Goal: Task Accomplishment & Management: Manage account settings

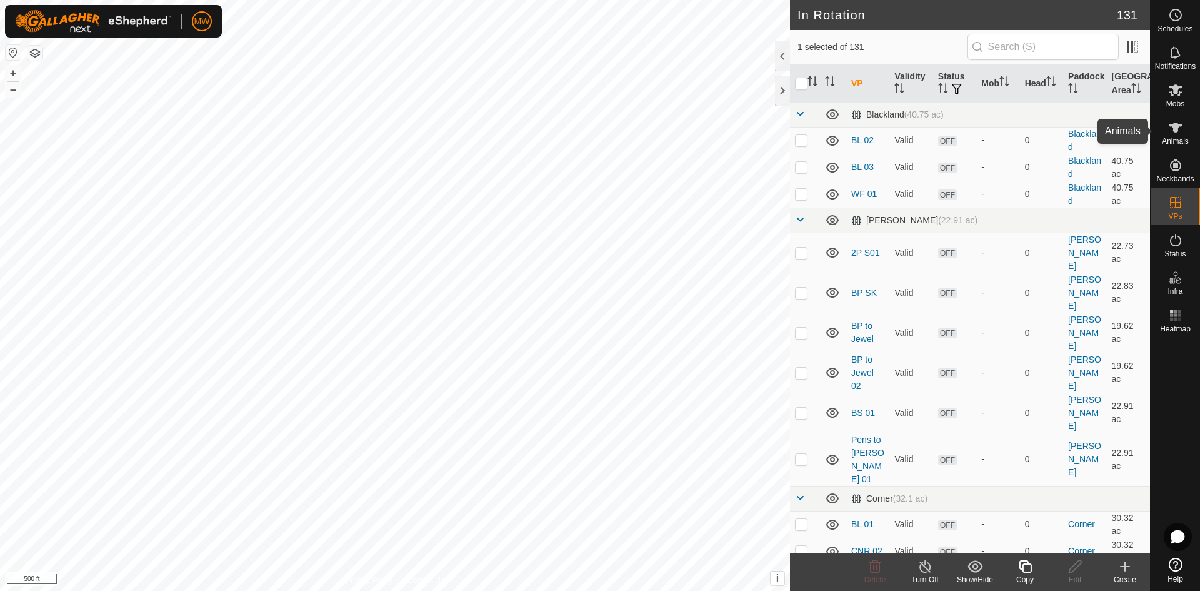
click at [1171, 127] on icon at bounding box center [1175, 127] width 15 height 15
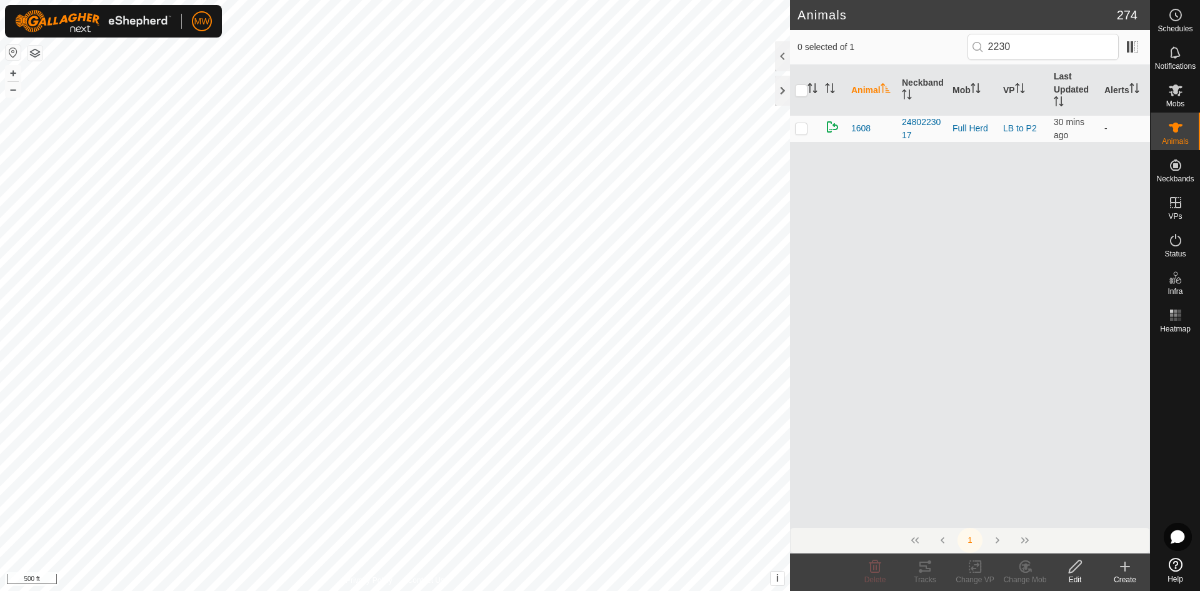
drag, startPoint x: 1028, startPoint y: 49, endPoint x: 885, endPoint y: 45, distance: 142.5
click at [885, 45] on div "0 selected of 1 2230" at bounding box center [969, 47] width 345 height 26
type input "2330"
click at [802, 127] on p-checkbox at bounding box center [801, 128] width 12 height 10
checkbox input "true"
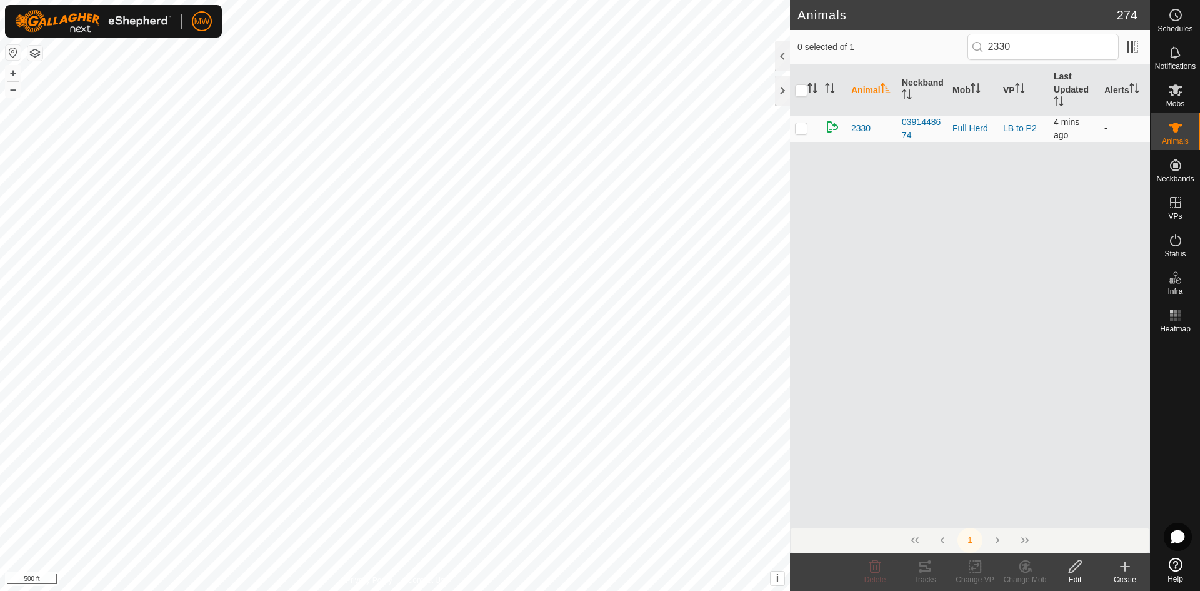
checkbox input "true"
click at [1076, 566] on icon at bounding box center [1075, 566] width 16 height 15
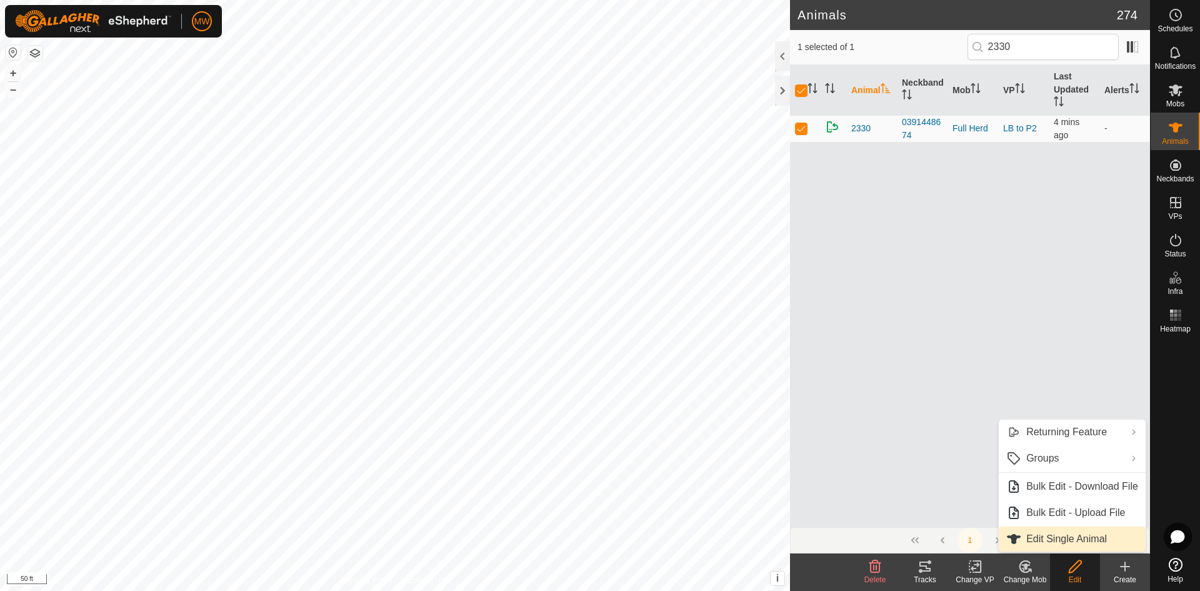
click at [1077, 536] on link "Edit Single Animal" at bounding box center [1072, 538] width 147 height 25
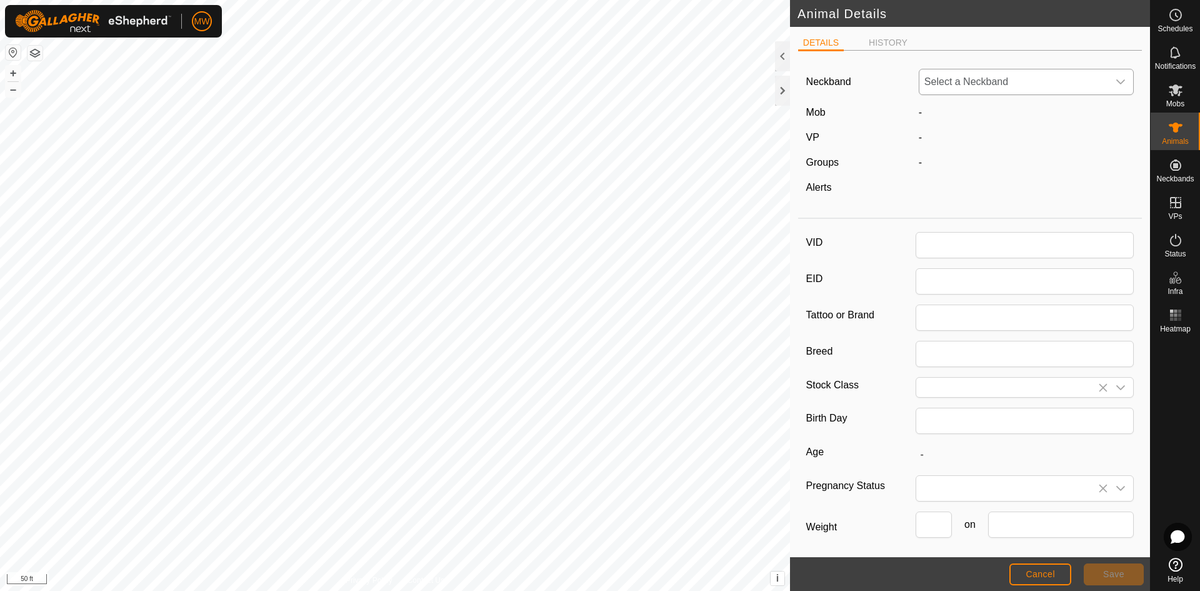
type input "2330"
type input "840003224268386"
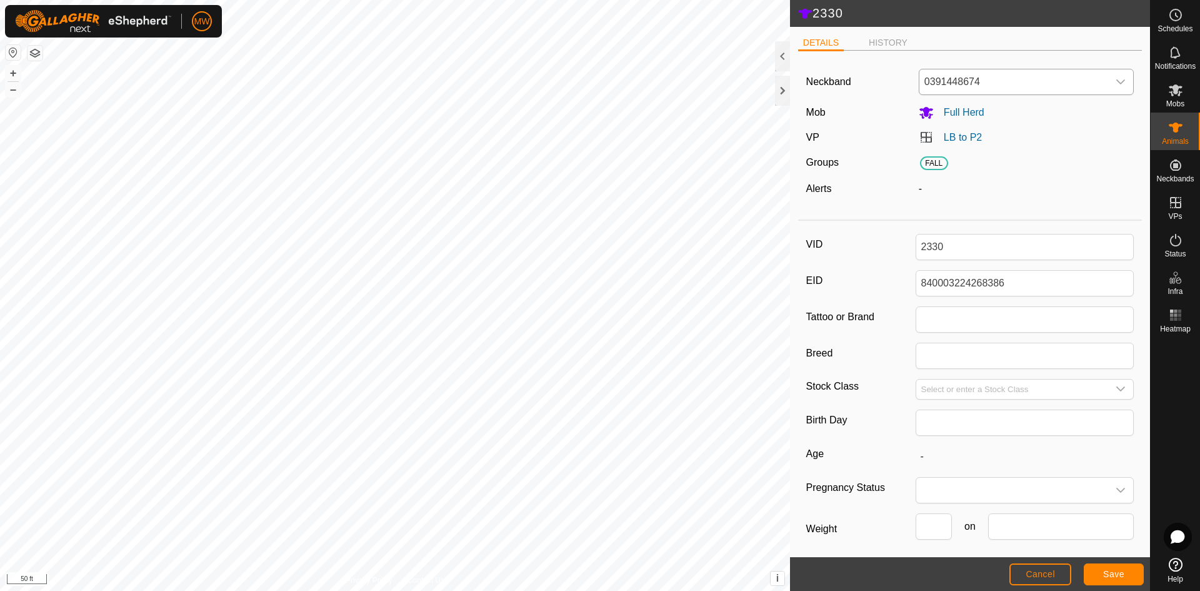
click at [1001, 84] on span "0391448674" at bounding box center [1013, 81] width 189 height 25
type input "1126166"
click at [947, 146] on li "1126166848" at bounding box center [1024, 146] width 208 height 25
click at [1114, 570] on span "Save" at bounding box center [1113, 574] width 21 height 10
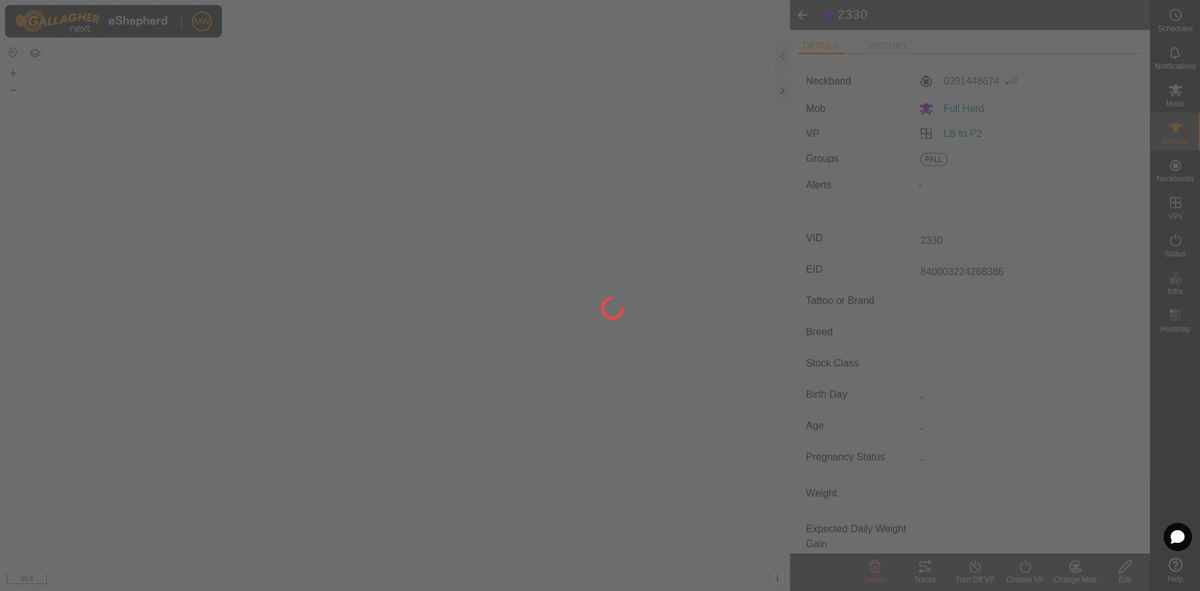
type input "-"
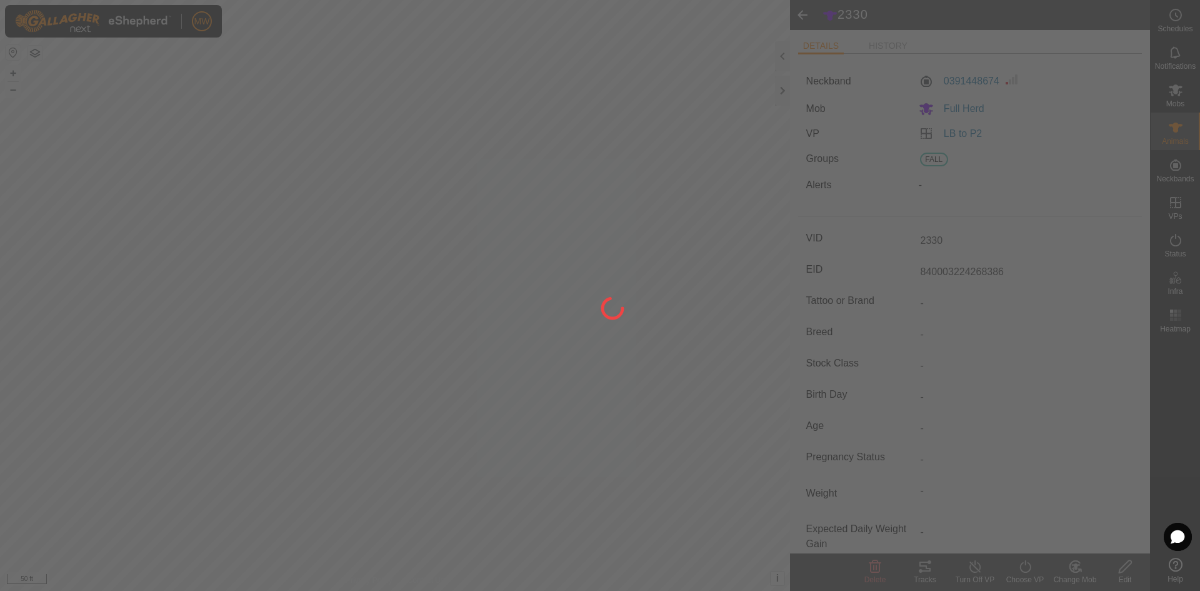
type input "0 kg"
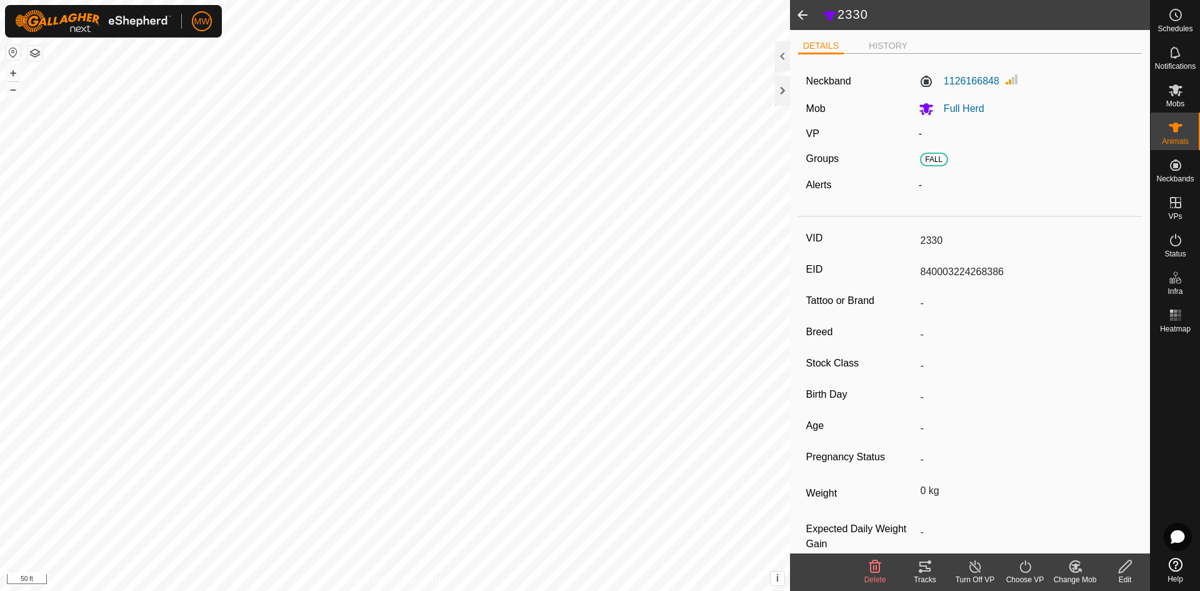
click at [1070, 566] on icon at bounding box center [1075, 566] width 16 height 15
click at [1092, 502] on link "Choose Mob..." at bounding box center [1112, 512] width 124 height 25
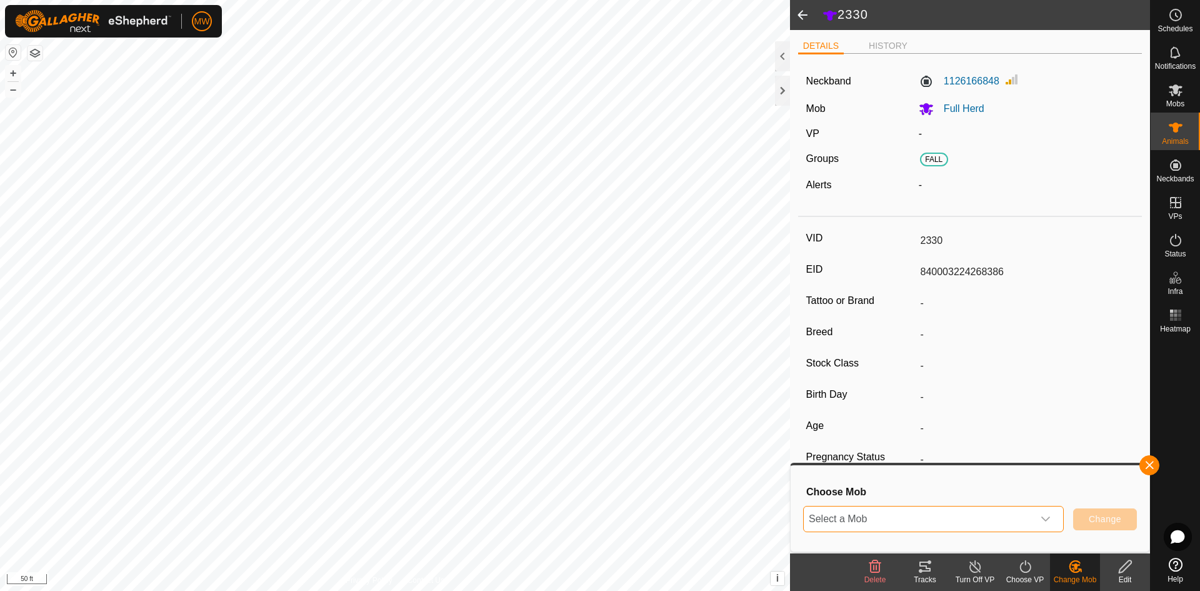
click at [1015, 513] on span "Select a Mob" at bounding box center [918, 518] width 229 height 25
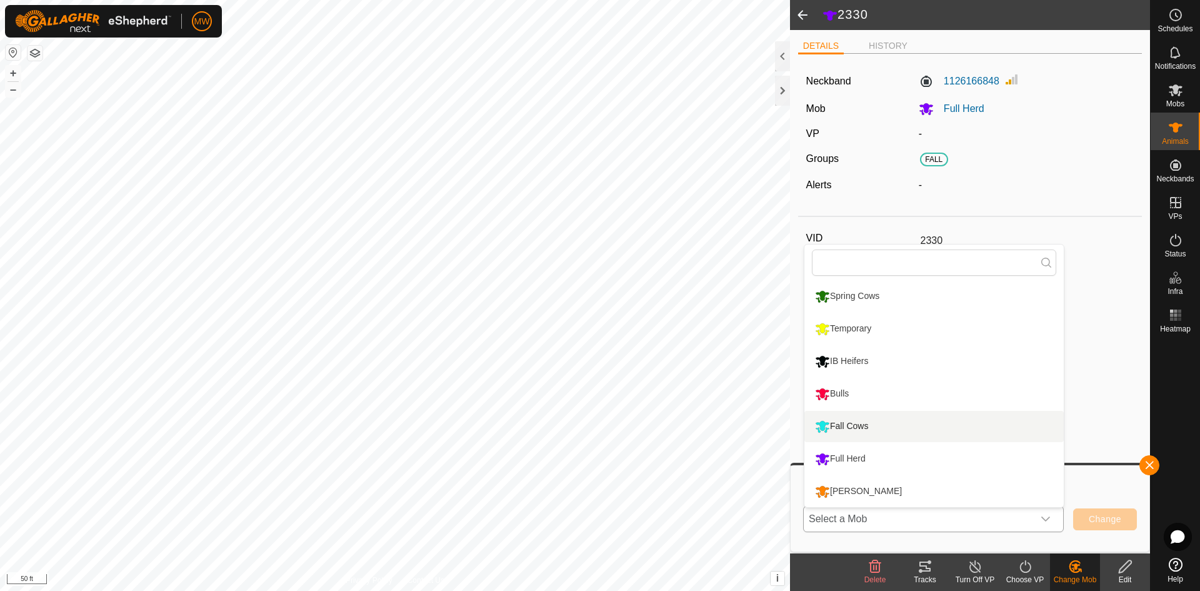
click at [853, 421] on li "Fall Cows" at bounding box center [933, 426] width 259 height 31
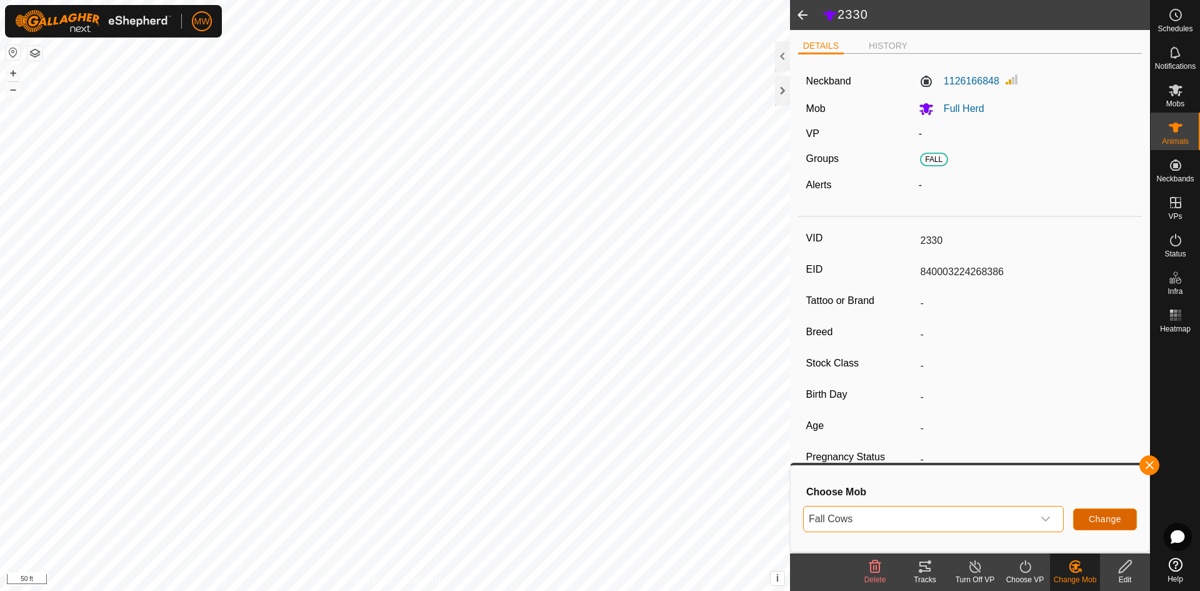
click at [1114, 517] on span "Change" at bounding box center [1105, 519] width 32 height 10
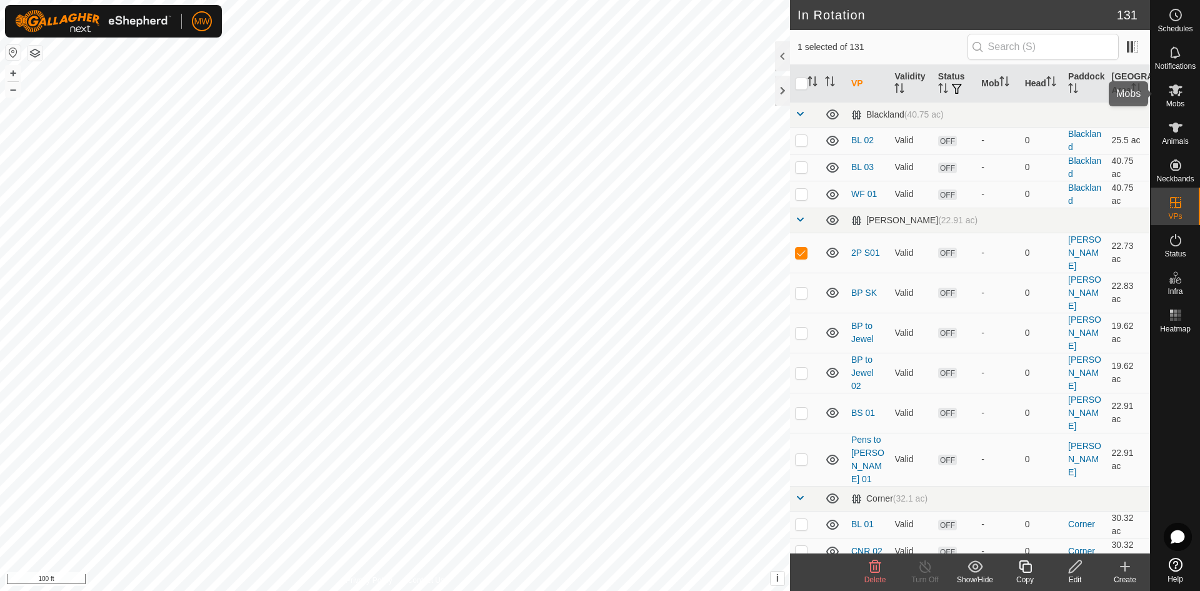
click at [1175, 98] on es-mob-svg-icon at bounding box center [1175, 90] width 22 height 20
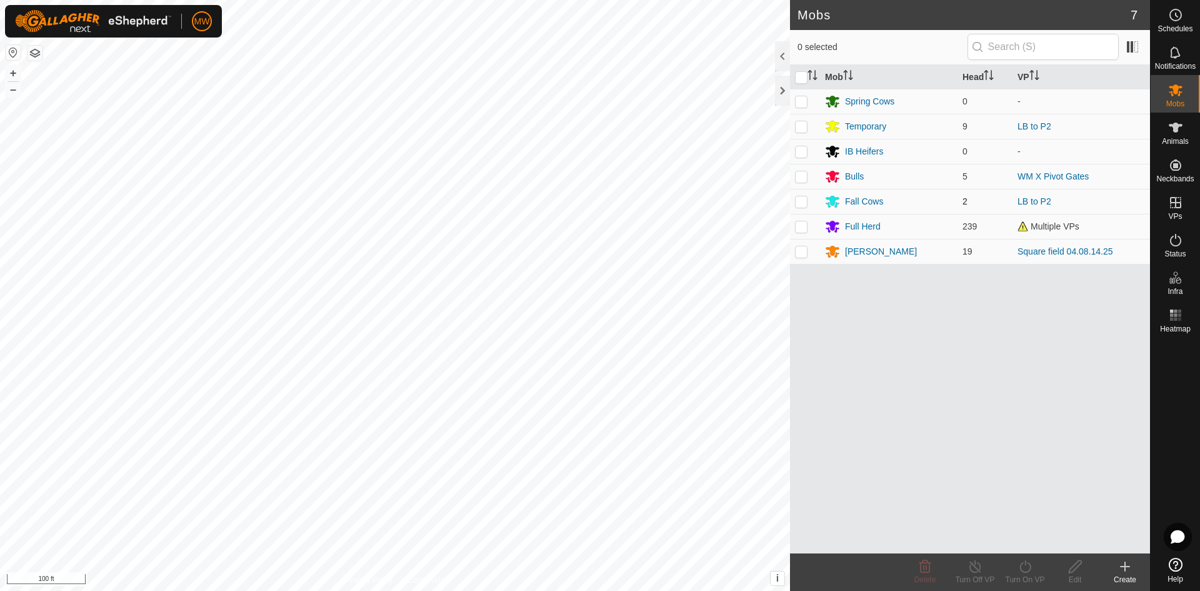
click at [803, 203] on p-checkbox at bounding box center [801, 201] width 12 height 10
checkbox input "true"
click at [1076, 569] on icon at bounding box center [1075, 566] width 16 height 15
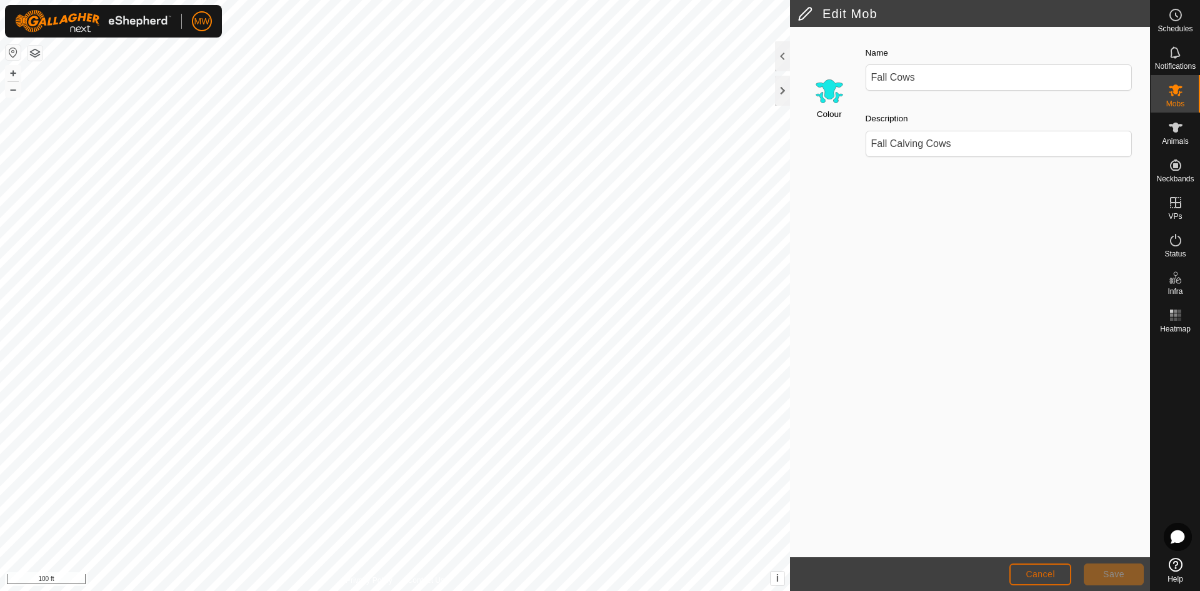
click at [1041, 574] on span "Cancel" at bounding box center [1039, 574] width 29 height 10
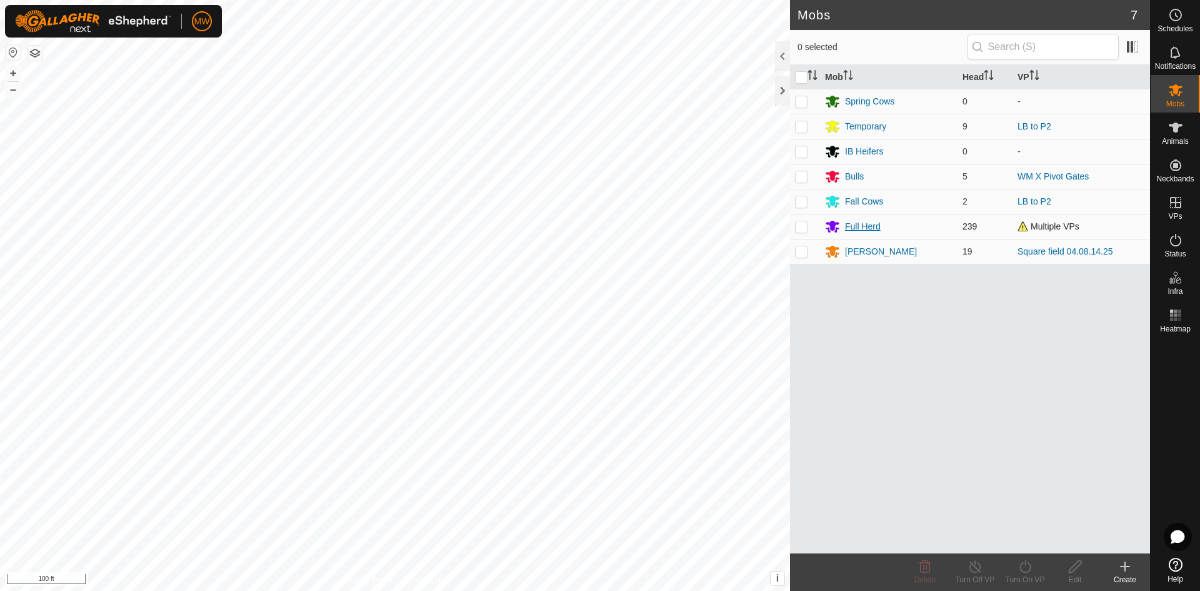
click at [870, 229] on div "Full Herd" at bounding box center [863, 226] width 36 height 13
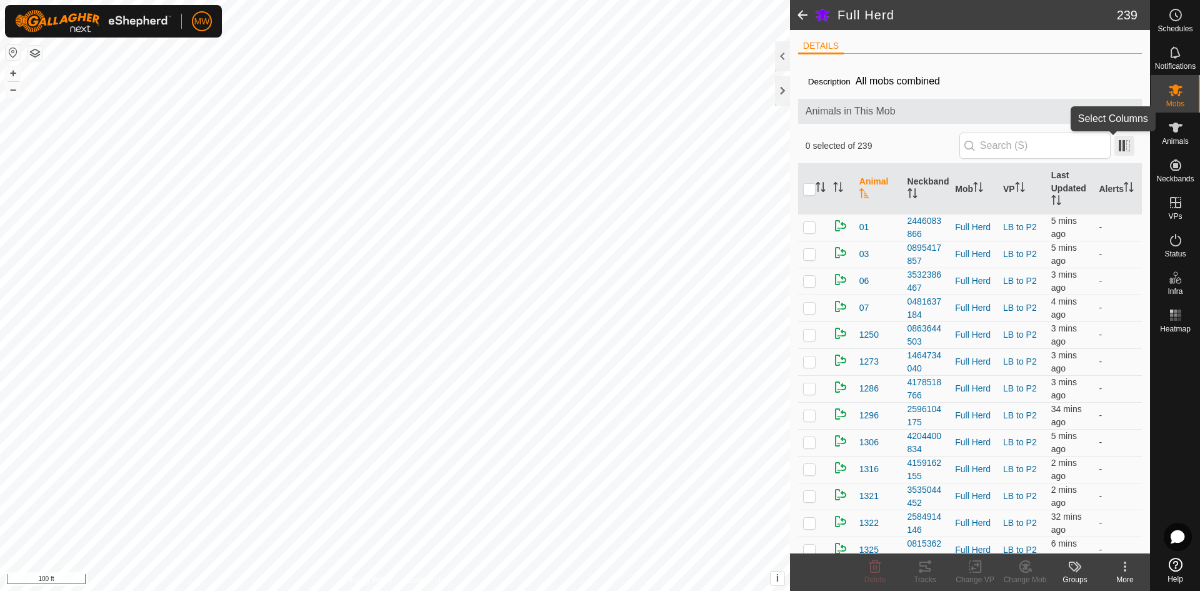
click at [1114, 143] on span at bounding box center [1124, 146] width 20 height 20
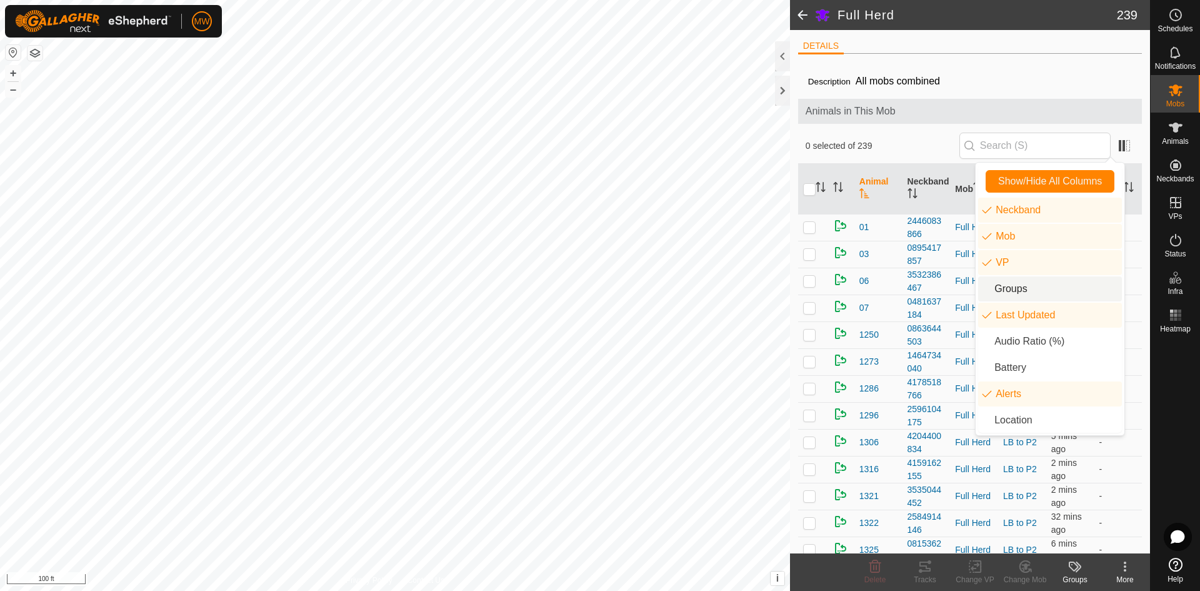
click at [1001, 288] on li "Groups" at bounding box center [1050, 288] width 144 height 25
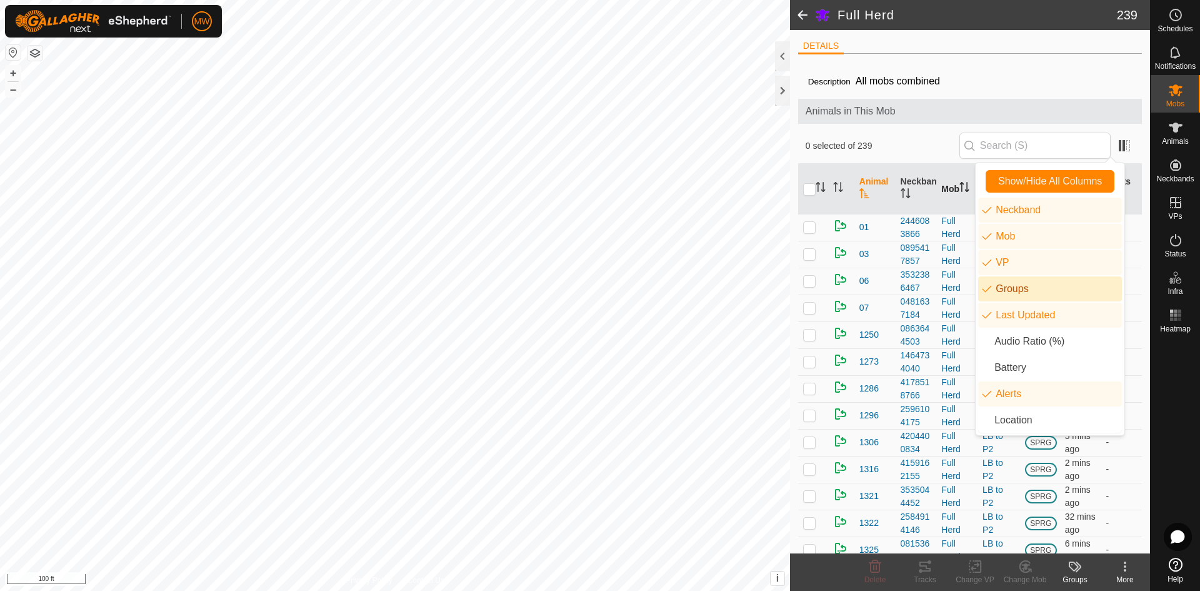
click at [946, 182] on th "Mob" at bounding box center [956, 189] width 41 height 51
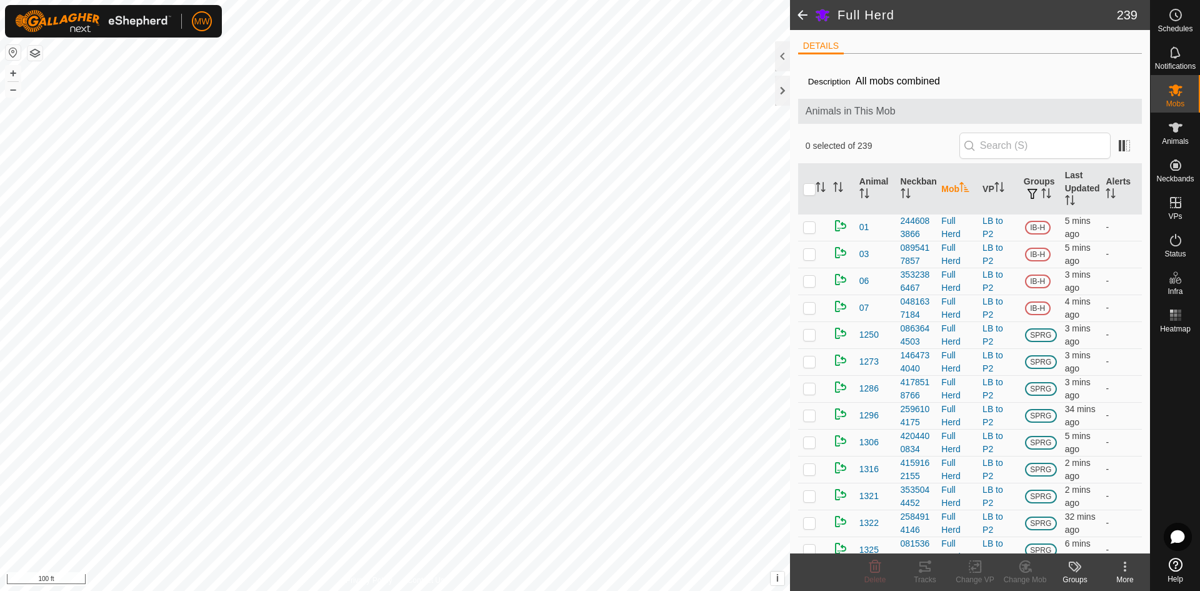
click at [946, 182] on th "Mob" at bounding box center [956, 189] width 41 height 51
click at [1041, 189] on icon "Activate to sort" at bounding box center [1043, 189] width 4 height 2
click at [810, 230] on p-checkbox at bounding box center [809, 227] width 12 height 10
checkbox input "true"
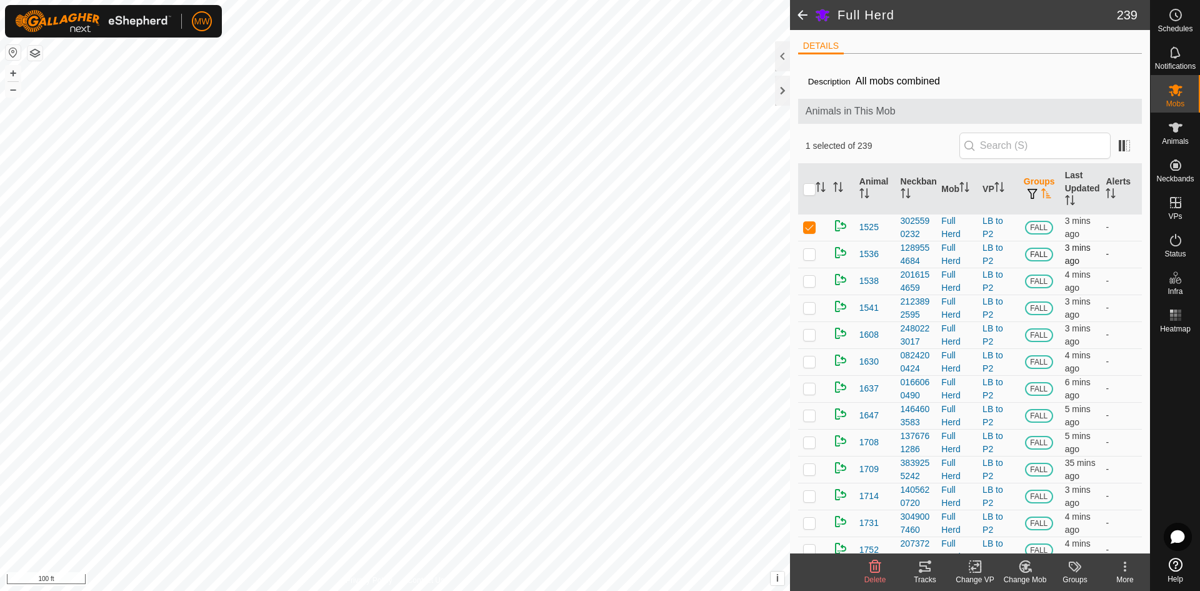
click at [806, 246] on td at bounding box center [813, 254] width 30 height 27
checkbox input "true"
click at [805, 275] on td at bounding box center [813, 280] width 30 height 27
checkbox input "true"
click at [805, 307] on p-checkbox at bounding box center [809, 307] width 12 height 10
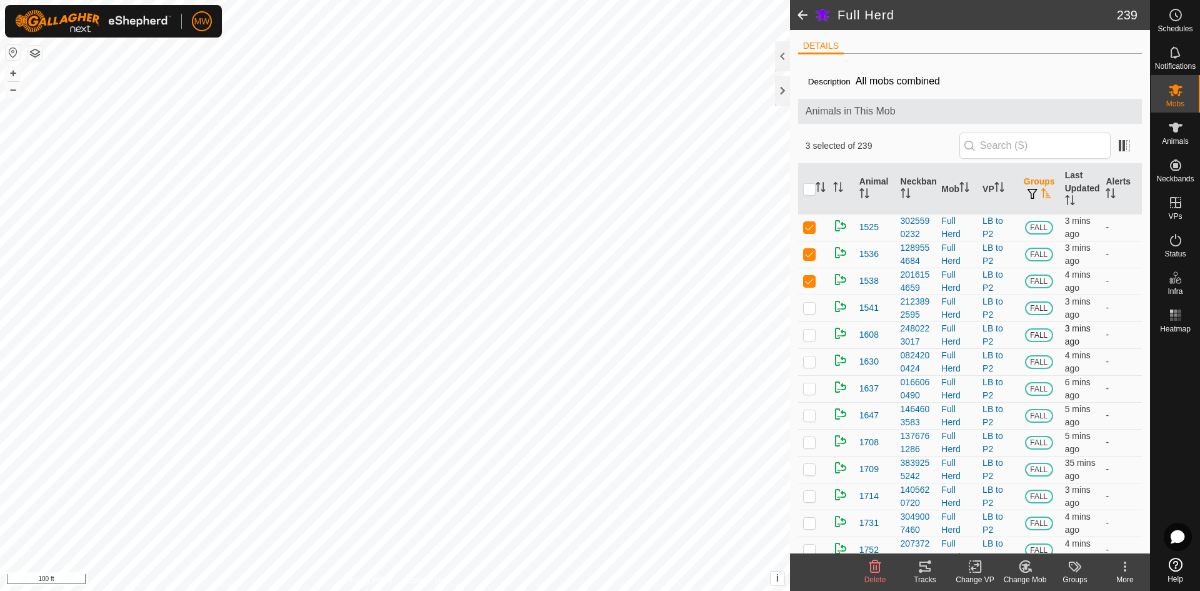
checkbox input "true"
click at [811, 336] on p-checkbox at bounding box center [809, 334] width 12 height 10
checkbox input "true"
click at [807, 362] on p-checkbox at bounding box center [809, 361] width 12 height 10
checkbox input "true"
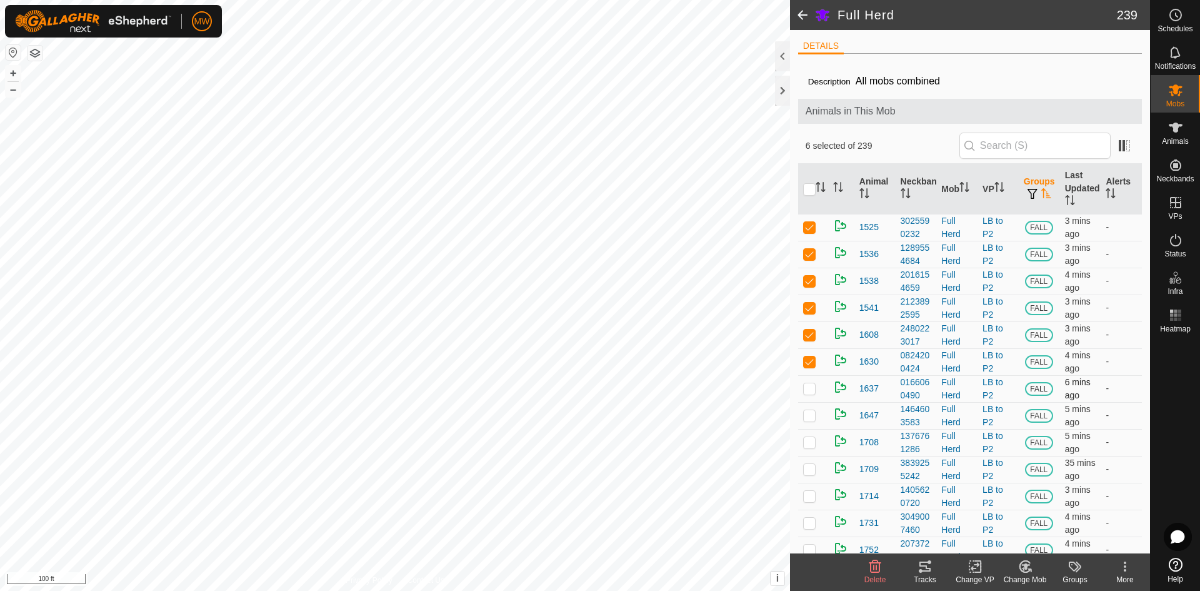
click at [808, 393] on p-tablecheckbox at bounding box center [809, 388] width 12 height 10
checkbox input "true"
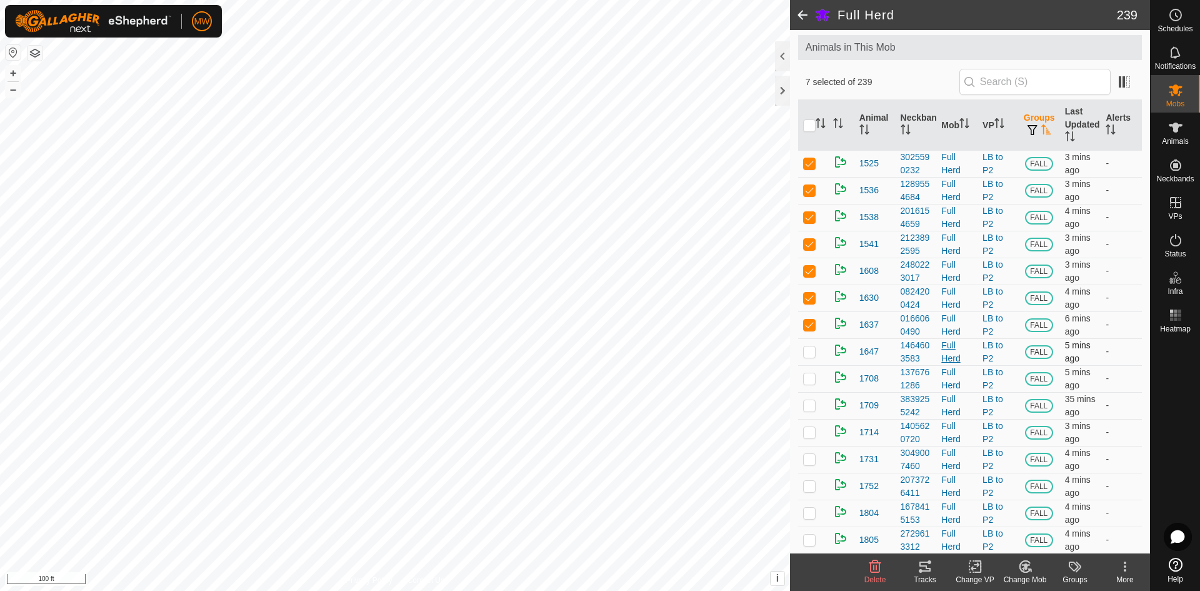
scroll to position [62, 0]
click at [802, 354] on td at bounding box center [813, 352] width 30 height 27
checkbox input "true"
click at [808, 380] on p-checkbox at bounding box center [809, 379] width 12 height 10
checkbox input "true"
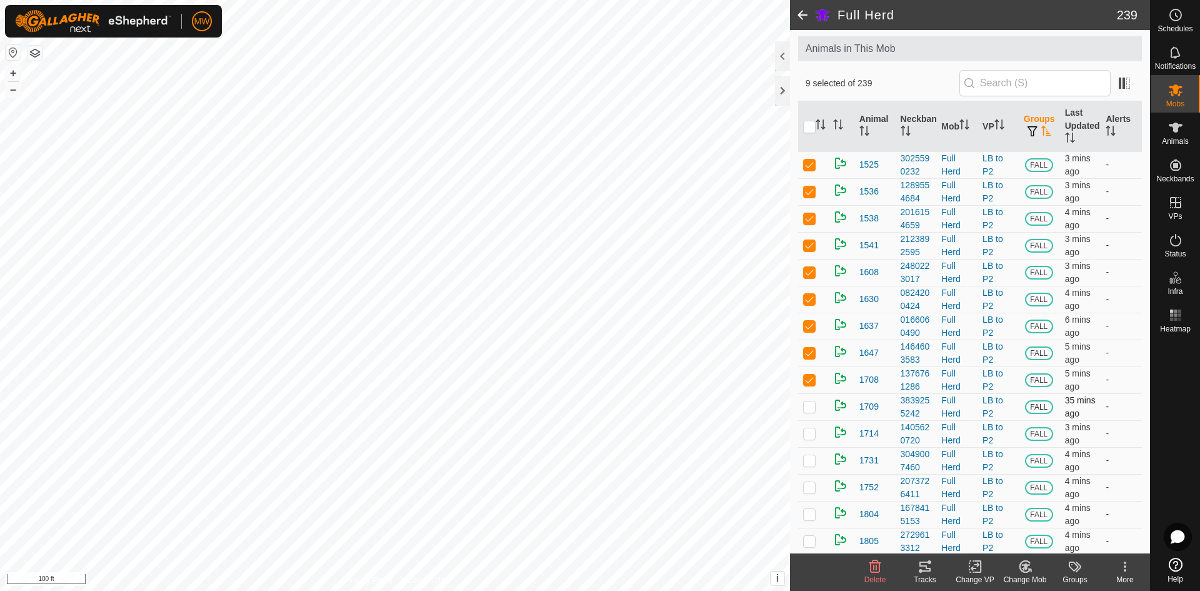
click at [808, 411] on p-checkbox at bounding box center [809, 406] width 12 height 10
checkbox input "true"
click at [809, 438] on p-checkbox at bounding box center [809, 433] width 12 height 10
checkbox input "true"
click at [707, 589] on html "MW Schedules Notifications Mobs Animals Neckbands VPs Status Infra Heatmap Help…" at bounding box center [600, 295] width 1200 height 591
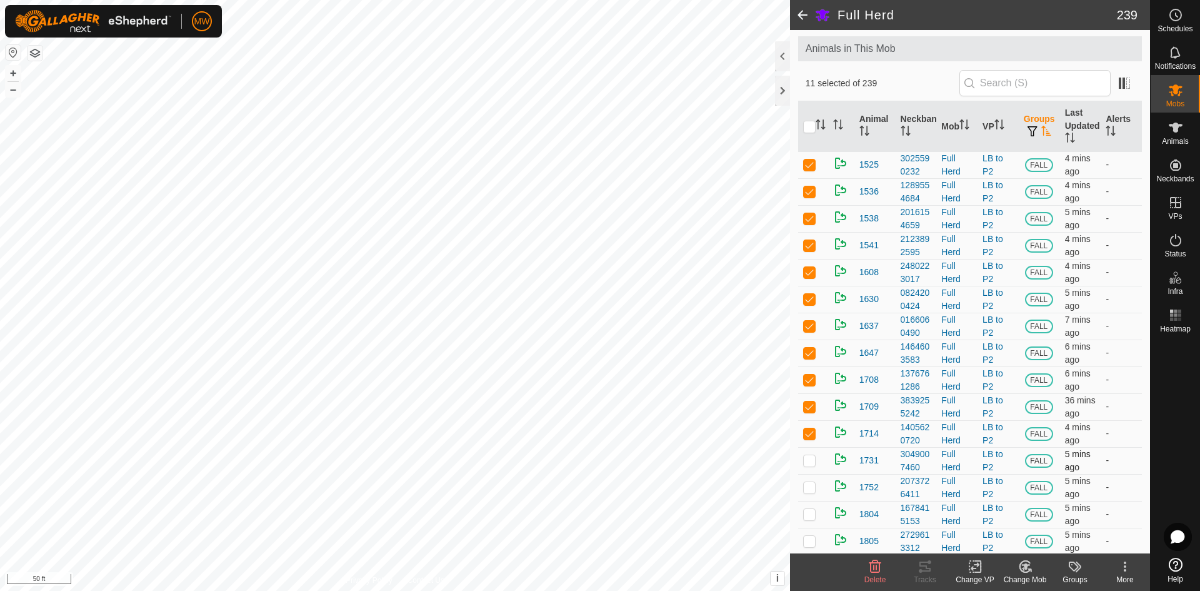
click at [809, 465] on p-checkbox at bounding box center [809, 460] width 12 height 10
checkbox input "true"
click at [810, 492] on p-checkbox at bounding box center [809, 487] width 12 height 10
checkbox input "true"
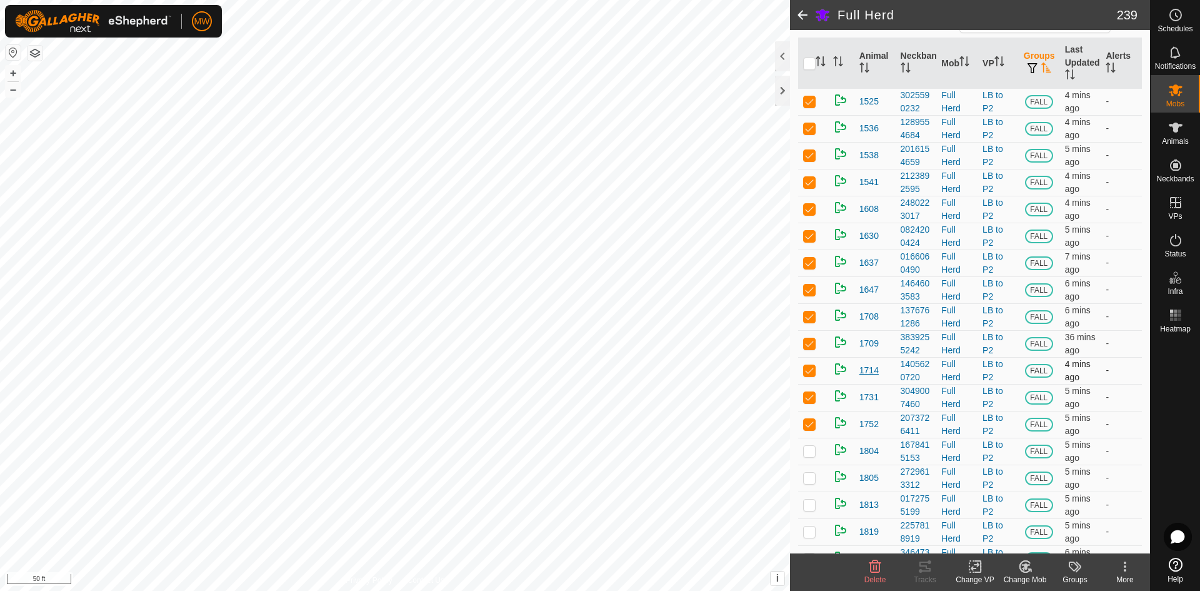
scroll to position [187, 0]
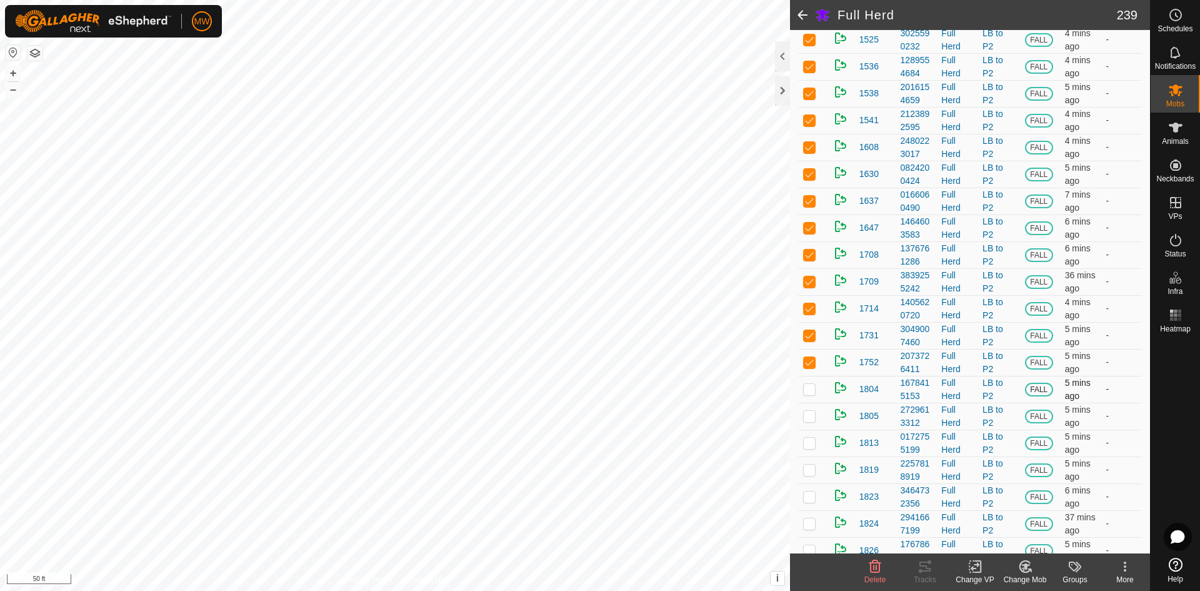
click at [812, 394] on p-checkbox at bounding box center [809, 389] width 12 height 10
checkbox input "true"
click at [809, 421] on p-checkbox at bounding box center [809, 416] width 12 height 10
checkbox input "true"
click at [812, 447] on p-checkbox at bounding box center [809, 442] width 12 height 10
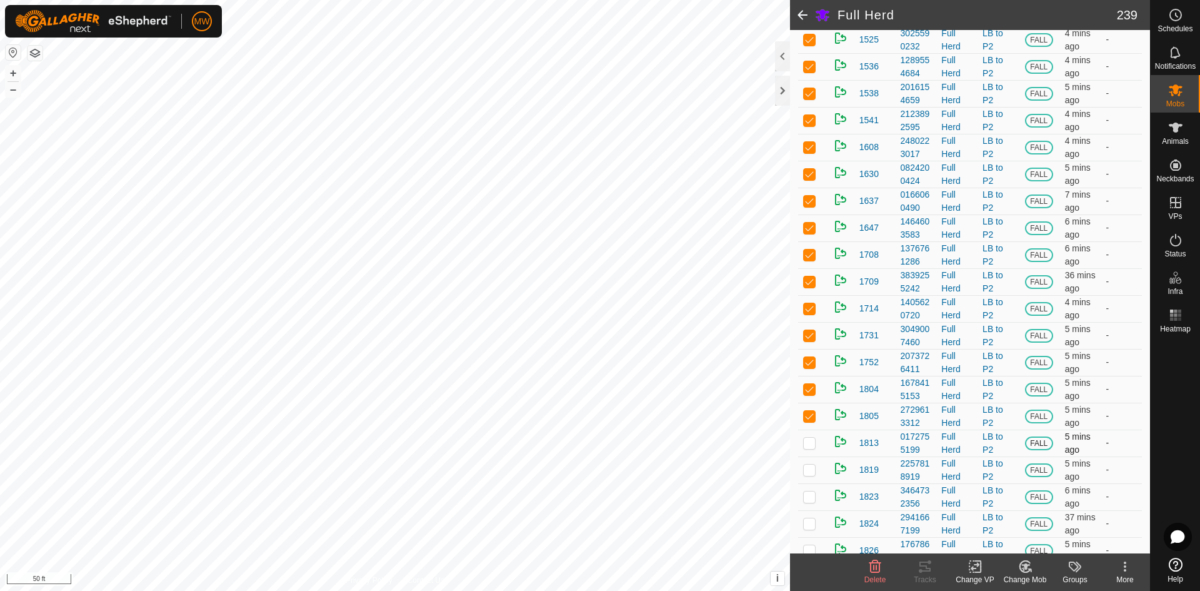
checkbox input "true"
click at [810, 474] on p-checkbox at bounding box center [809, 469] width 12 height 10
checkbox input "true"
click at [807, 501] on p-checkbox at bounding box center [809, 496] width 12 height 10
checkbox input "true"
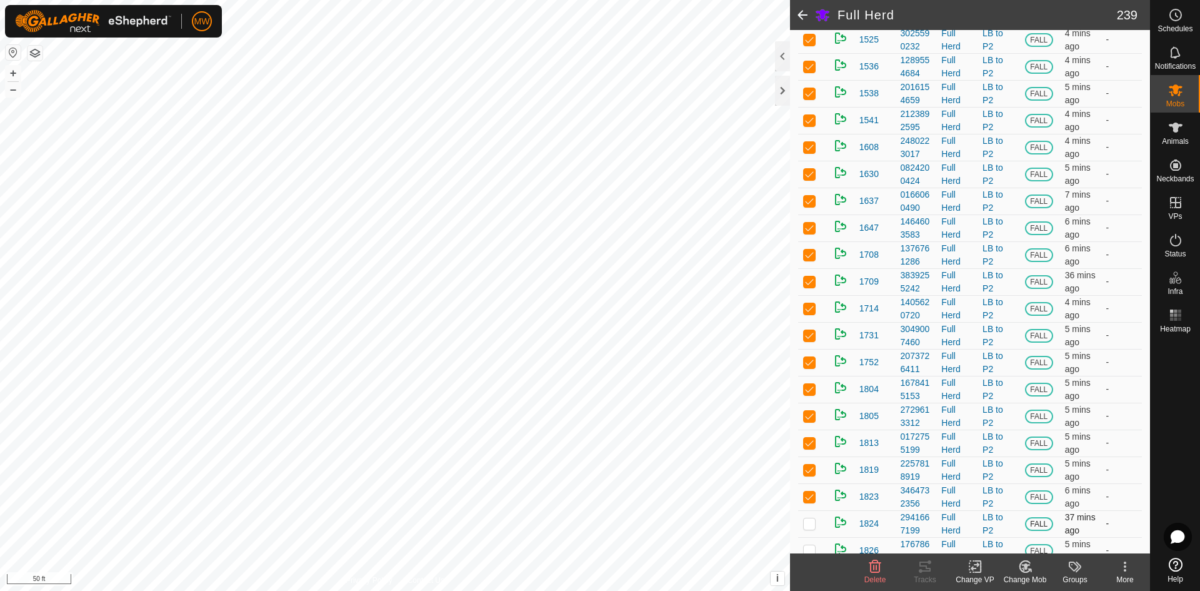
click at [804, 532] on td at bounding box center [813, 523] width 30 height 27
checkbox input "true"
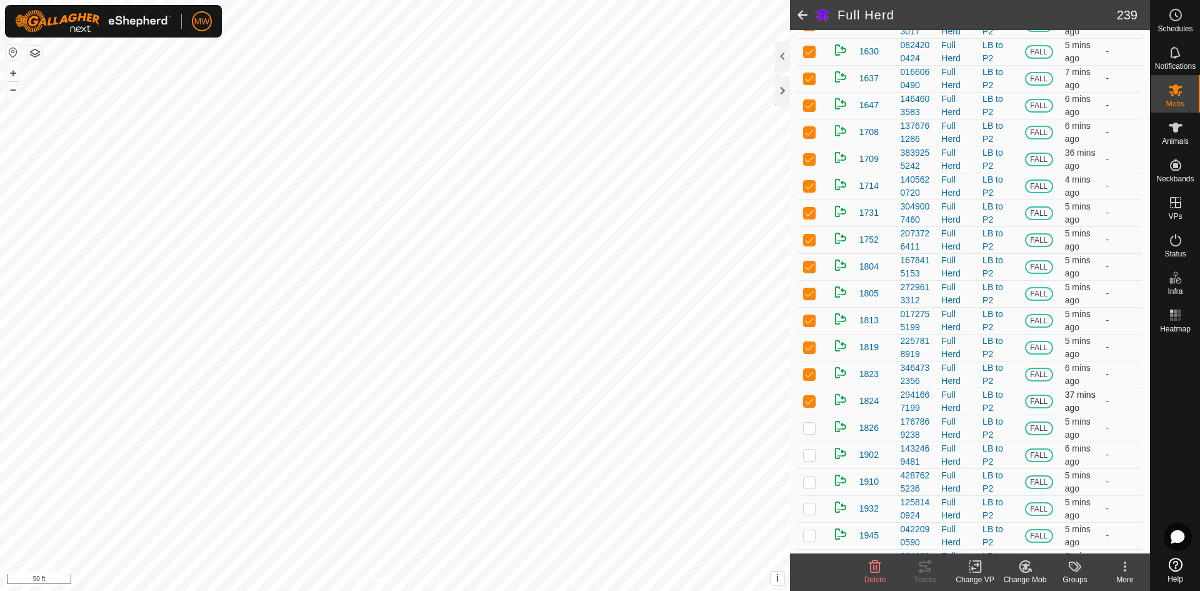
scroll to position [312, 0]
click at [809, 430] on p-checkbox at bounding box center [809, 425] width 12 height 10
checkbox input "true"
click at [808, 457] on p-checkbox at bounding box center [809, 452] width 12 height 10
checkbox input "true"
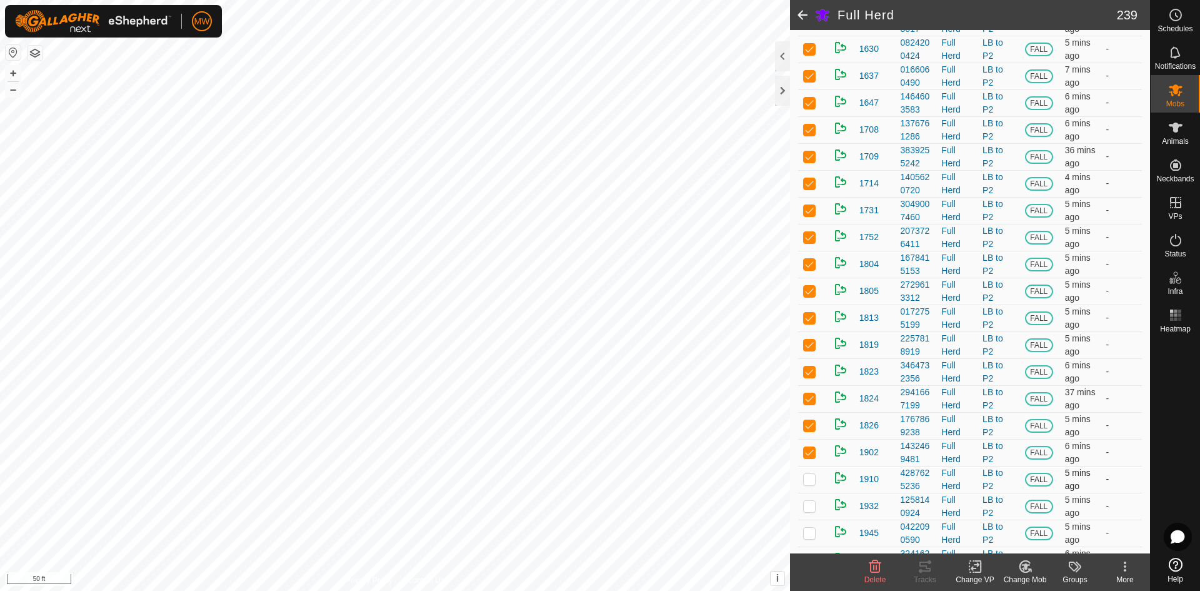
click at [810, 484] on p-checkbox at bounding box center [809, 479] width 12 height 10
checkbox input "true"
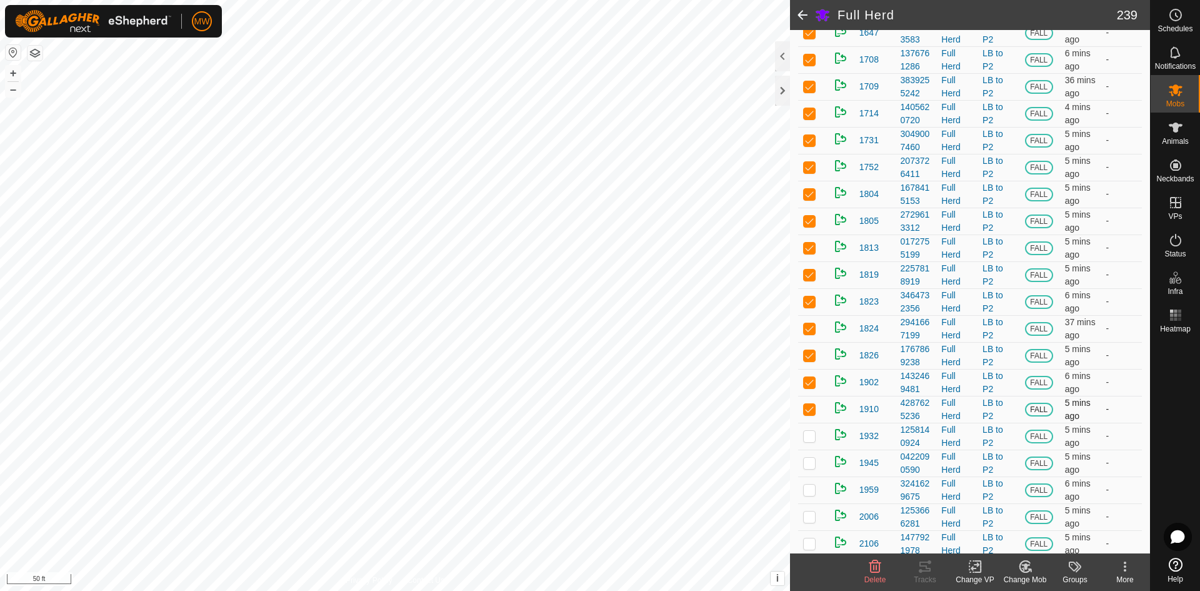
scroll to position [437, 0]
click at [807, 386] on p-checkbox at bounding box center [809, 381] width 12 height 10
checkbox input "true"
click at [806, 412] on p-checkbox at bounding box center [809, 407] width 12 height 10
click at [805, 412] on p-checkbox at bounding box center [809, 407] width 12 height 10
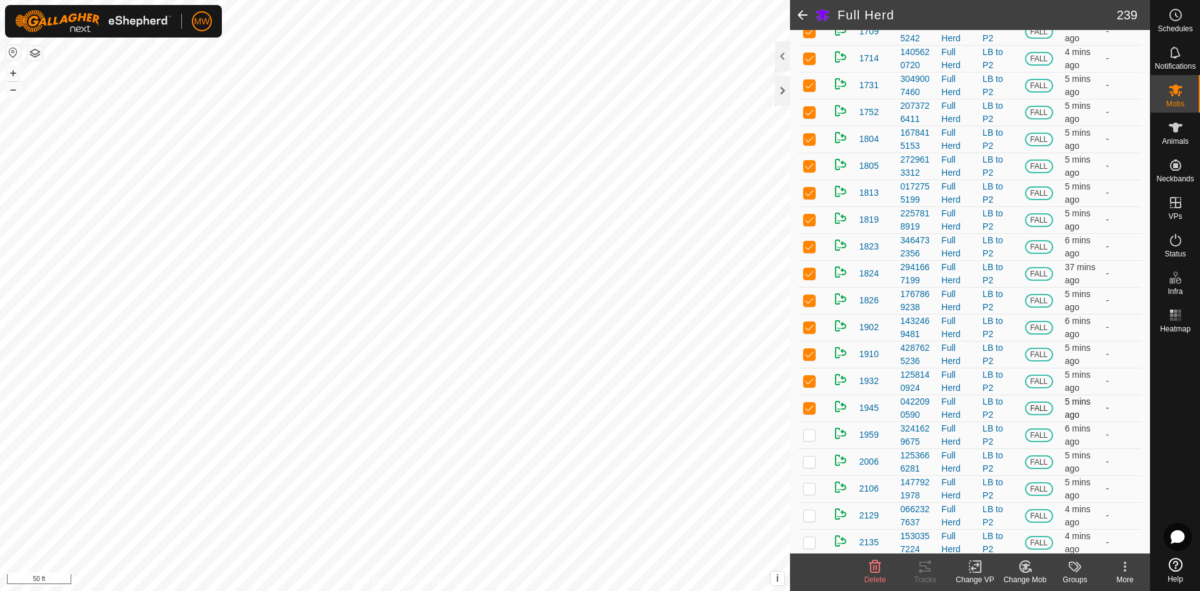
checkbox input "false"
click at [810, 439] on p-checkbox at bounding box center [809, 434] width 12 height 10
checkbox input "true"
click at [805, 493] on p-checkbox at bounding box center [809, 488] width 12 height 10
checkbox input "true"
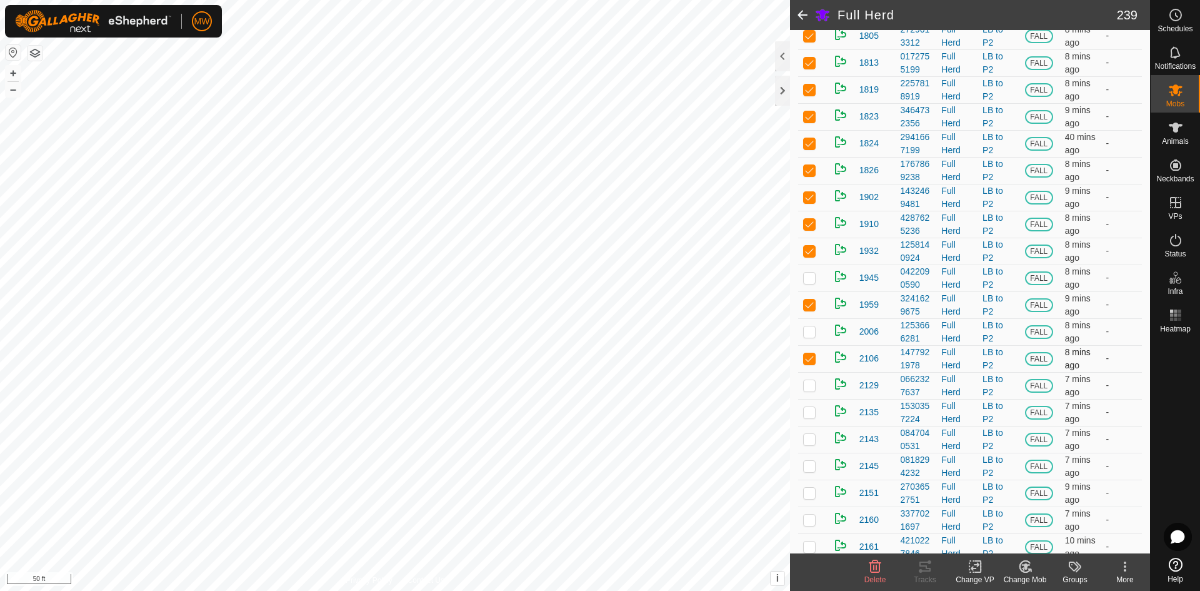
scroll to position [625, 0]
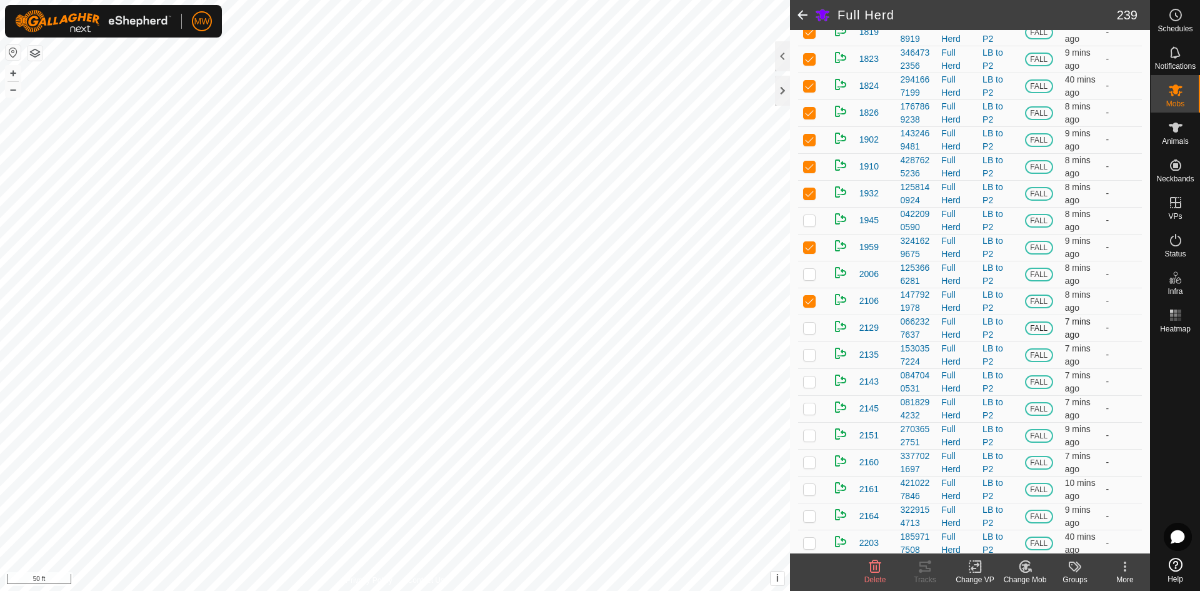
click at [811, 332] on p-checkbox at bounding box center [809, 327] width 12 height 10
checkbox input "true"
click at [814, 368] on td at bounding box center [813, 354] width 30 height 27
checkbox input "true"
click at [812, 386] on p-checkbox at bounding box center [809, 381] width 12 height 10
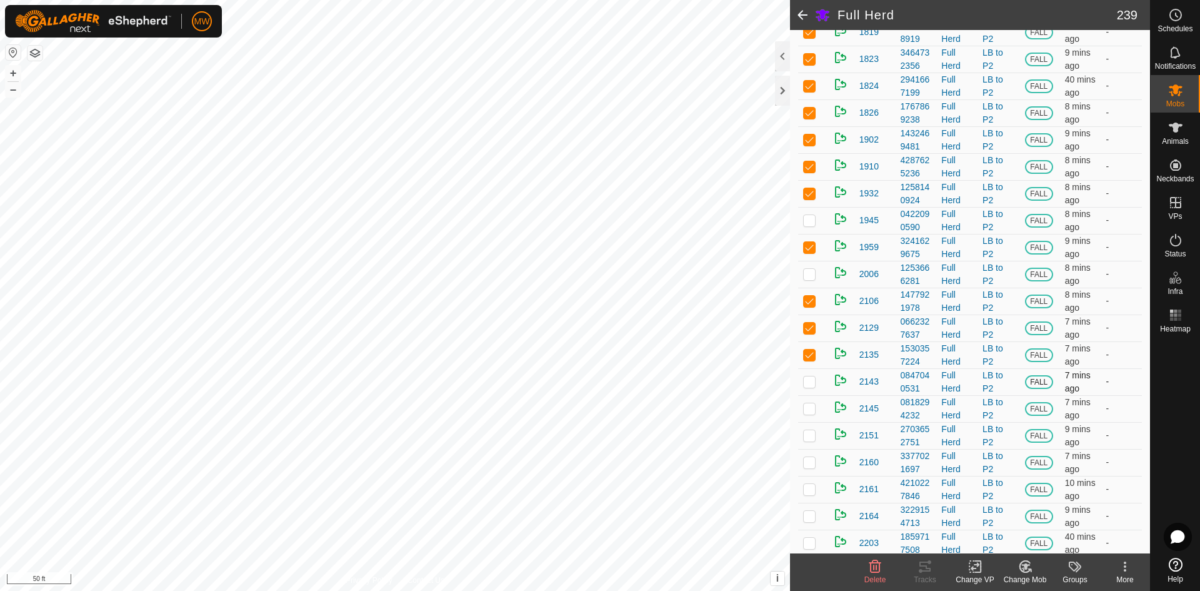
checkbox input "true"
click at [812, 413] on p-checkbox at bounding box center [809, 408] width 12 height 10
checkbox input "true"
click at [809, 440] on p-checkbox at bounding box center [809, 435] width 12 height 10
checkbox input "true"
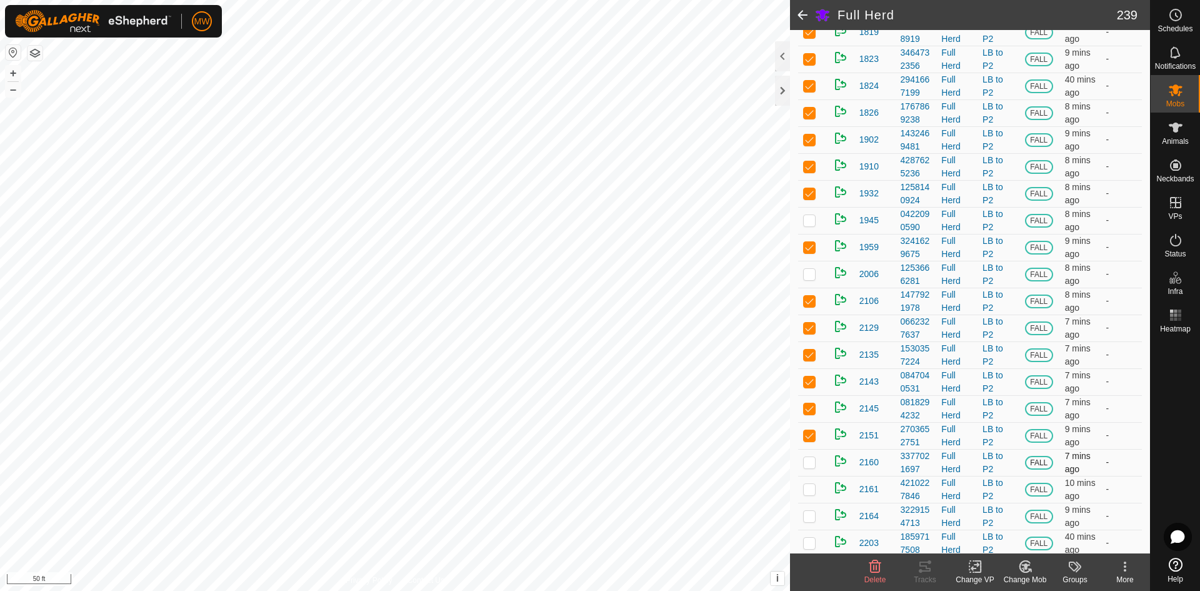
click at [809, 467] on p-checkbox at bounding box center [809, 462] width 12 height 10
checkbox input "true"
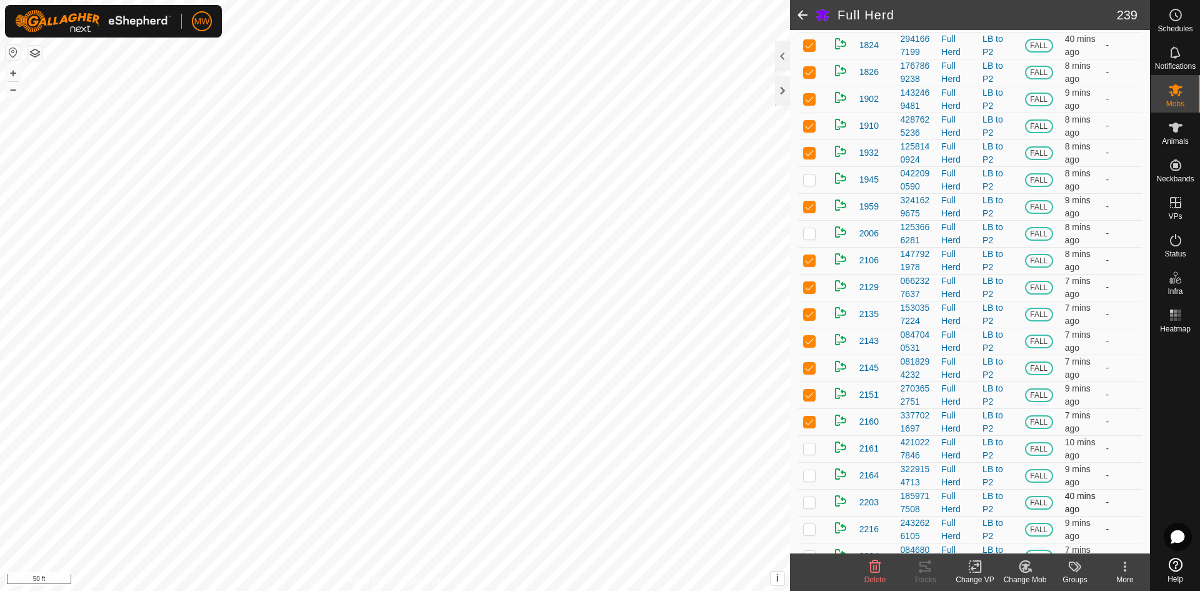
scroll to position [687, 0]
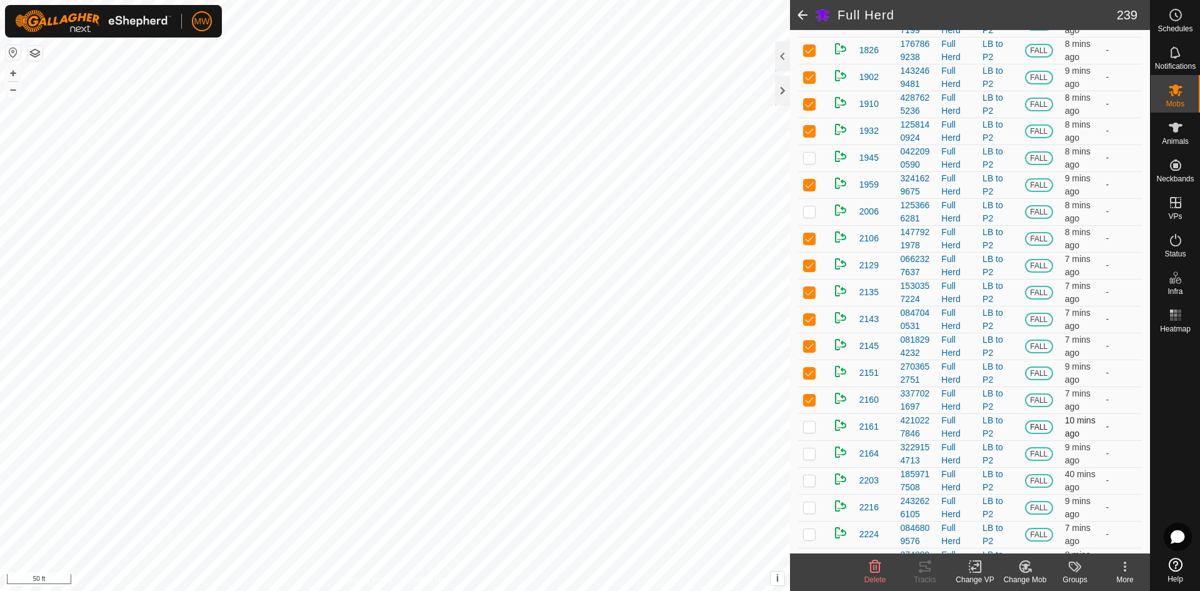
click at [810, 431] on p-checkbox at bounding box center [809, 426] width 12 height 10
checkbox input "true"
click at [807, 458] on p-checkbox at bounding box center [809, 453] width 12 height 10
checkbox input "true"
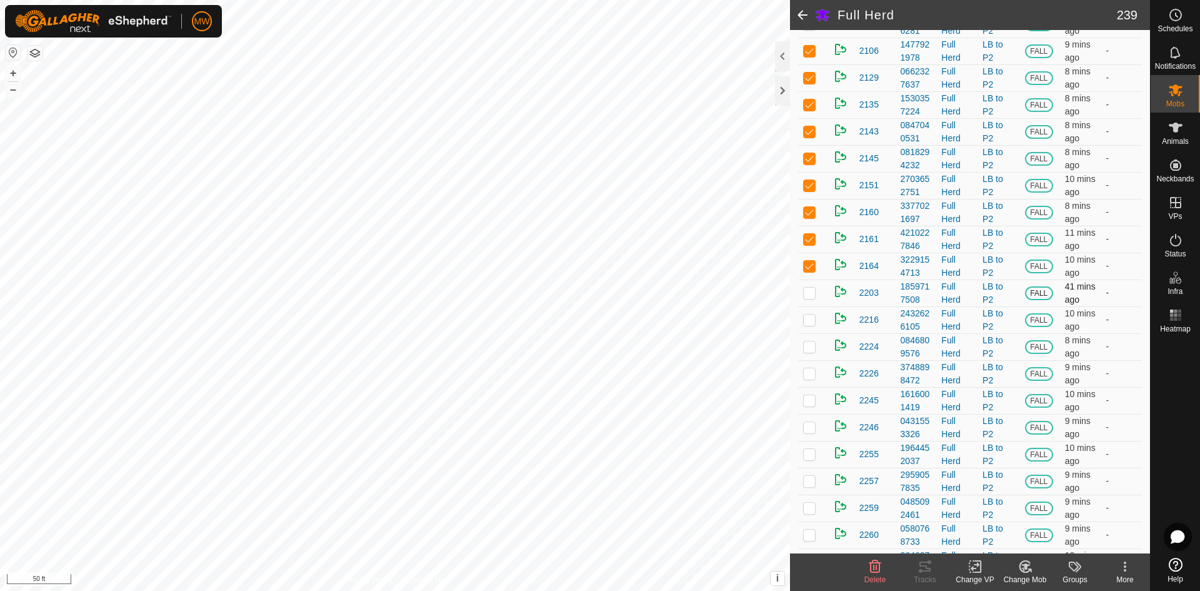
click at [811, 297] on p-checkbox at bounding box center [809, 292] width 12 height 10
checkbox input "true"
click at [809, 324] on p-checkbox at bounding box center [809, 319] width 12 height 10
checkbox input "true"
click at [810, 351] on p-checkbox at bounding box center [809, 346] width 12 height 10
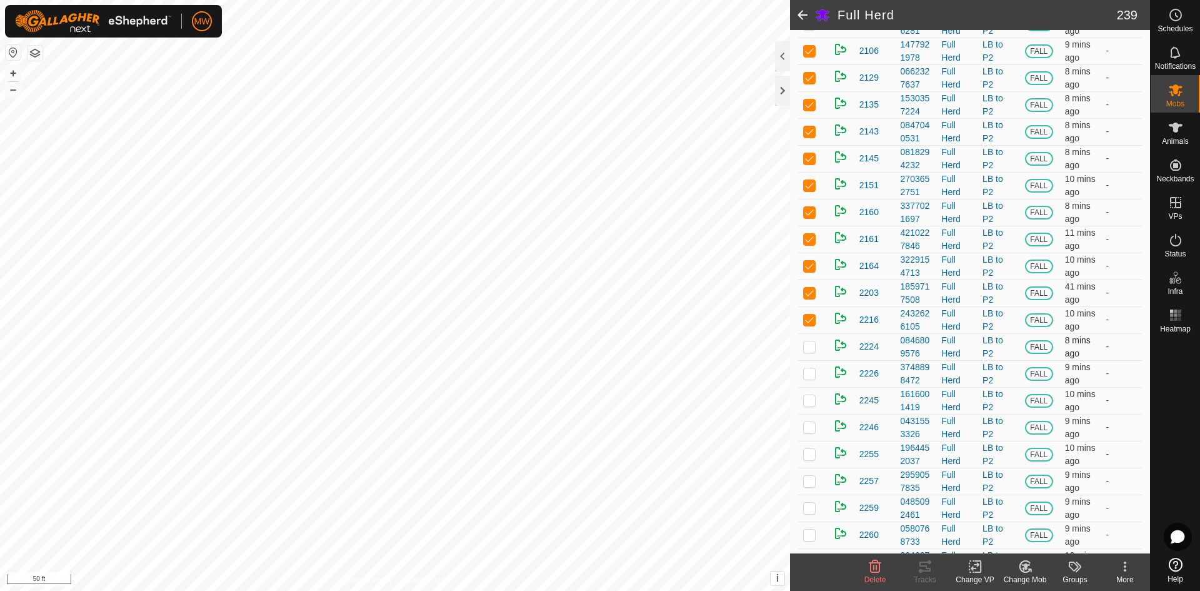
checkbox input "true"
click at [807, 378] on p-checkbox at bounding box center [809, 373] width 12 height 10
checkbox input "true"
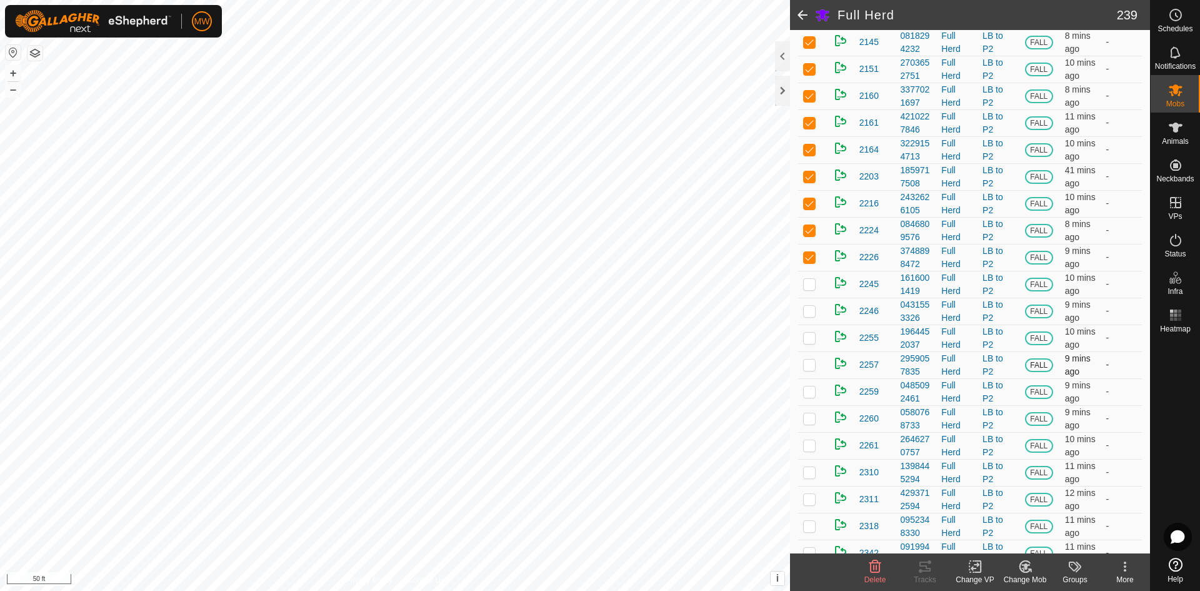
scroll to position [1062, 0]
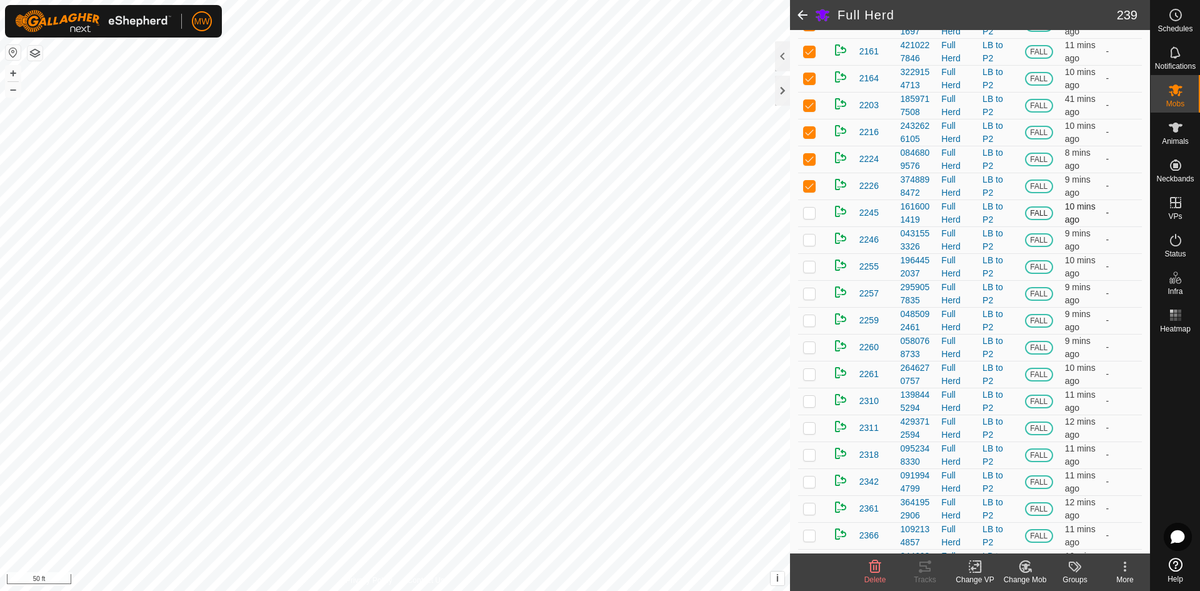
click at [807, 217] on p-checkbox at bounding box center [809, 212] width 12 height 10
checkbox input "true"
click at [809, 244] on p-checkbox at bounding box center [809, 239] width 12 height 10
checkbox input "true"
click at [810, 271] on p-checkbox at bounding box center [809, 266] width 12 height 10
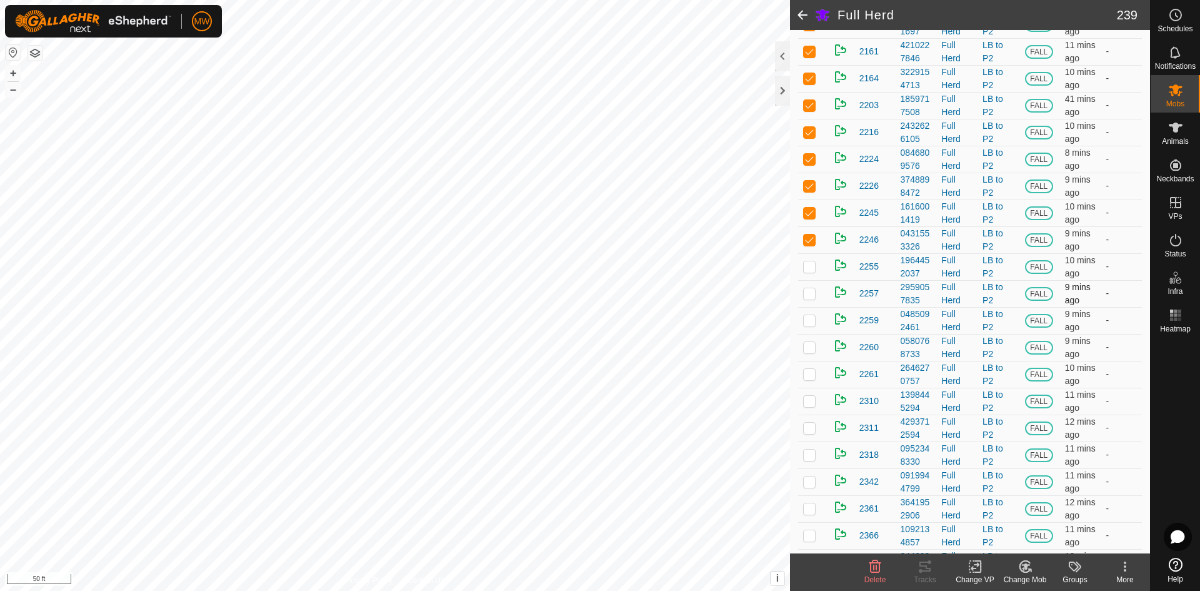
checkbox input "true"
click at [809, 298] on p-checkbox at bounding box center [809, 293] width 12 height 10
checkbox input "true"
click at [805, 325] on p-checkbox at bounding box center [809, 320] width 12 height 10
checkbox input "true"
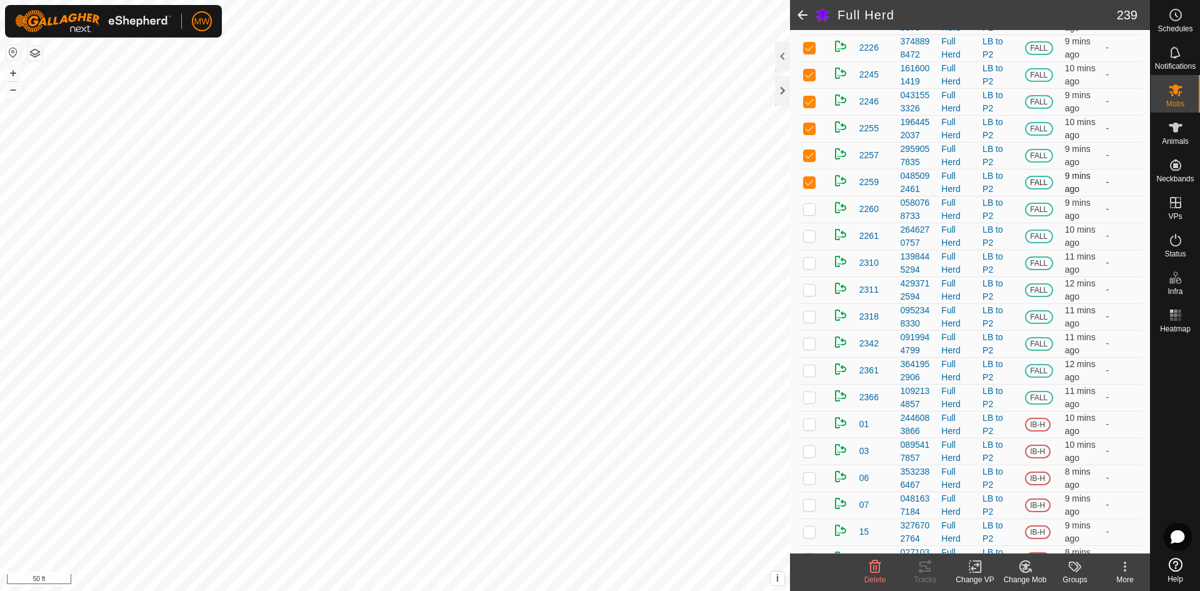
scroll to position [1250, 0]
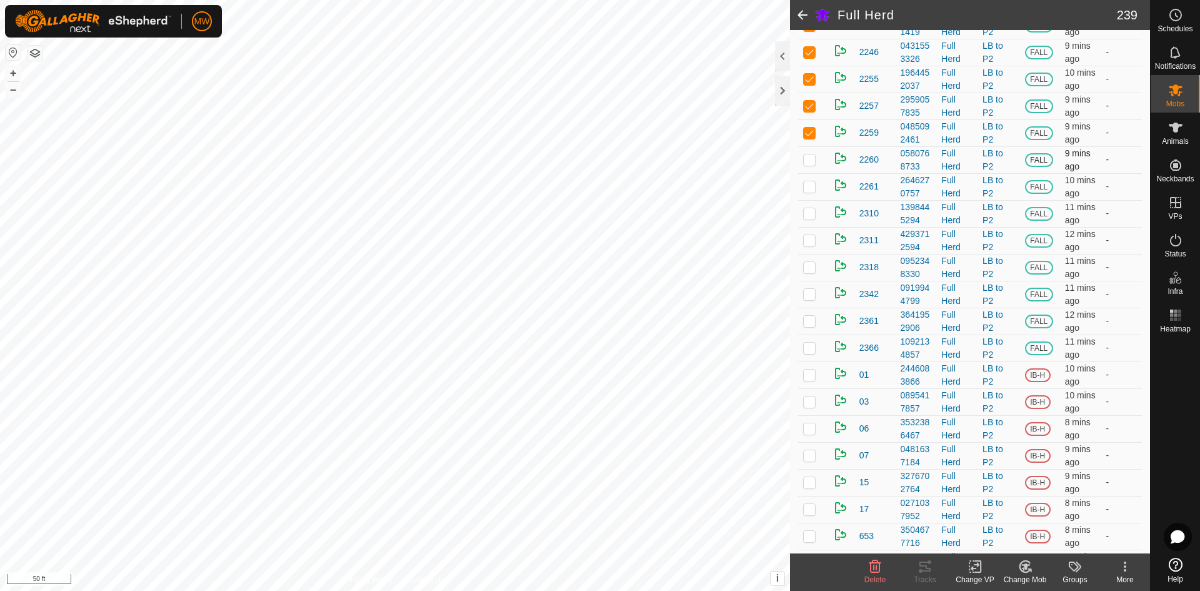
click at [810, 164] on p-checkbox at bounding box center [809, 159] width 12 height 10
checkbox input "true"
click at [813, 191] on p-checkbox at bounding box center [809, 186] width 12 height 10
checkbox input "true"
click at [812, 218] on p-checkbox at bounding box center [809, 213] width 12 height 10
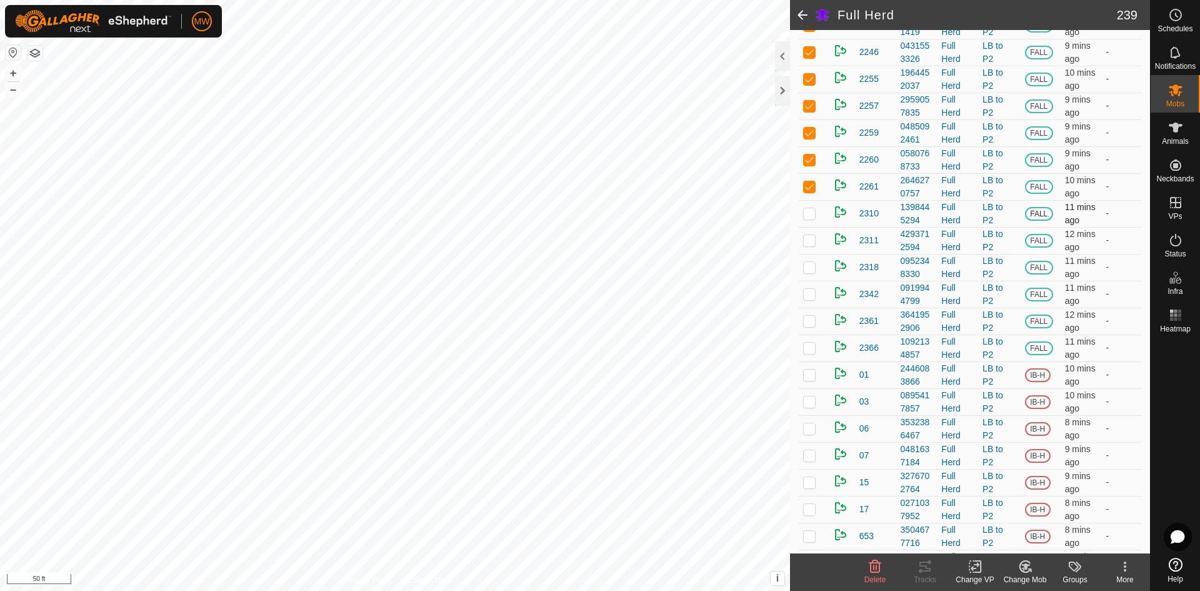
checkbox input "true"
click at [810, 245] on p-checkbox at bounding box center [809, 240] width 12 height 10
checkbox input "true"
click at [808, 281] on td at bounding box center [813, 267] width 30 height 27
checkbox input "true"
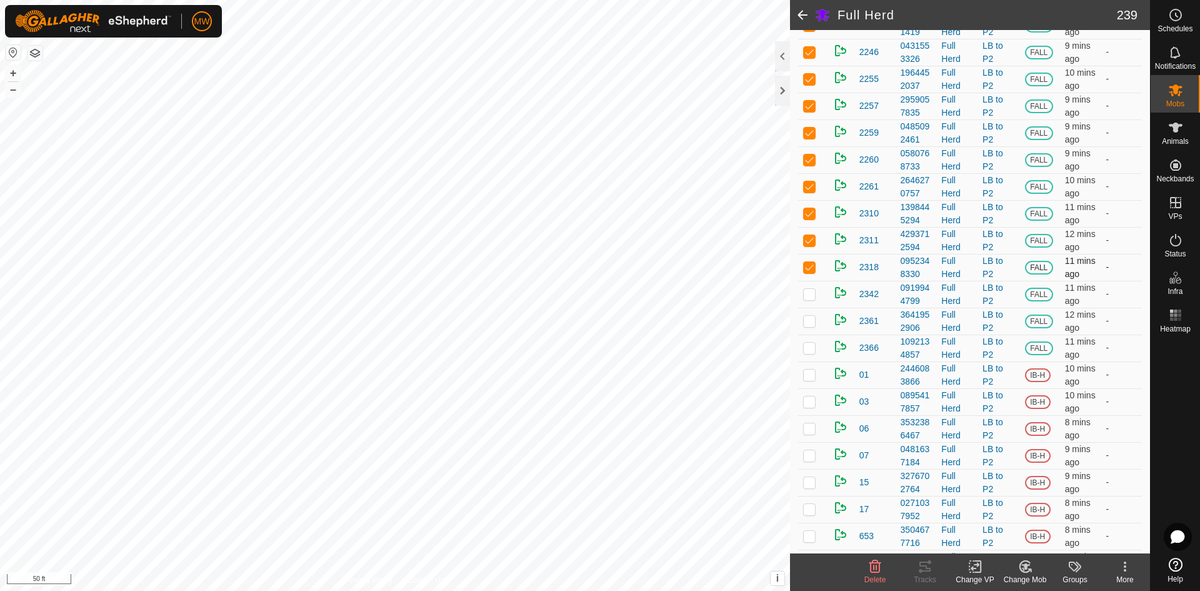
scroll to position [1312, 0]
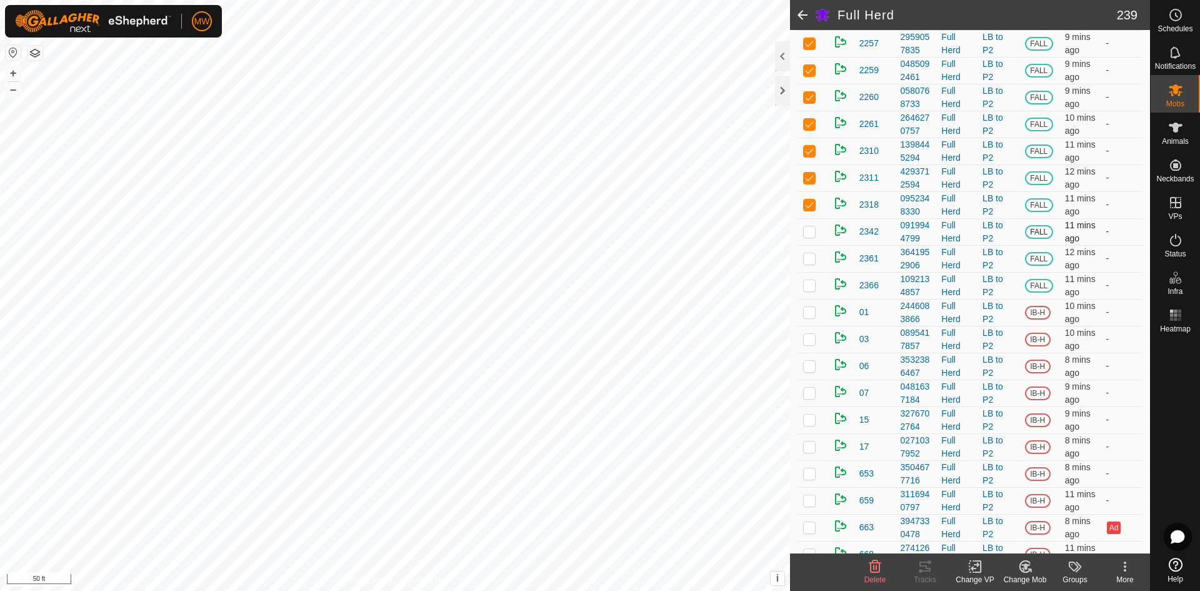
click at [804, 236] on p-checkbox at bounding box center [809, 231] width 12 height 10
checkbox input "true"
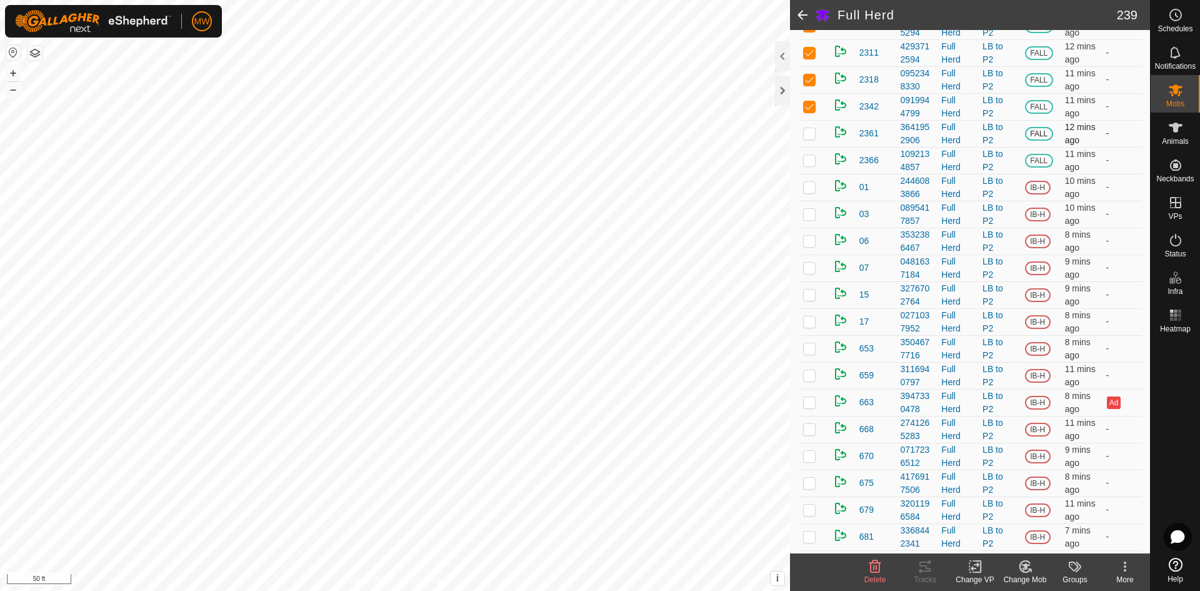
click at [812, 138] on p-checkbox at bounding box center [809, 133] width 12 height 10
checkbox input "true"
click at [811, 165] on p-checkbox at bounding box center [809, 160] width 12 height 10
checkbox input "true"
click at [1026, 571] on icon at bounding box center [1024, 566] width 11 height 11
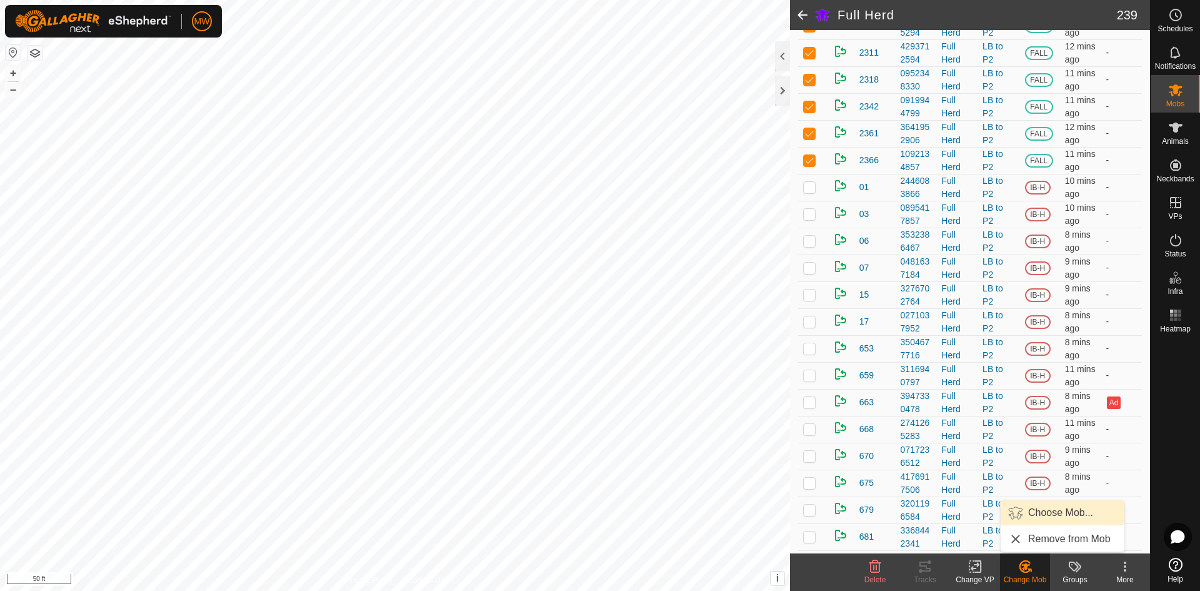
click at [1018, 514] on link "Choose Mob..." at bounding box center [1062, 512] width 124 height 25
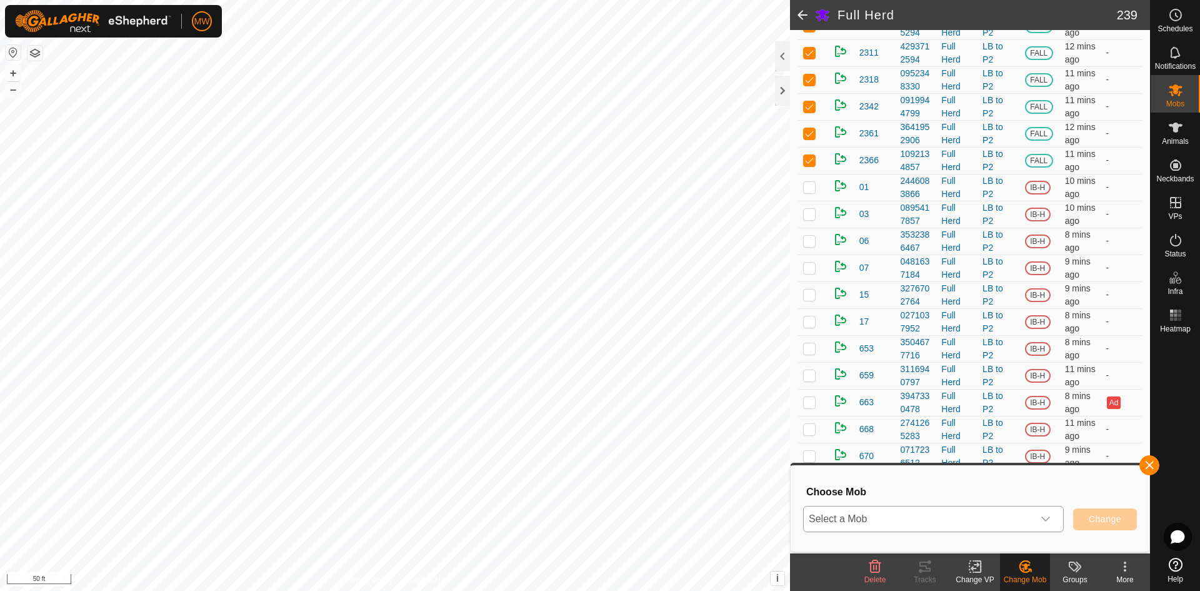
click at [1048, 521] on icon "dropdown trigger" at bounding box center [1045, 519] width 10 height 10
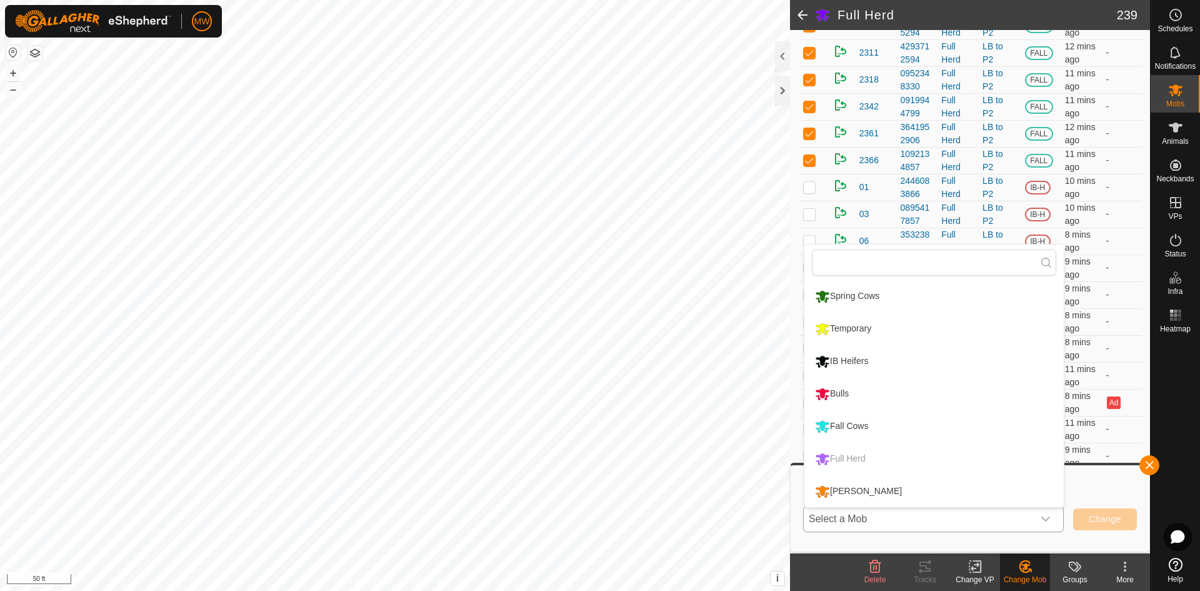
click at [868, 429] on li "Fall Cows" at bounding box center [933, 426] width 259 height 31
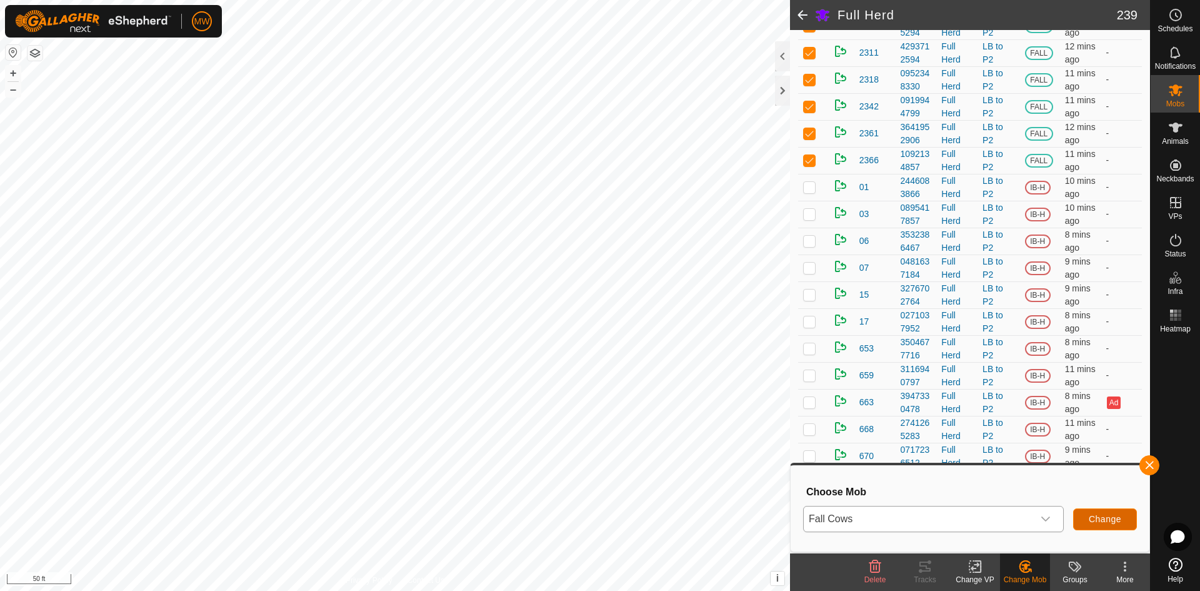
click at [1105, 522] on span "Change" at bounding box center [1105, 519] width 32 height 10
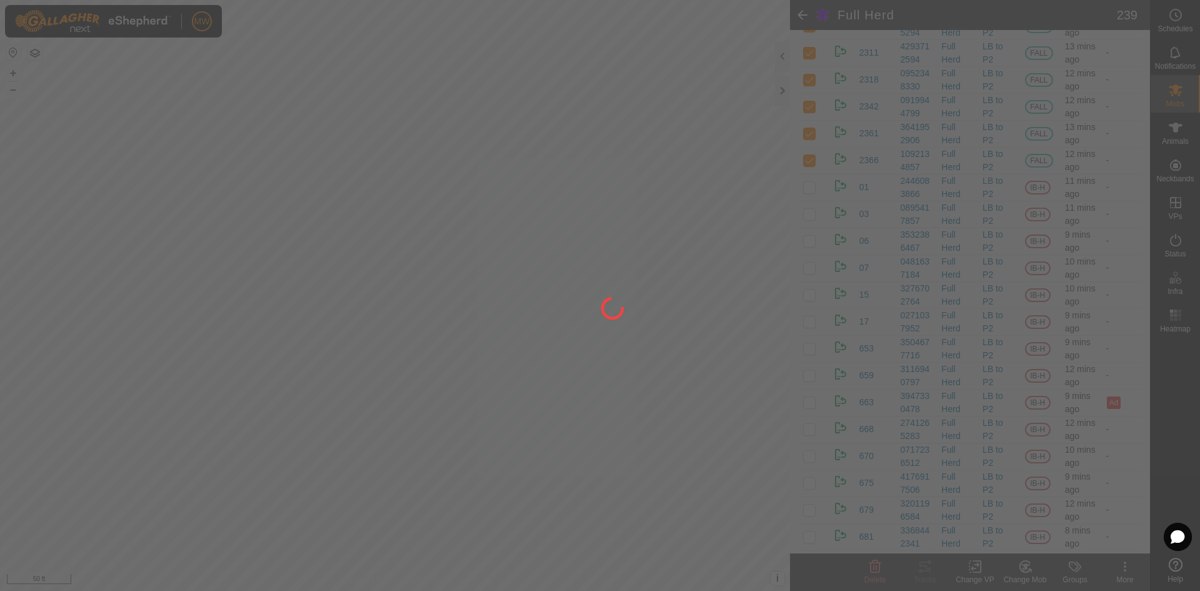
checkbox input "false"
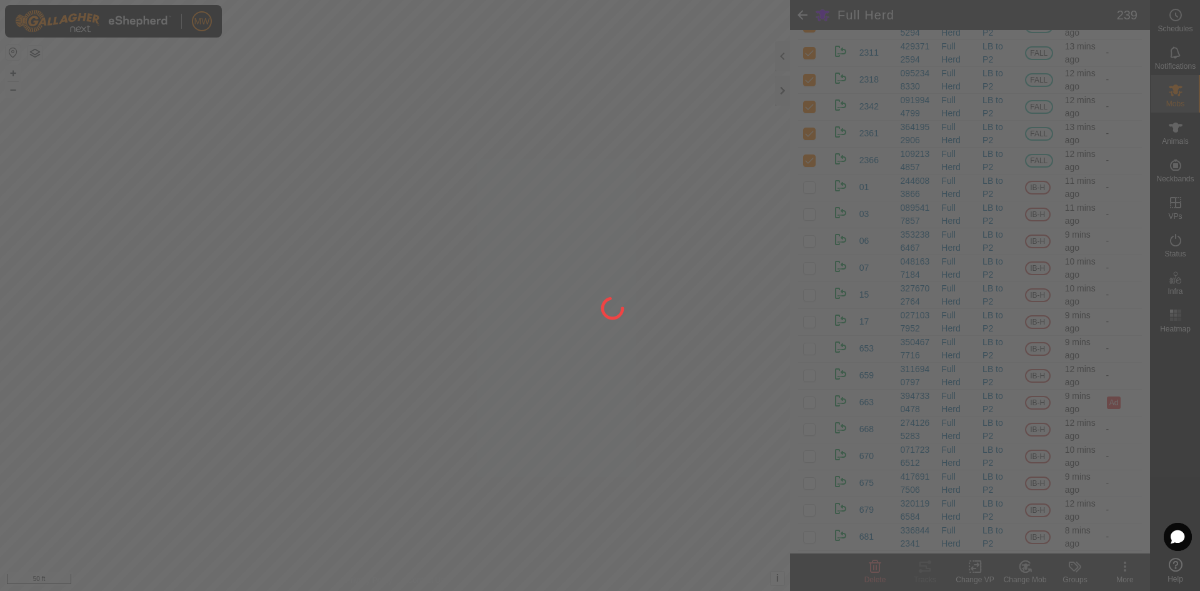
checkbox input "false"
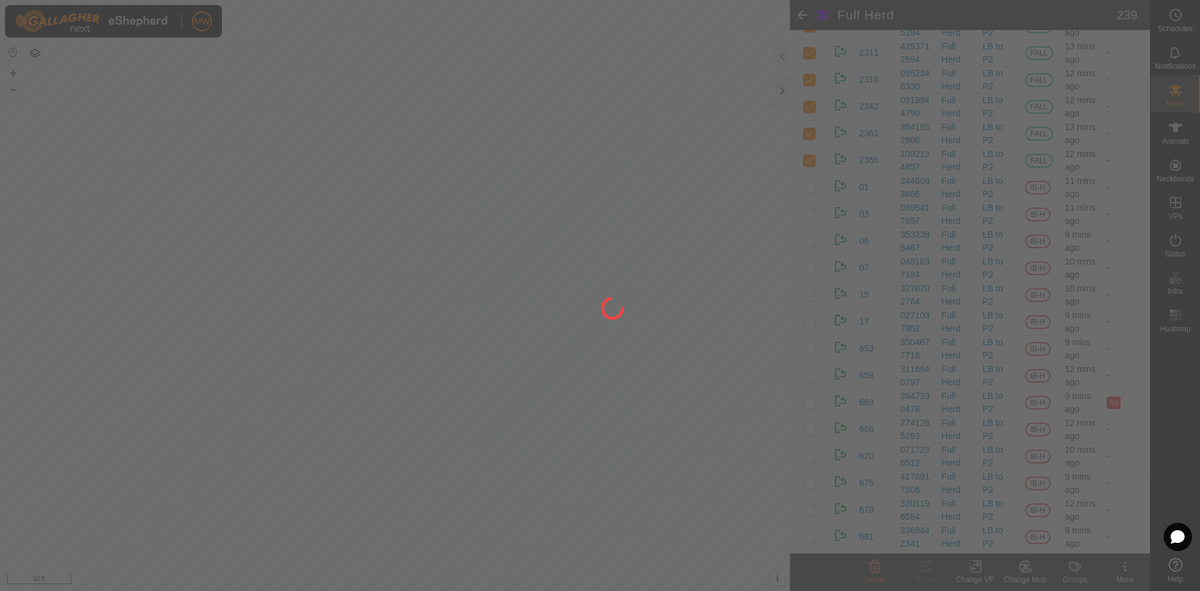
checkbox input "false"
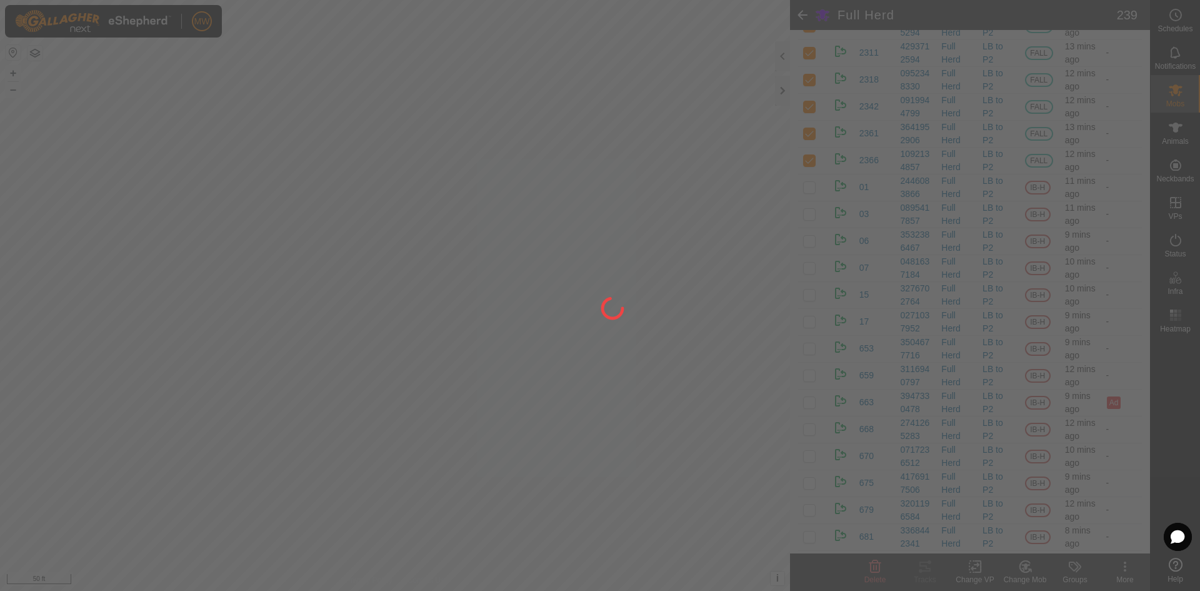
checkbox input "false"
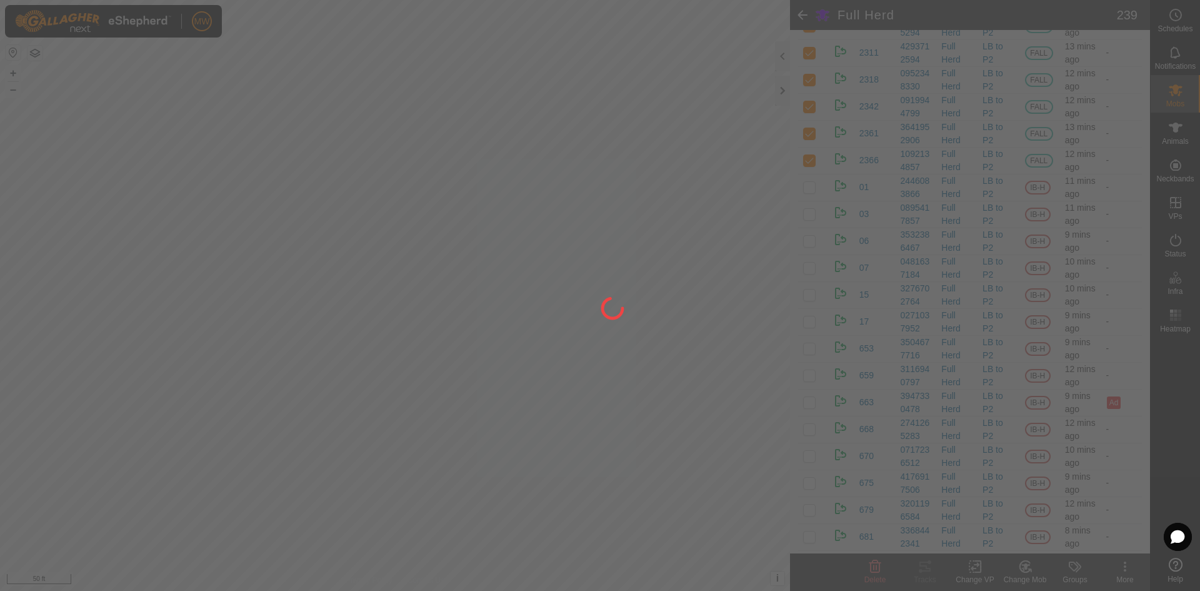
checkbox input "false"
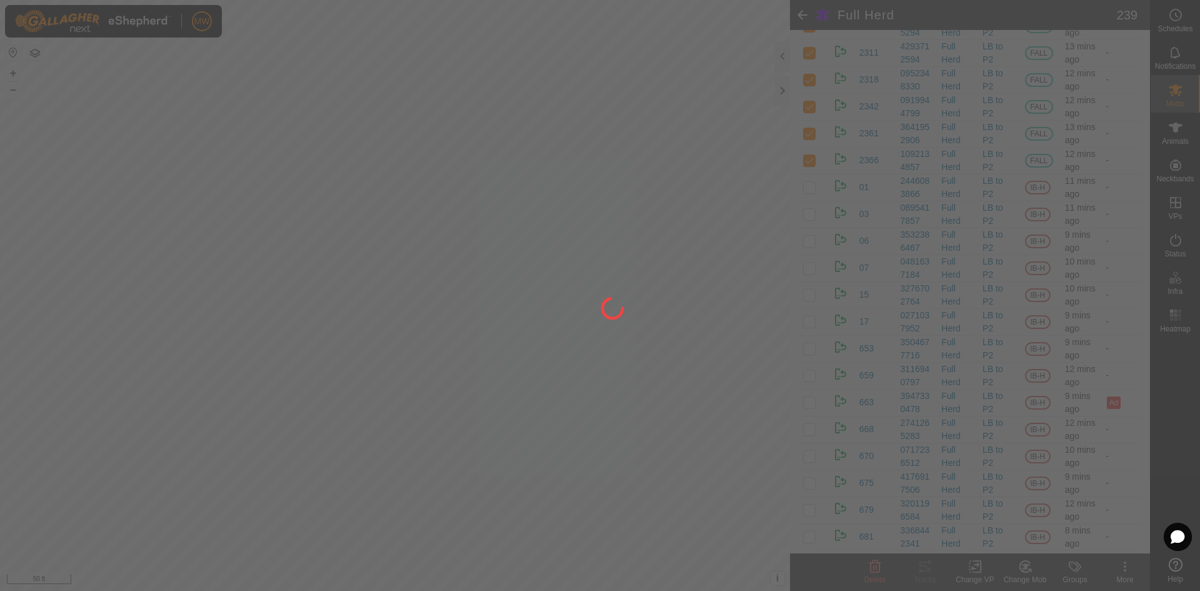
checkbox input "false"
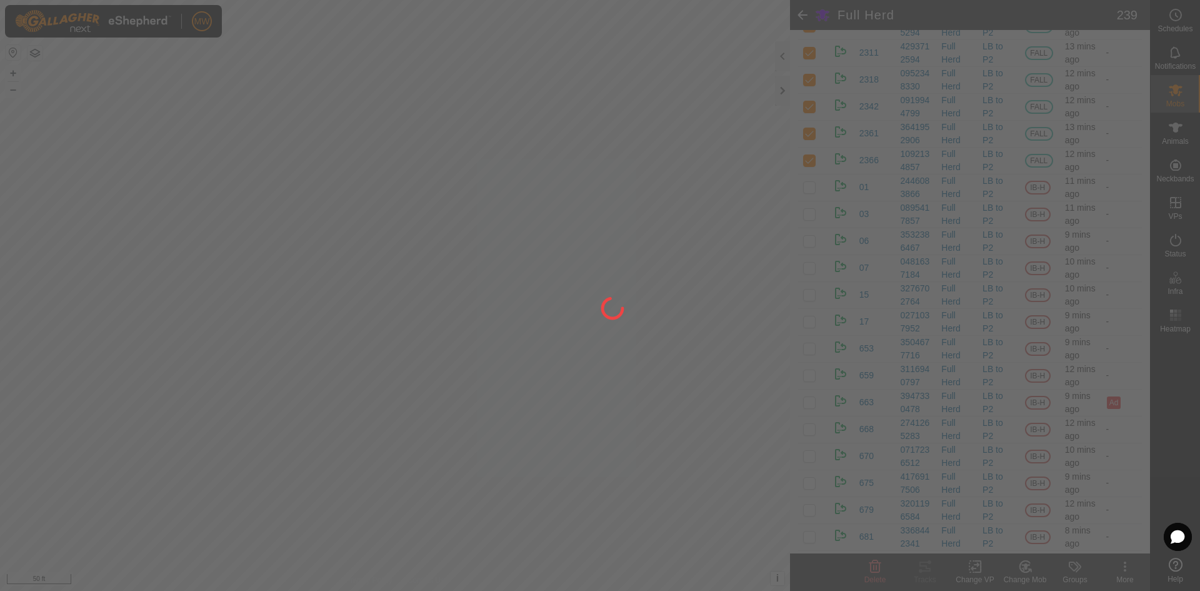
checkbox input "false"
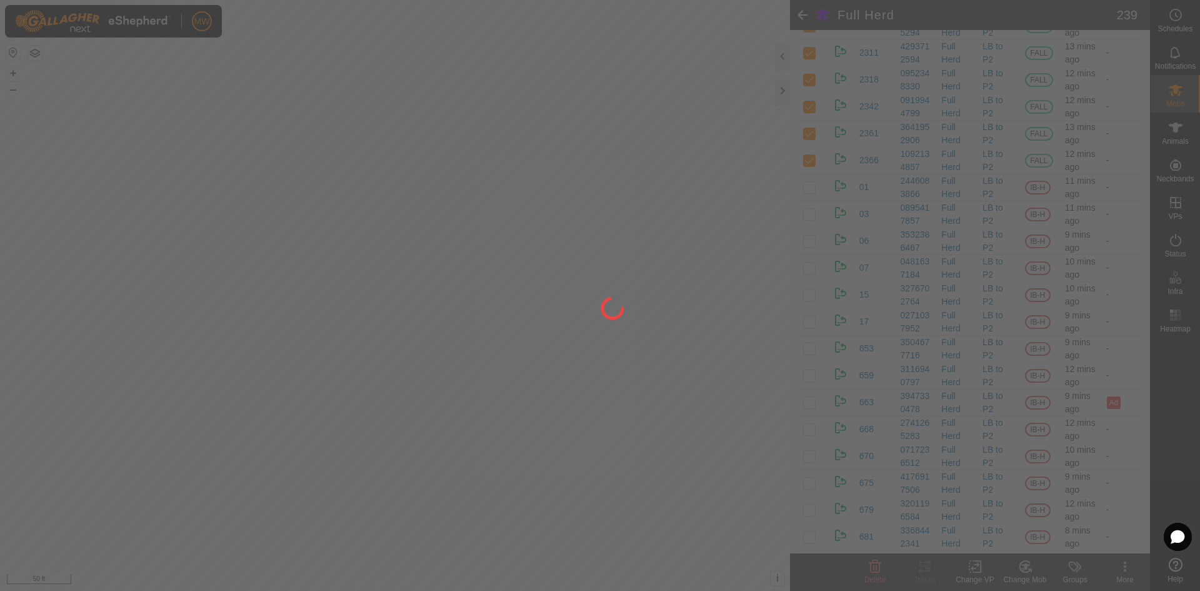
checkbox input "false"
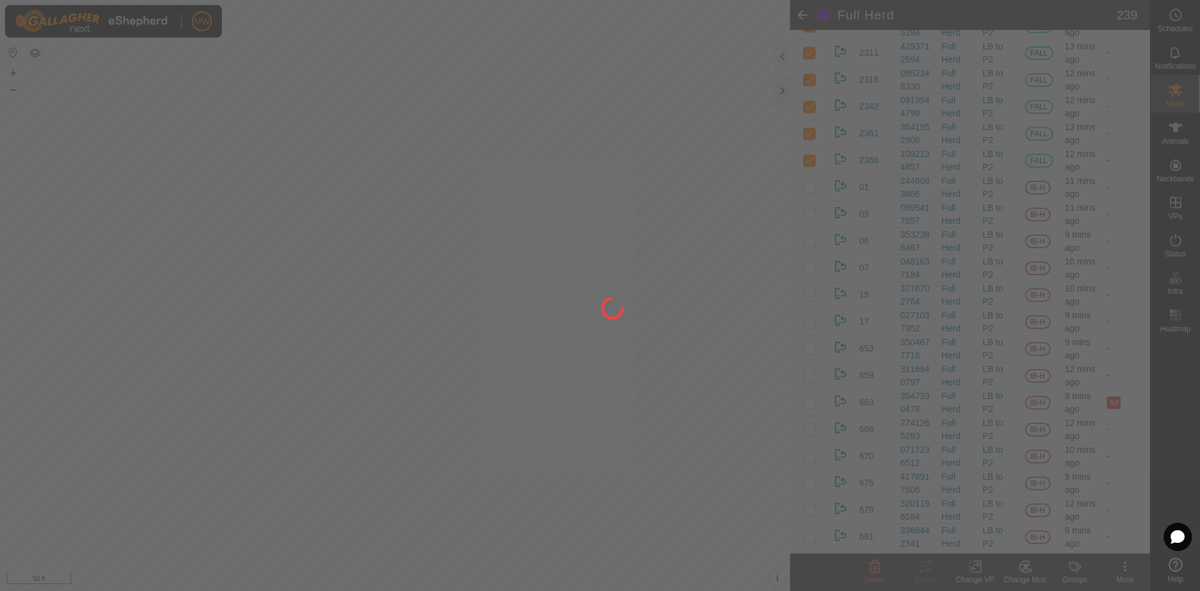
checkbox input "false"
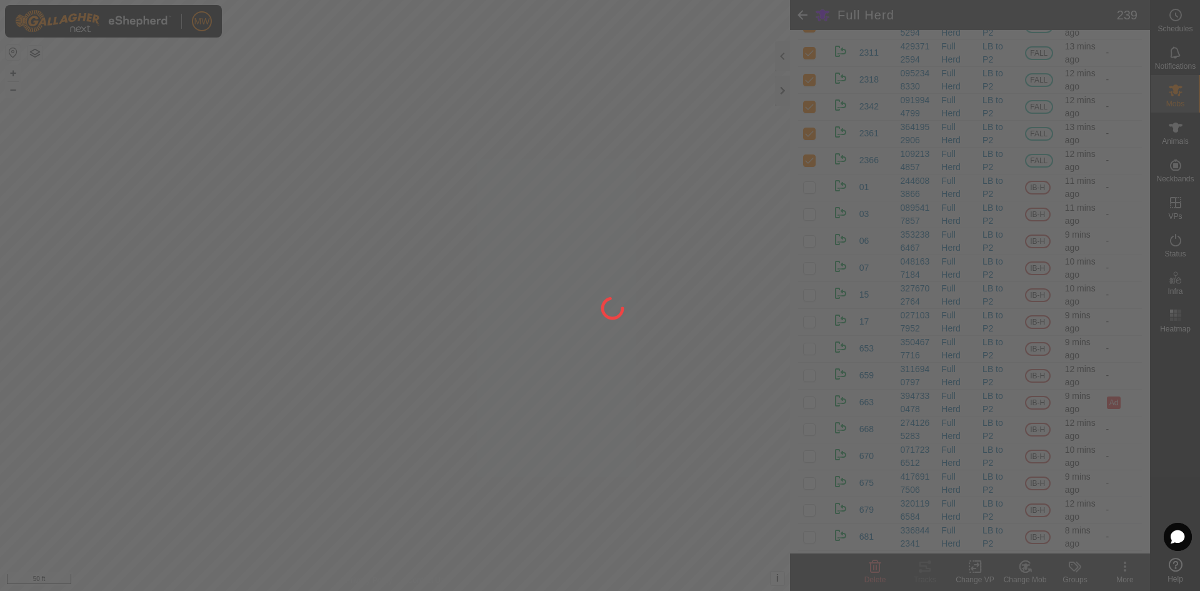
checkbox input "false"
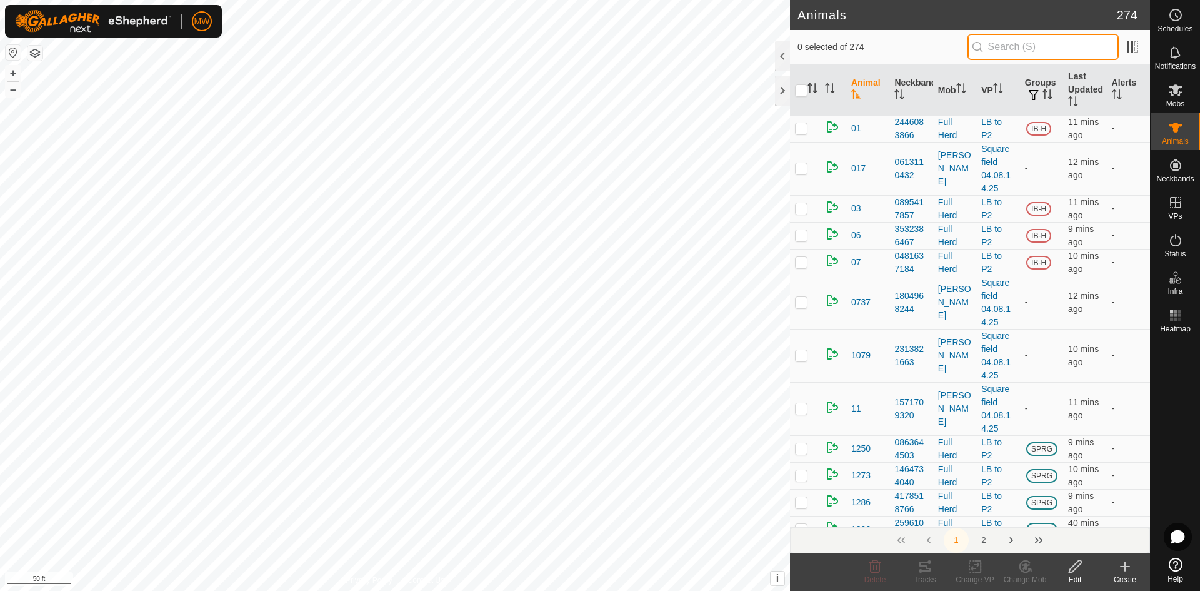
click at [1062, 50] on input "text" at bounding box center [1042, 47] width 151 height 26
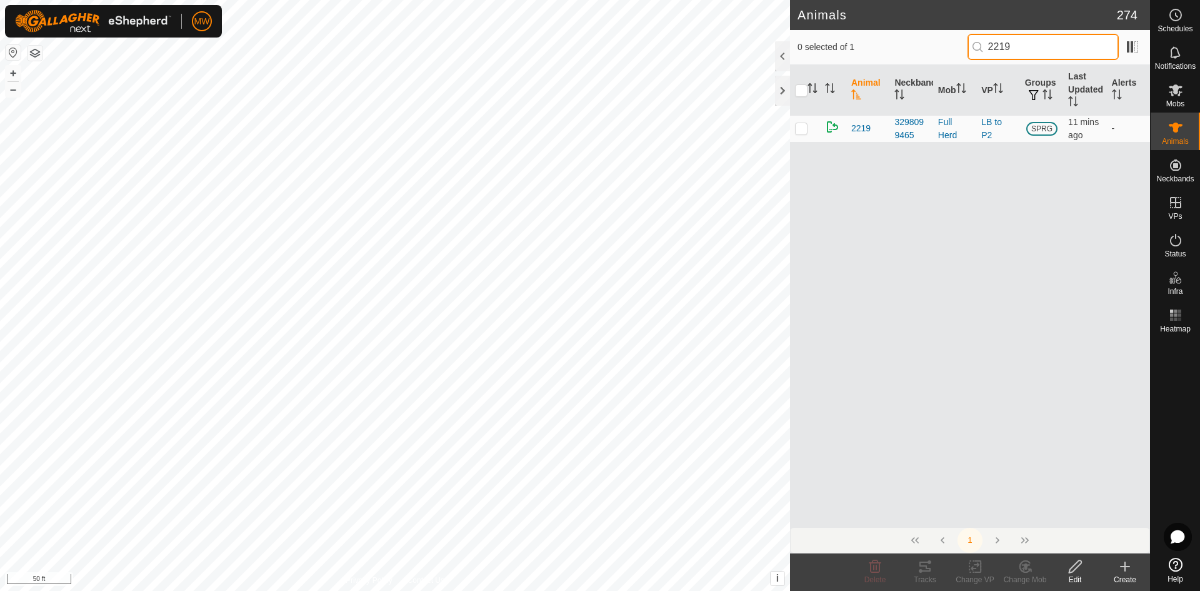
type input "2219"
click at [1074, 565] on icon at bounding box center [1075, 566] width 12 height 12
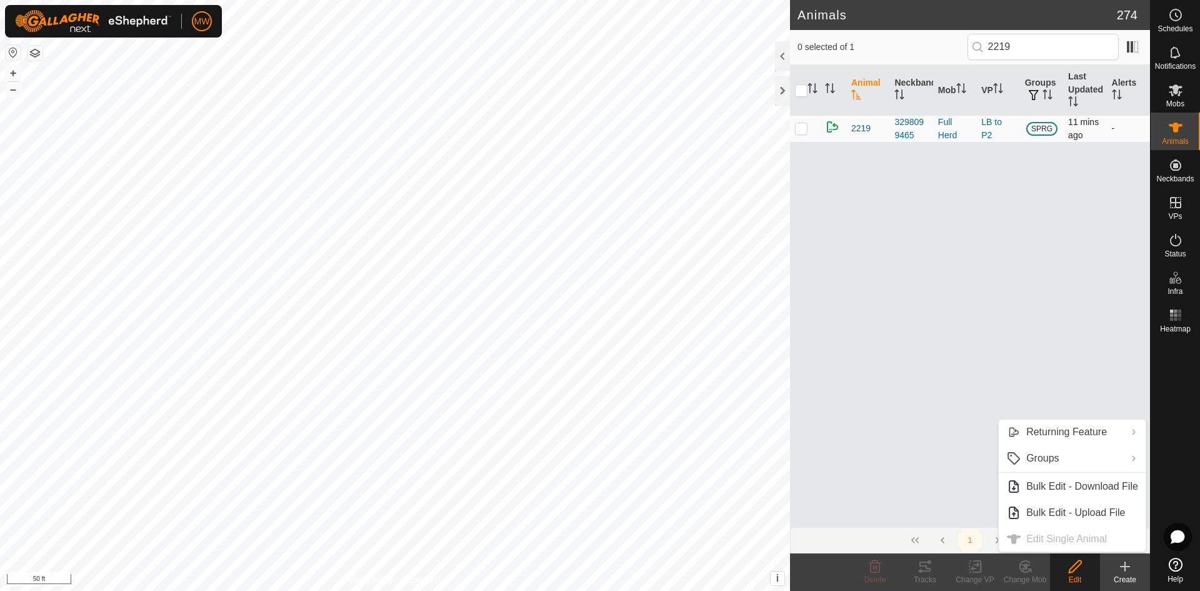
click at [800, 130] on p-checkbox at bounding box center [801, 128] width 12 height 10
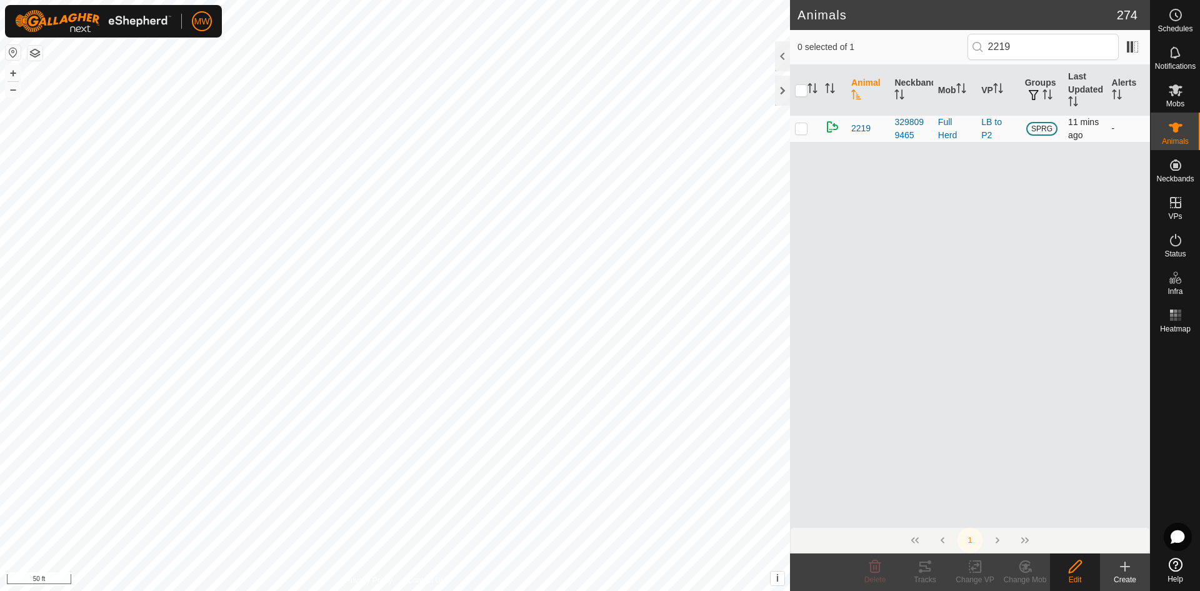
checkbox input "true"
click at [1077, 560] on icon at bounding box center [1075, 566] width 16 height 15
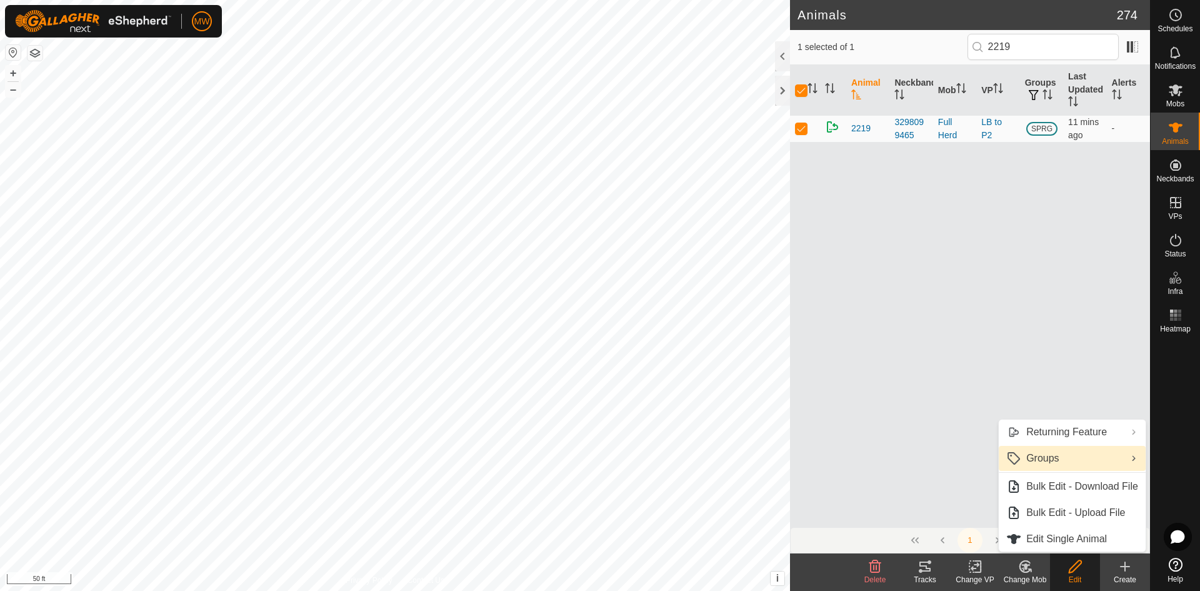
click at [1035, 454] on span "Groups" at bounding box center [1042, 458] width 32 height 15
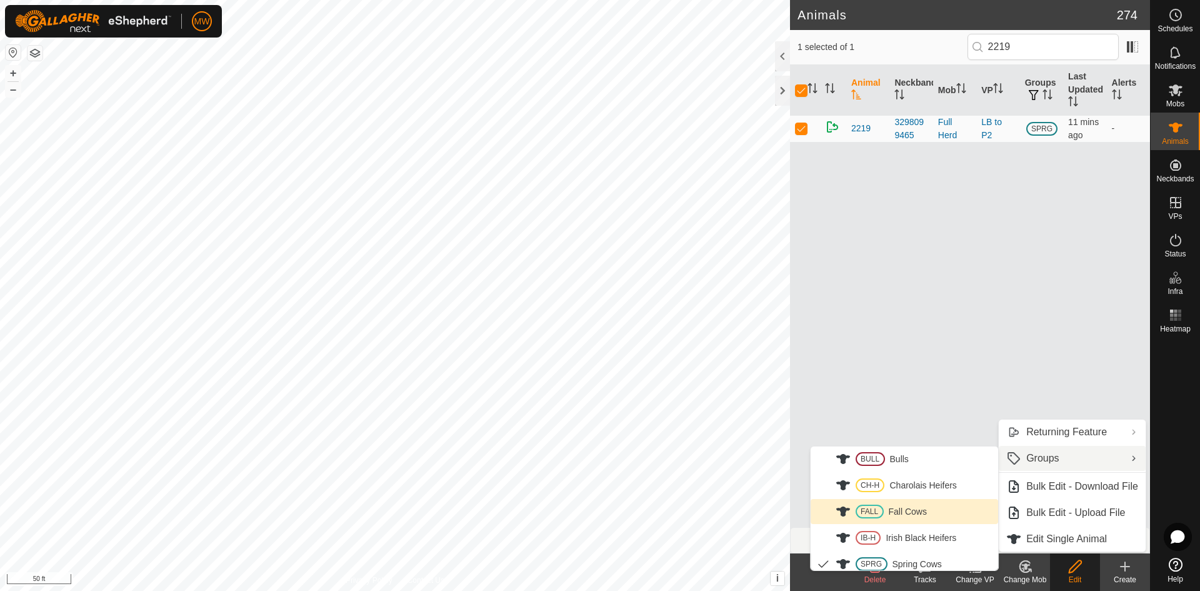
click at [904, 514] on link "FALL Fall Cows" at bounding box center [903, 511] width 187 height 25
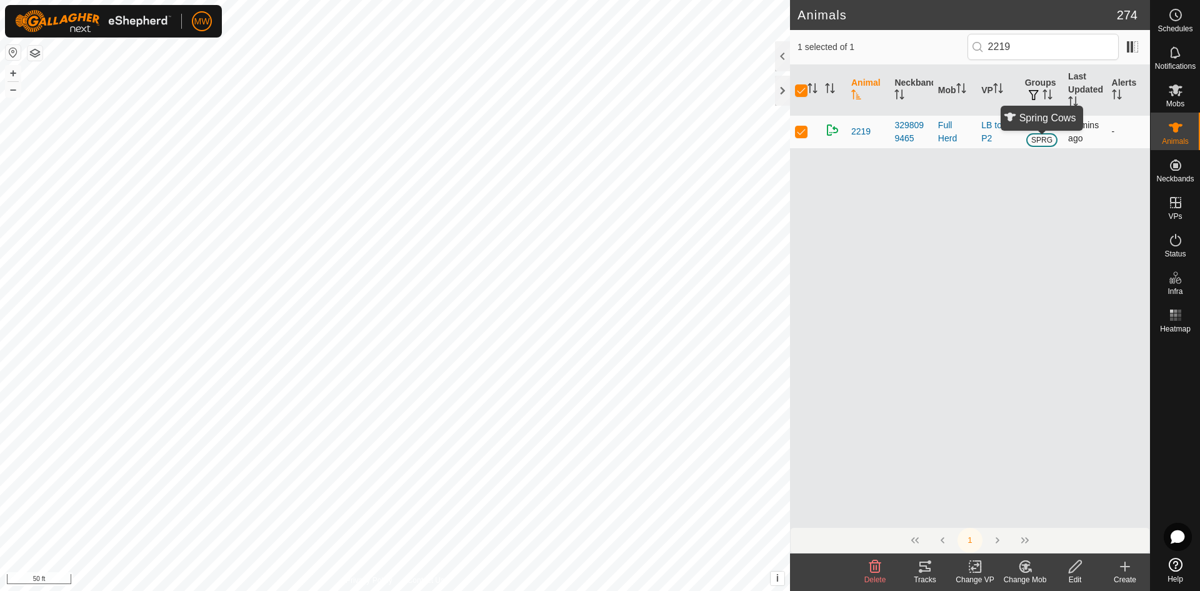
click at [1047, 139] on span "SPRG" at bounding box center [1042, 140] width 32 height 14
click at [1051, 181] on link "Remove" at bounding box center [1089, 179] width 124 height 20
click at [1020, 567] on icon at bounding box center [1024, 566] width 11 height 11
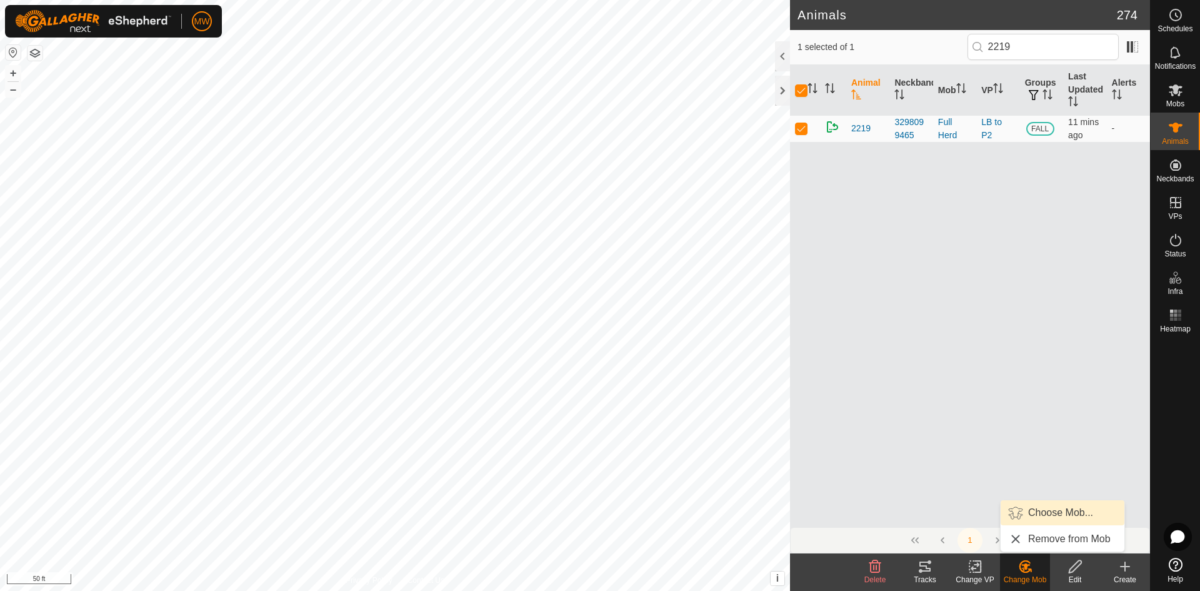
click at [1035, 506] on link "Choose Mob..." at bounding box center [1062, 512] width 124 height 25
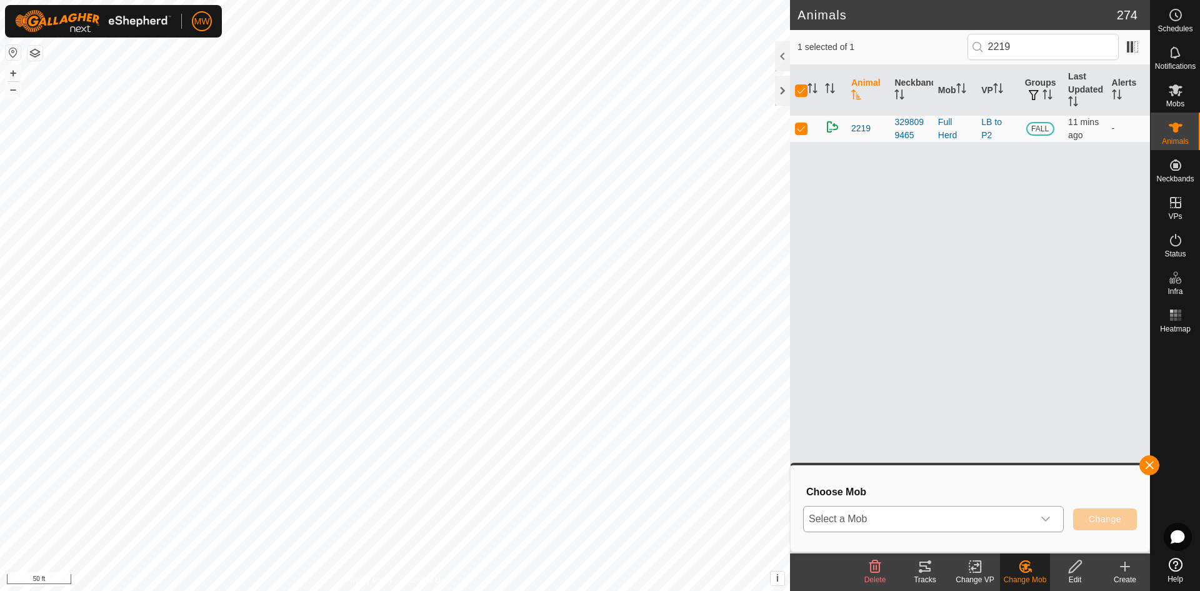
click at [1044, 520] on icon "dropdown trigger" at bounding box center [1045, 519] width 10 height 10
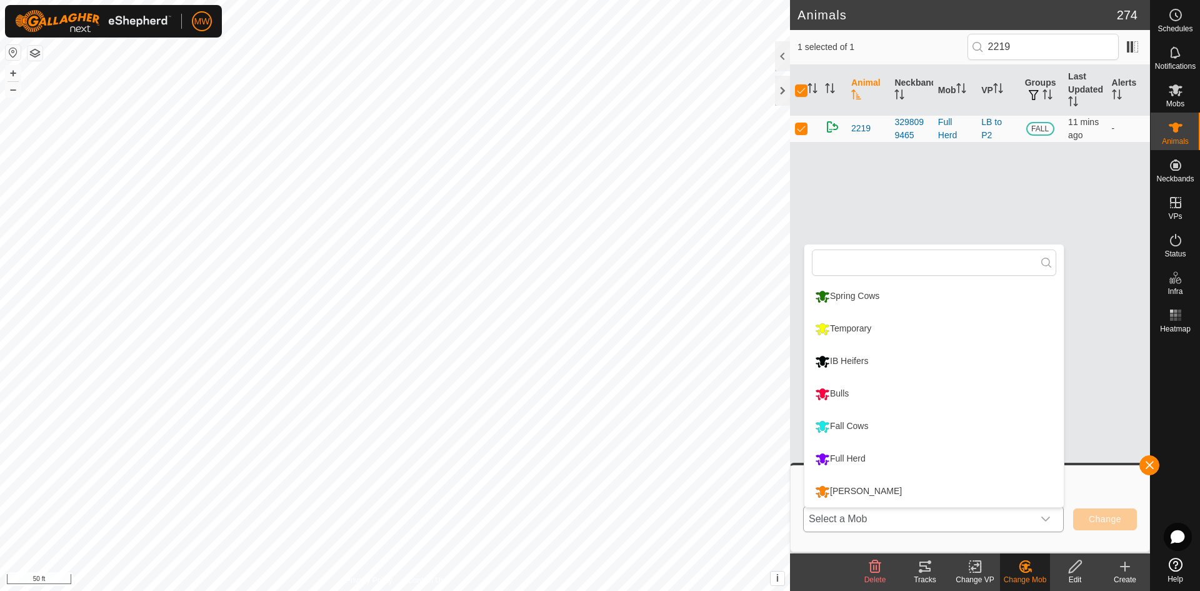
click at [841, 423] on li "Fall Cows" at bounding box center [933, 426] width 259 height 31
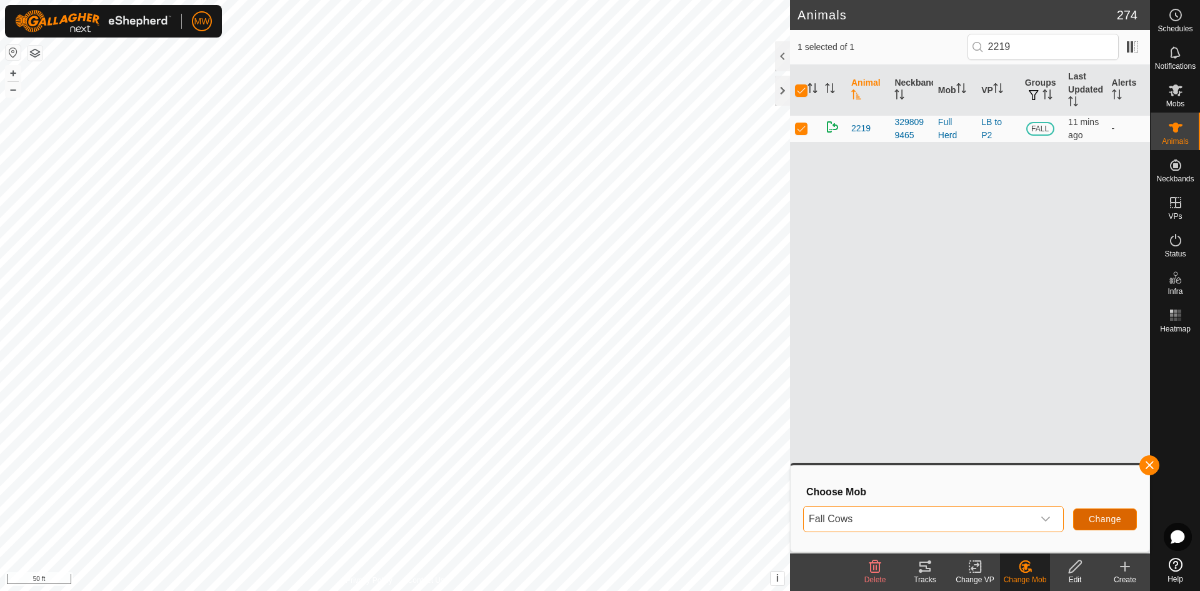
click at [1107, 515] on span "Change" at bounding box center [1105, 519] width 32 height 10
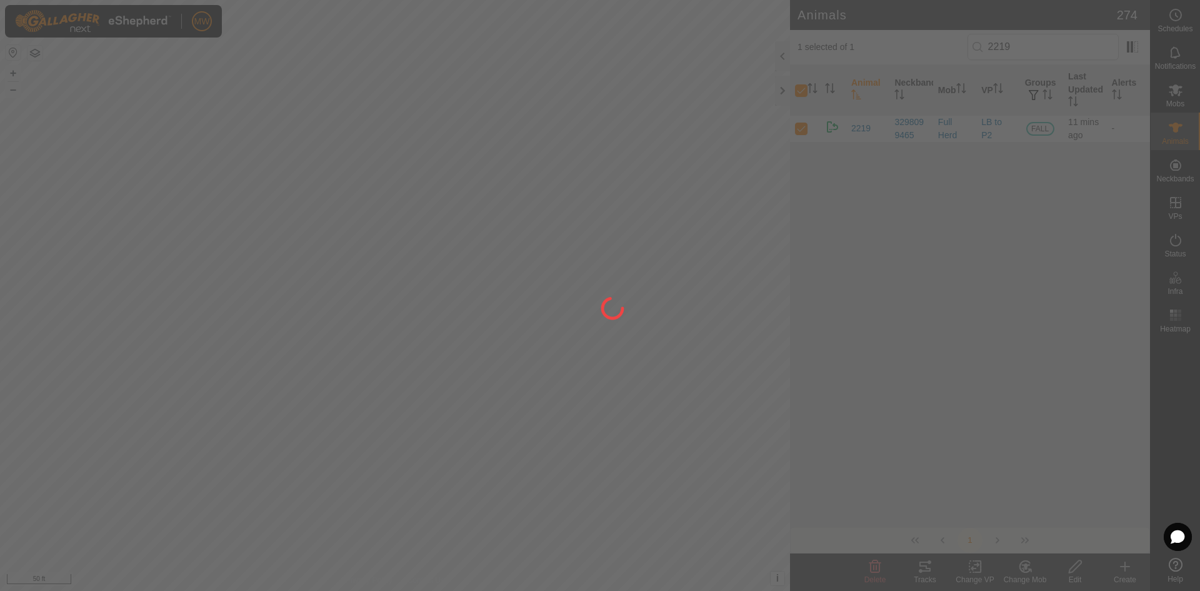
checkbox input "false"
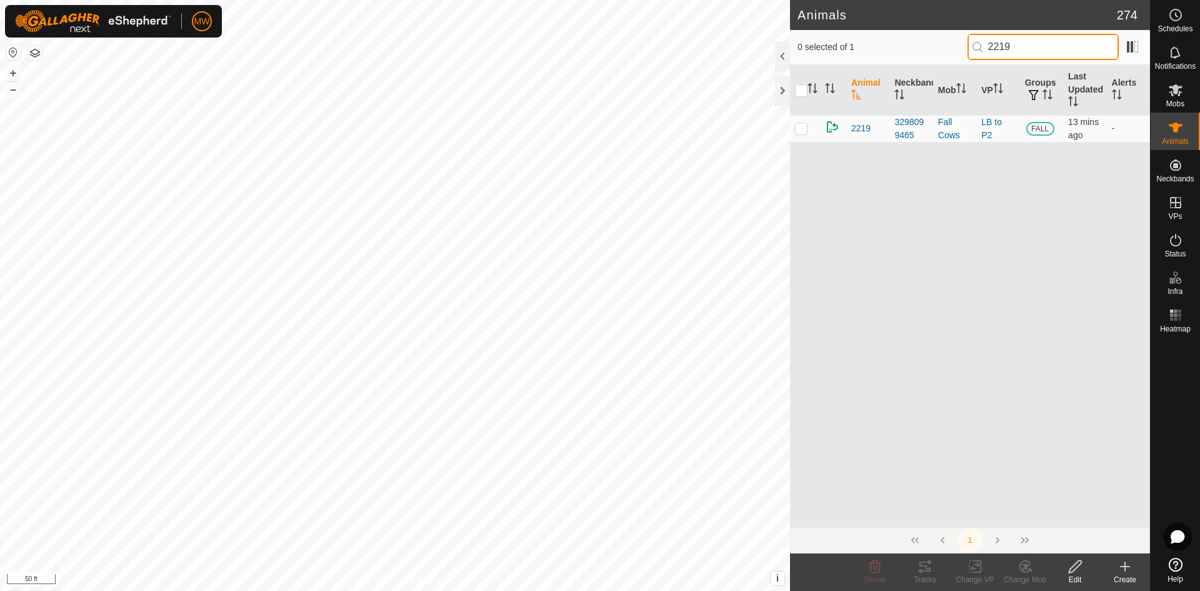
drag, startPoint x: 1030, startPoint y: 56, endPoint x: 952, endPoint y: 50, distance: 78.3
click at [952, 50] on div "0 selected of 1 2219" at bounding box center [969, 47] width 345 height 26
type input "1721"
click at [805, 132] on p-checkbox at bounding box center [801, 128] width 12 height 10
checkbox input "true"
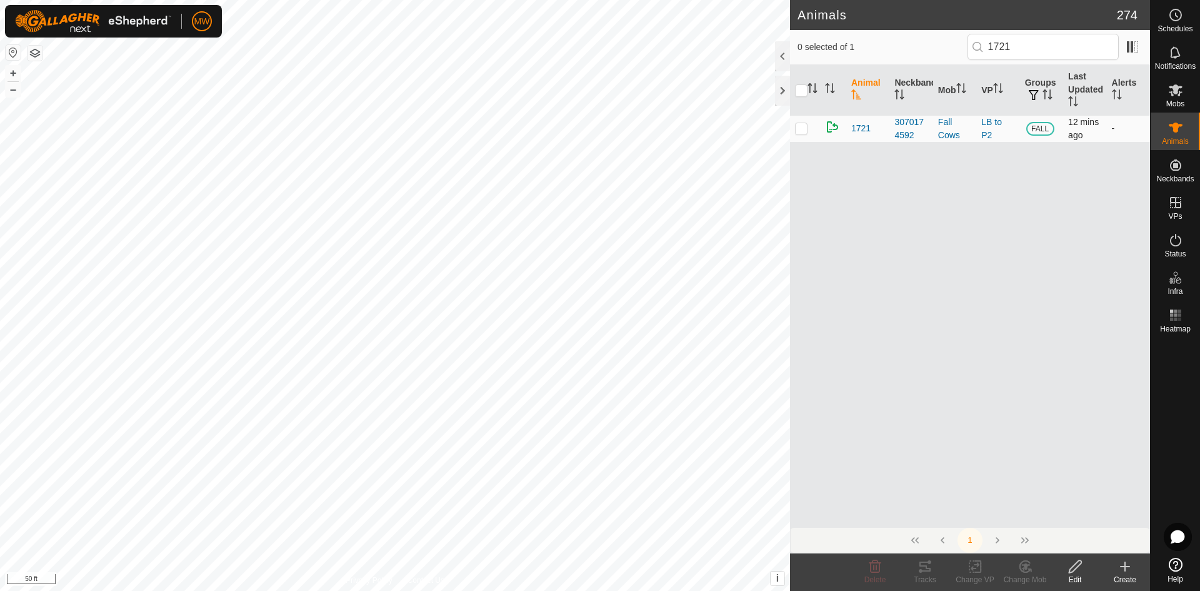
checkbox input "true"
click at [1034, 389] on div "Animal Neckband Mob VP Groups Last Updated Alerts 1721 3070174592 Fall Cows LB …" at bounding box center [970, 296] width 360 height 462
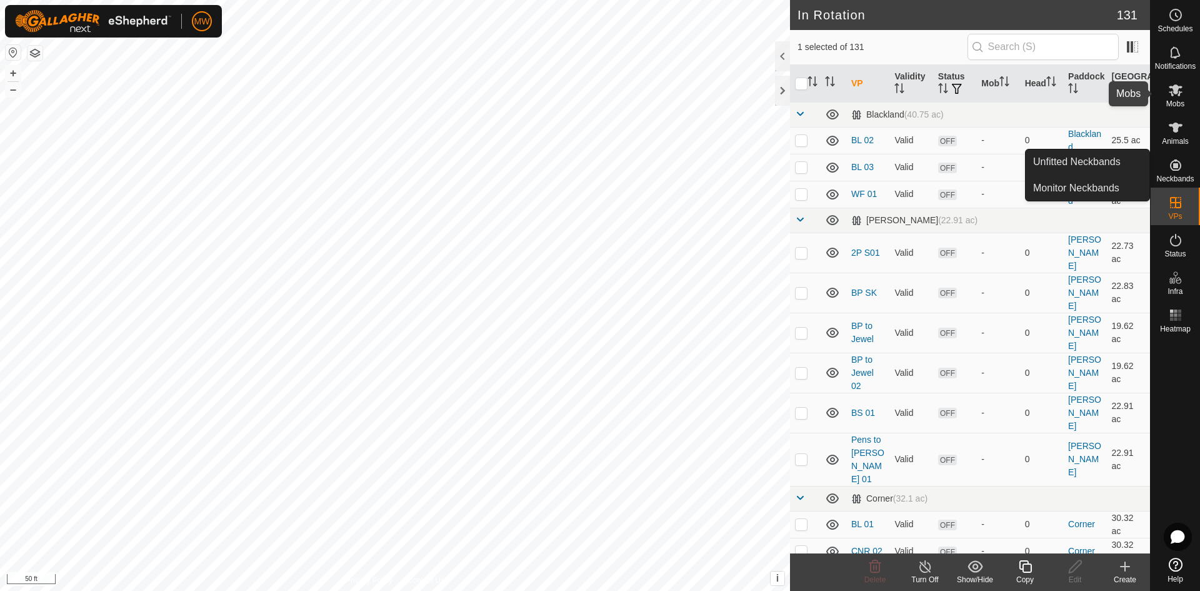
click at [1175, 94] on icon at bounding box center [1176, 90] width 14 height 12
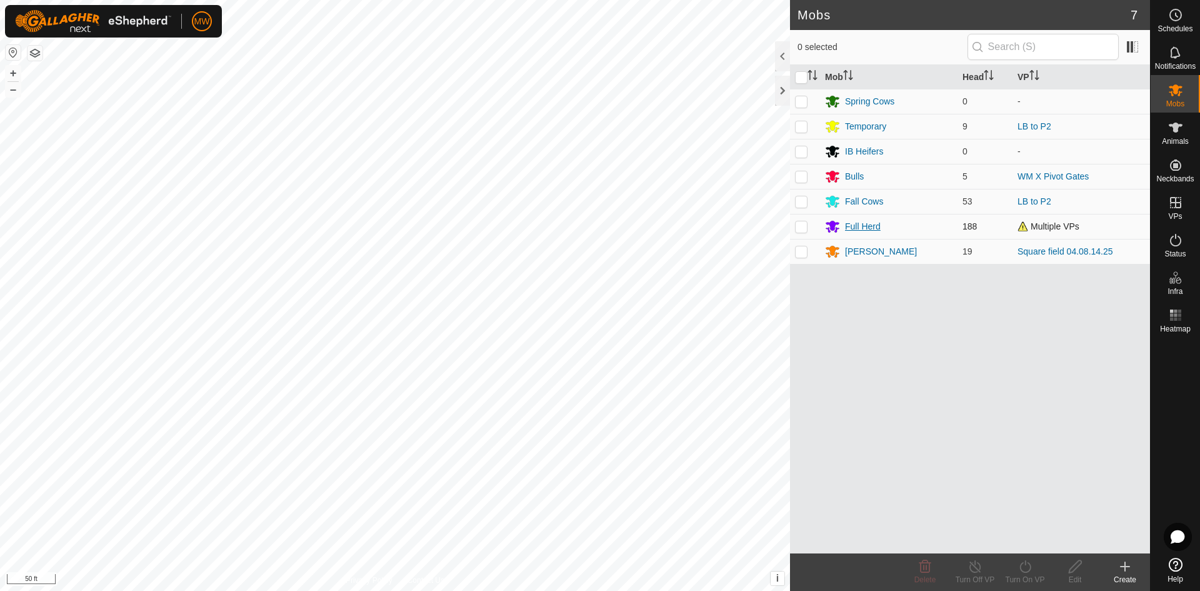
click at [862, 229] on div "Full Herd" at bounding box center [863, 226] width 36 height 13
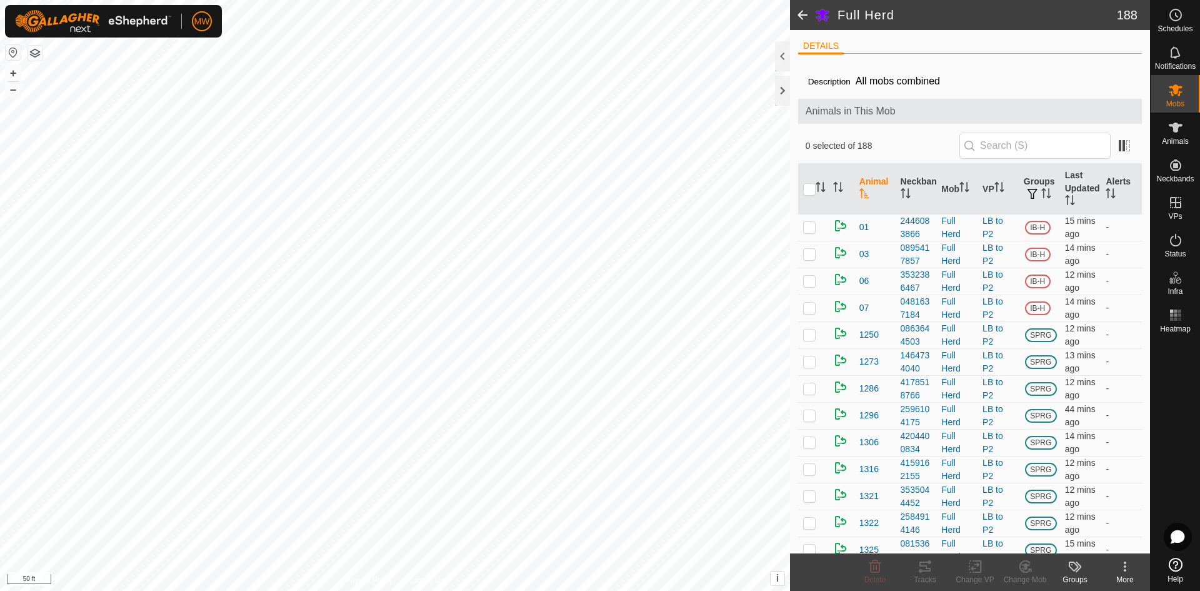
click at [800, 9] on span at bounding box center [802, 15] width 25 height 30
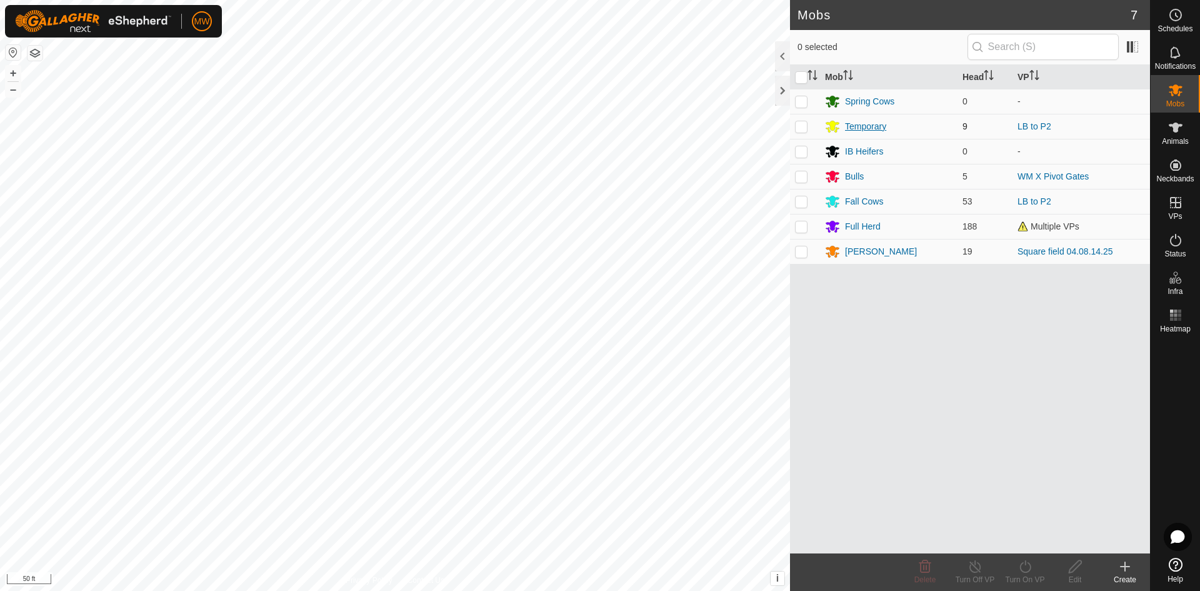
click at [861, 122] on div "Temporary" at bounding box center [865, 126] width 41 height 13
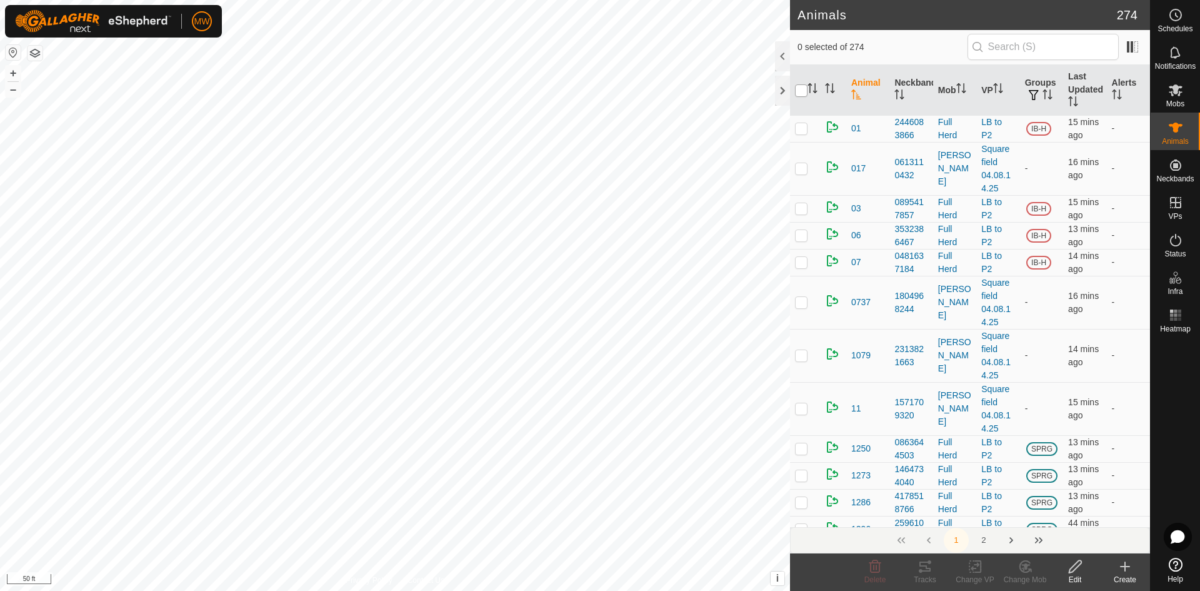
click at [798, 94] on input "checkbox" at bounding box center [801, 90] width 12 height 12
checkbox input "true"
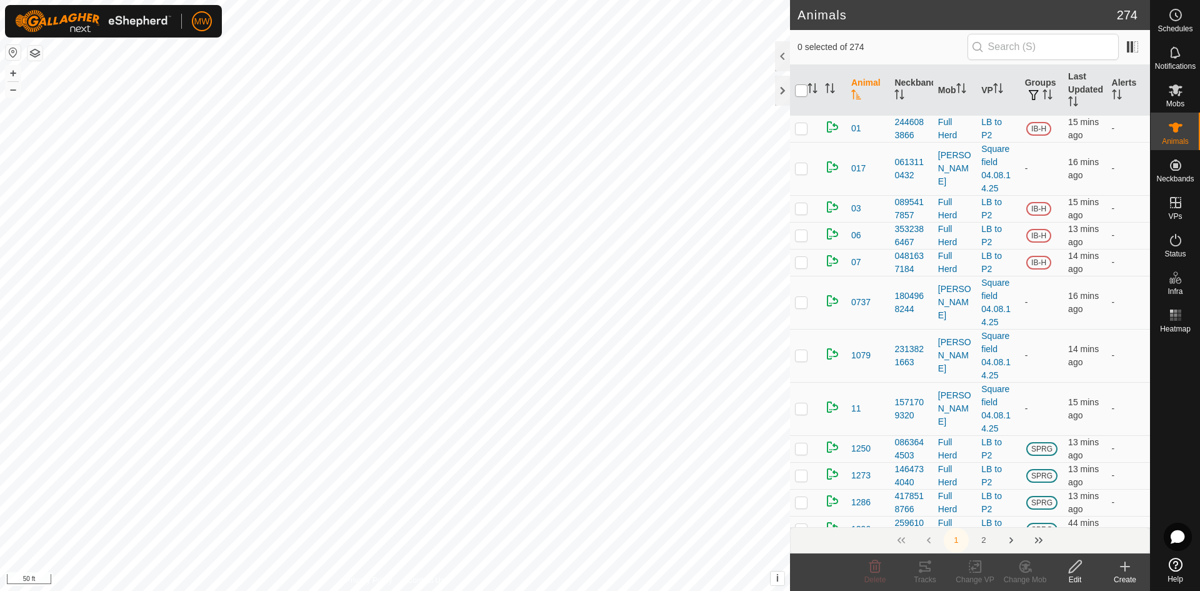
checkbox input "true"
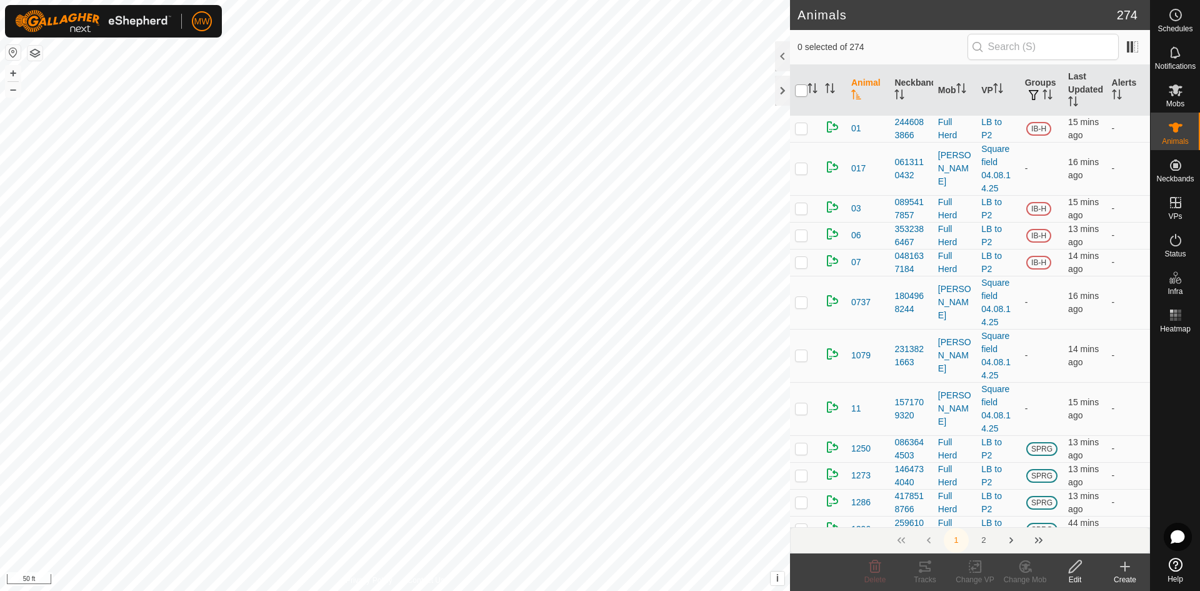
checkbox input "true"
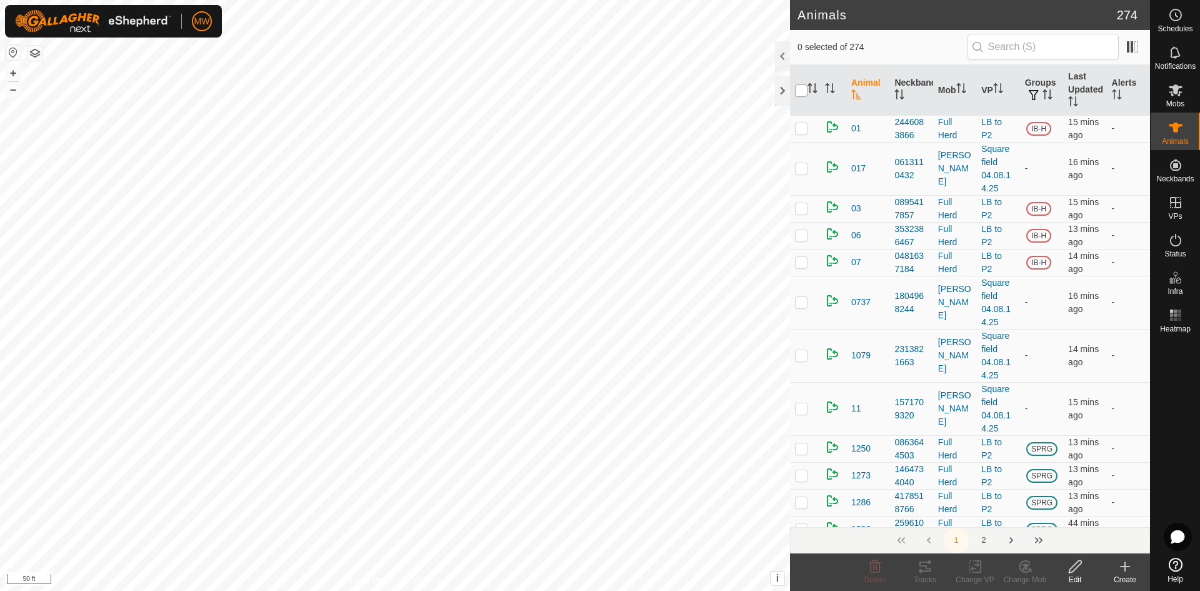
checkbox input "true"
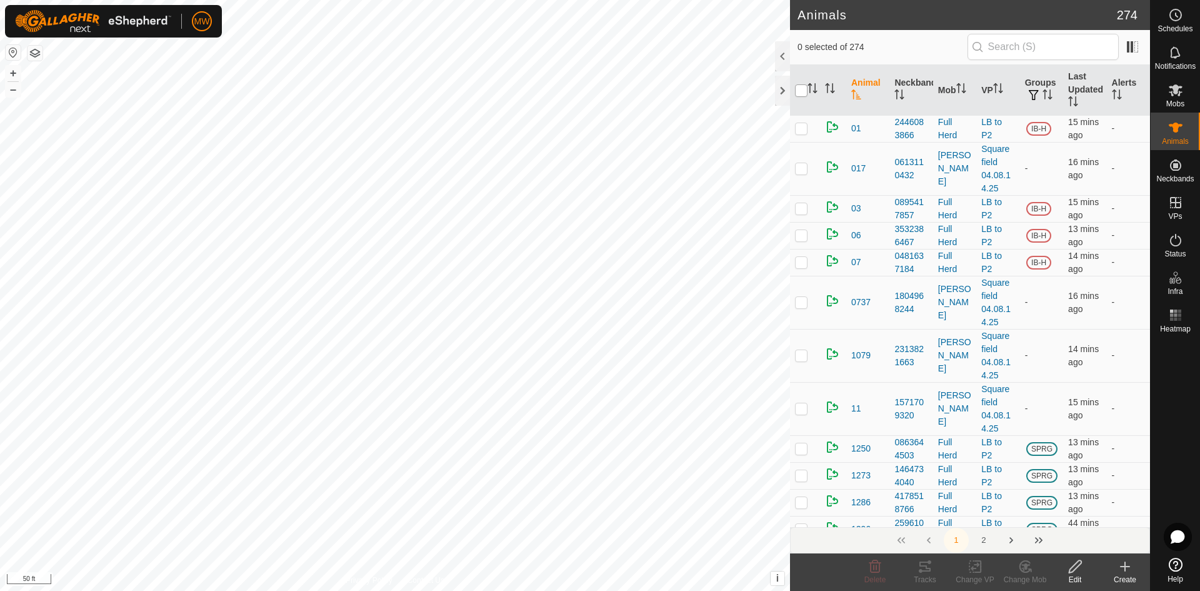
checkbox input "true"
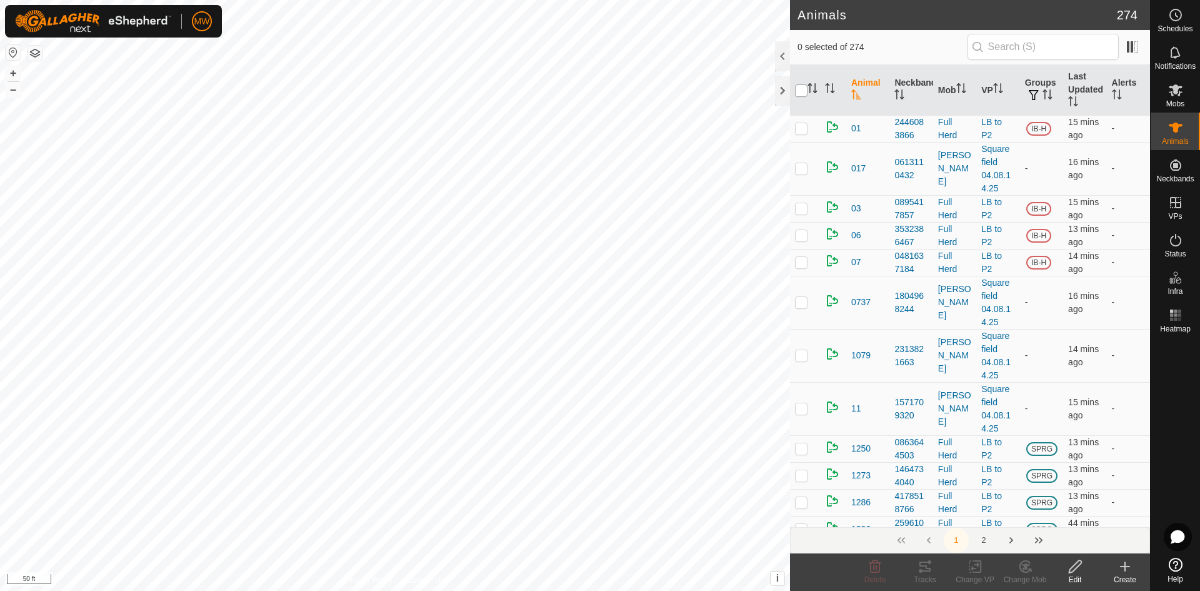
checkbox input "true"
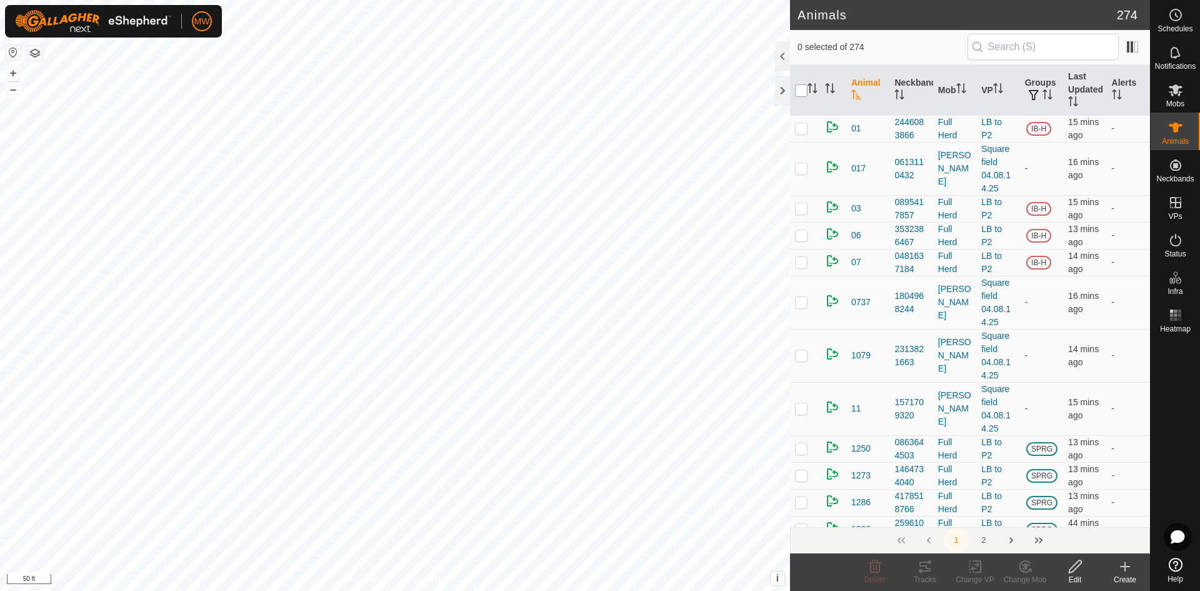
checkbox input "true"
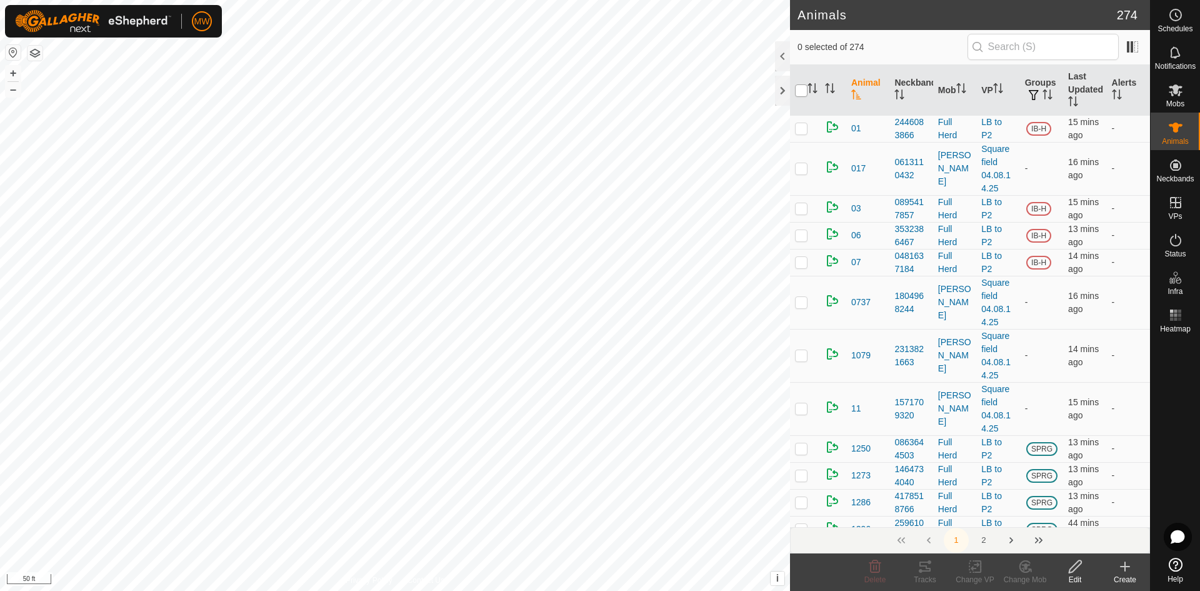
checkbox input "true"
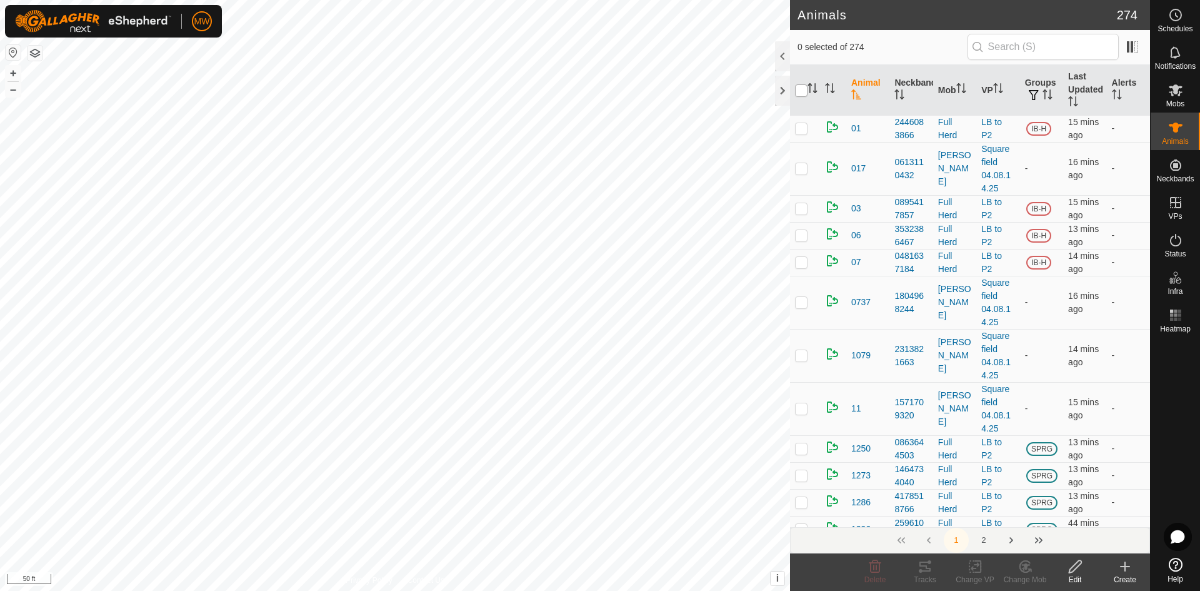
checkbox input "true"
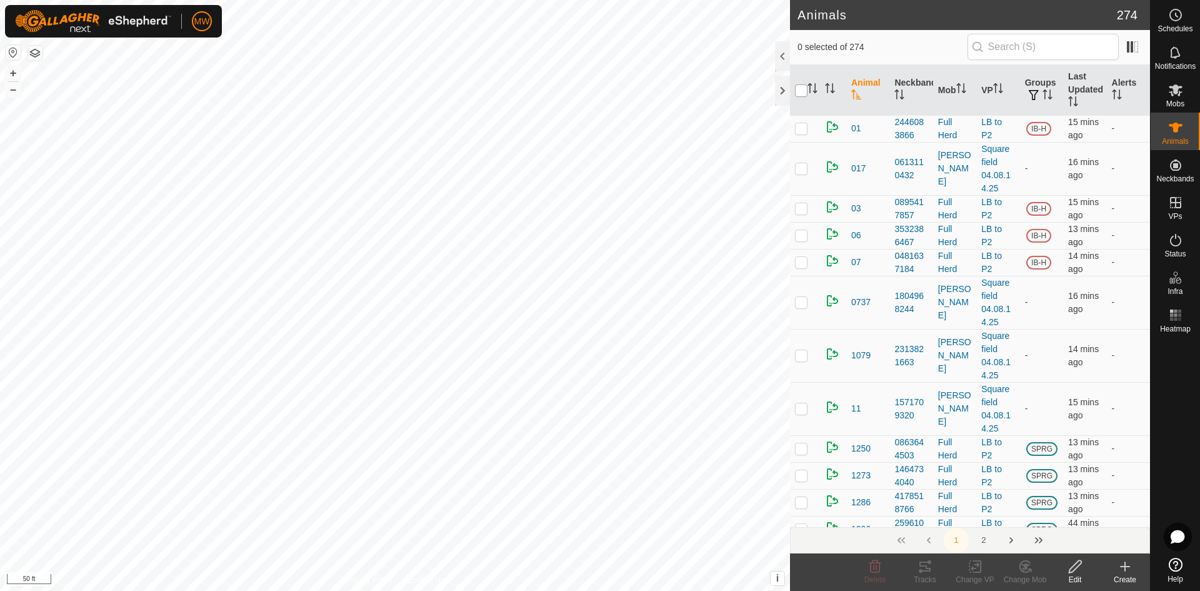
checkbox input "true"
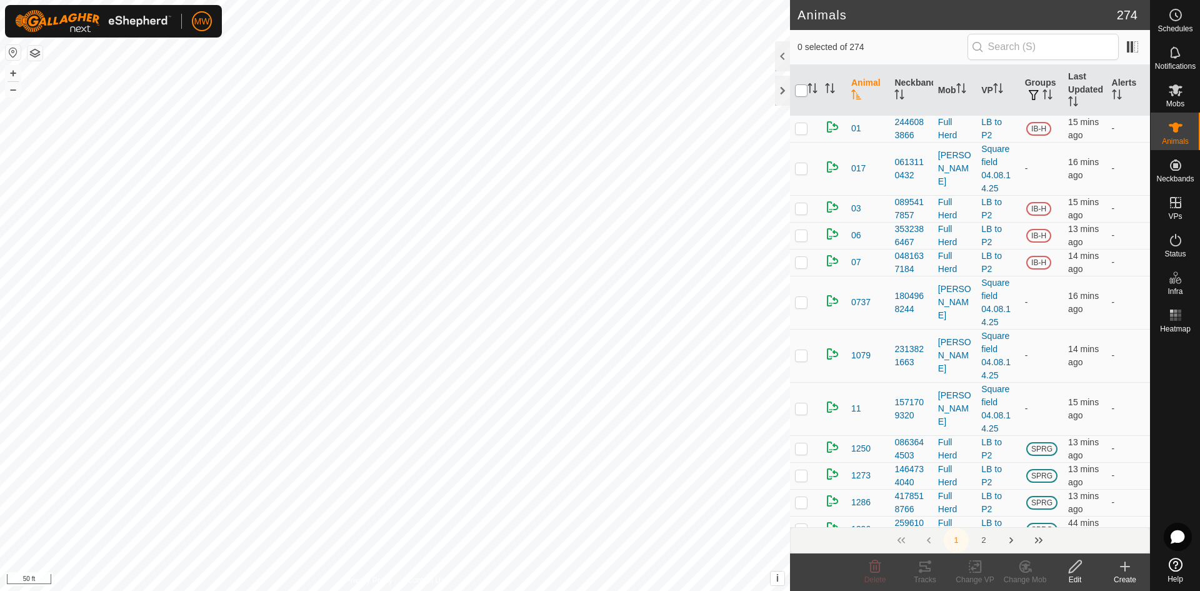
checkbox input "true"
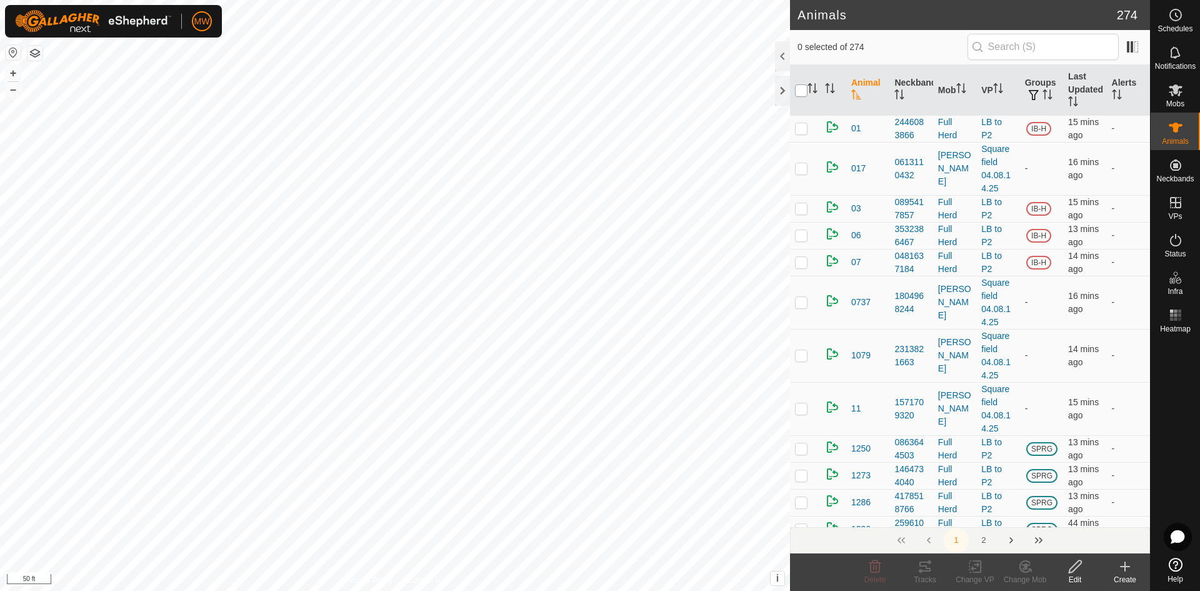
checkbox input "true"
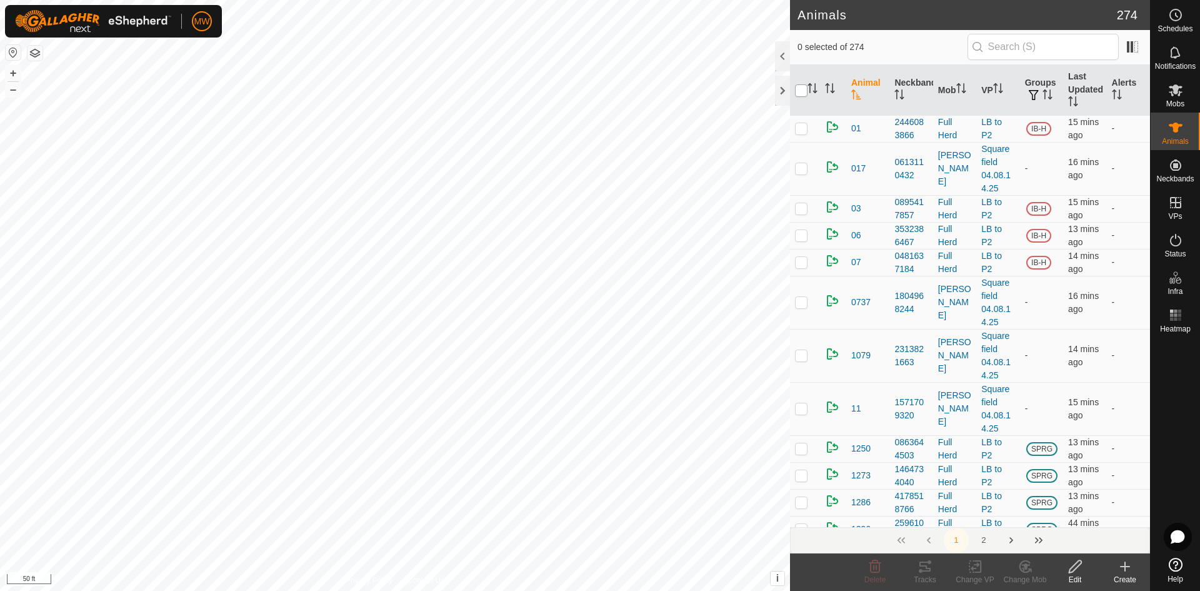
checkbox input "true"
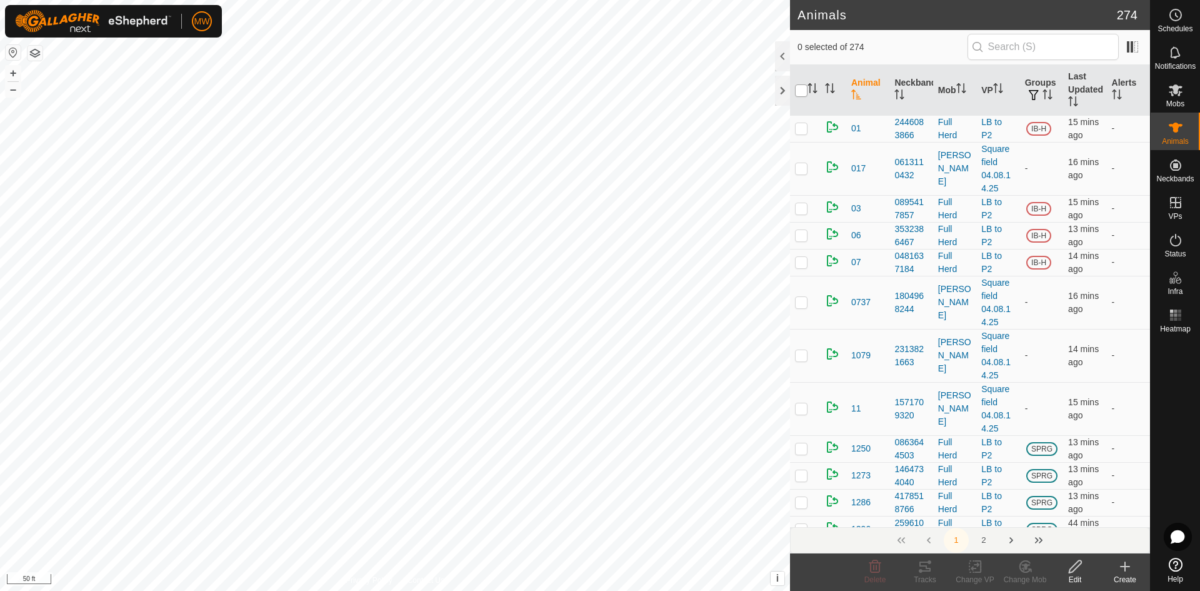
checkbox input "true"
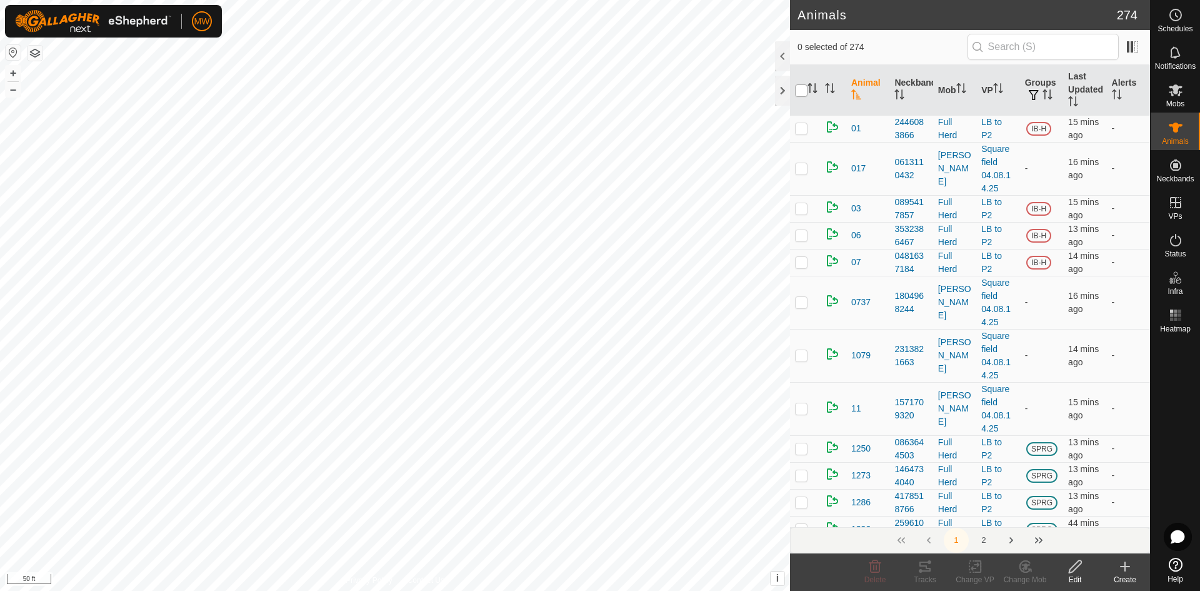
checkbox input "true"
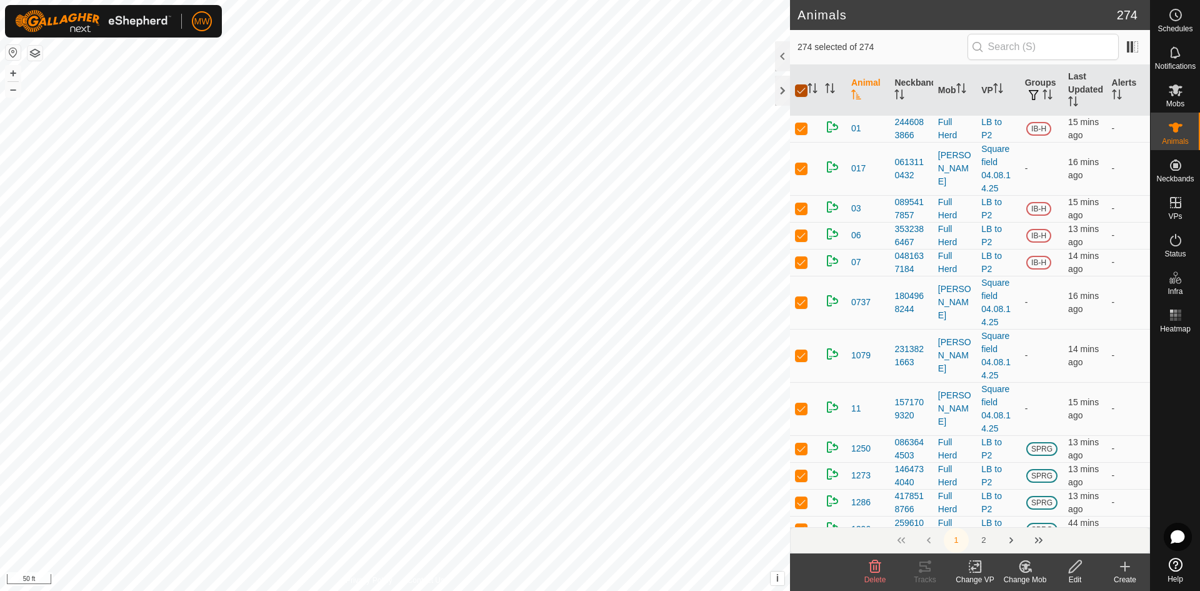
click at [798, 94] on input "checkbox" at bounding box center [801, 90] width 12 height 12
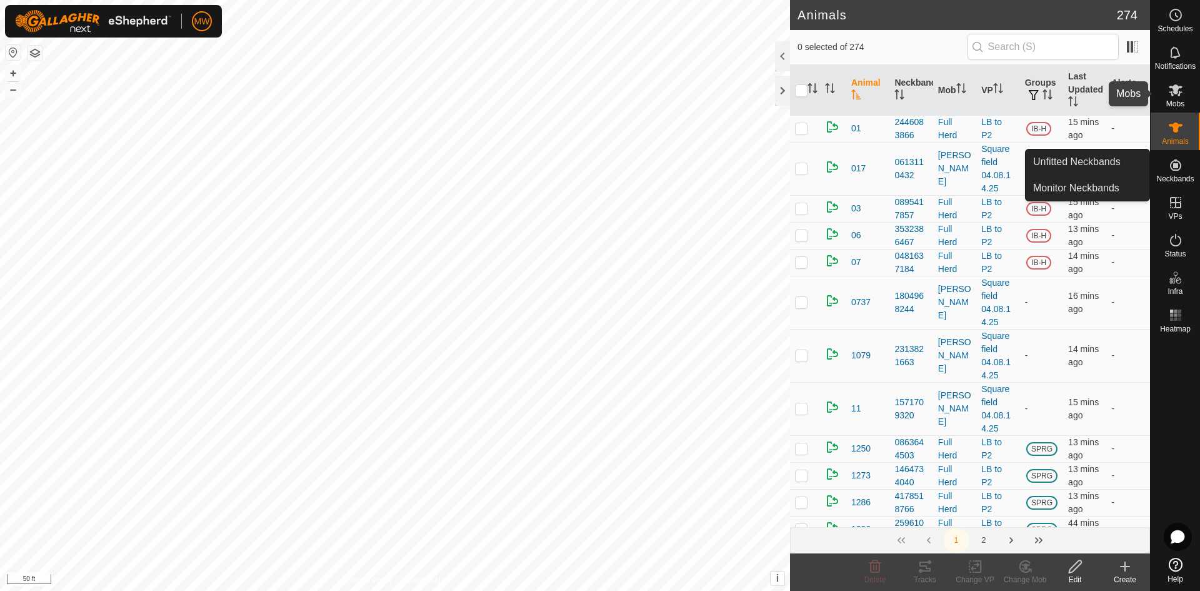
click at [1185, 98] on es-mob-svg-icon at bounding box center [1175, 90] width 22 height 20
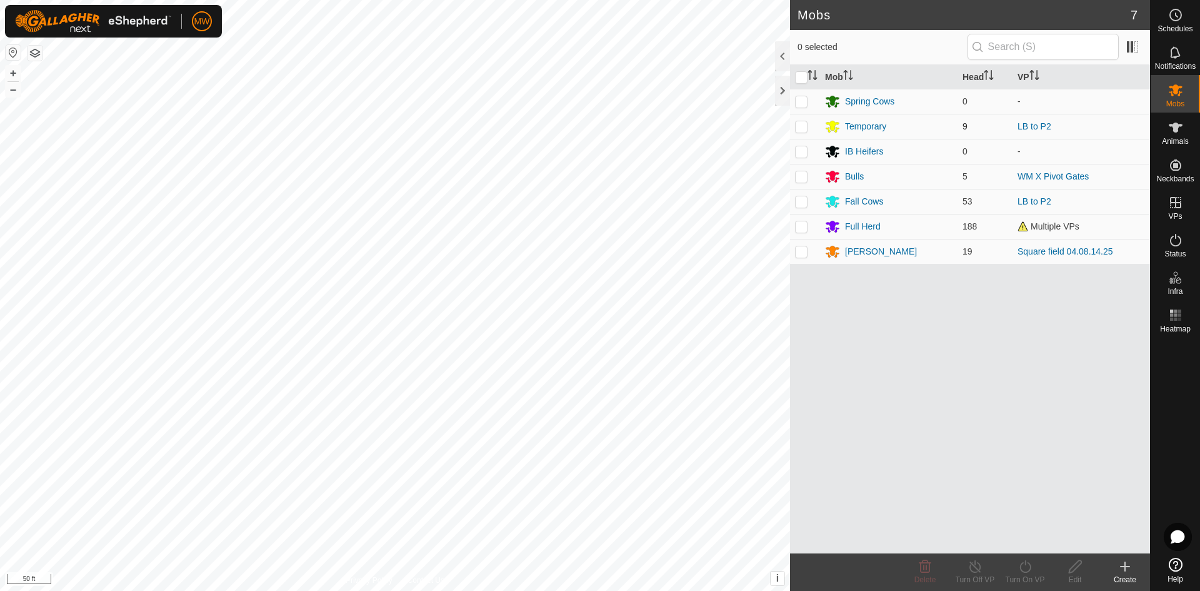
click at [802, 127] on p-checkbox at bounding box center [801, 126] width 12 height 10
click at [855, 128] on div "Temporary" at bounding box center [865, 126] width 41 height 13
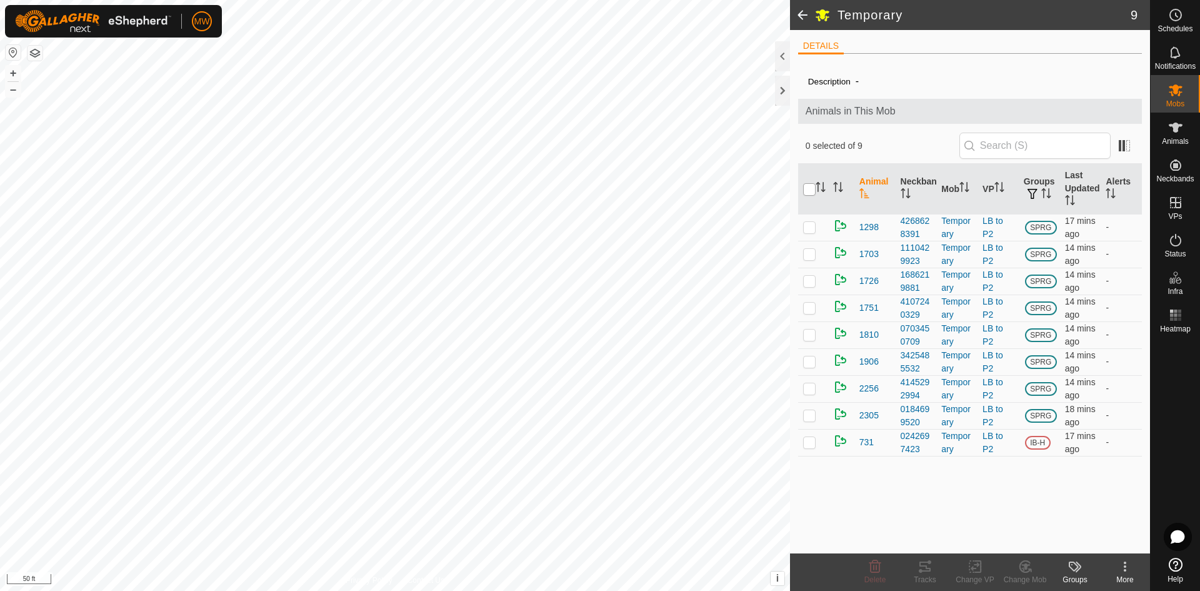
click at [807, 190] on input "checkbox" at bounding box center [809, 189] width 12 height 12
click at [1022, 564] on icon at bounding box center [1025, 566] width 9 height 6
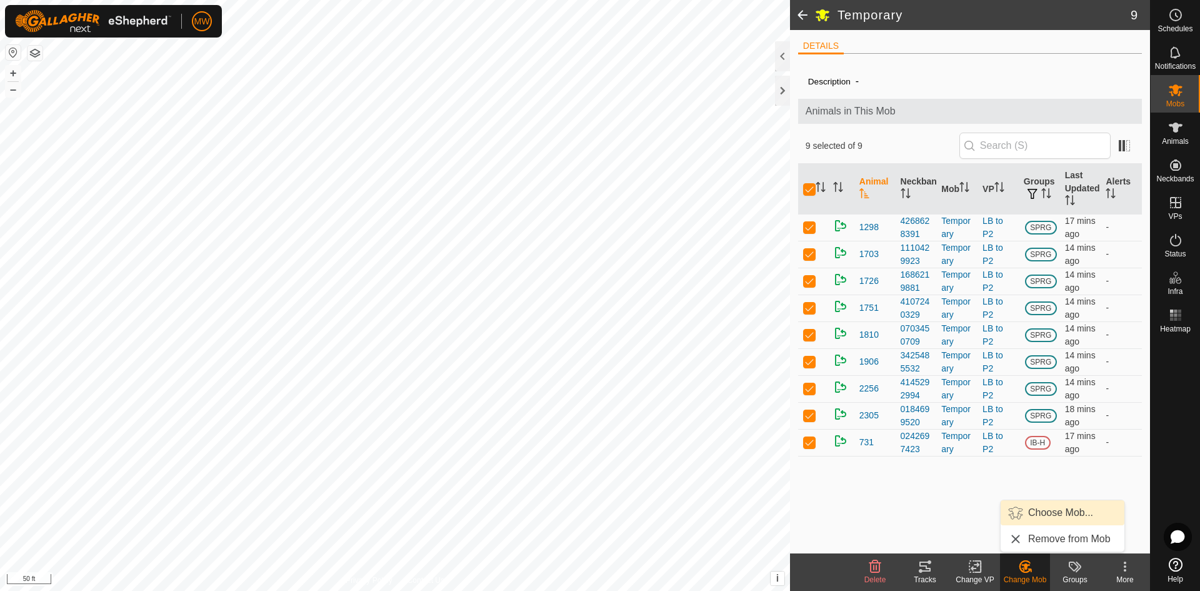
click at [1057, 516] on link "Choose Mob..." at bounding box center [1062, 512] width 124 height 25
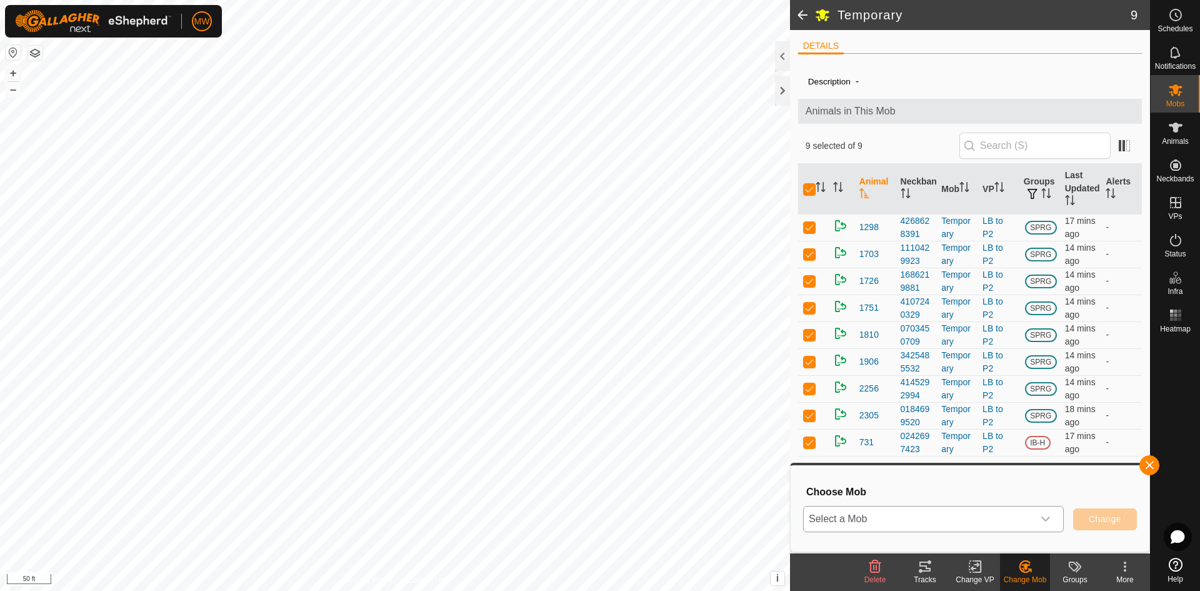
click at [1044, 518] on icon "dropdown trigger" at bounding box center [1045, 519] width 10 height 10
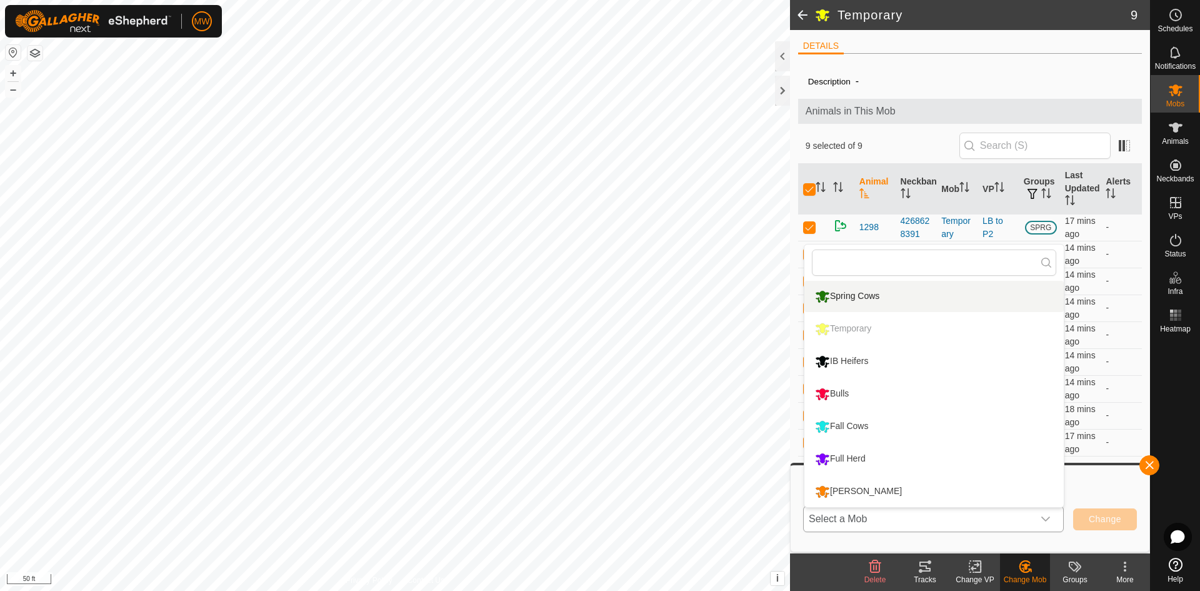
click at [844, 298] on li "Spring Cows" at bounding box center [933, 296] width 259 height 31
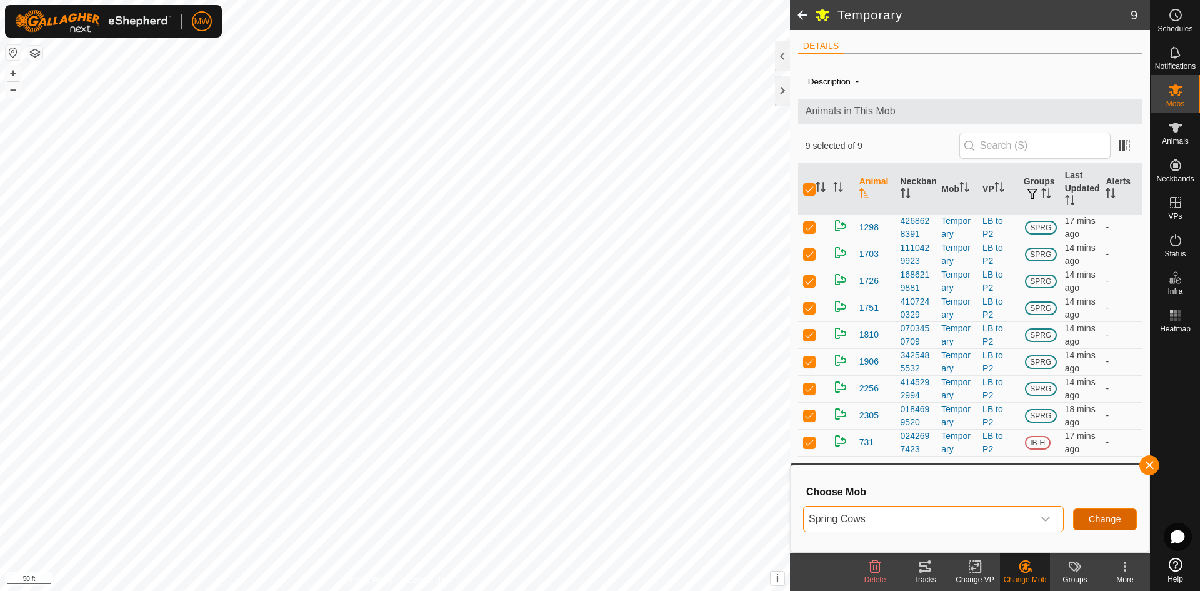
click at [1104, 515] on span "Change" at bounding box center [1105, 519] width 32 height 10
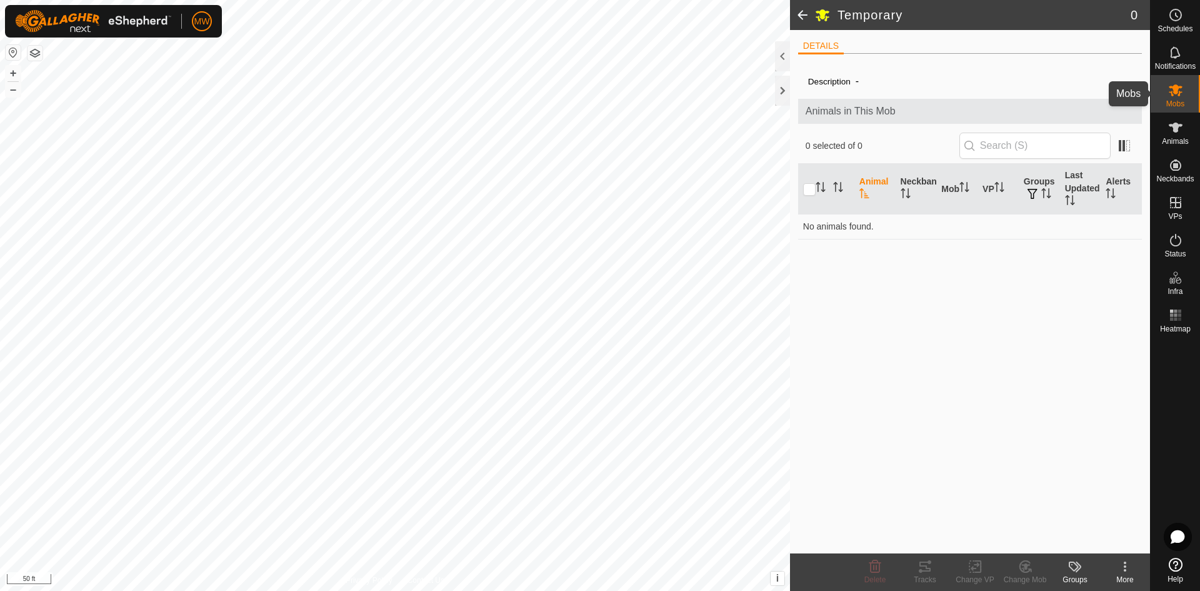
click at [1171, 96] on icon at bounding box center [1176, 90] width 14 height 12
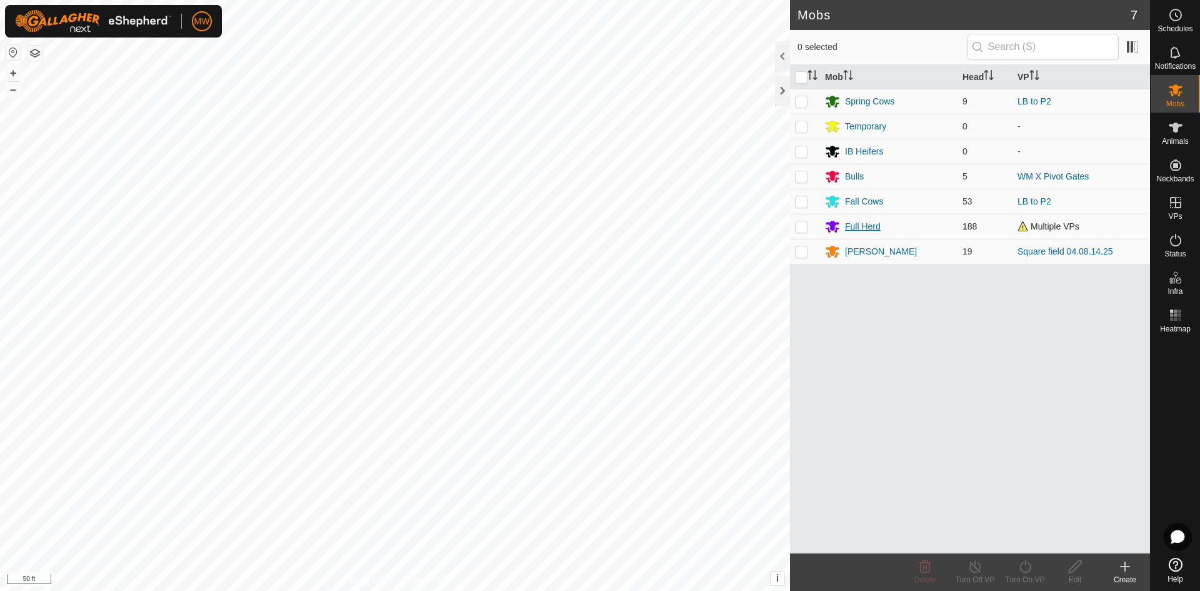
click at [857, 229] on div "Full Herd" at bounding box center [863, 226] width 36 height 13
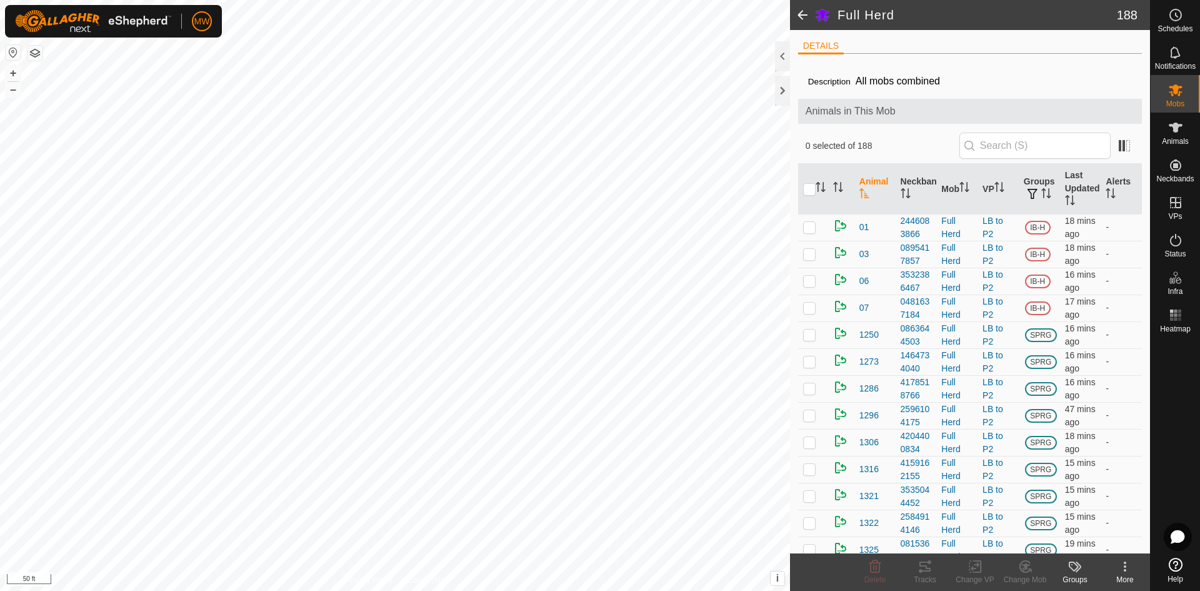
click at [809, 187] on input "checkbox" at bounding box center [809, 189] width 12 height 12
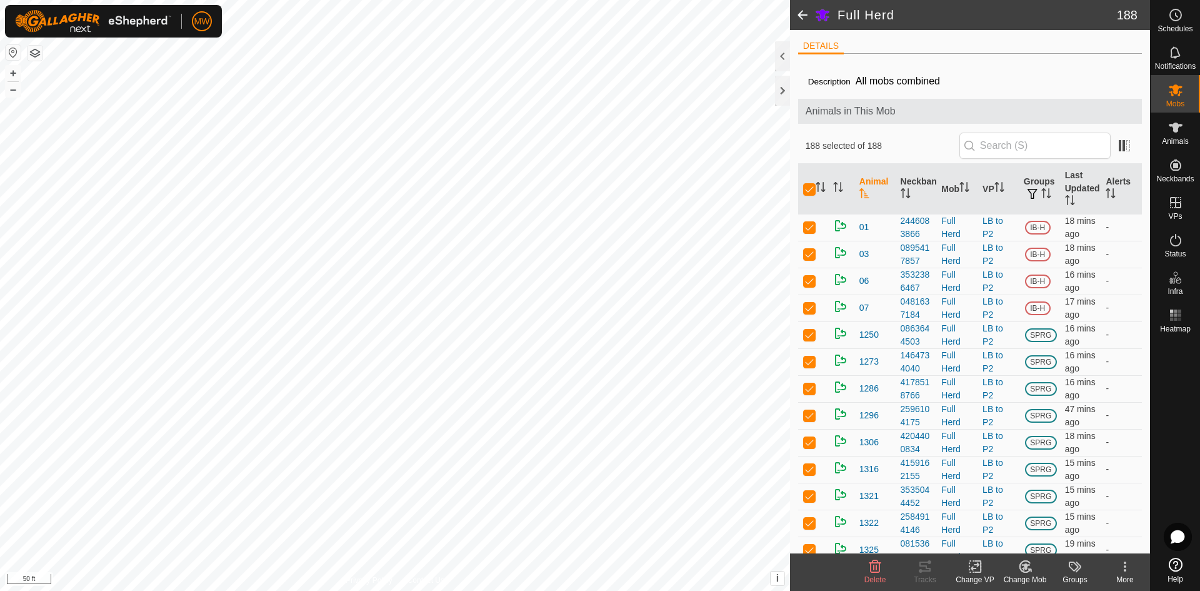
click at [1026, 566] on icon at bounding box center [1025, 566] width 9 height 6
click at [1055, 511] on link "Choose Mob..." at bounding box center [1062, 512] width 124 height 25
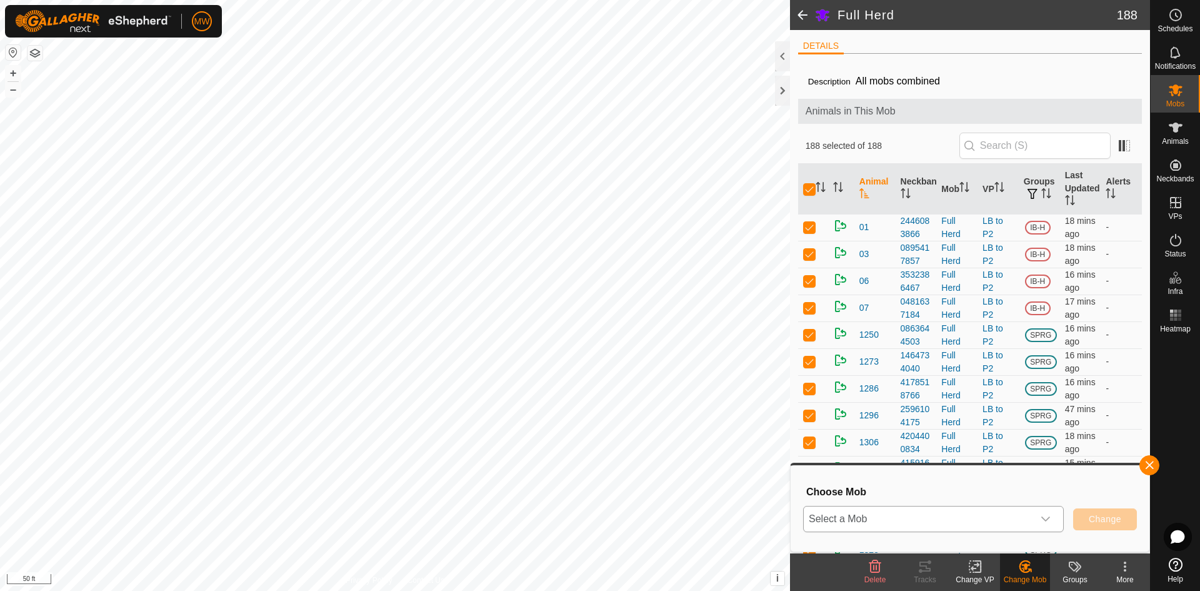
click at [1053, 516] on div "dropdown trigger" at bounding box center [1045, 518] width 25 height 25
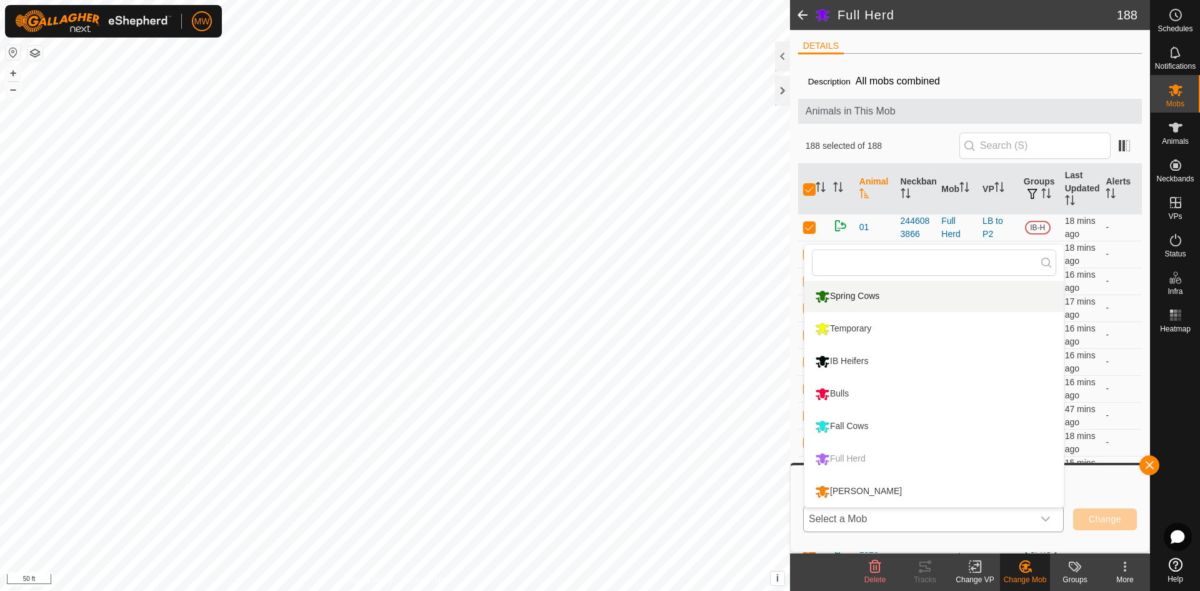
click at [864, 298] on li "Spring Cows" at bounding box center [933, 296] width 259 height 31
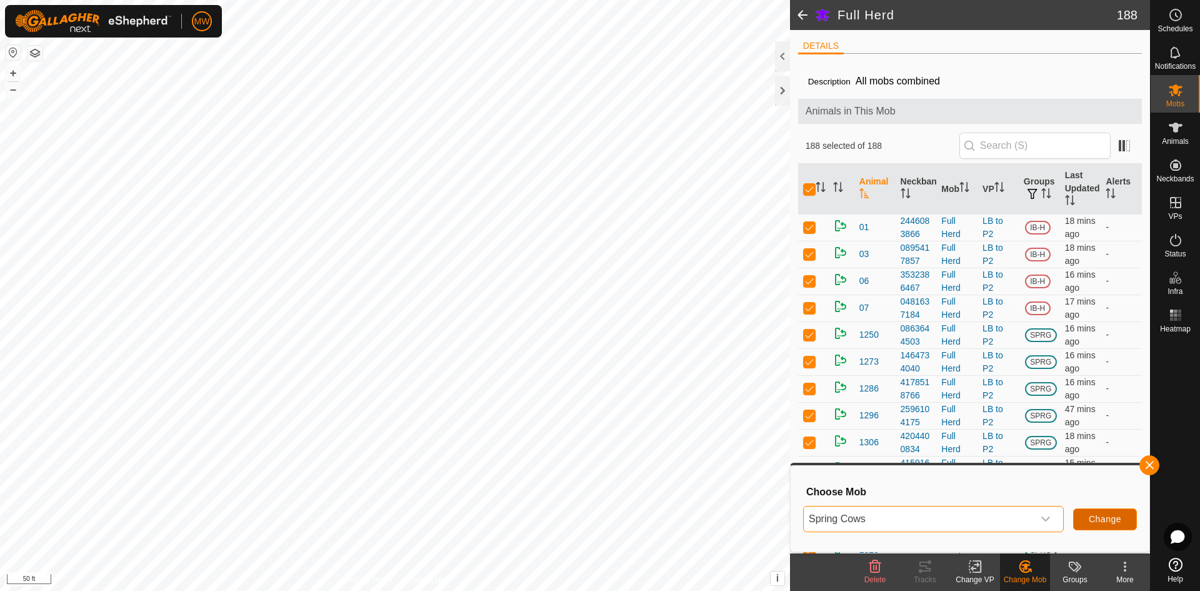
click at [1106, 518] on span "Change" at bounding box center [1105, 519] width 32 height 10
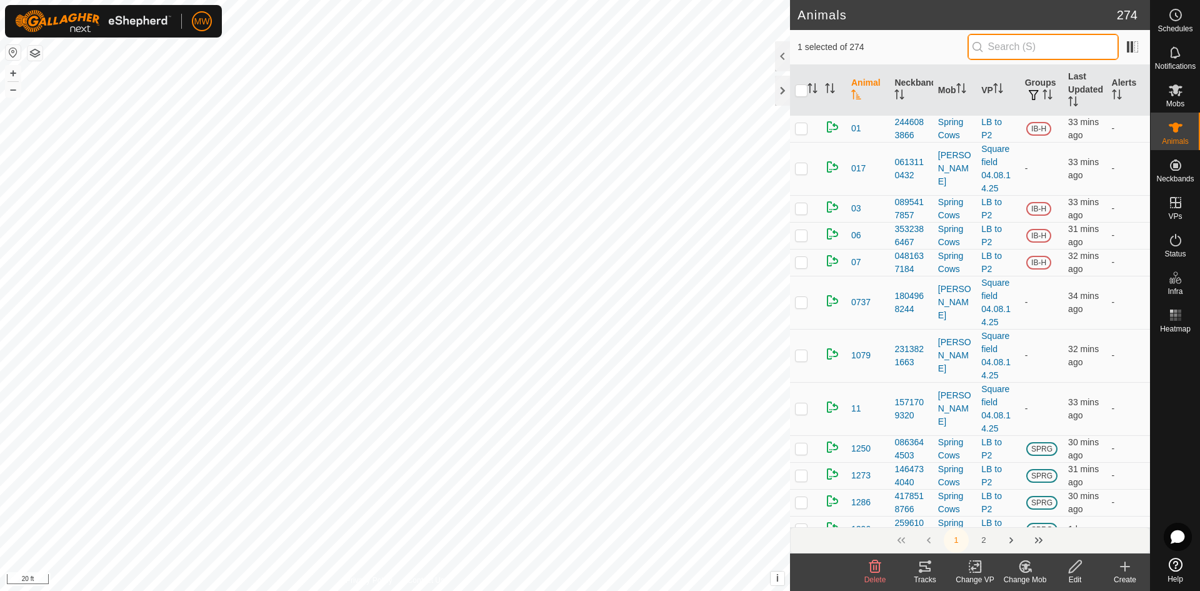
click at [1035, 46] on input "text" at bounding box center [1042, 47] width 151 height 26
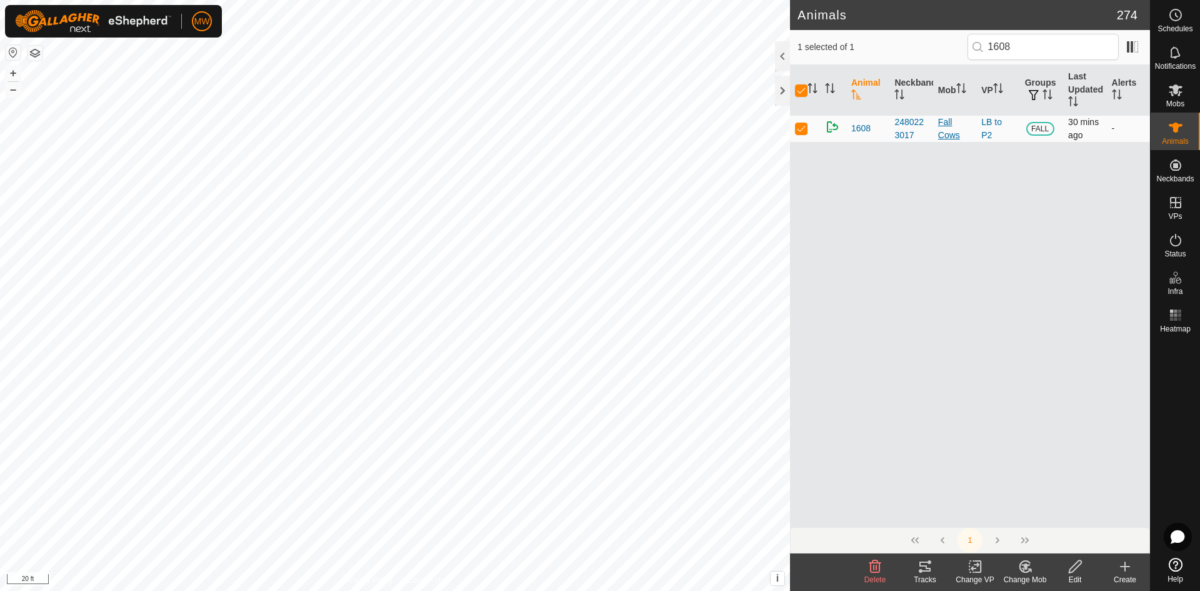
click at [954, 135] on div "Fall Cows" at bounding box center [954, 129] width 33 height 26
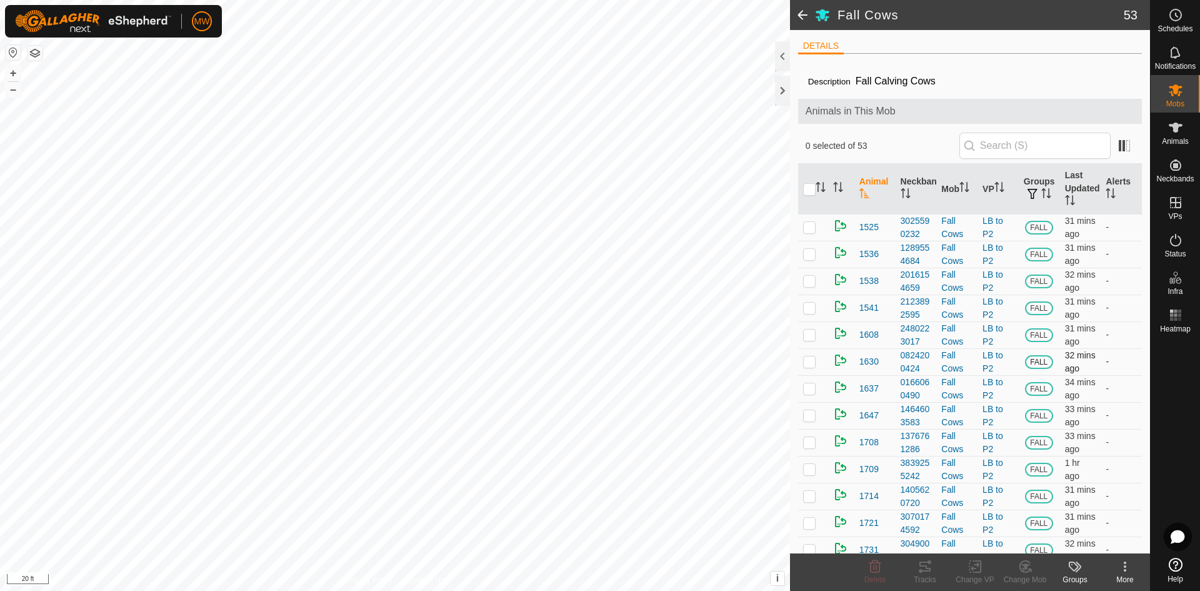
scroll to position [62, 0]
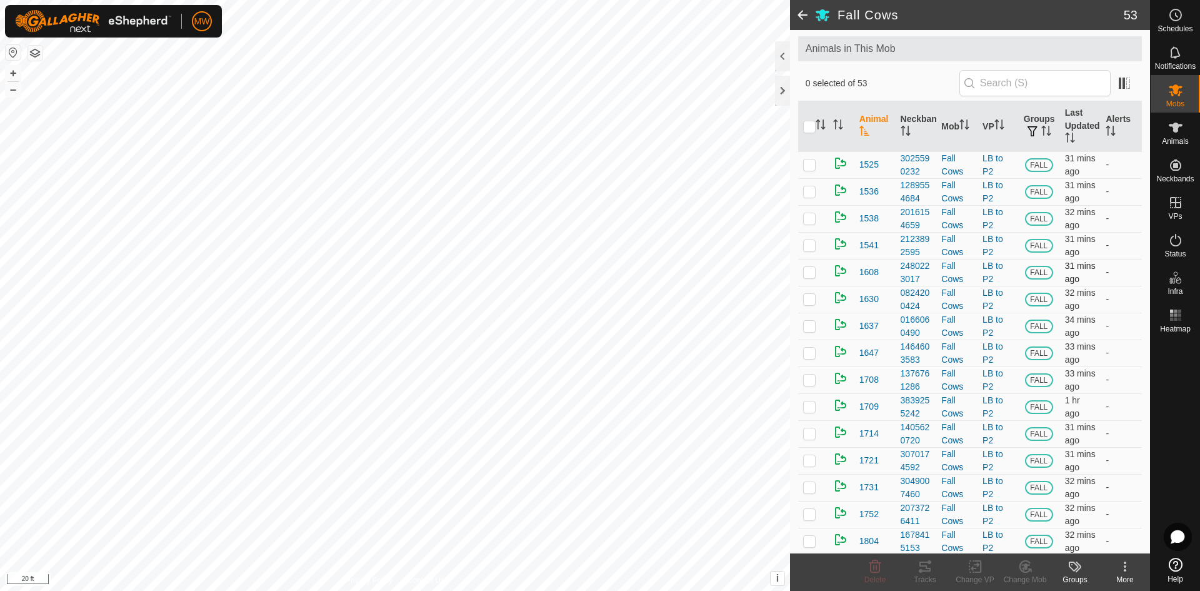
click at [811, 277] on p-checkbox at bounding box center [809, 272] width 12 height 10
click at [1028, 571] on icon at bounding box center [1024, 566] width 11 height 11
click at [1045, 514] on link "Choose Mob..." at bounding box center [1062, 512] width 124 height 25
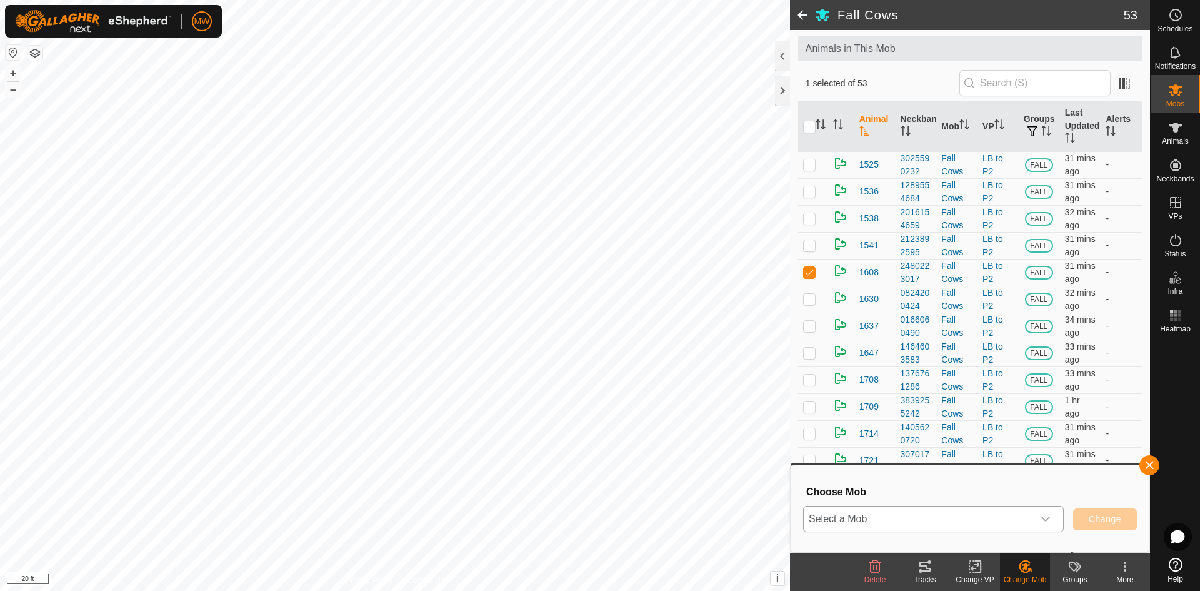
click at [1047, 519] on icon "dropdown trigger" at bounding box center [1045, 519] width 10 height 10
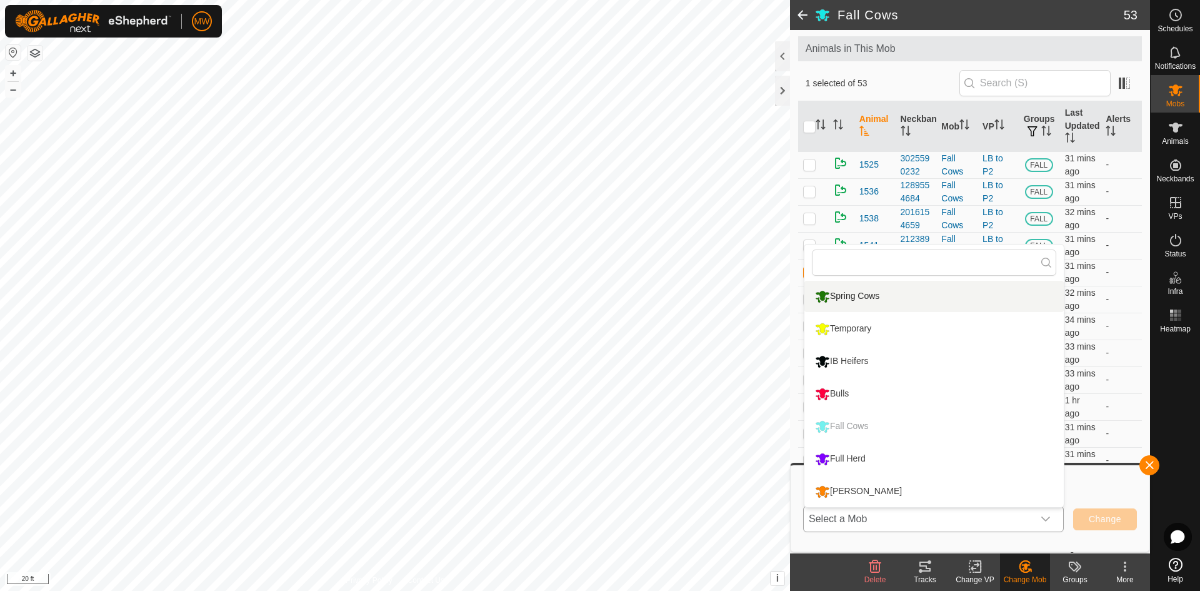
click at [840, 293] on li "Spring Cows" at bounding box center [933, 296] width 259 height 31
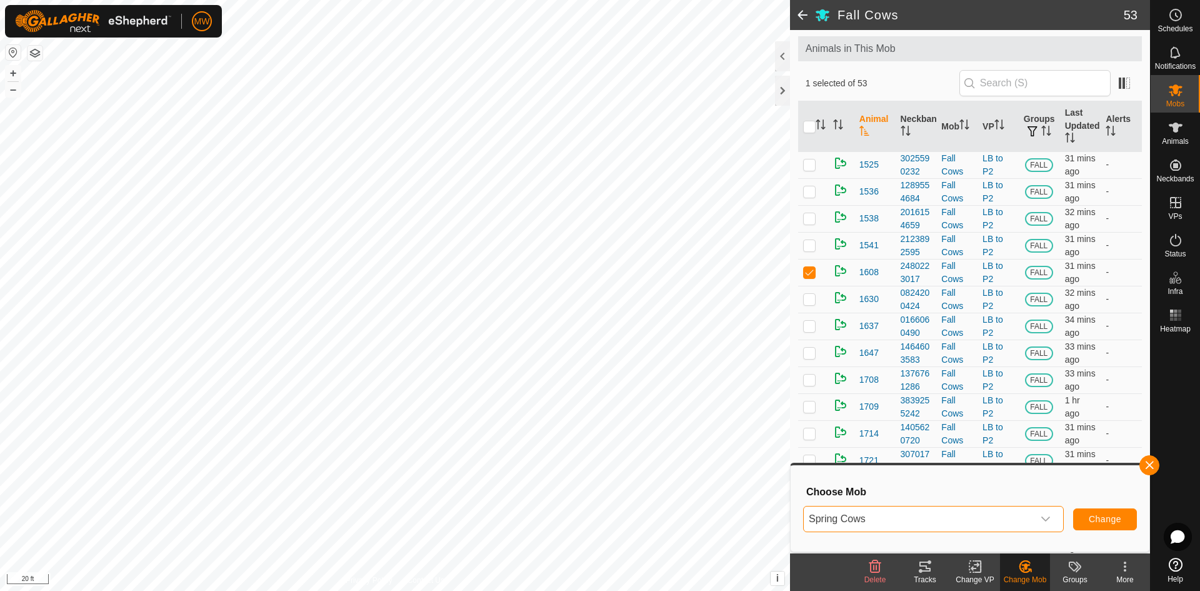
click at [1074, 561] on icon at bounding box center [1074, 566] width 15 height 15
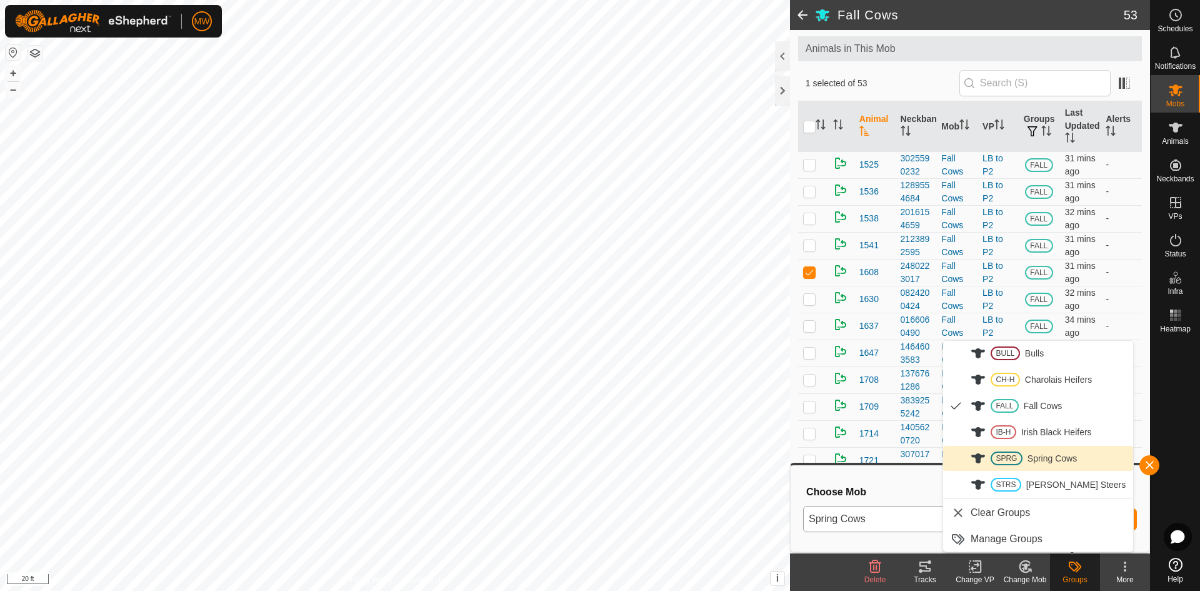
click at [1015, 461] on link "SPRG Spring Cows" at bounding box center [1038, 458] width 190 height 25
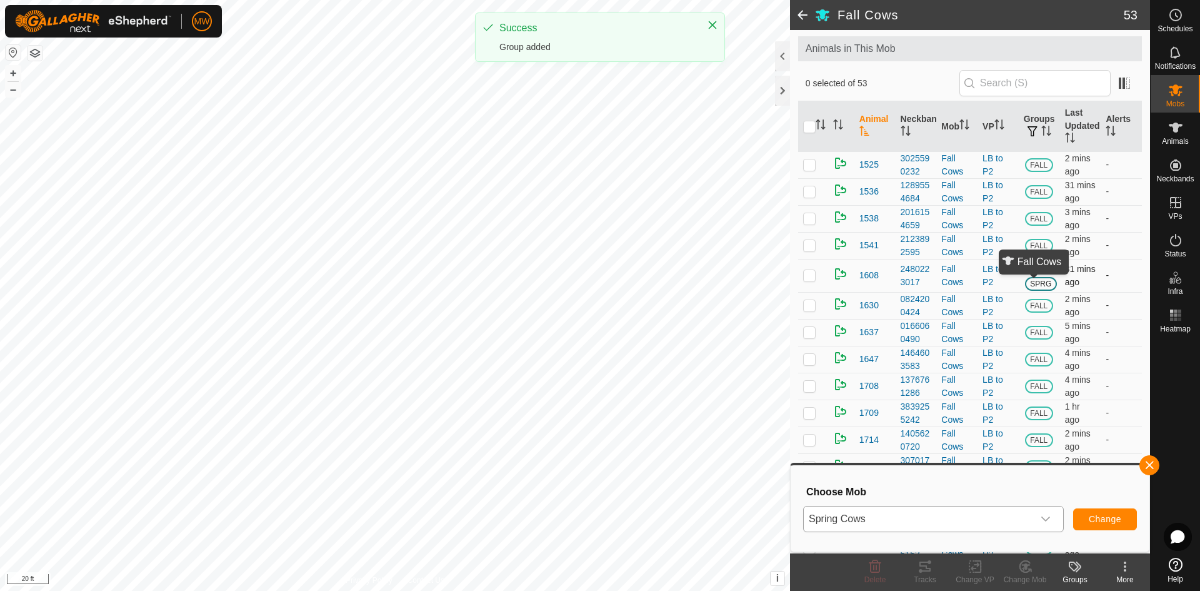
click at [1036, 274] on span "FALL" at bounding box center [1039, 268] width 28 height 14
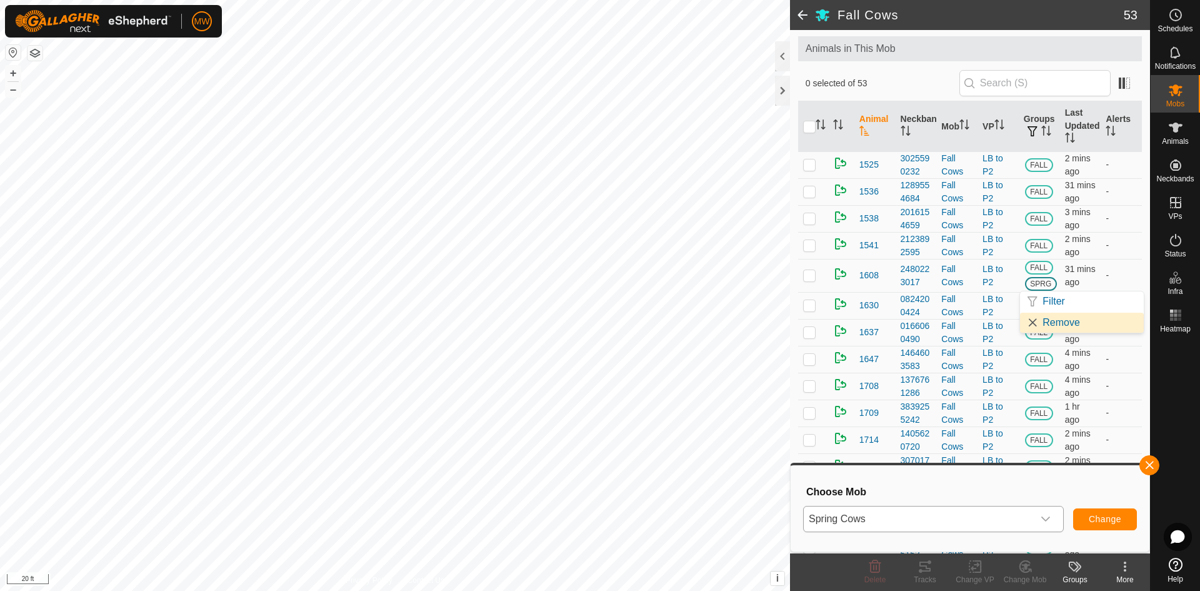
click at [1031, 321] on link "Remove" at bounding box center [1082, 322] width 124 height 20
click at [1040, 274] on span "FALL" at bounding box center [1039, 268] width 28 height 14
click at [1052, 323] on link "Remove" at bounding box center [1082, 322] width 124 height 20
click at [808, 280] on p-checkbox at bounding box center [809, 275] width 12 height 10
click at [1104, 524] on button "Change" at bounding box center [1105, 519] width 64 height 22
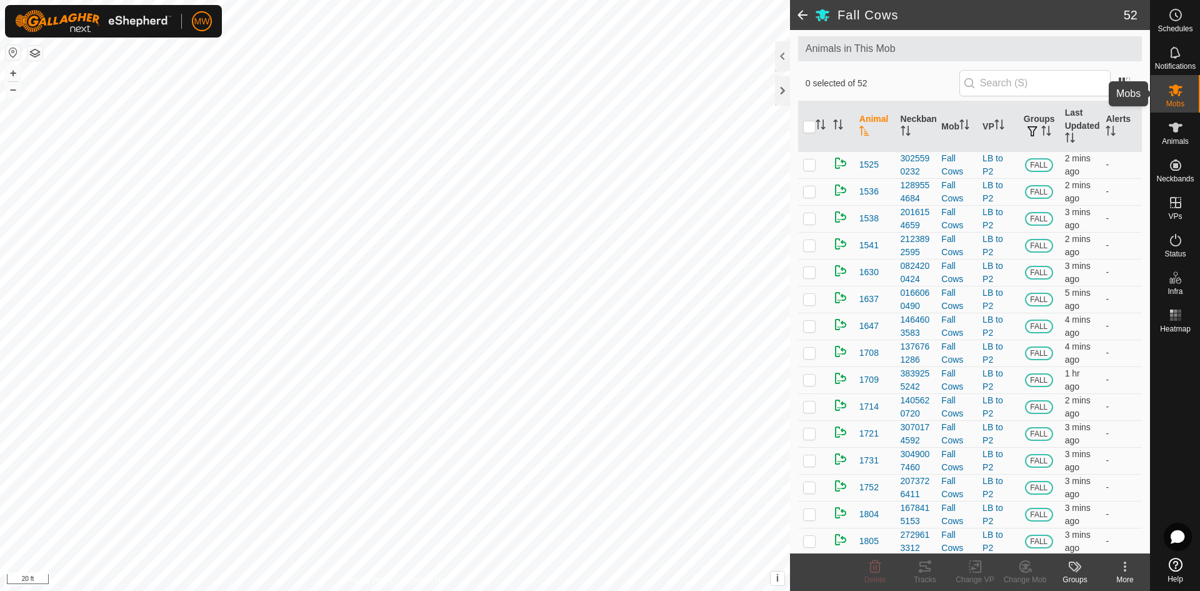
click at [1180, 96] on icon at bounding box center [1175, 89] width 15 height 15
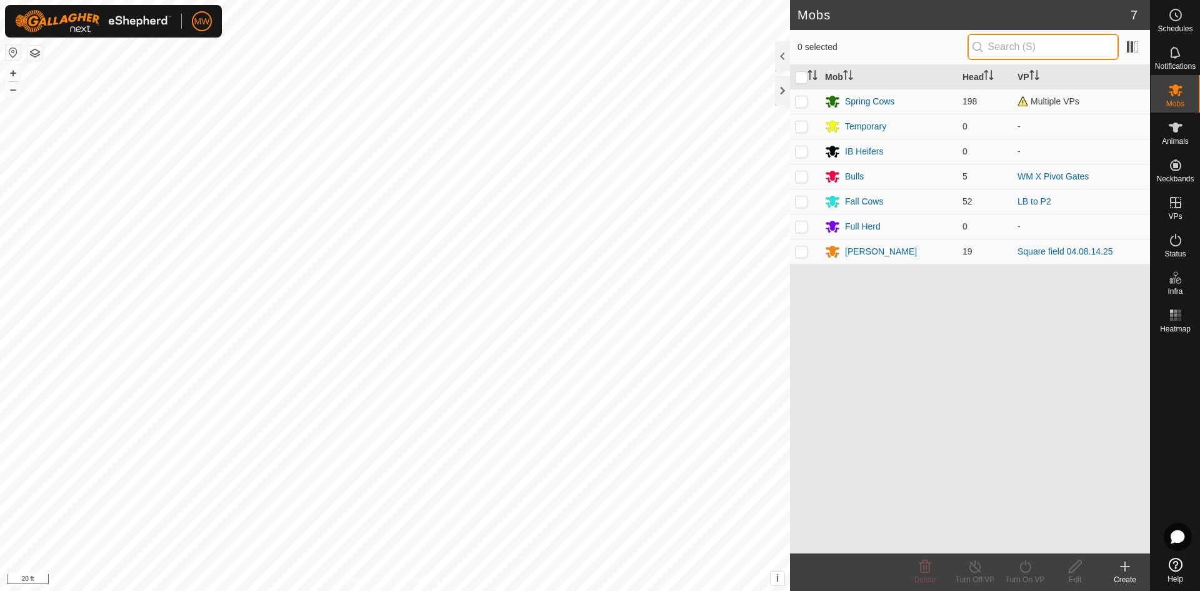
click at [1020, 43] on input "text" at bounding box center [1042, 47] width 151 height 26
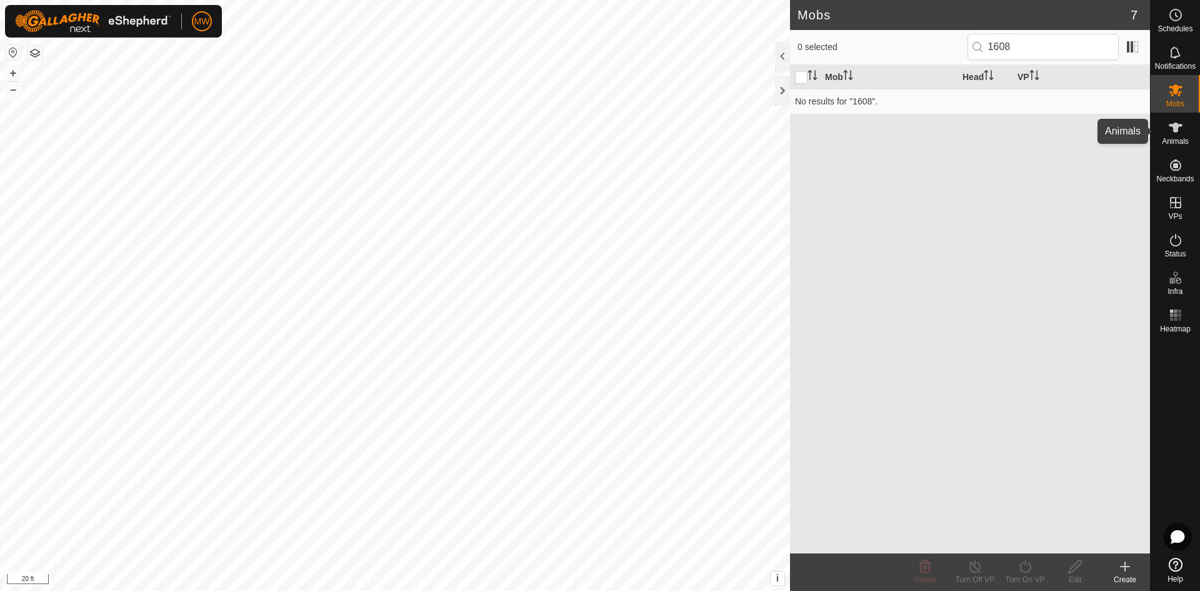
click at [1175, 122] on icon at bounding box center [1175, 127] width 15 height 15
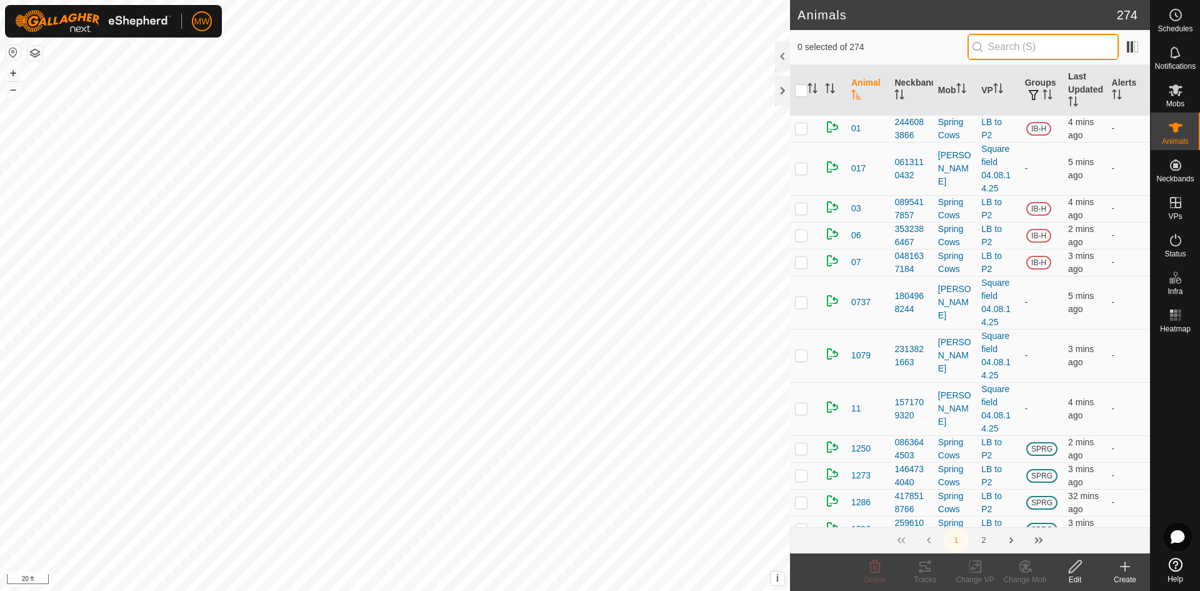
click at [1025, 40] on input "text" at bounding box center [1042, 47] width 151 height 26
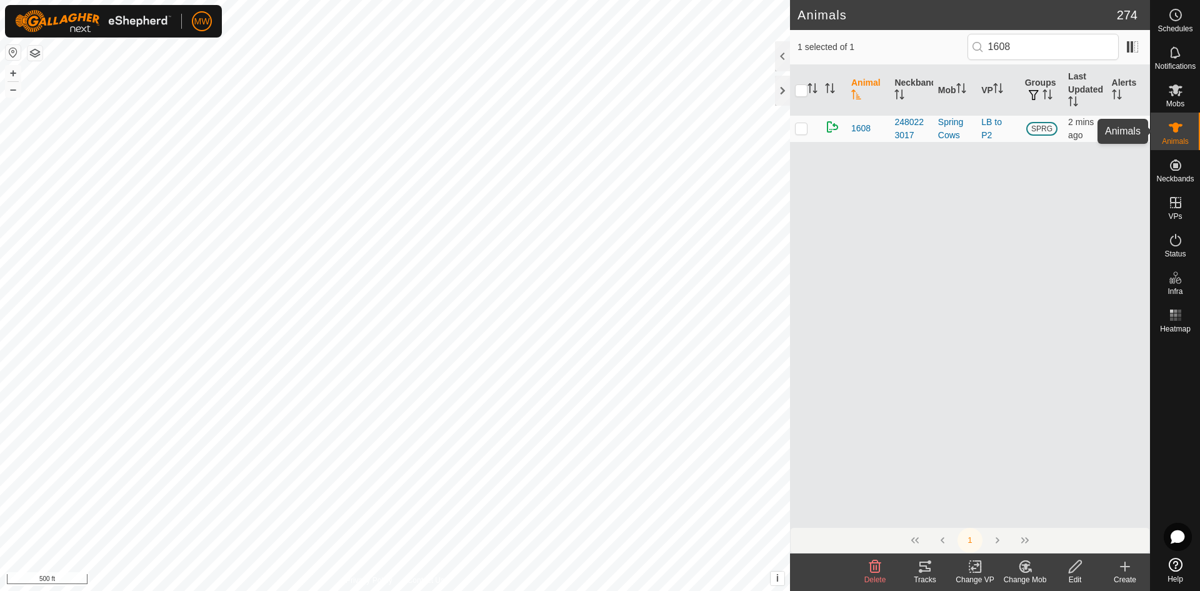
click at [1174, 126] on icon at bounding box center [1176, 127] width 14 height 10
drag, startPoint x: 1027, startPoint y: 49, endPoint x: 877, endPoint y: 21, distance: 152.6
click at [890, 34] on div "1 selected of 1 1608" at bounding box center [969, 47] width 345 height 26
click at [1076, 566] on icon at bounding box center [1075, 566] width 16 height 15
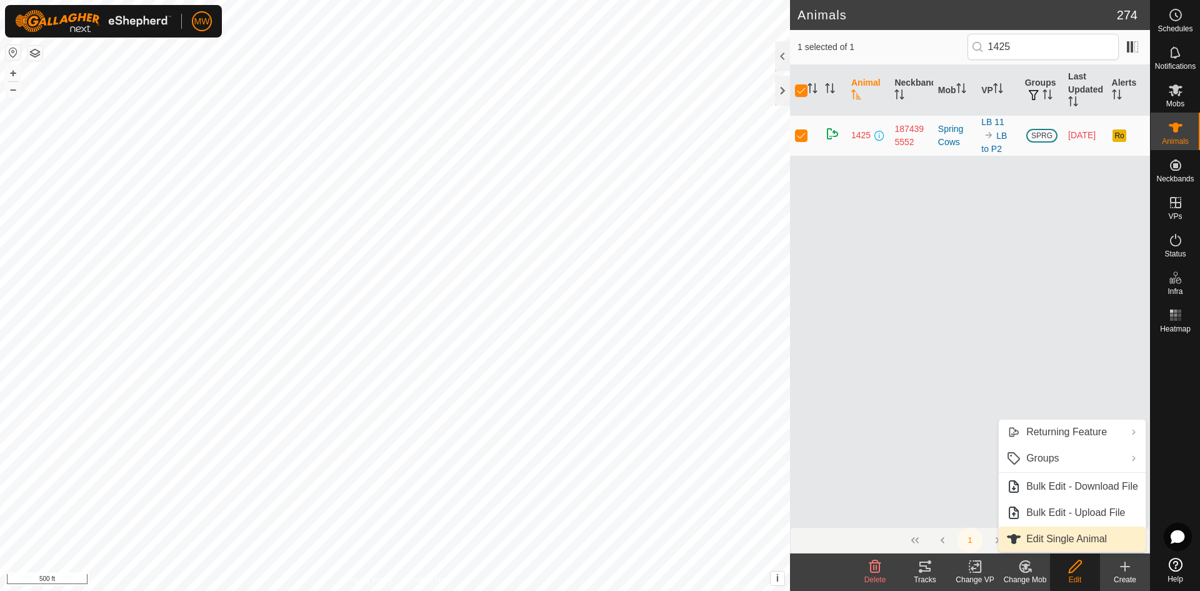
click at [1070, 537] on link "Edit Single Animal" at bounding box center [1072, 538] width 147 height 25
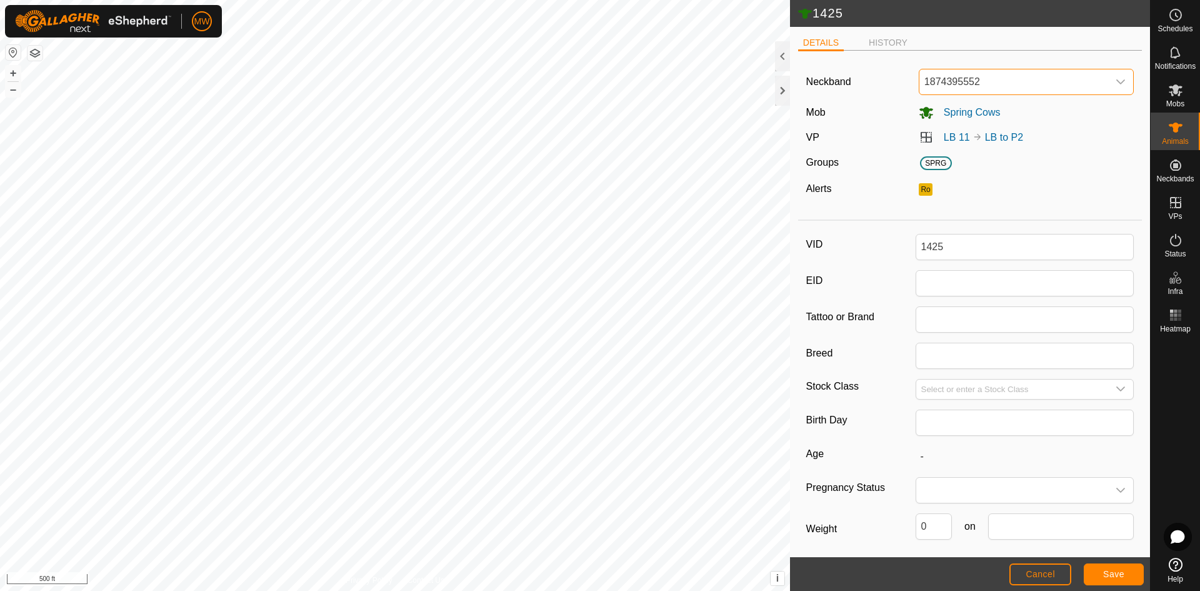
click at [1005, 79] on span "1874395552" at bounding box center [1013, 81] width 189 height 25
click at [968, 149] on li "4292594467" at bounding box center [1024, 146] width 208 height 25
click at [1118, 572] on span "Save" at bounding box center [1113, 574] width 21 height 10
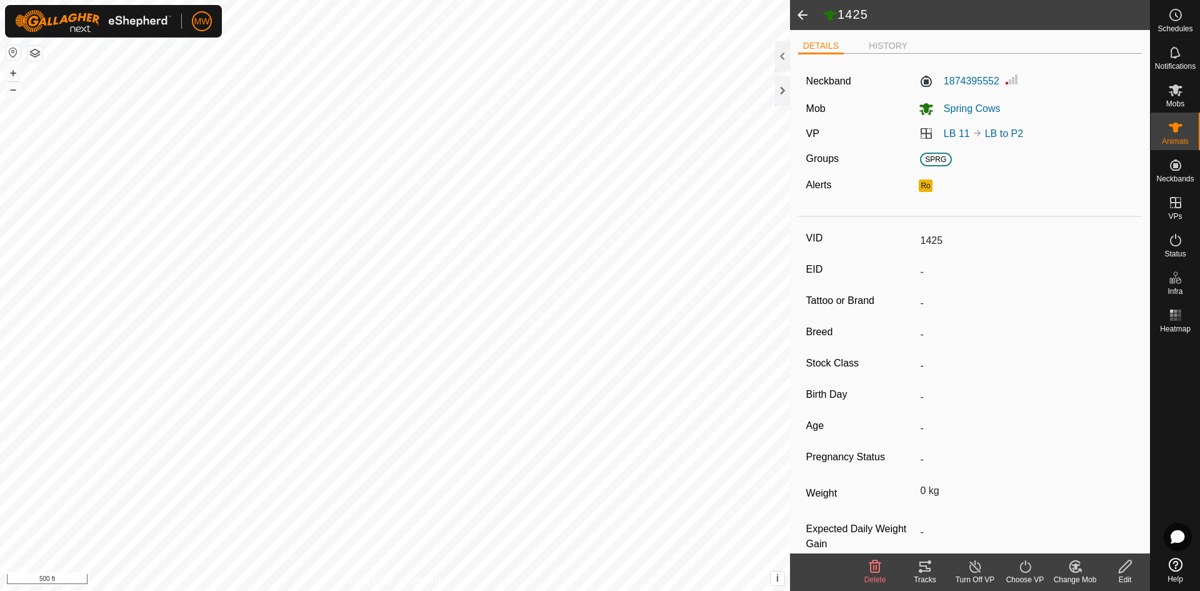
click at [803, 14] on span at bounding box center [802, 15] width 25 height 30
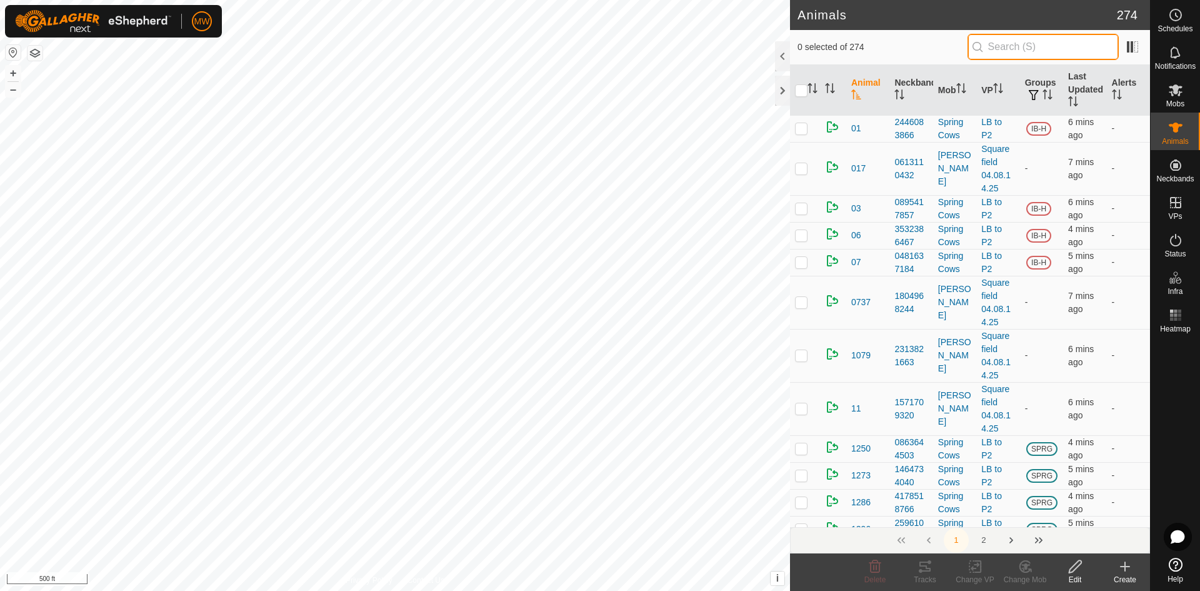
click at [1045, 46] on input "text" at bounding box center [1042, 47] width 151 height 26
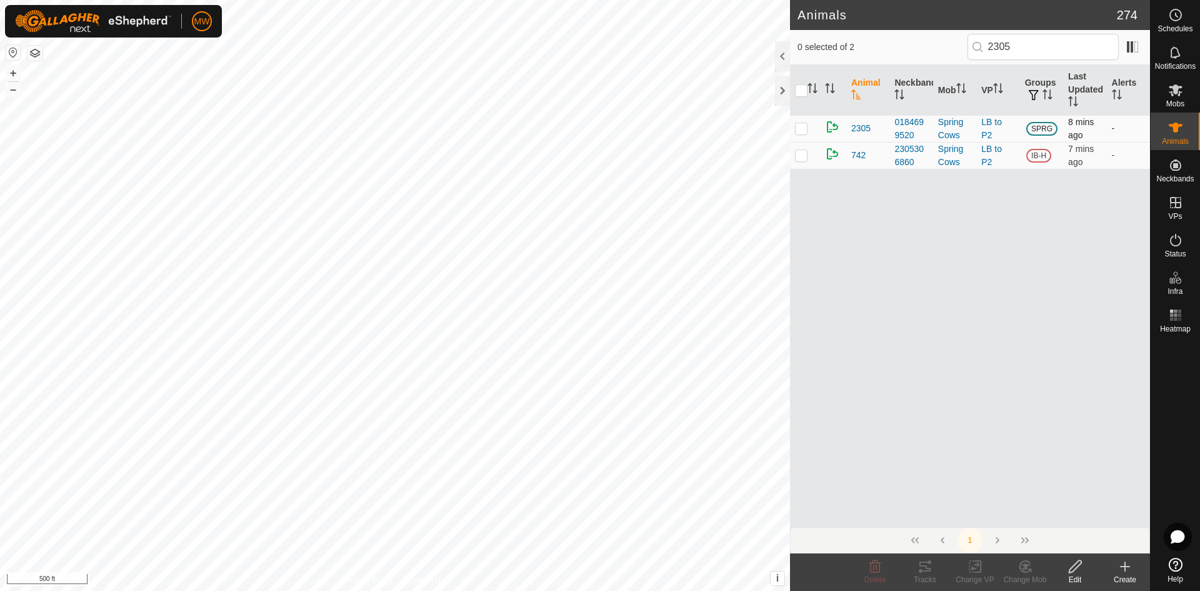
click at [803, 128] on p-checkbox at bounding box center [801, 128] width 12 height 10
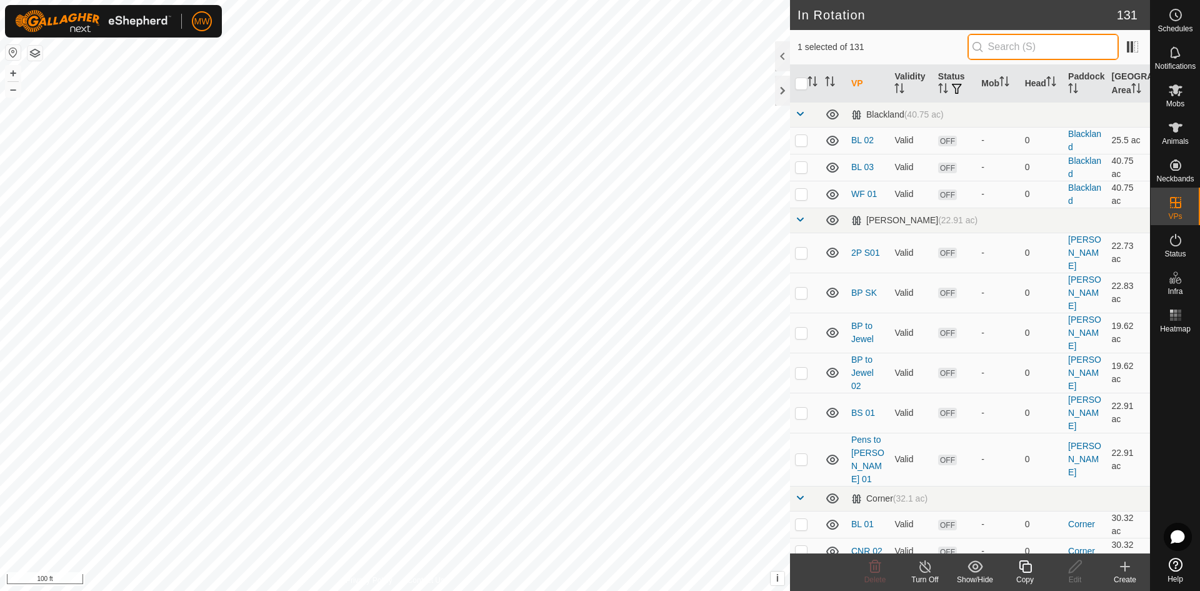
click at [1013, 49] on input "text" at bounding box center [1042, 47] width 151 height 26
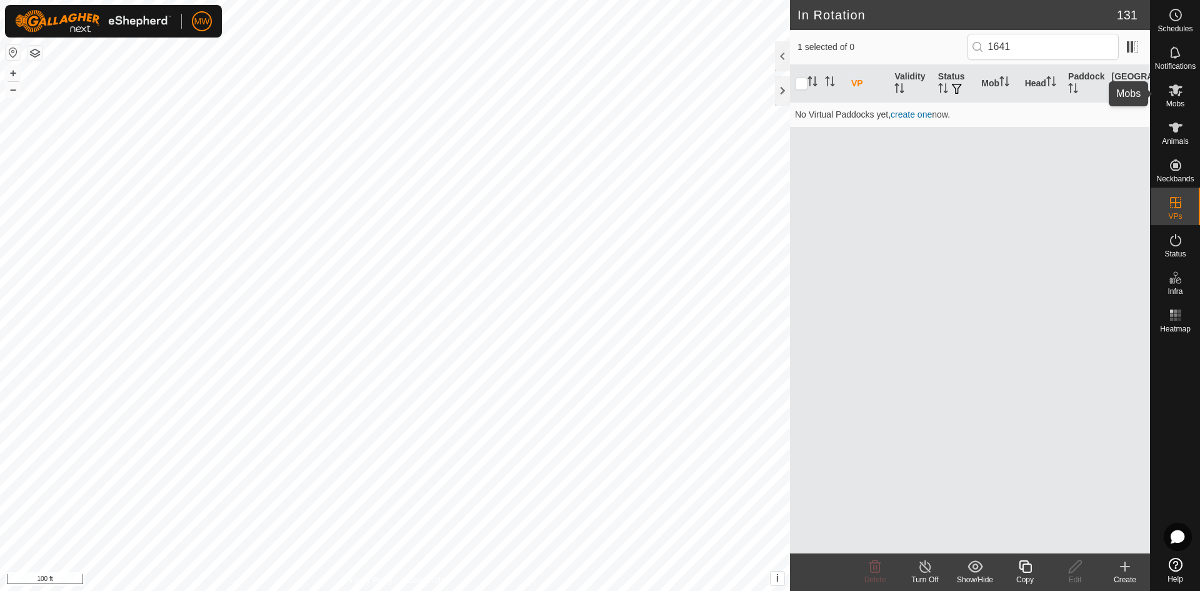
click at [1179, 93] on icon at bounding box center [1176, 90] width 14 height 12
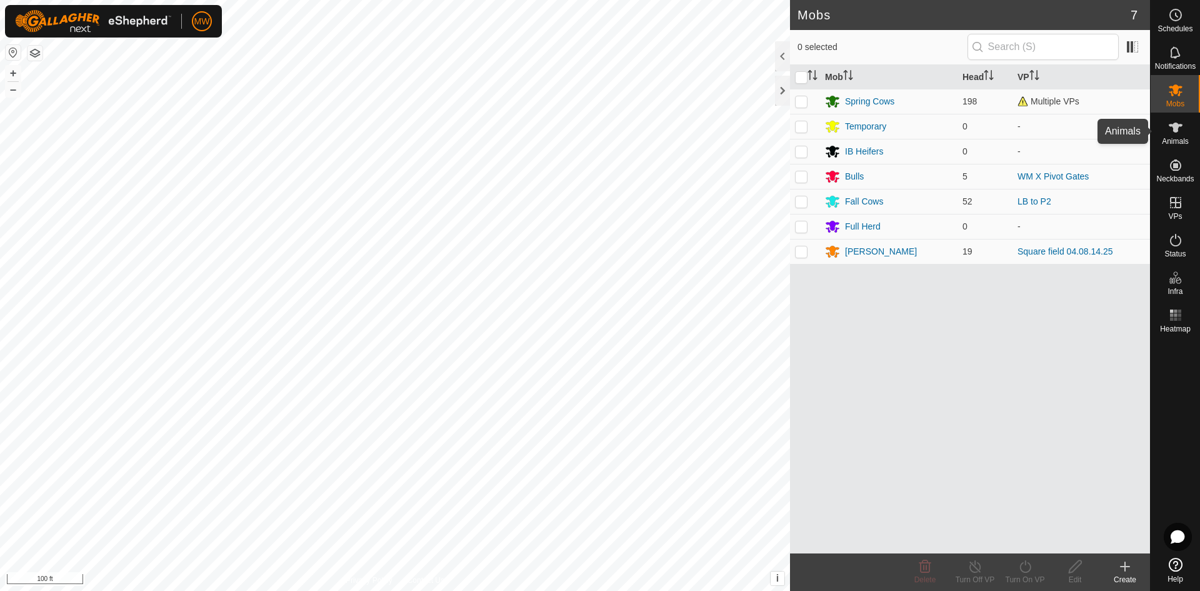
click at [1174, 124] on icon at bounding box center [1176, 127] width 14 height 10
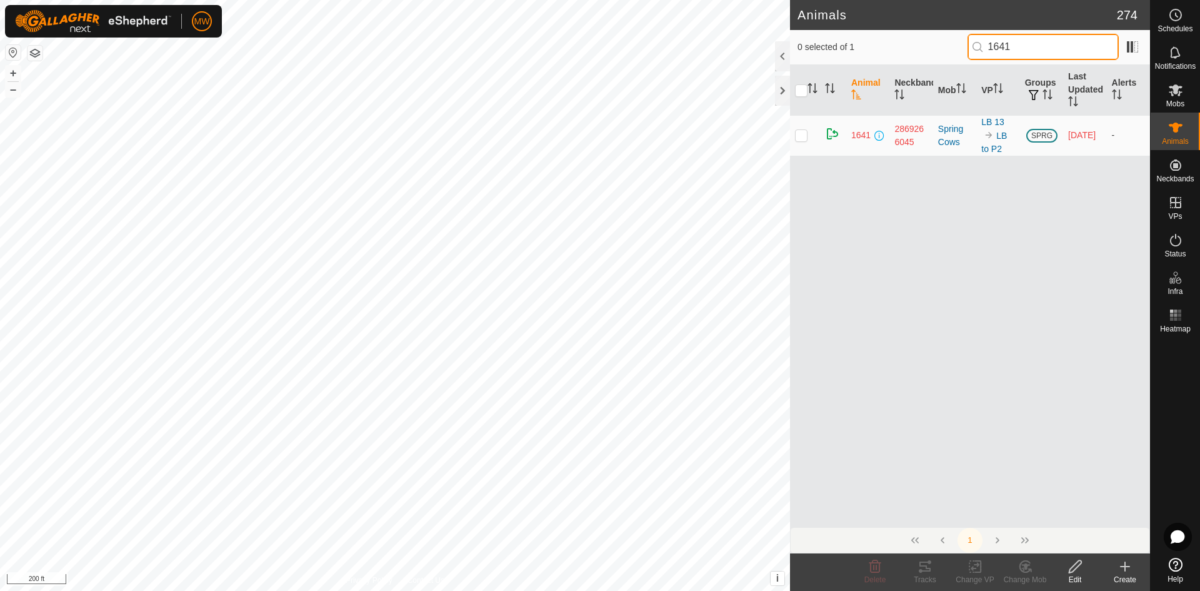
drag, startPoint x: 1026, startPoint y: 42, endPoint x: 917, endPoint y: 60, distance: 110.1
click at [917, 60] on div "0 selected of 1 1641" at bounding box center [969, 47] width 345 height 26
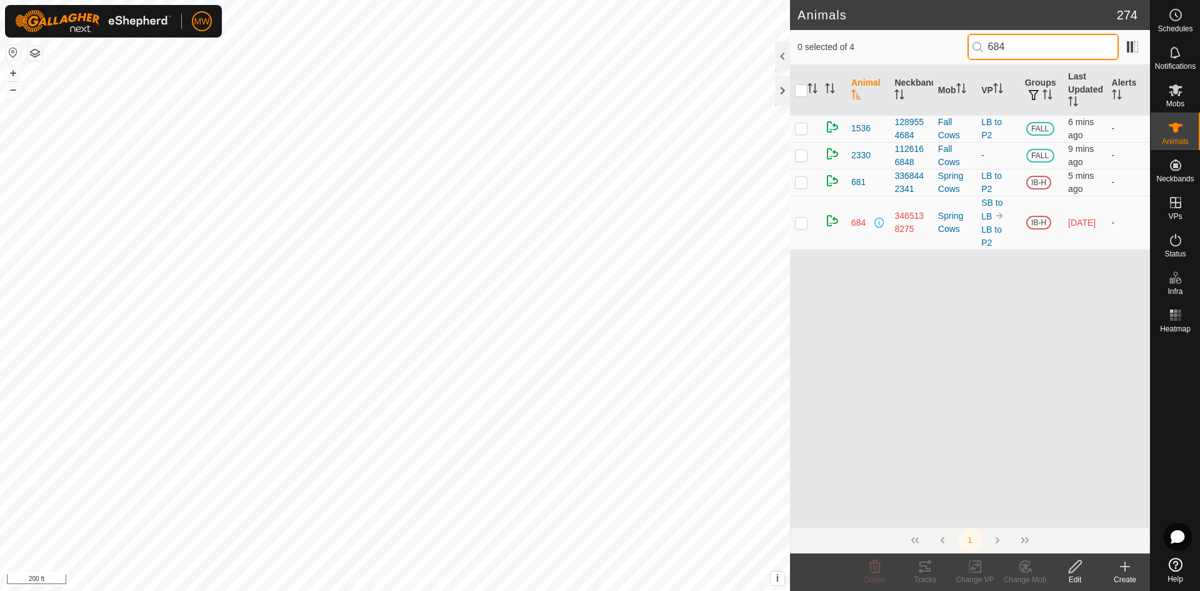
drag, startPoint x: 1029, startPoint y: 54, endPoint x: 957, endPoint y: 54, distance: 71.9
click at [957, 54] on div "0 selected of 4 684" at bounding box center [969, 47] width 345 height 26
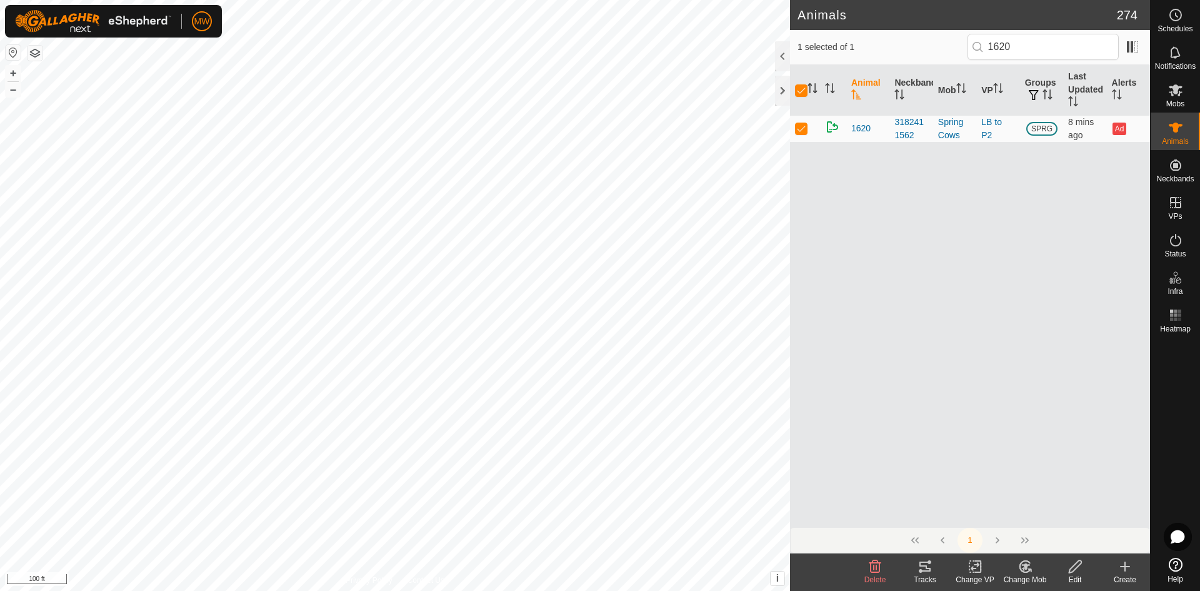
click at [1021, 572] on icon at bounding box center [1025, 566] width 16 height 15
click at [1040, 507] on link "Choose Mob..." at bounding box center [1062, 512] width 124 height 25
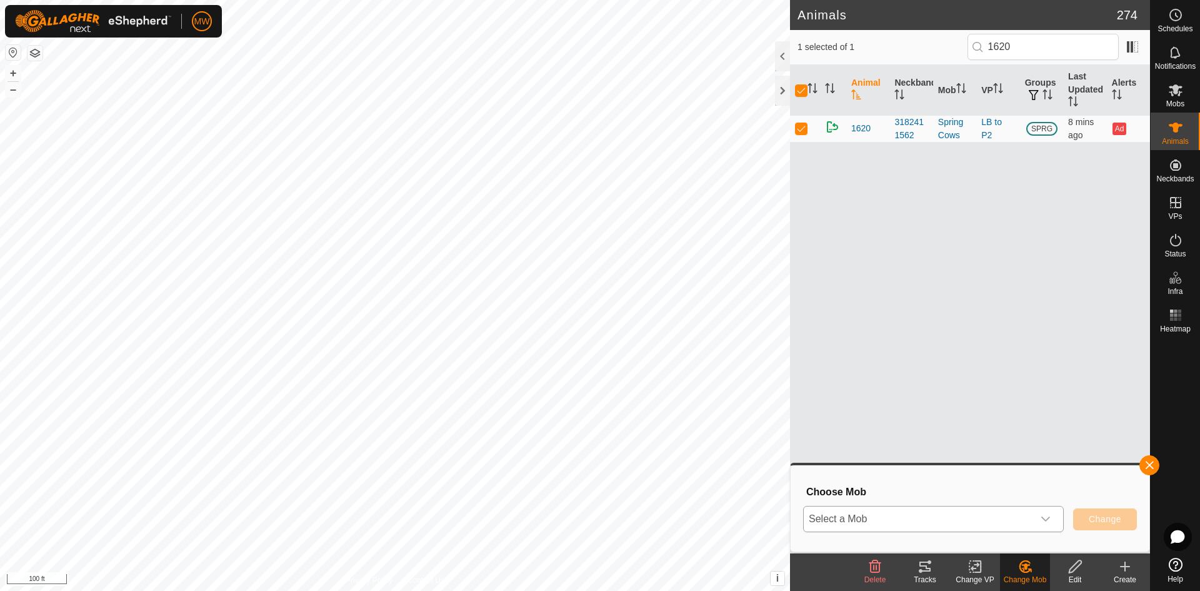
click at [1049, 520] on icon "dropdown trigger" at bounding box center [1045, 519] width 10 height 10
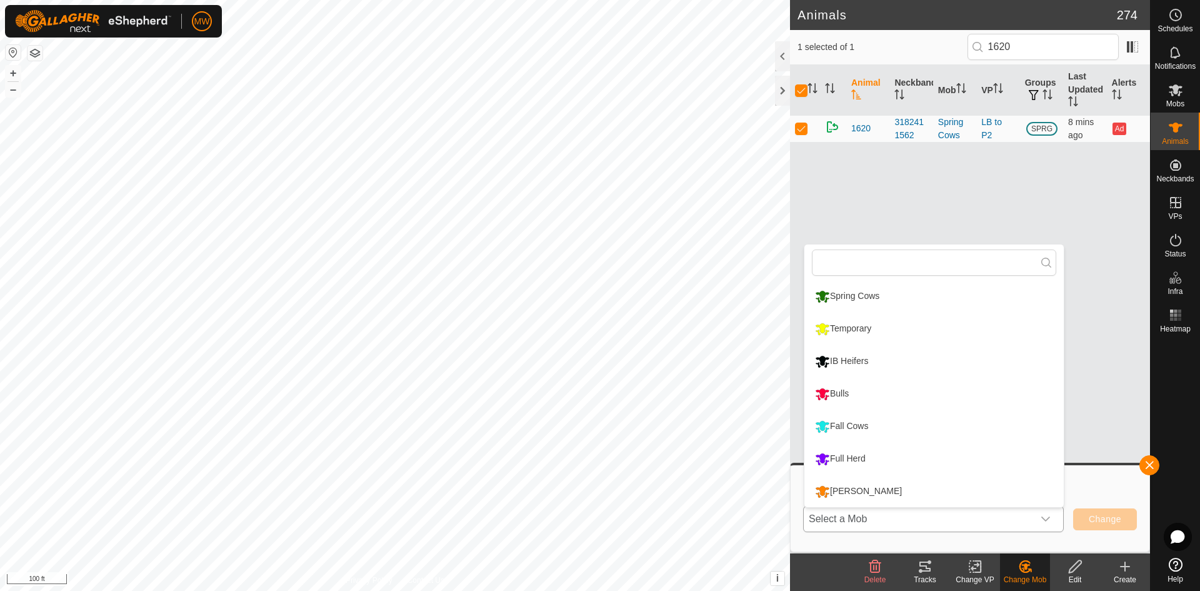
click at [862, 325] on li "Temporary" at bounding box center [933, 328] width 259 height 31
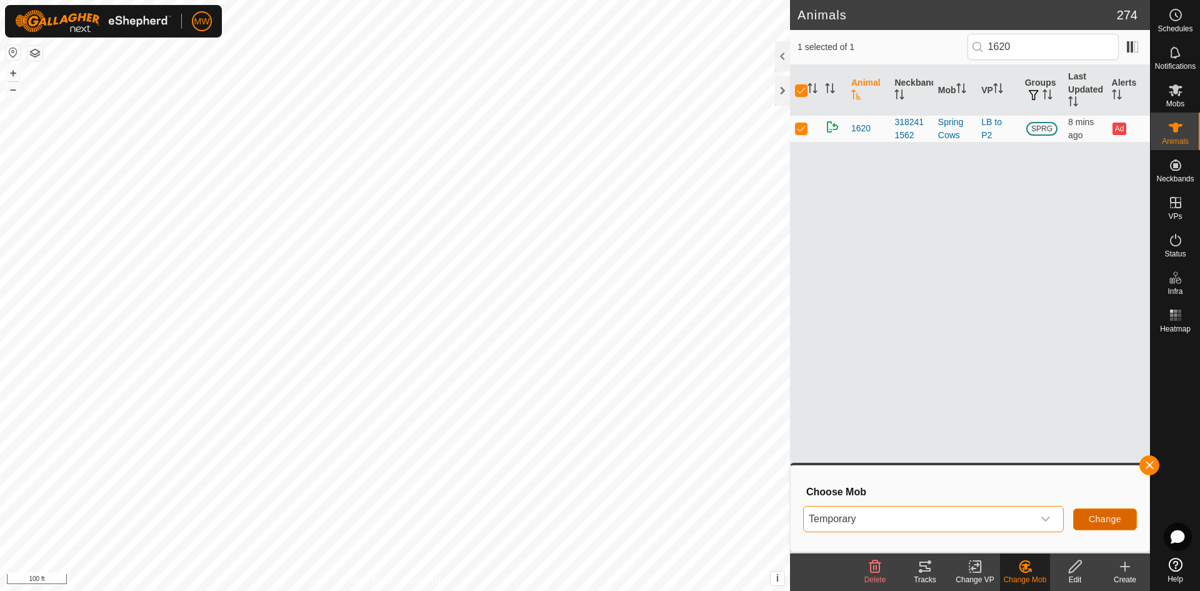
click at [1102, 512] on button "Change" at bounding box center [1105, 519] width 64 height 22
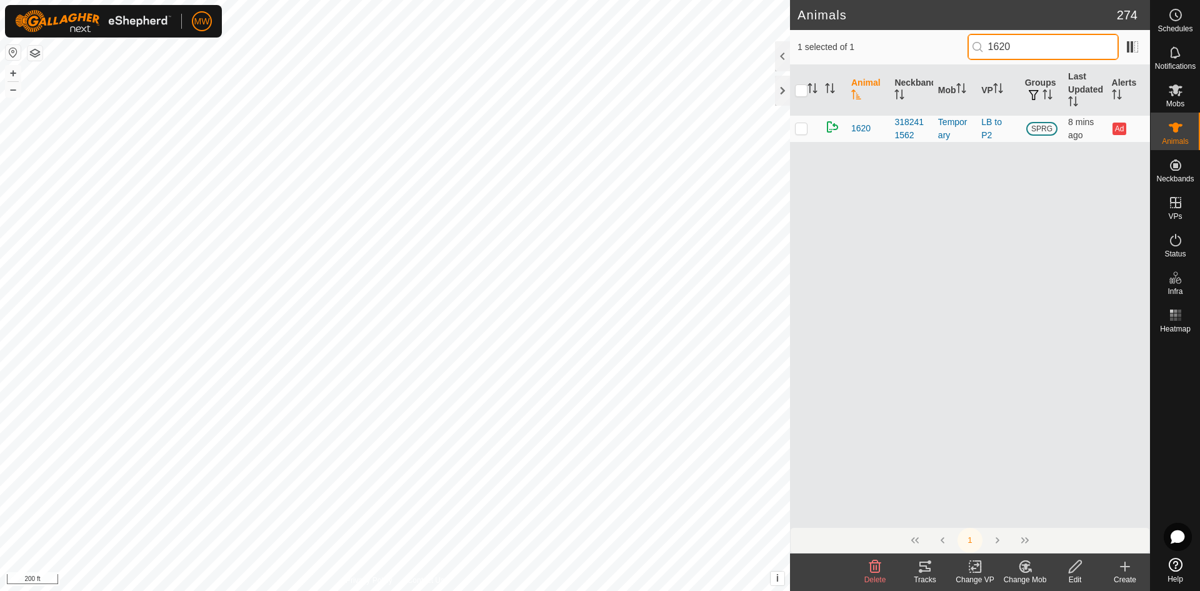
drag, startPoint x: 1020, startPoint y: 49, endPoint x: 944, endPoint y: 64, distance: 77.6
click at [944, 64] on div "1 selected of 1 1620" at bounding box center [970, 47] width 360 height 35
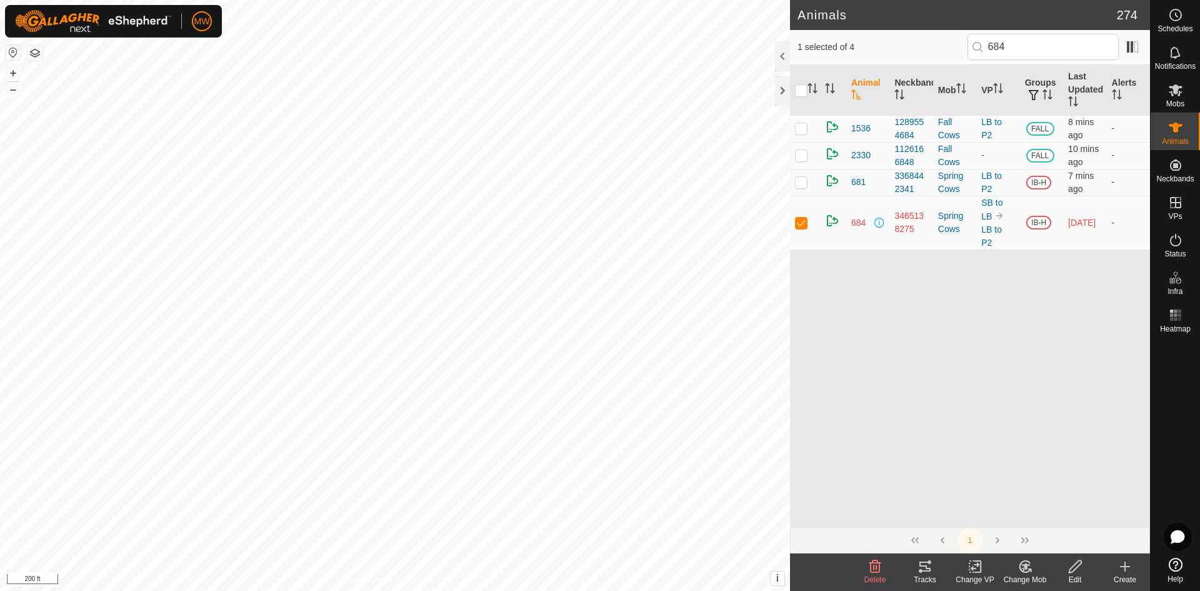
click at [1072, 566] on icon at bounding box center [1075, 566] width 12 height 12
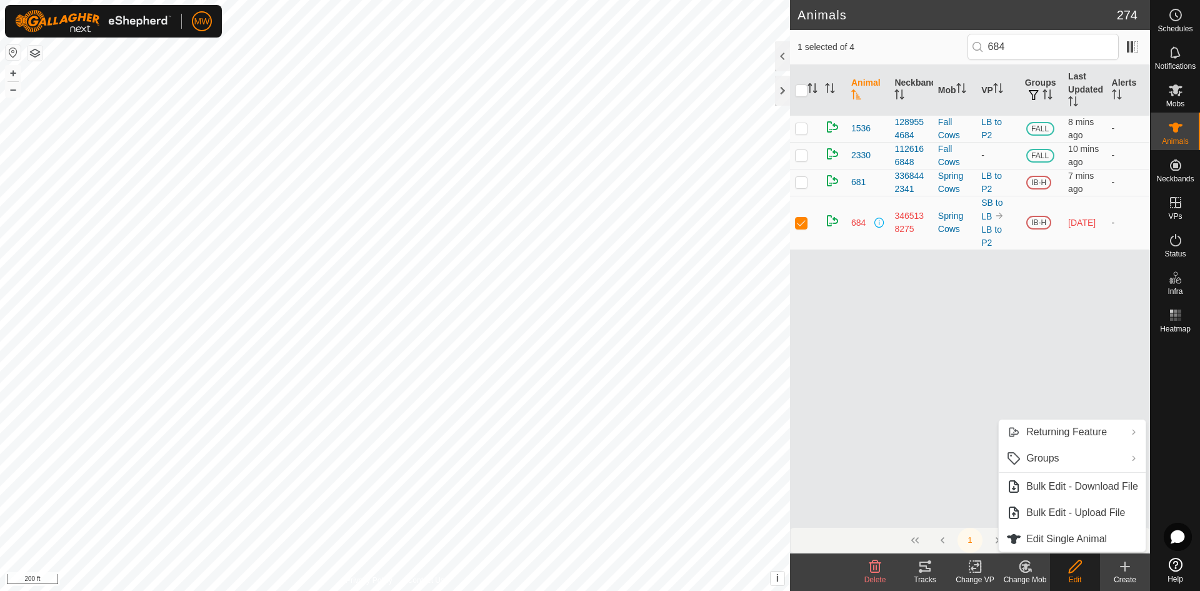
click at [1025, 564] on icon at bounding box center [1025, 566] width 9 height 6
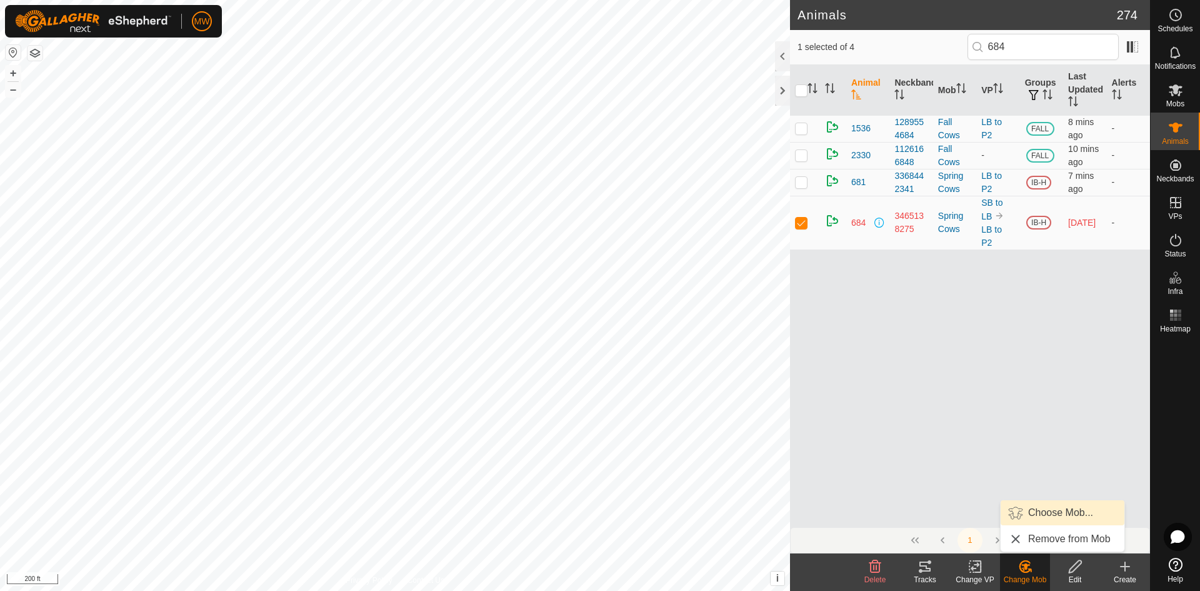
click at [1050, 515] on link "Choose Mob..." at bounding box center [1062, 512] width 124 height 25
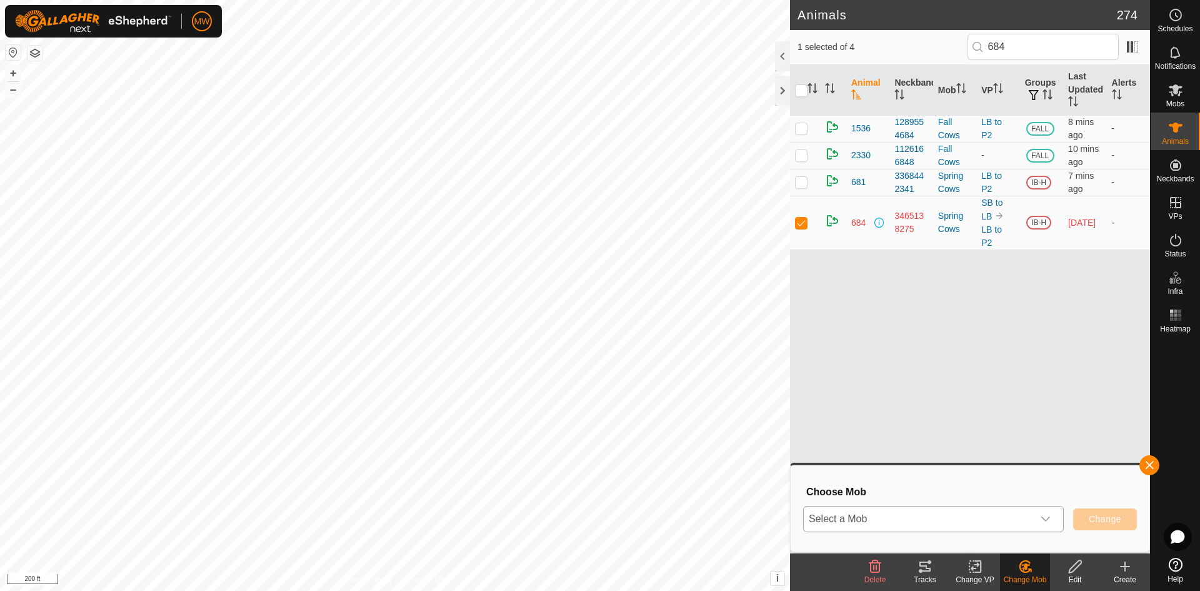
click at [1049, 520] on icon "dropdown trigger" at bounding box center [1045, 519] width 10 height 10
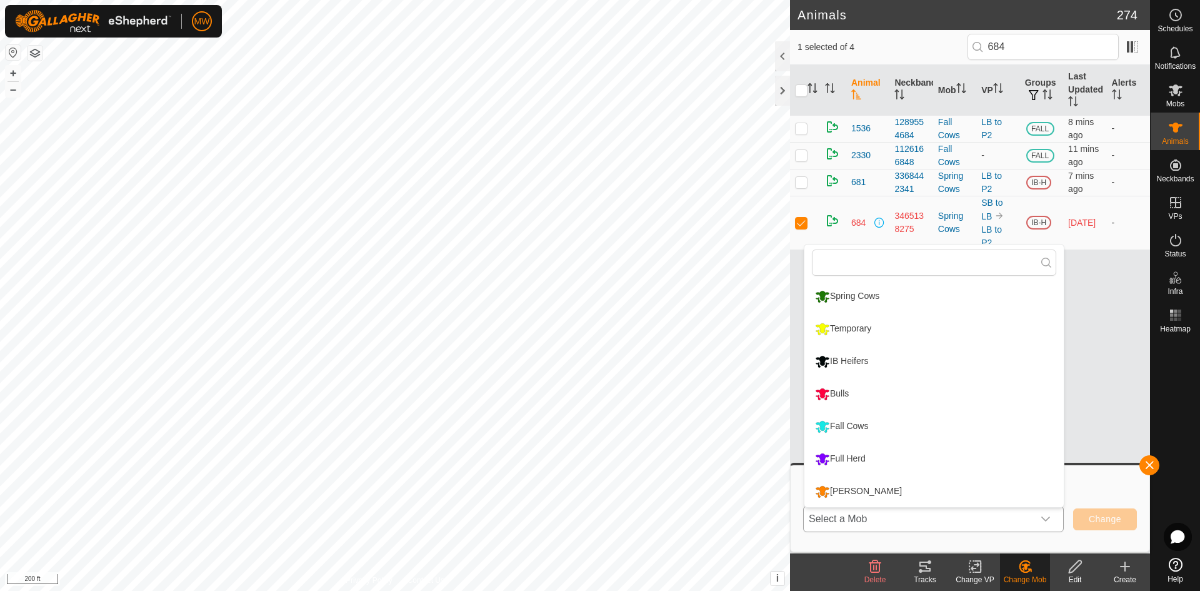
click at [873, 329] on li "Temporary" at bounding box center [933, 328] width 259 height 31
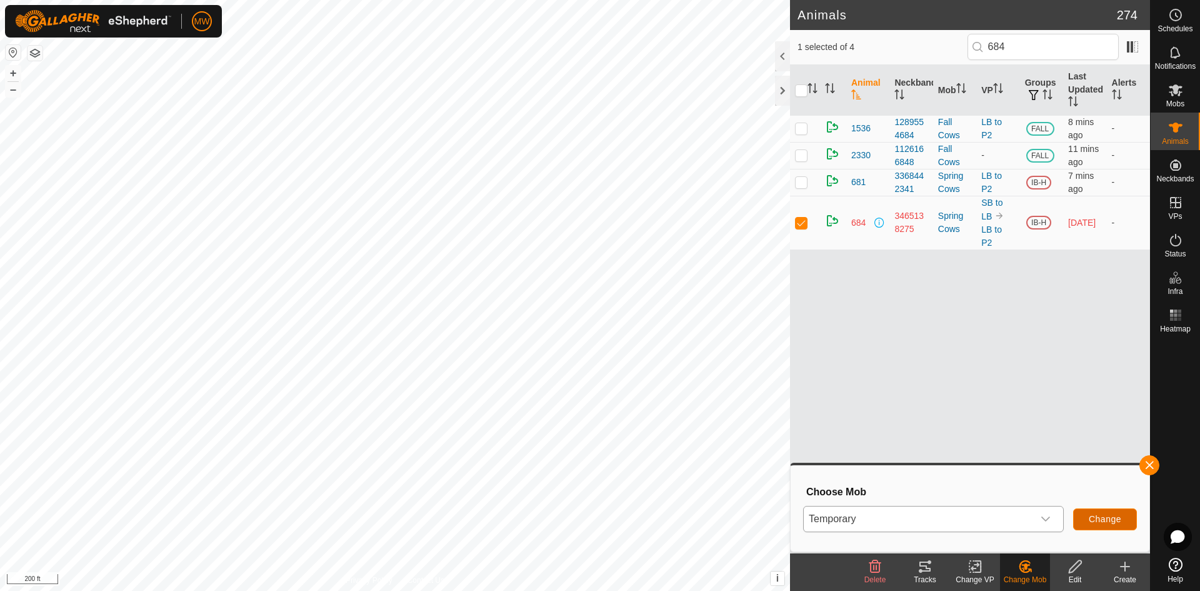
click at [1116, 514] on span "Change" at bounding box center [1105, 519] width 32 height 10
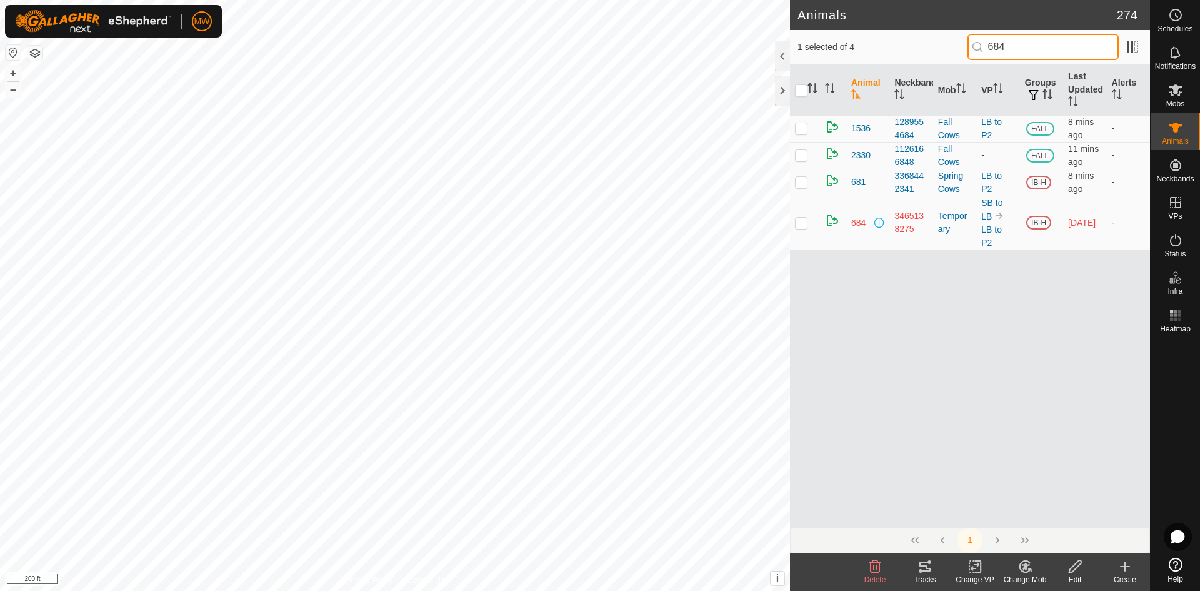
drag, startPoint x: 1035, startPoint y: 51, endPoint x: 942, endPoint y: 59, distance: 92.8
click at [942, 59] on div "1 selected of 4 684" at bounding box center [969, 47] width 345 height 26
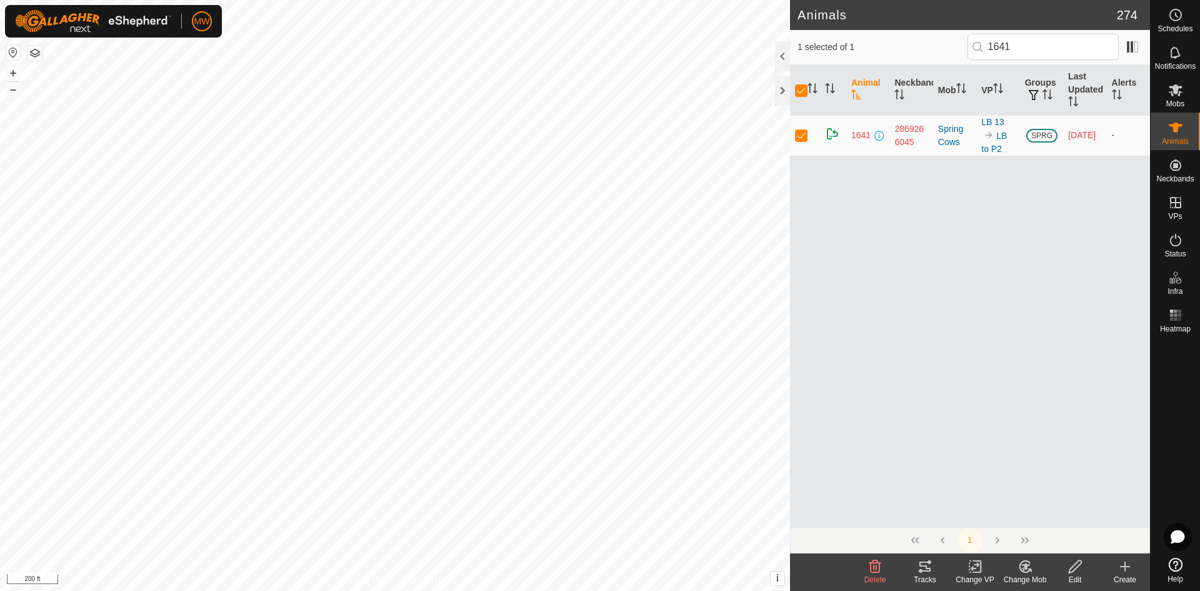
click at [1025, 572] on icon at bounding box center [1024, 566] width 11 height 11
click at [1055, 512] on link "Choose Mob..." at bounding box center [1062, 512] width 124 height 25
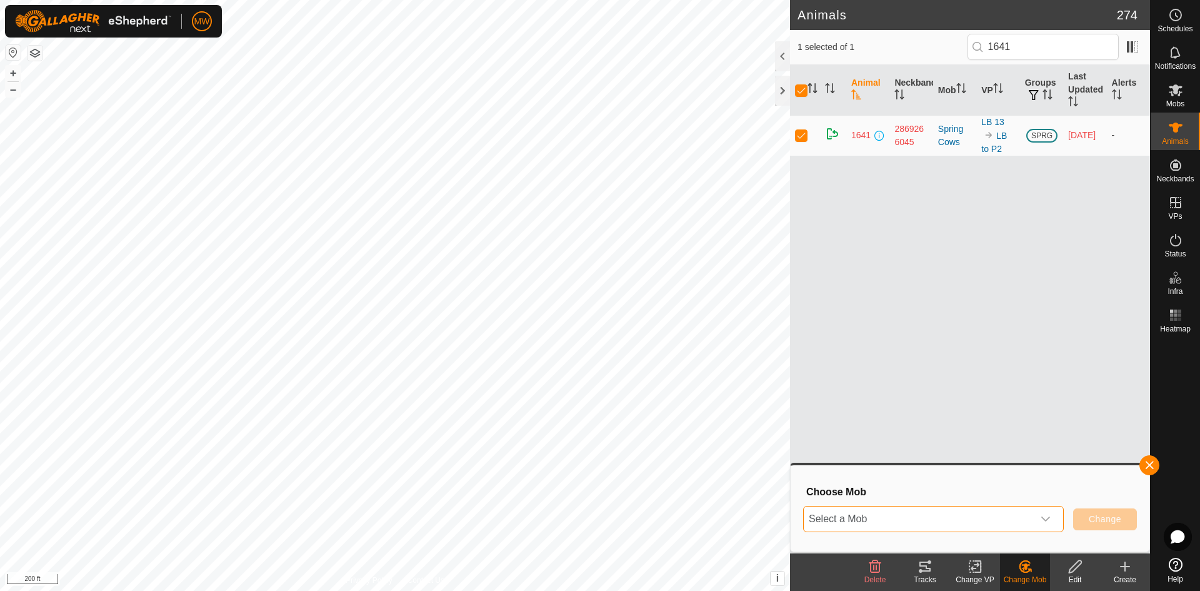
click at [927, 525] on span "Select a Mob" at bounding box center [918, 518] width 229 height 25
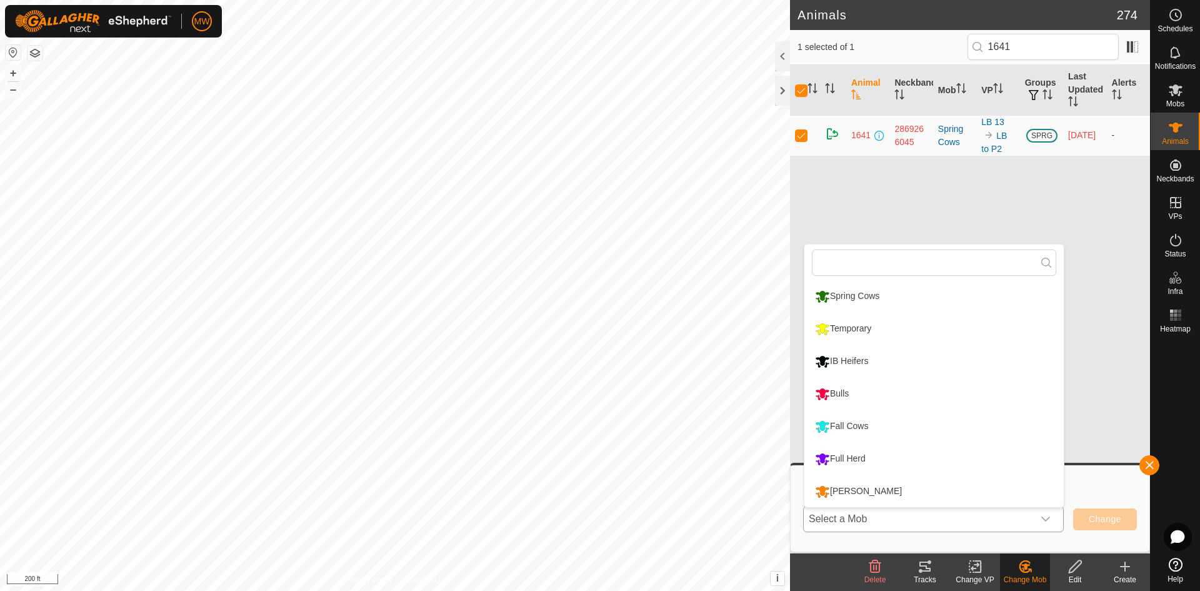
click at [841, 327] on li "Temporary" at bounding box center [933, 328] width 259 height 31
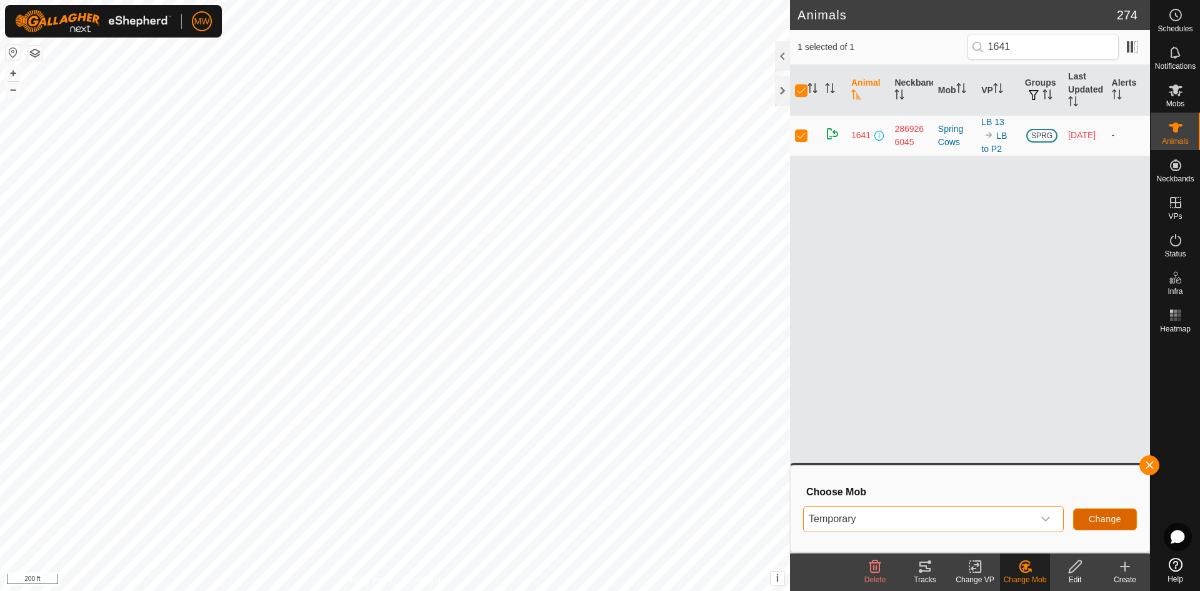
click at [1103, 523] on span "Change" at bounding box center [1105, 519] width 32 height 10
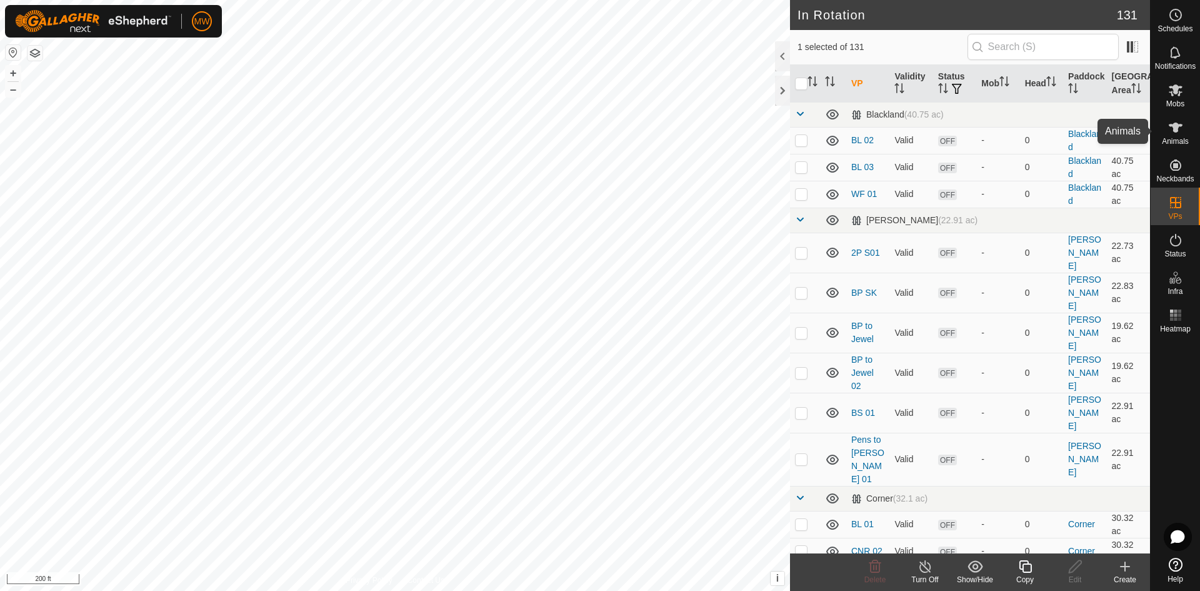
click at [1179, 130] on icon at bounding box center [1175, 127] width 15 height 15
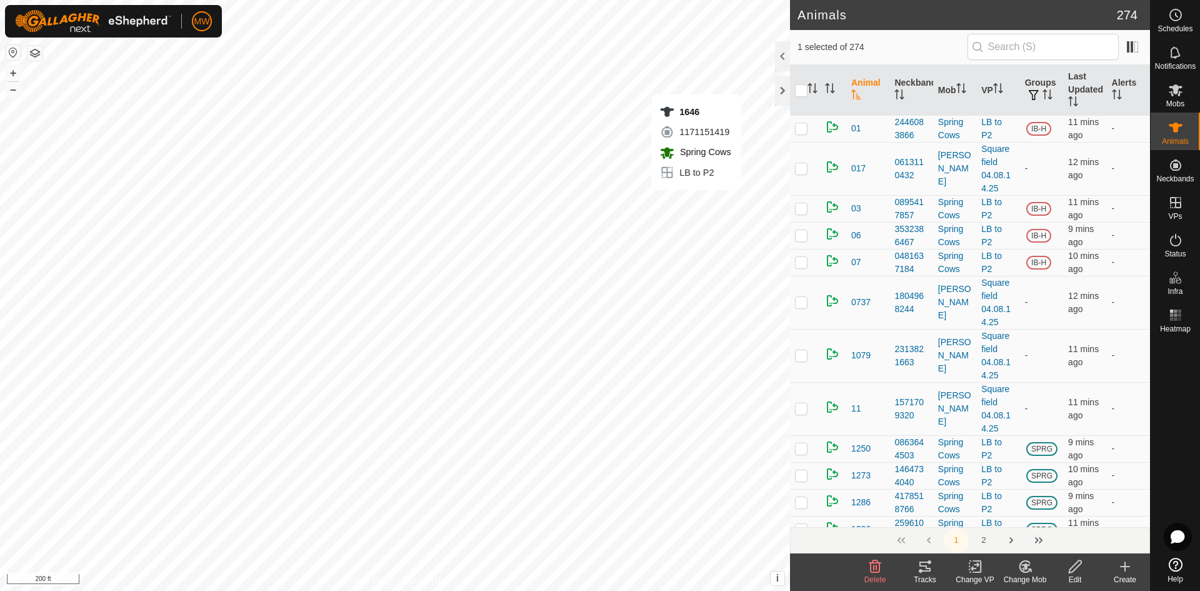
click at [1025, 569] on icon at bounding box center [1025, 566] width 9 height 6
click at [1045, 510] on link "Choose Mob..." at bounding box center [1062, 512] width 124 height 25
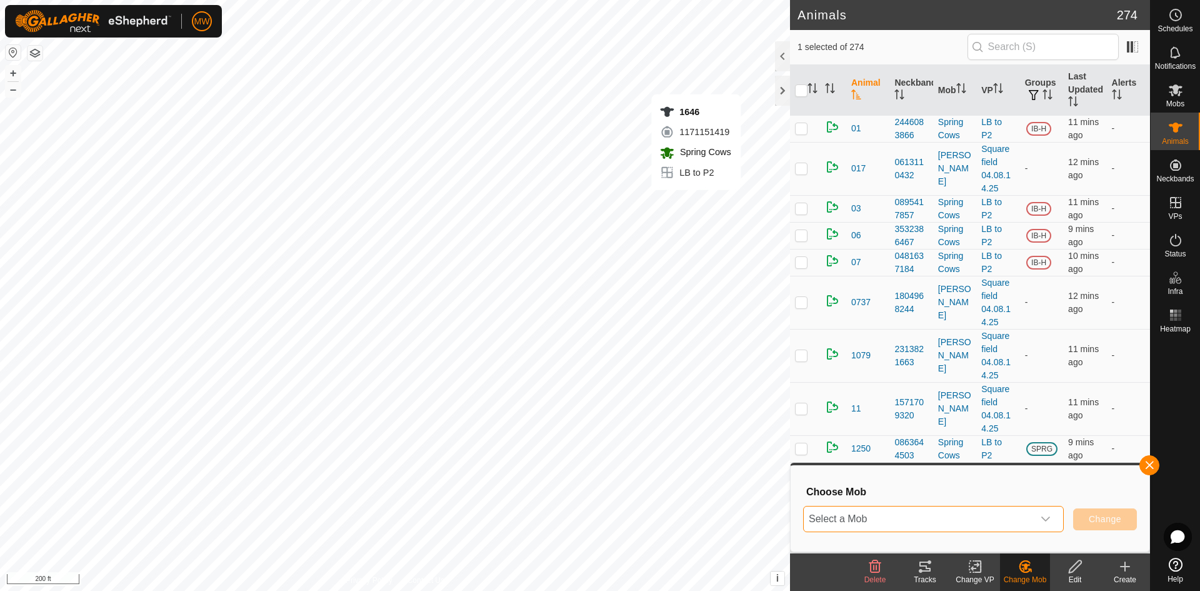
click at [1011, 517] on span "Select a Mob" at bounding box center [918, 518] width 229 height 25
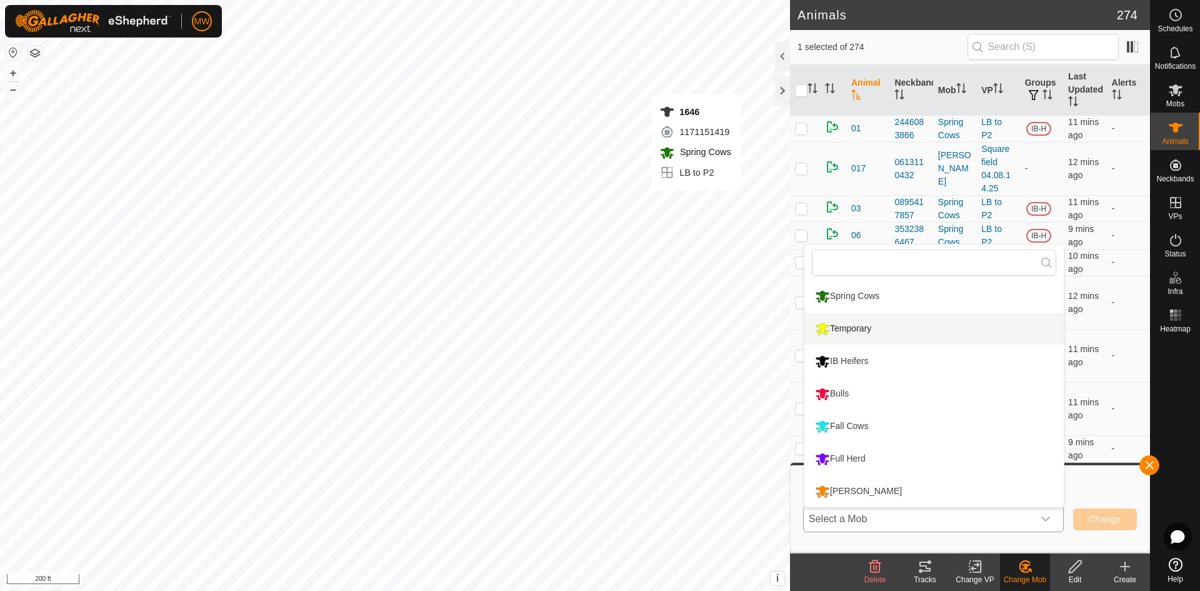
click at [834, 331] on li "Temporary" at bounding box center [933, 328] width 259 height 31
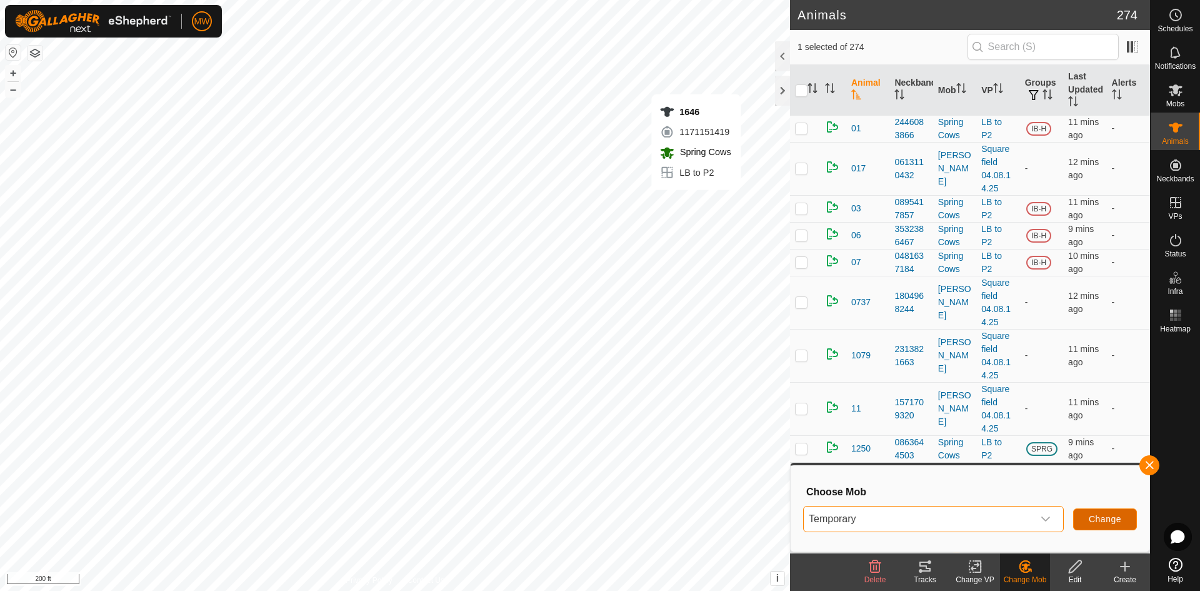
click at [1090, 519] on span "Change" at bounding box center [1105, 519] width 32 height 10
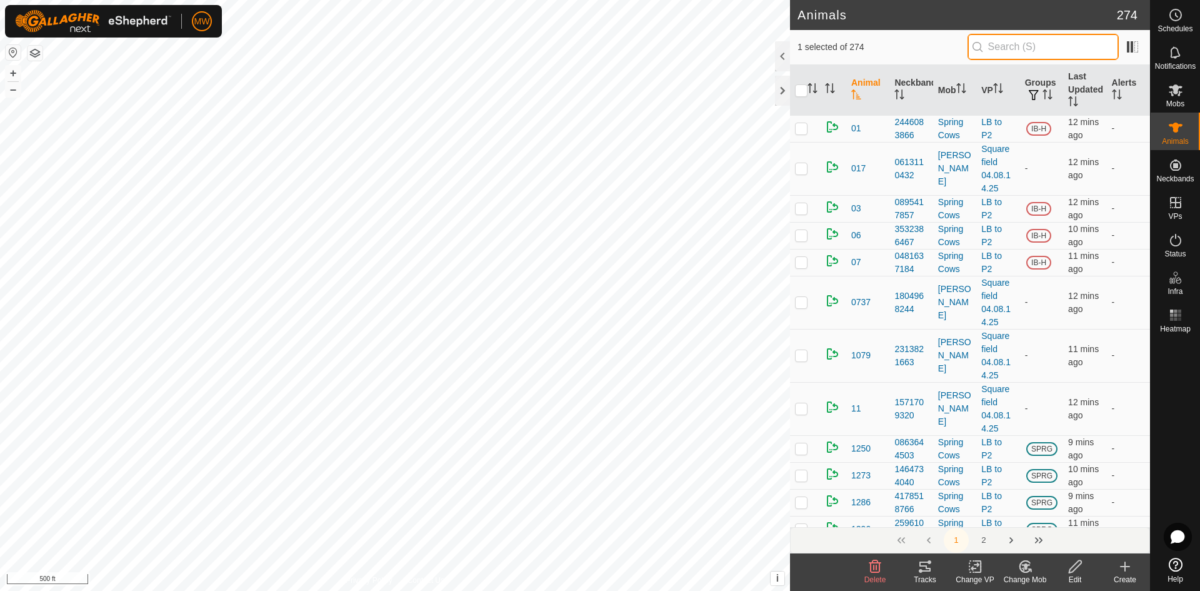
click at [1001, 47] on input "text" at bounding box center [1042, 47] width 151 height 26
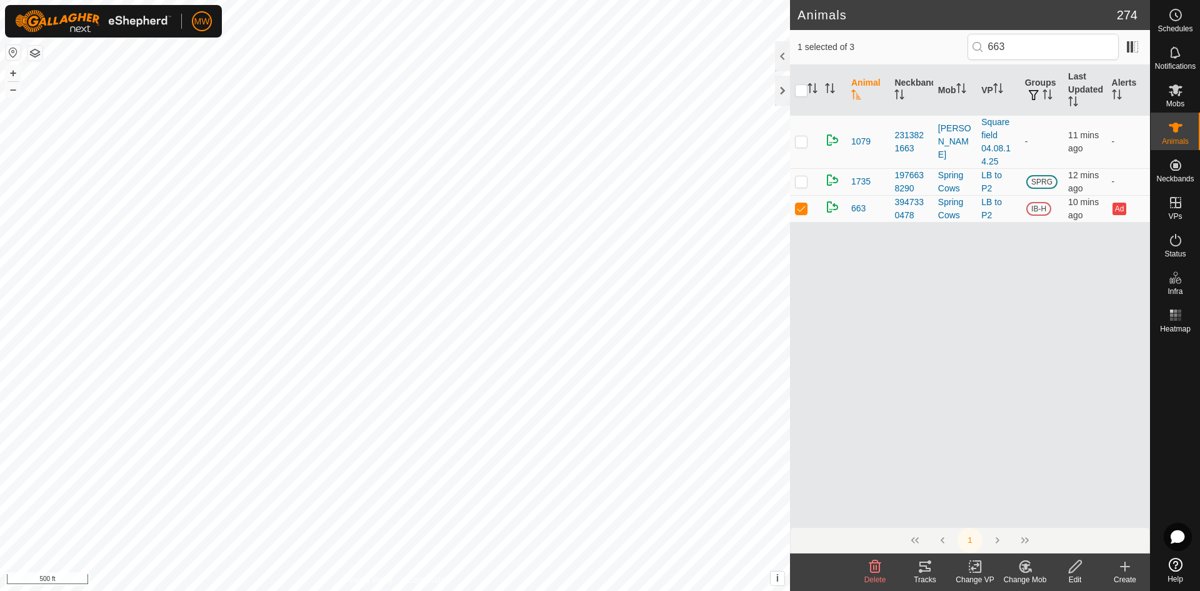
click at [1028, 567] on icon at bounding box center [1025, 566] width 16 height 15
click at [1057, 508] on link "Choose Mob..." at bounding box center [1062, 512] width 124 height 25
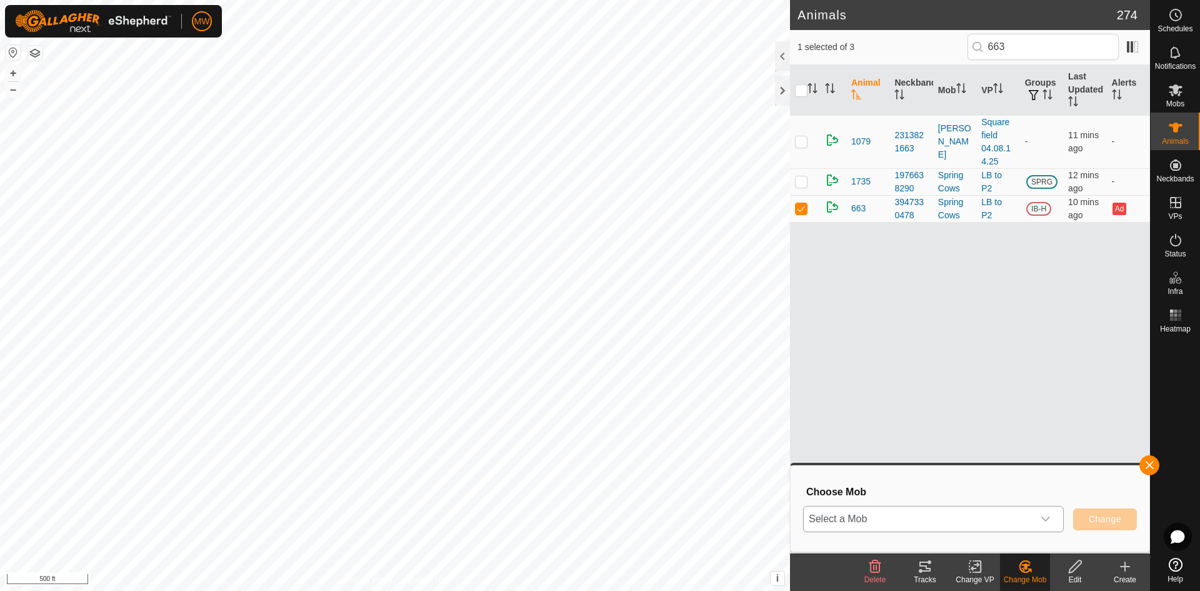
click at [1044, 517] on icon "dropdown trigger" at bounding box center [1045, 519] width 10 height 10
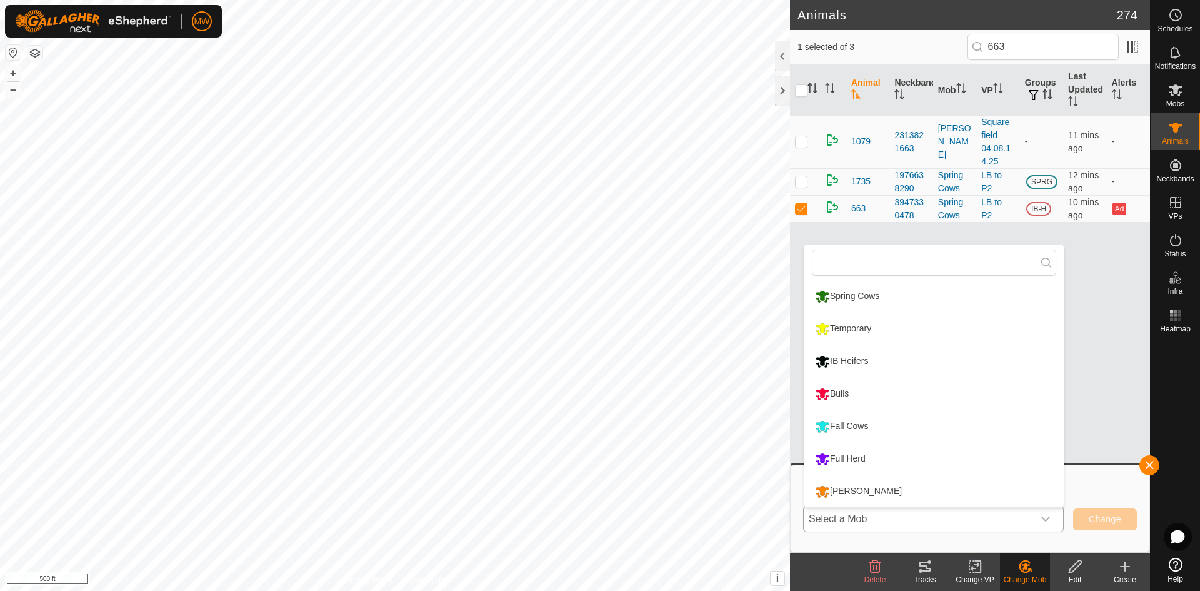
click at [855, 332] on li "Temporary" at bounding box center [933, 328] width 259 height 31
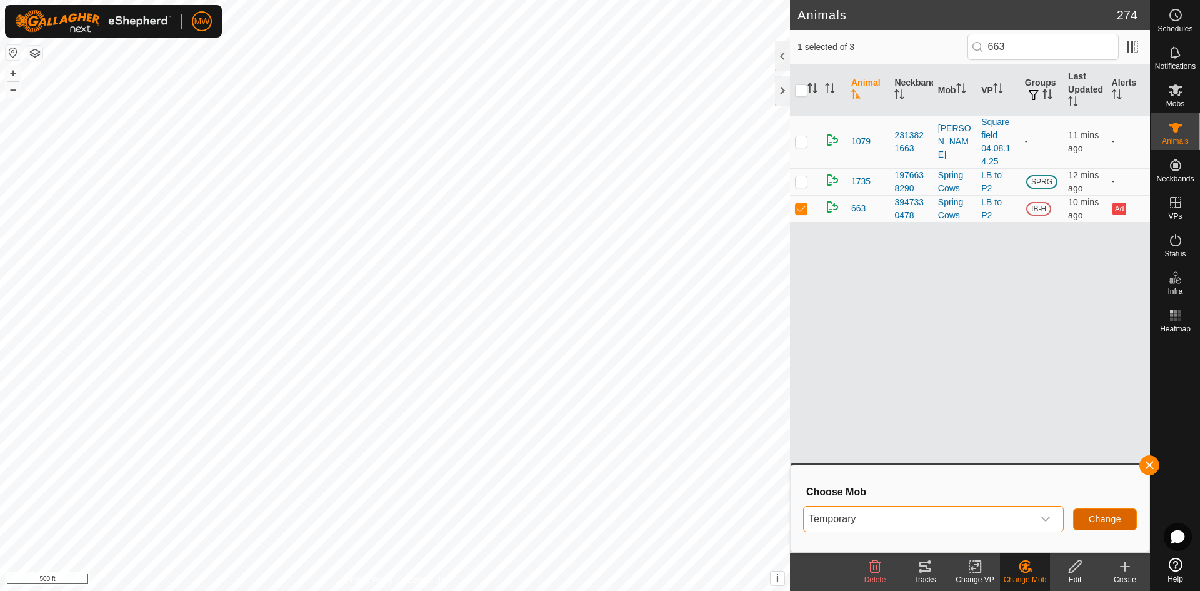
click at [1103, 519] on span "Change" at bounding box center [1105, 519] width 32 height 10
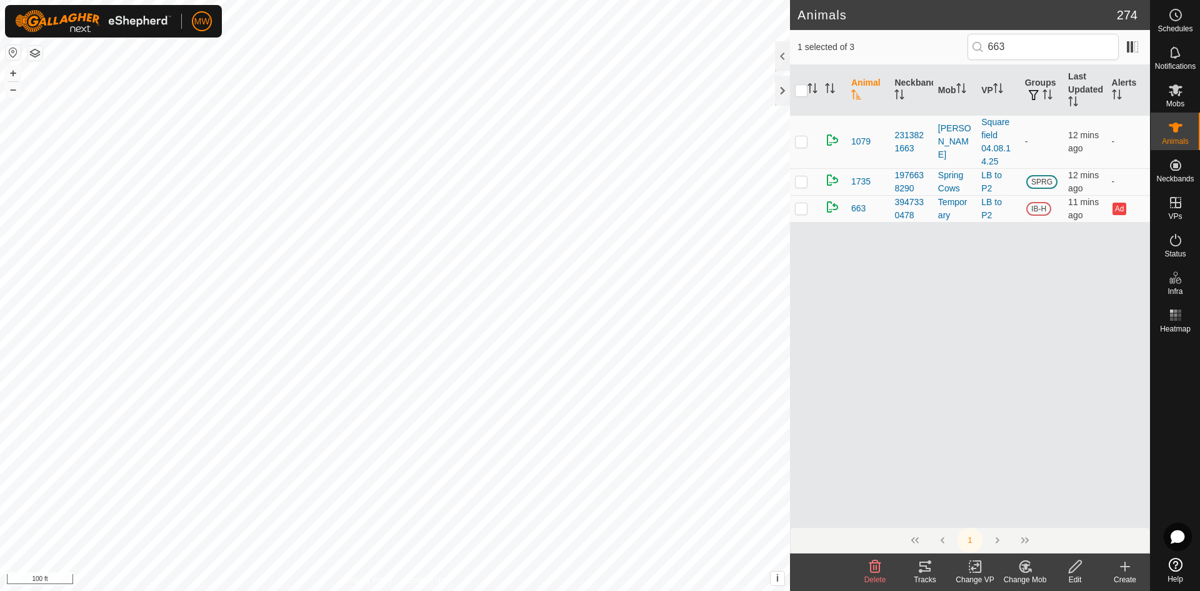
click at [1024, 567] on icon at bounding box center [1025, 566] width 16 height 15
click at [1057, 509] on link "Choose Mob..." at bounding box center [1062, 512] width 124 height 25
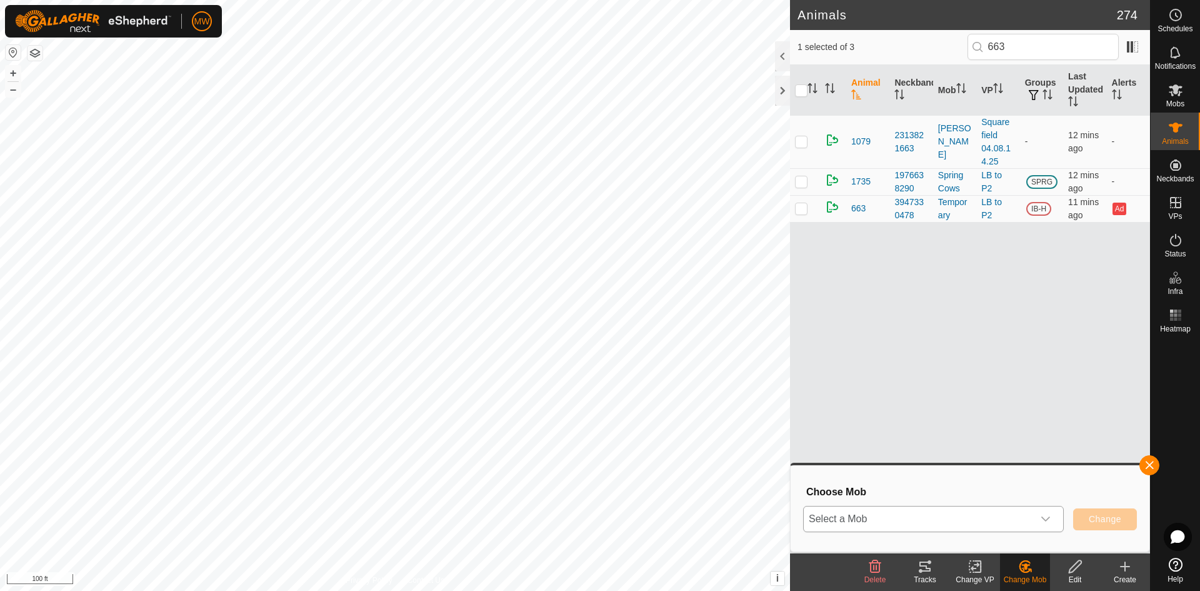
click at [1047, 522] on icon "dropdown trigger" at bounding box center [1045, 519] width 10 height 10
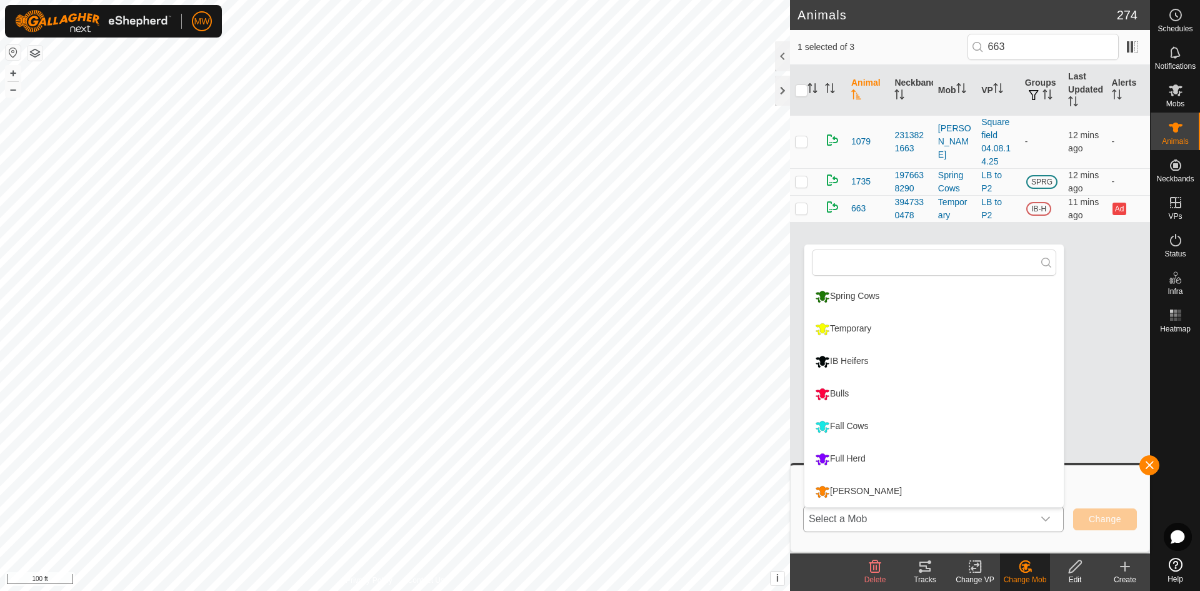
click at [863, 325] on li "Temporary" at bounding box center [933, 328] width 259 height 31
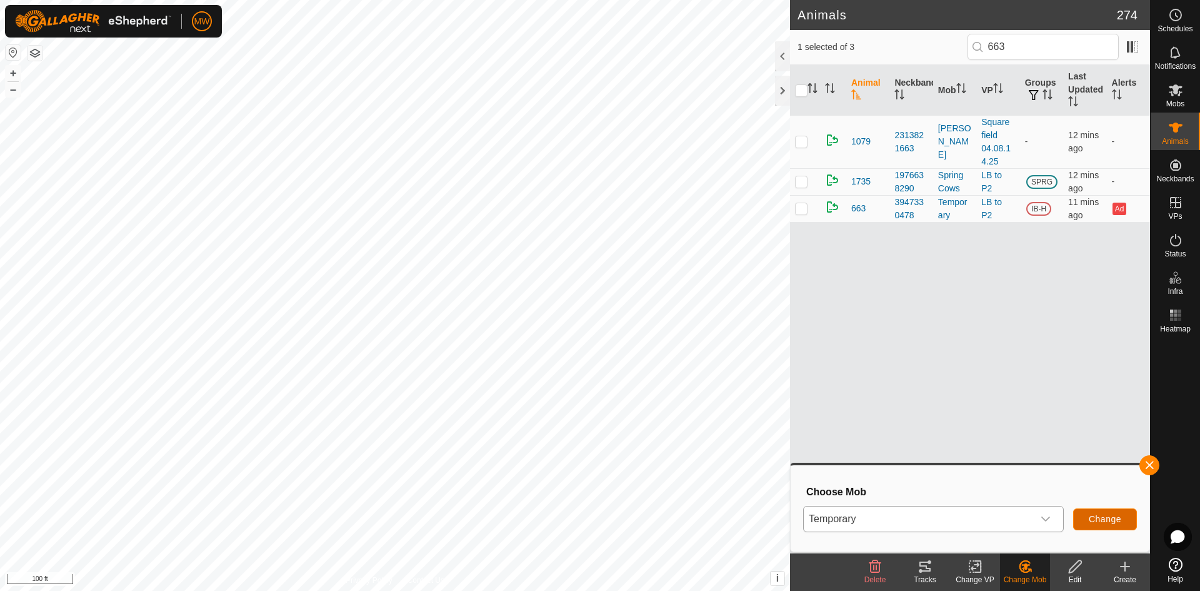
click at [1112, 512] on button "Change" at bounding box center [1105, 519] width 64 height 22
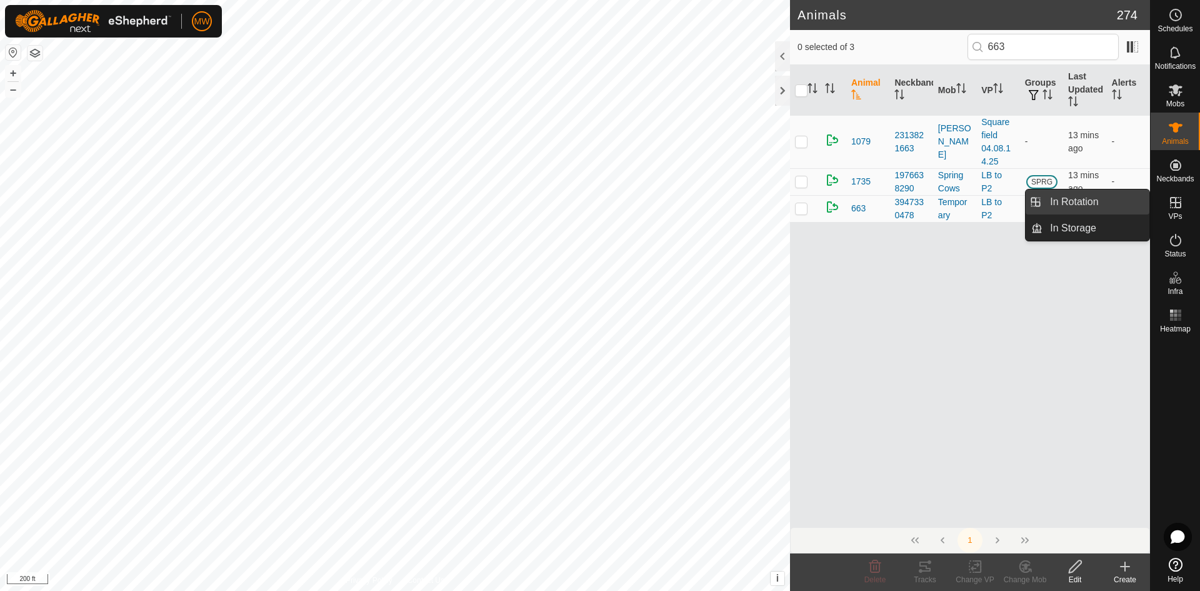
click at [1102, 205] on link "In Rotation" at bounding box center [1095, 201] width 107 height 25
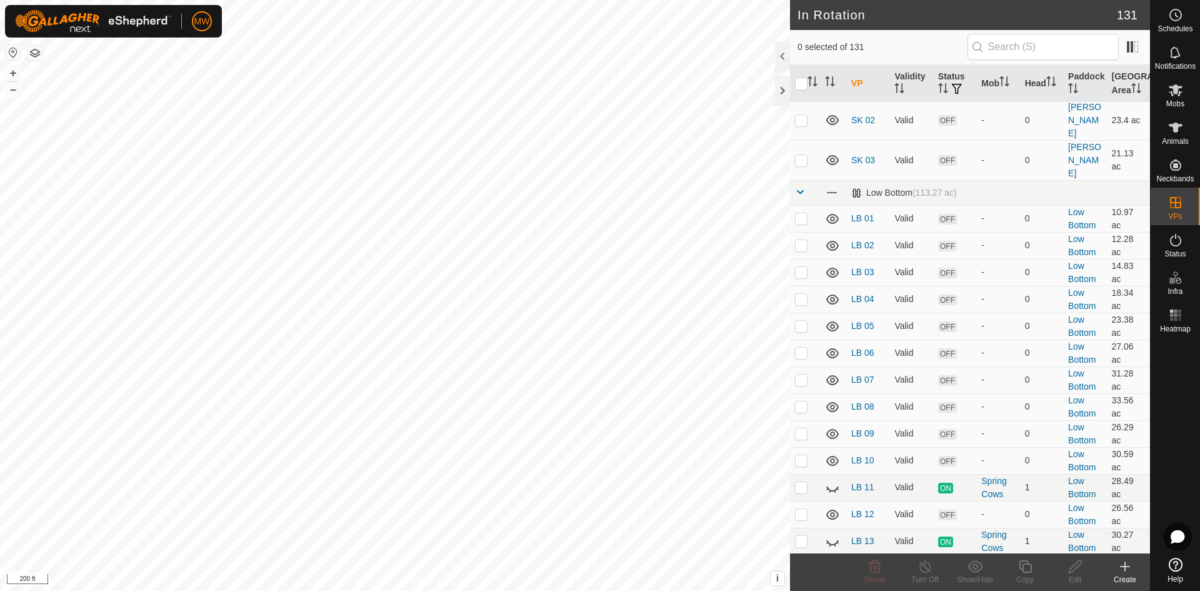
scroll to position [1562, 0]
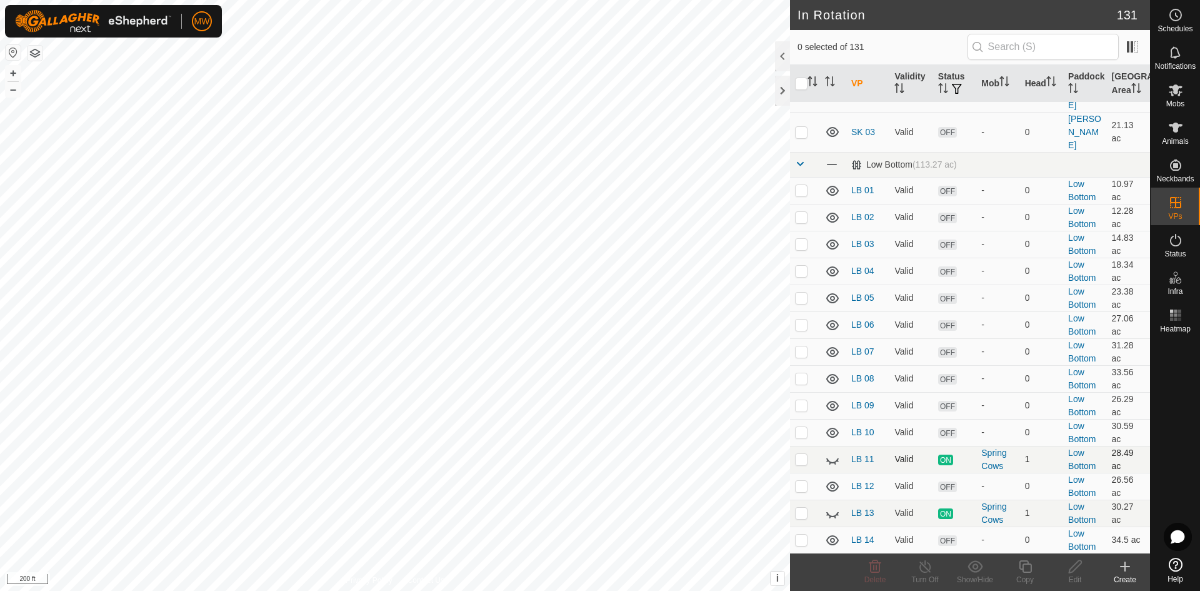
click at [832, 452] on icon at bounding box center [832, 459] width 15 height 15
click at [835, 506] on icon at bounding box center [832, 513] width 15 height 15
click at [804, 561] on p-checkbox at bounding box center [801, 566] width 12 height 10
click at [1177, 92] on icon at bounding box center [1176, 90] width 14 height 12
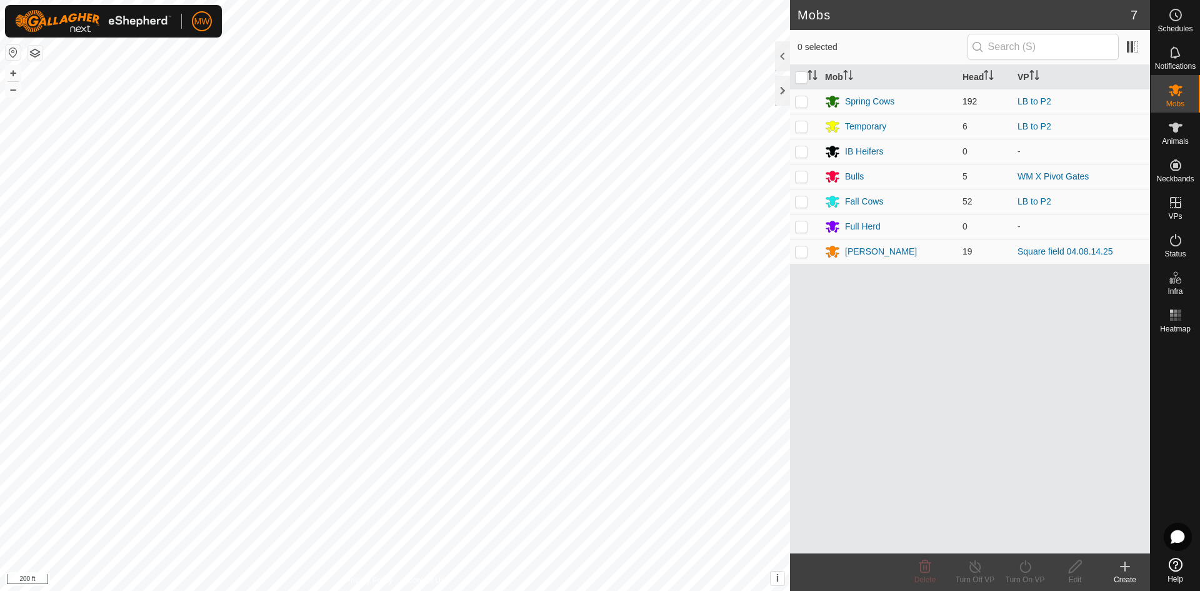
click at [805, 98] on p-checkbox at bounding box center [801, 101] width 12 height 10
click at [1025, 570] on icon at bounding box center [1025, 566] width 16 height 15
click at [1017, 532] on link "Now" at bounding box center [1062, 538] width 124 height 25
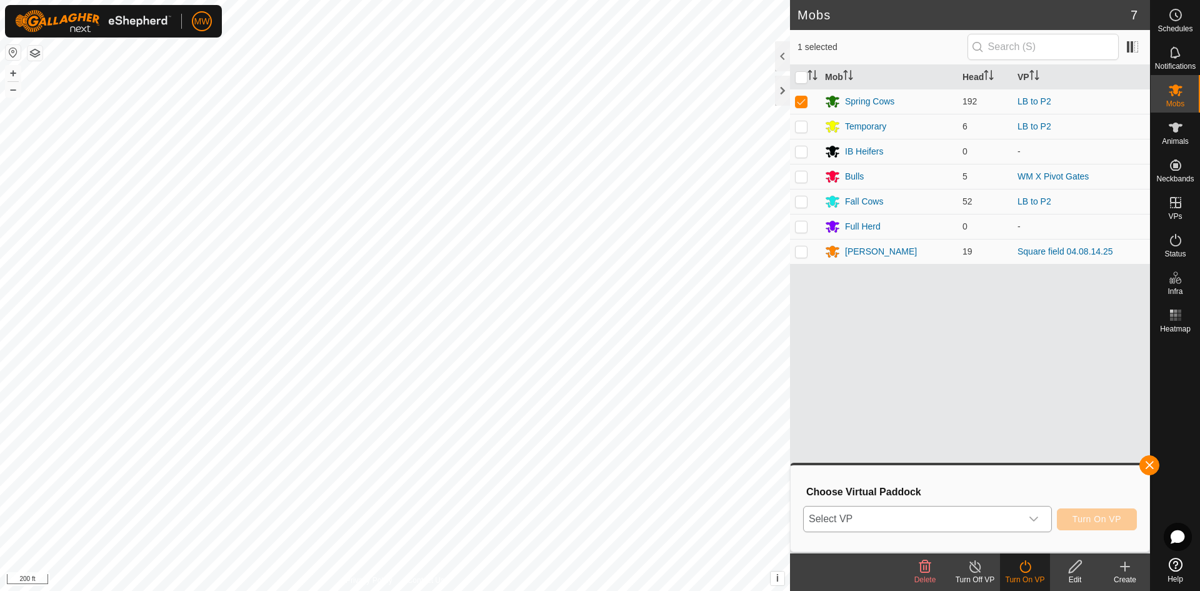
click at [927, 524] on span "Select VP" at bounding box center [912, 518] width 217 height 25
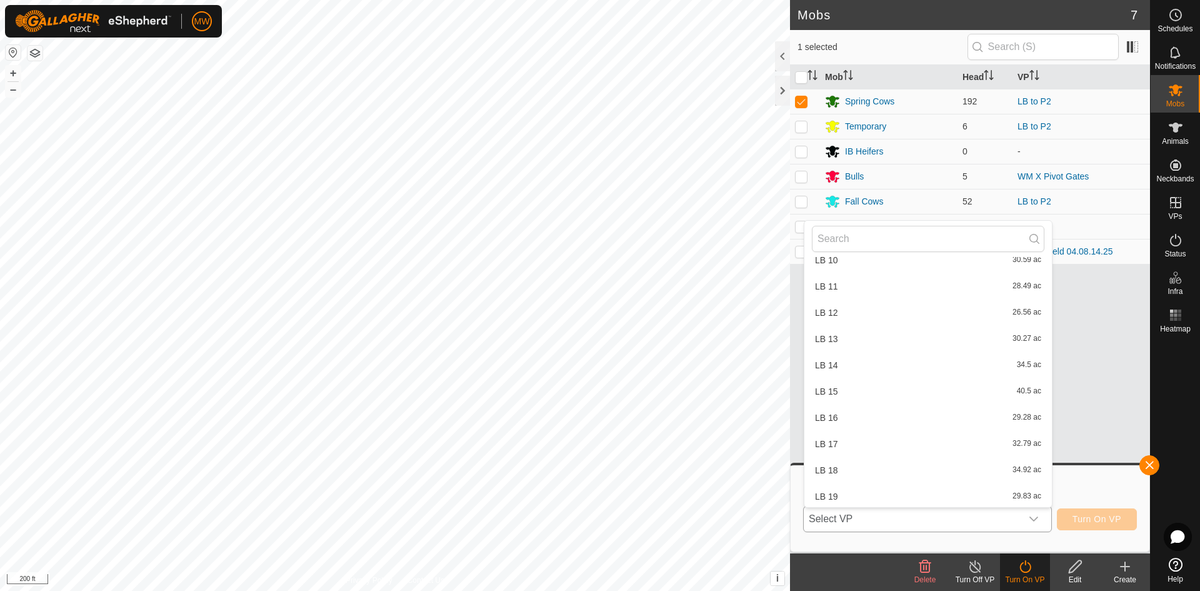
scroll to position [1625, 0]
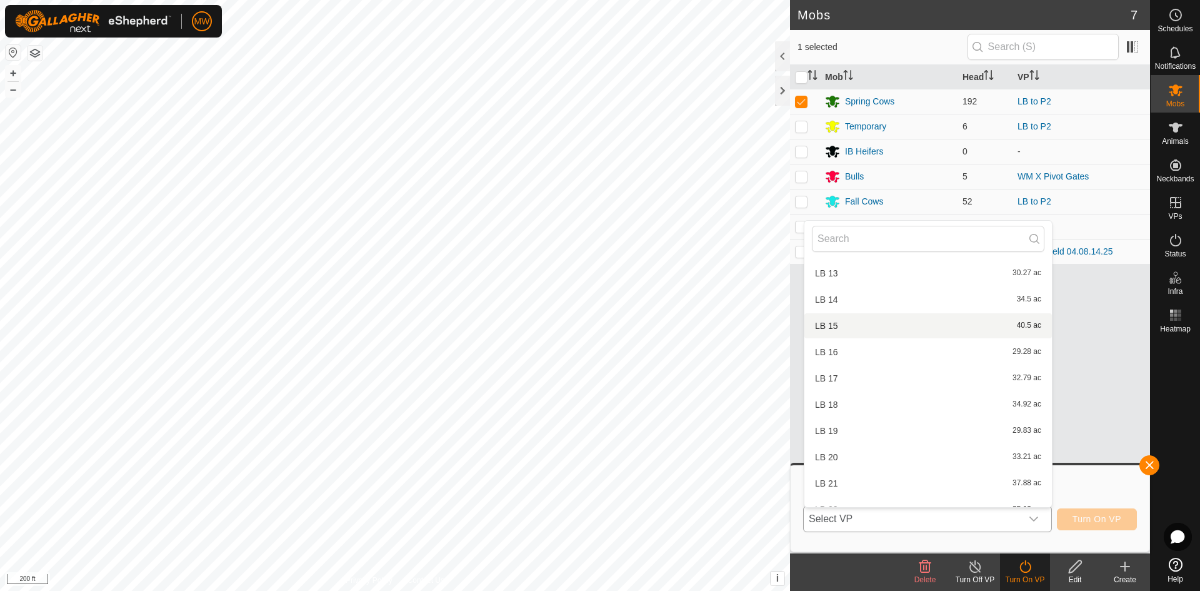
click at [825, 328] on li "LB 15 40.5 ac" at bounding box center [927, 325] width 247 height 25
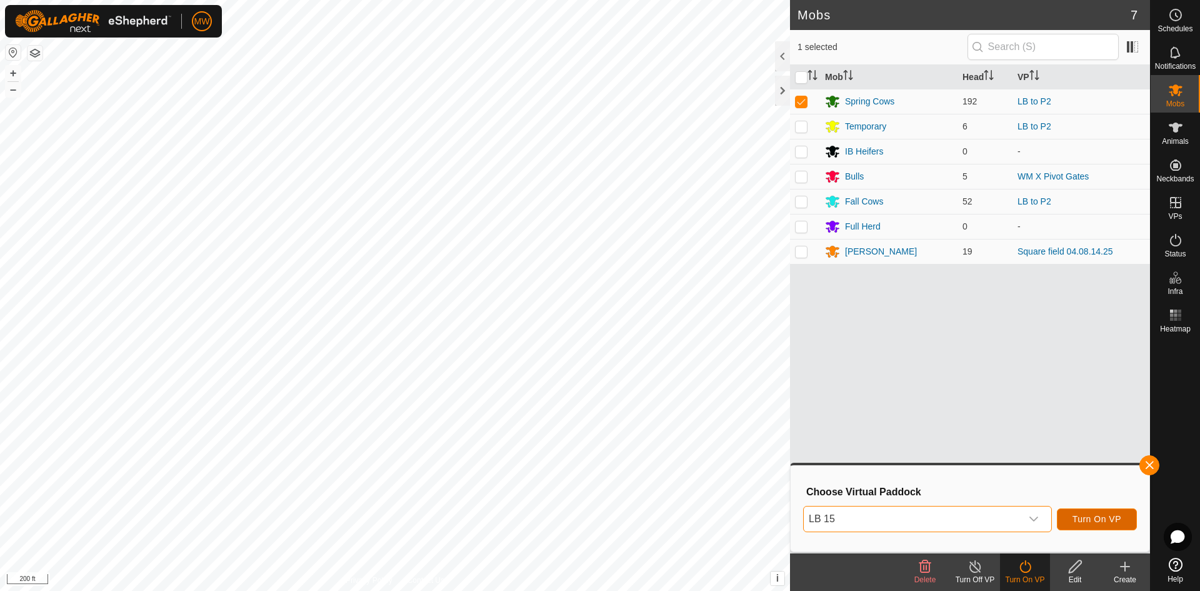
click at [1092, 524] on button "Turn On VP" at bounding box center [1097, 519] width 80 height 22
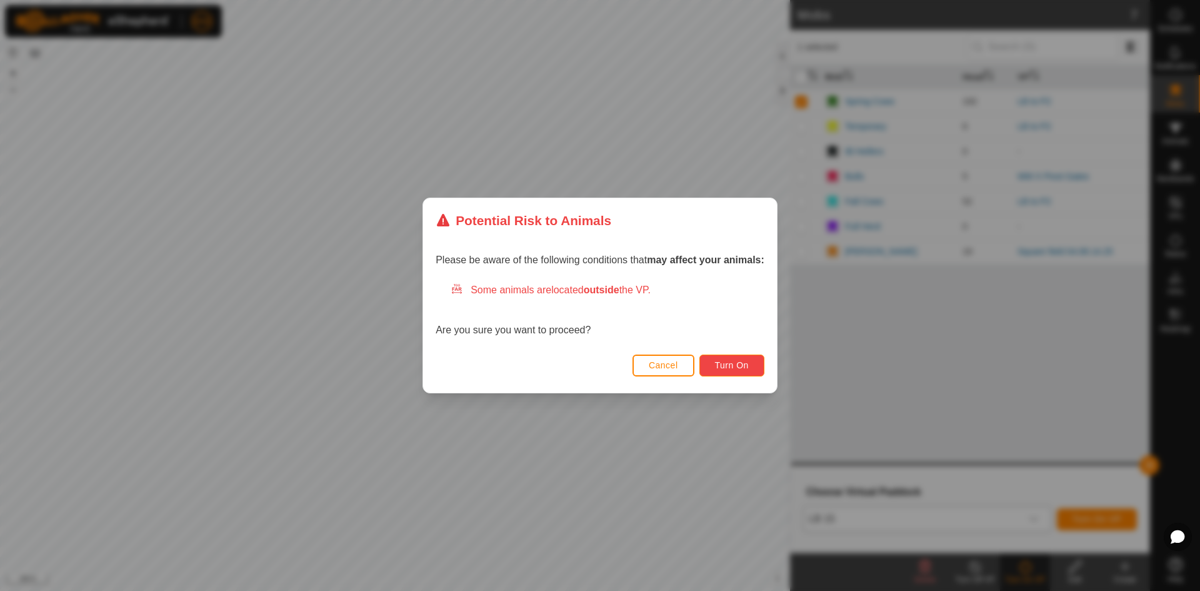
click at [722, 369] on span "Turn On" at bounding box center [732, 365] width 34 height 10
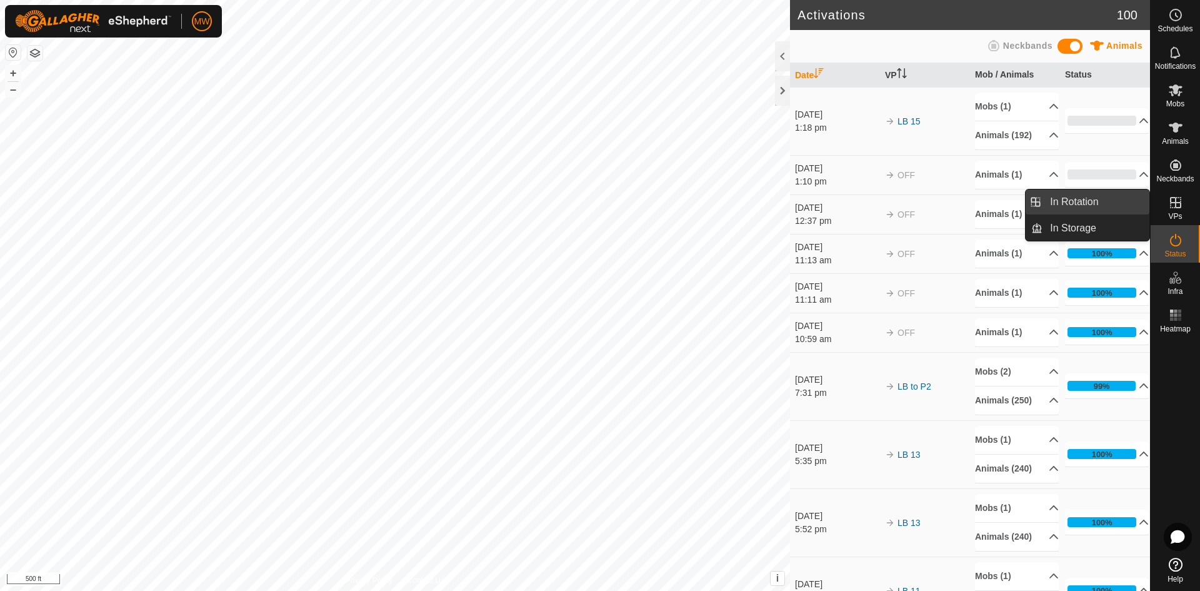
click at [1078, 203] on link "In Rotation" at bounding box center [1095, 201] width 107 height 25
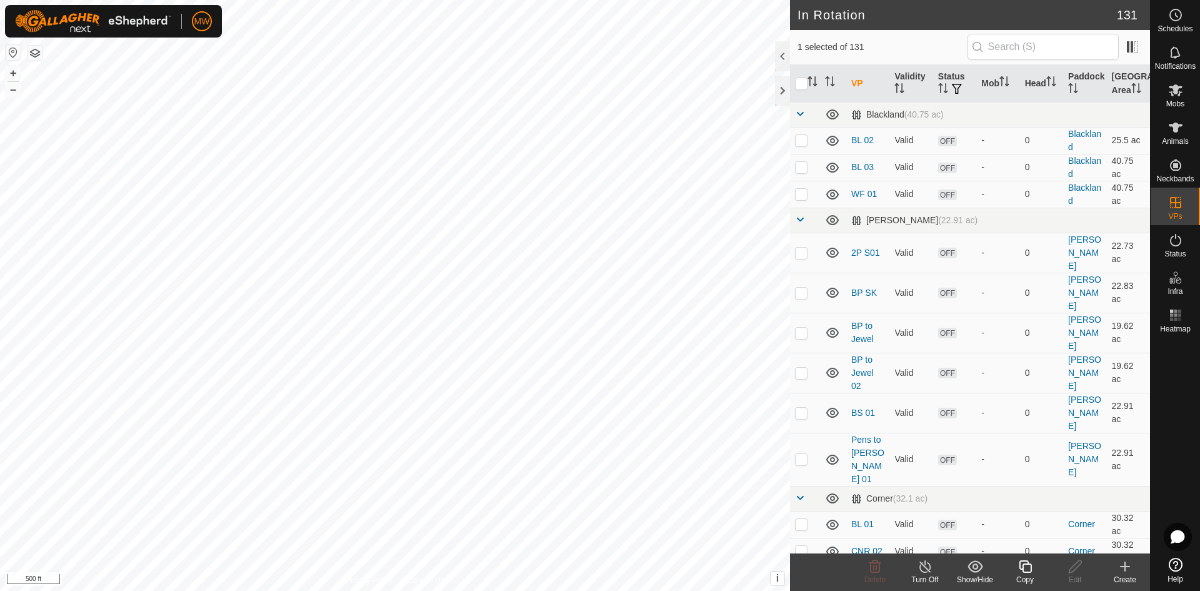
click at [1118, 564] on icon at bounding box center [1124, 566] width 15 height 15
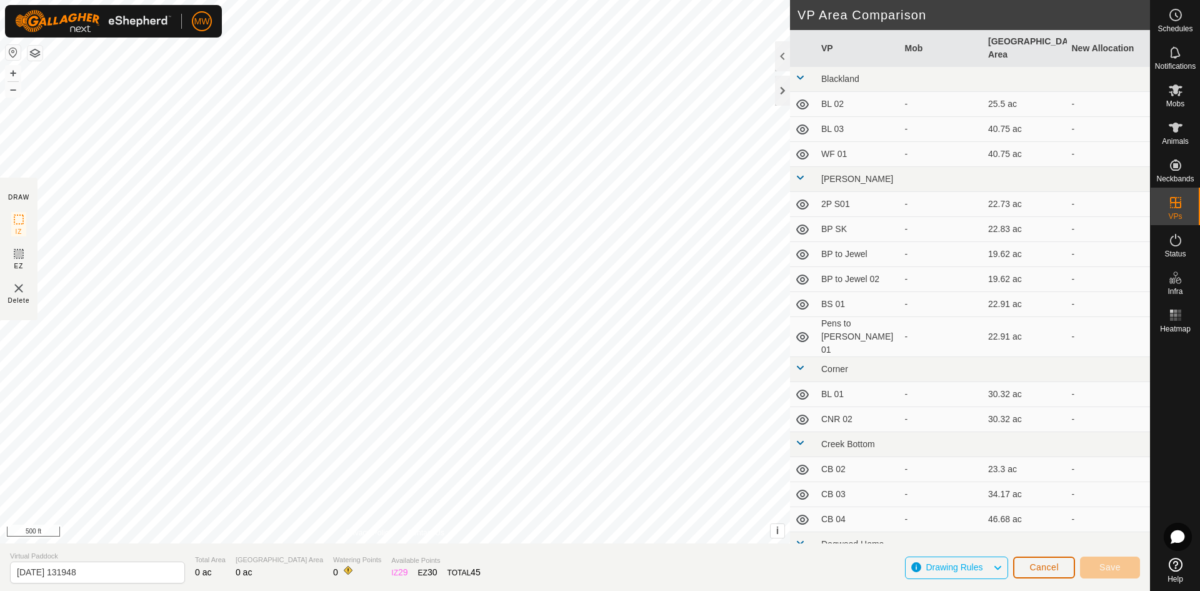
click at [1036, 568] on span "Cancel" at bounding box center [1043, 567] width 29 height 10
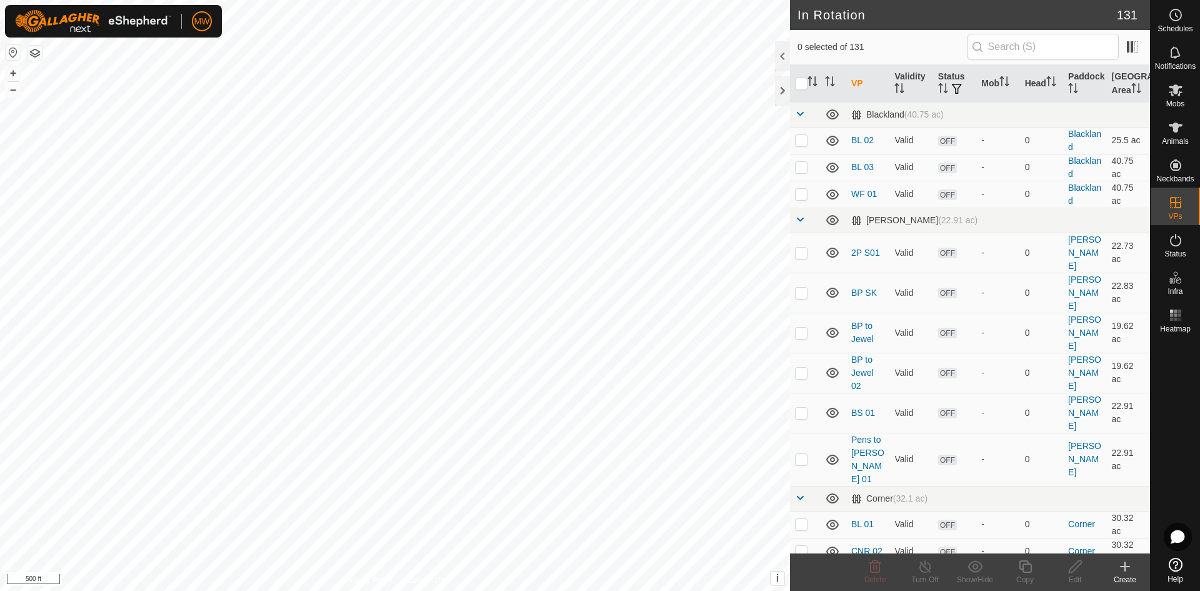
click at [1124, 566] on icon at bounding box center [1124, 566] width 9 height 0
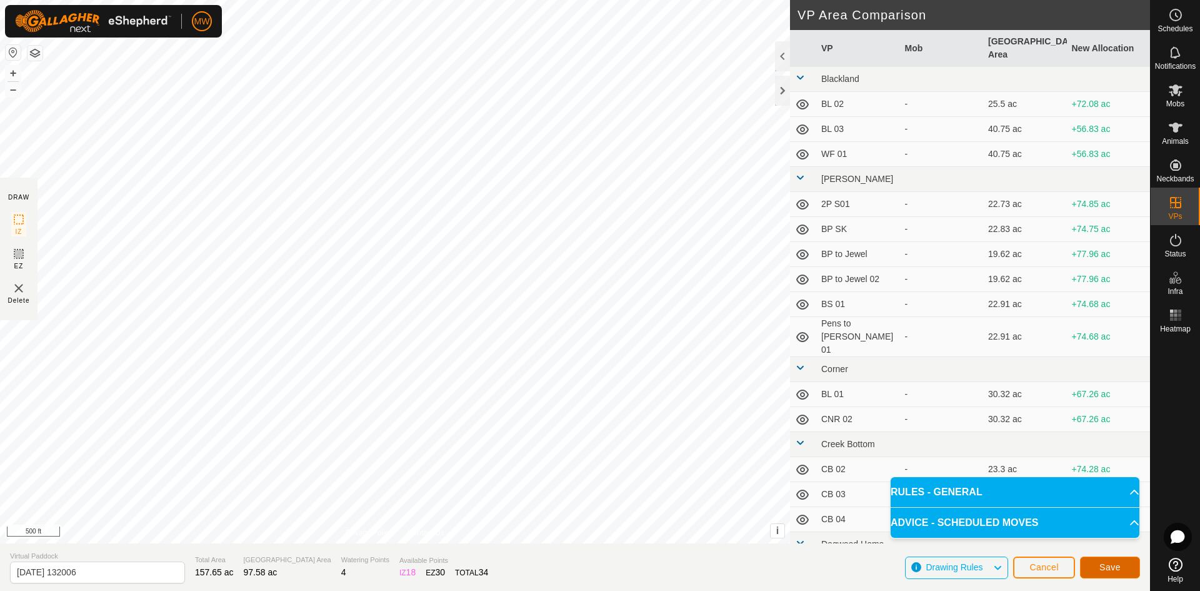
click at [1093, 566] on button "Save" at bounding box center [1110, 567] width 60 height 22
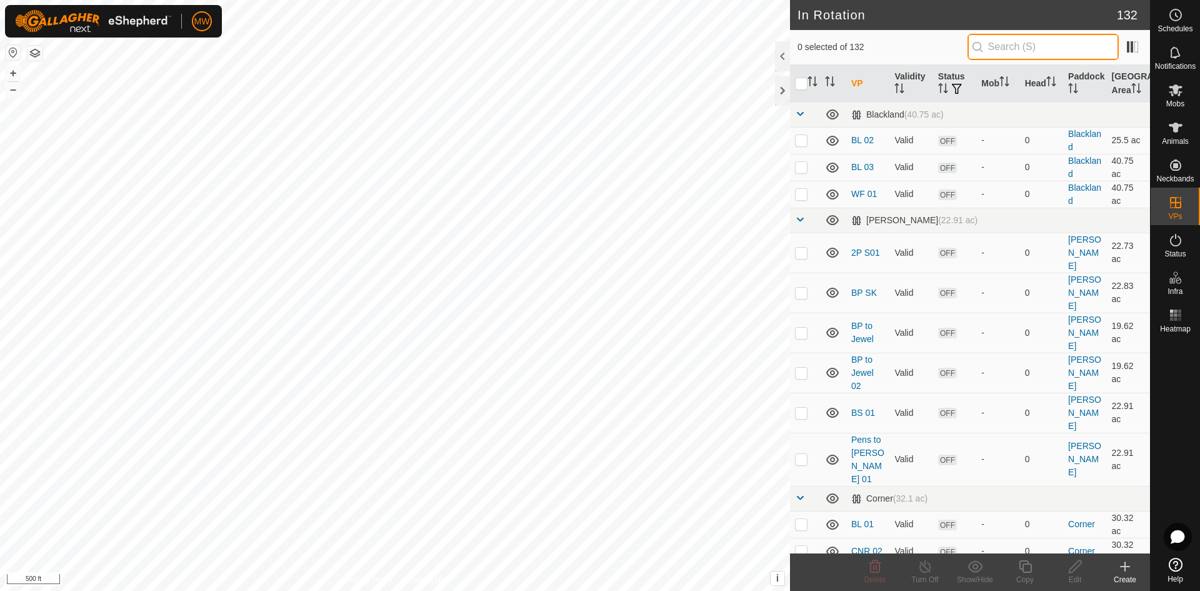
click at [1042, 49] on input "text" at bounding box center [1042, 47] width 151 height 26
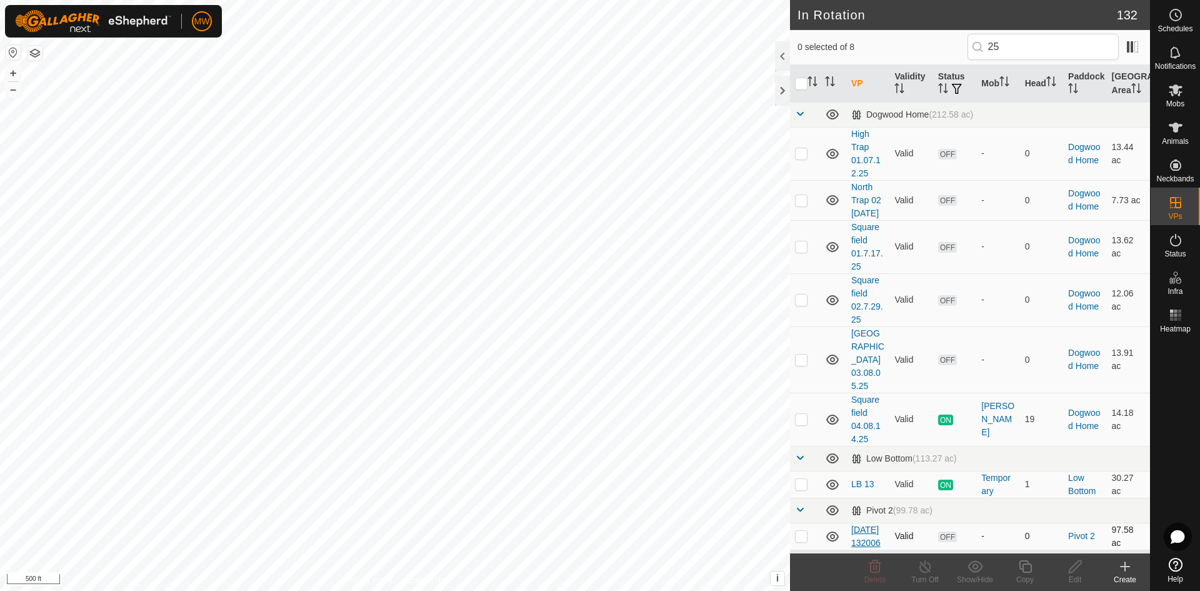
click at [866, 531] on link "[DATE] 132006" at bounding box center [865, 535] width 29 height 23
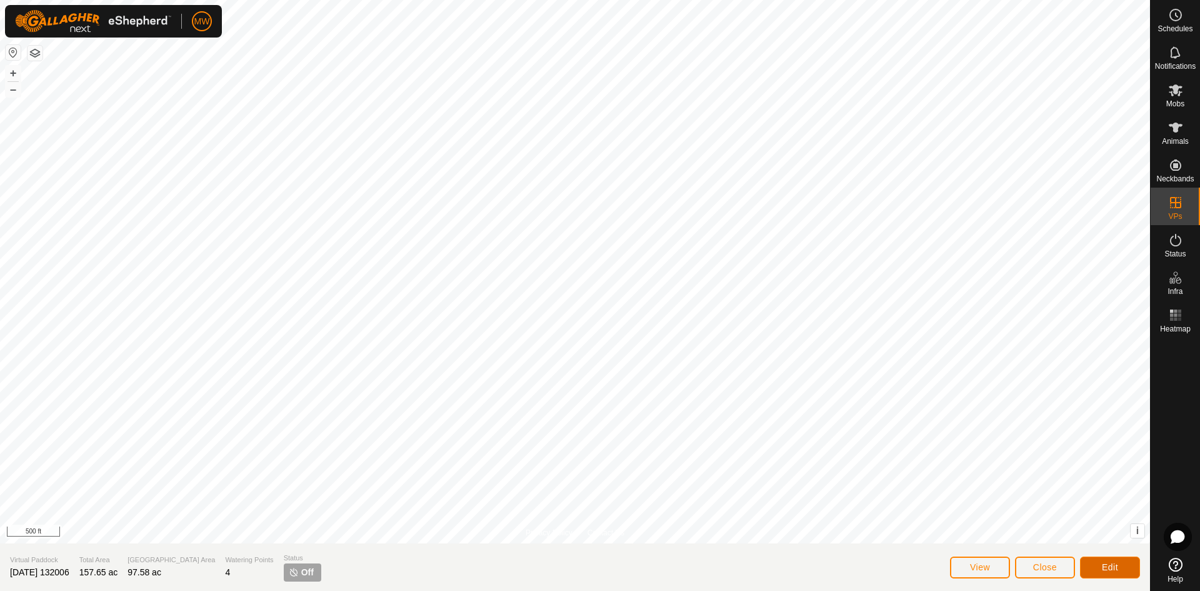
click at [1115, 565] on span "Edit" at bounding box center [1110, 567] width 16 height 10
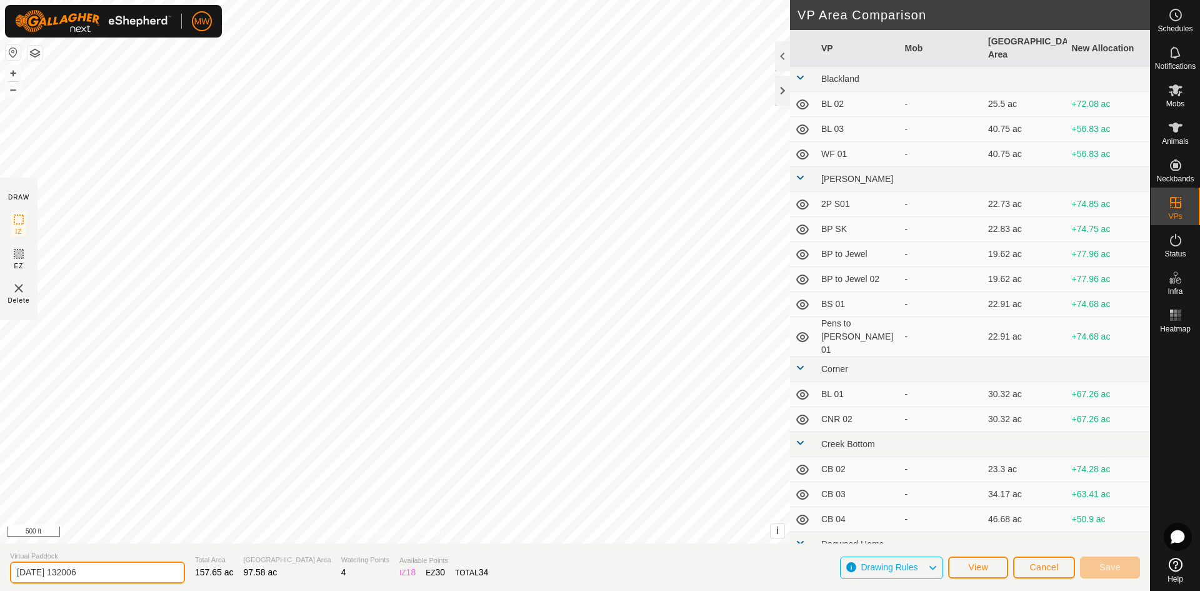
drag, startPoint x: 107, startPoint y: 579, endPoint x: 0, endPoint y: 569, distance: 107.3
click at [0, 569] on section "Virtual Paddock [DATE] 132006 Total Area 157.65 ac Grazing Area 97.58 ac Wateri…" at bounding box center [575, 566] width 1150 height 47
click at [1104, 569] on span "Save" at bounding box center [1109, 567] width 21 height 10
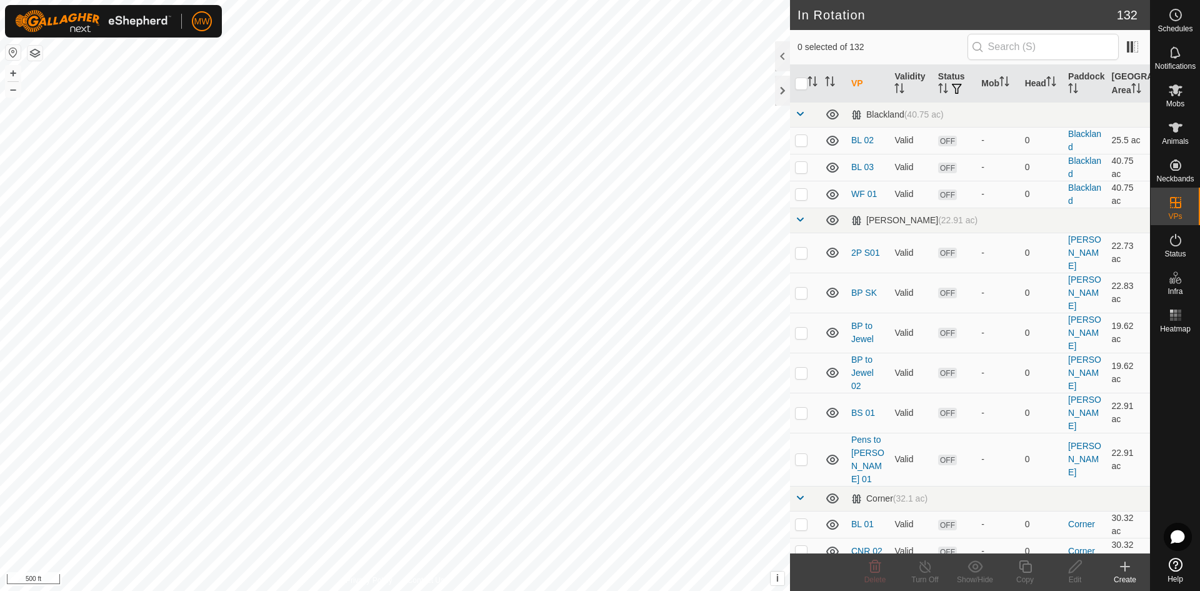
click at [33, 56] on button "button" at bounding box center [34, 53] width 15 height 15
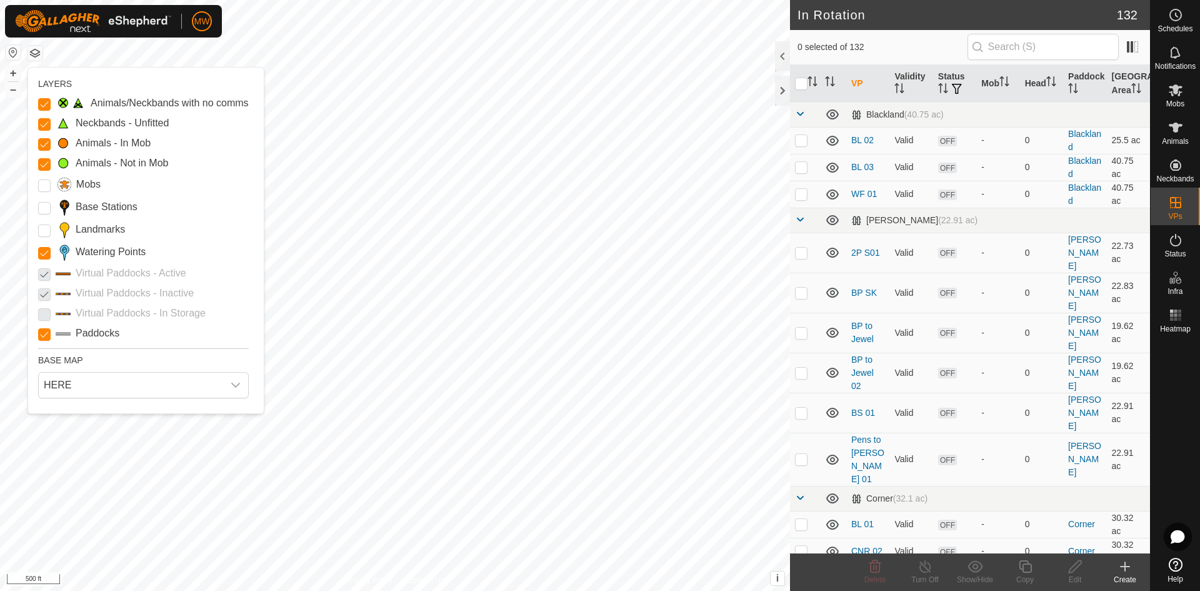
click at [47, 294] on p-checkbox at bounding box center [44, 293] width 12 height 15
click at [42, 337] on input "Paddocks" at bounding box center [44, 334] width 12 height 12
click at [46, 293] on p-checkbox at bounding box center [44, 293] width 12 height 15
click at [44, 331] on input "Paddocks" at bounding box center [44, 334] width 12 height 12
click at [46, 251] on Points "Watering Points" at bounding box center [44, 253] width 12 height 12
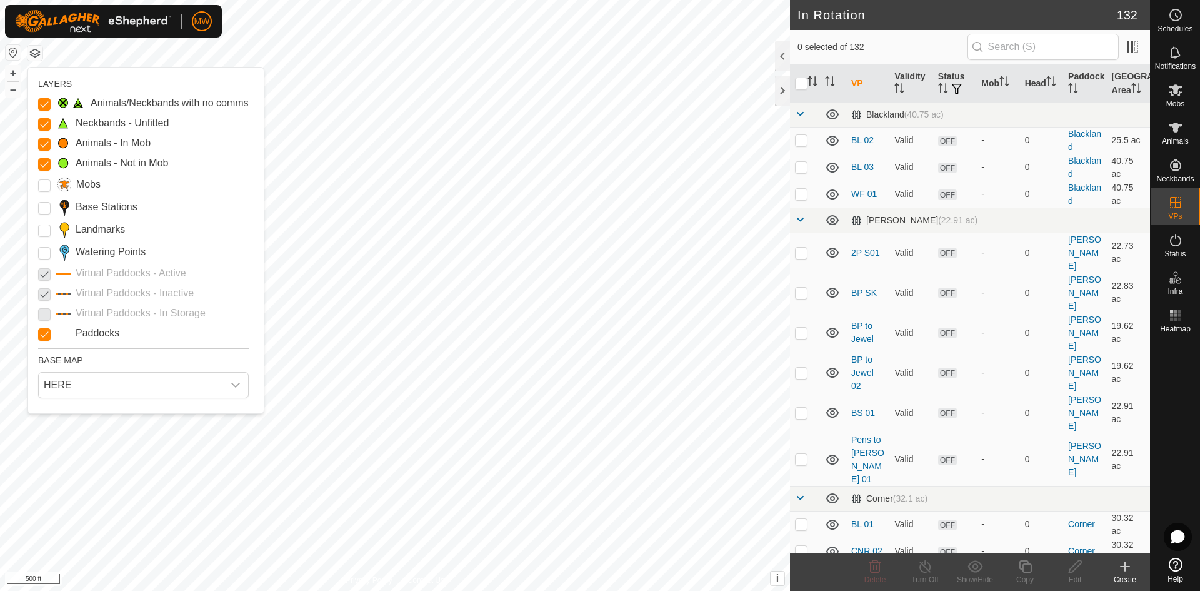
click at [42, 314] on p-checkbox at bounding box center [44, 313] width 12 height 15
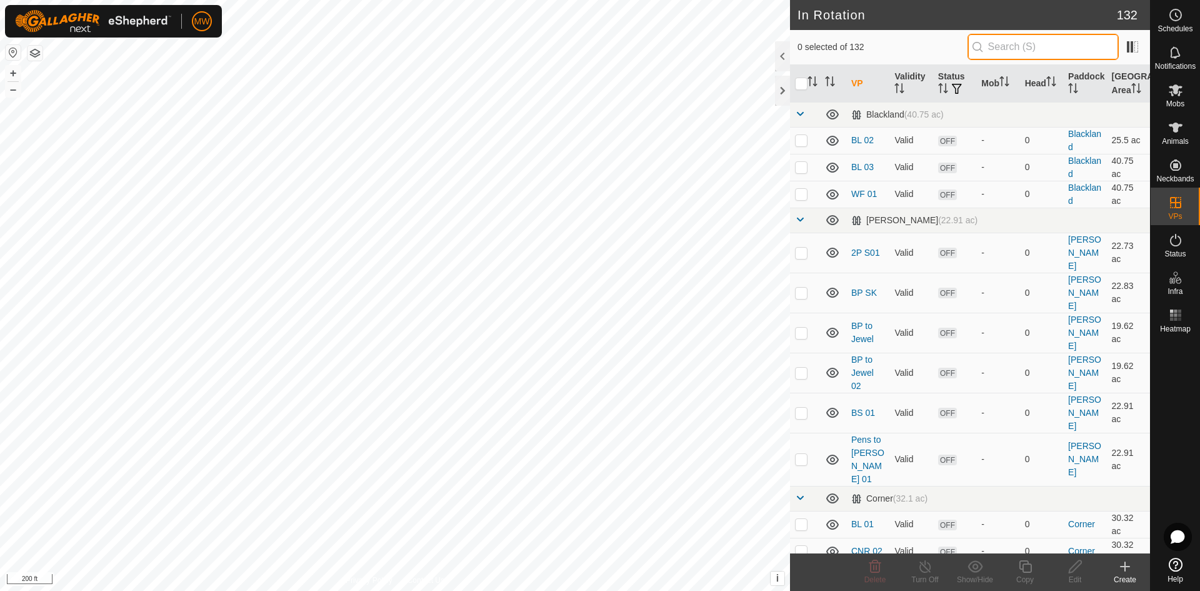
click at [1003, 50] on input "text" at bounding box center [1042, 47] width 151 height 26
click at [1172, 90] on icon at bounding box center [1175, 89] width 15 height 15
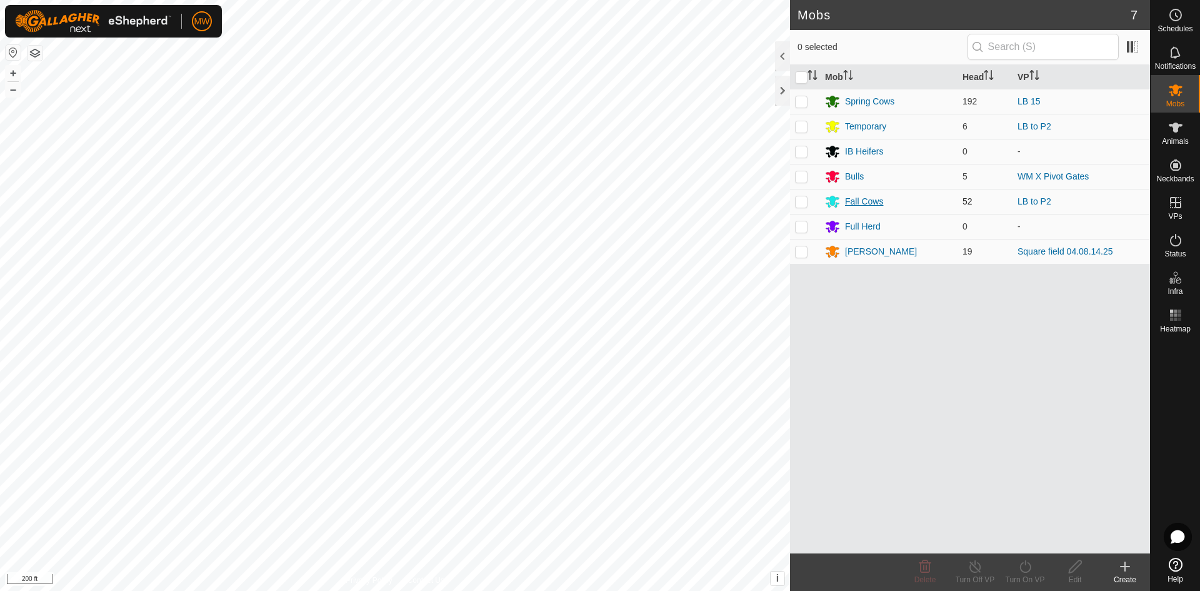
click at [880, 201] on div "Fall Cows" at bounding box center [864, 201] width 38 height 13
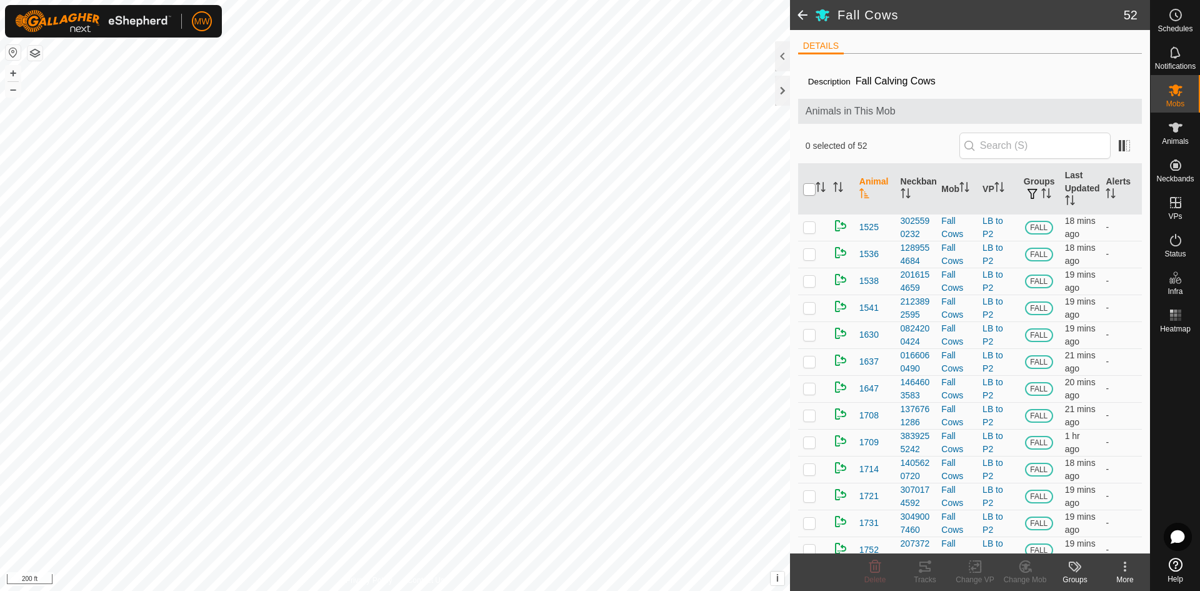
click at [810, 187] on input "checkbox" at bounding box center [809, 189] width 12 height 12
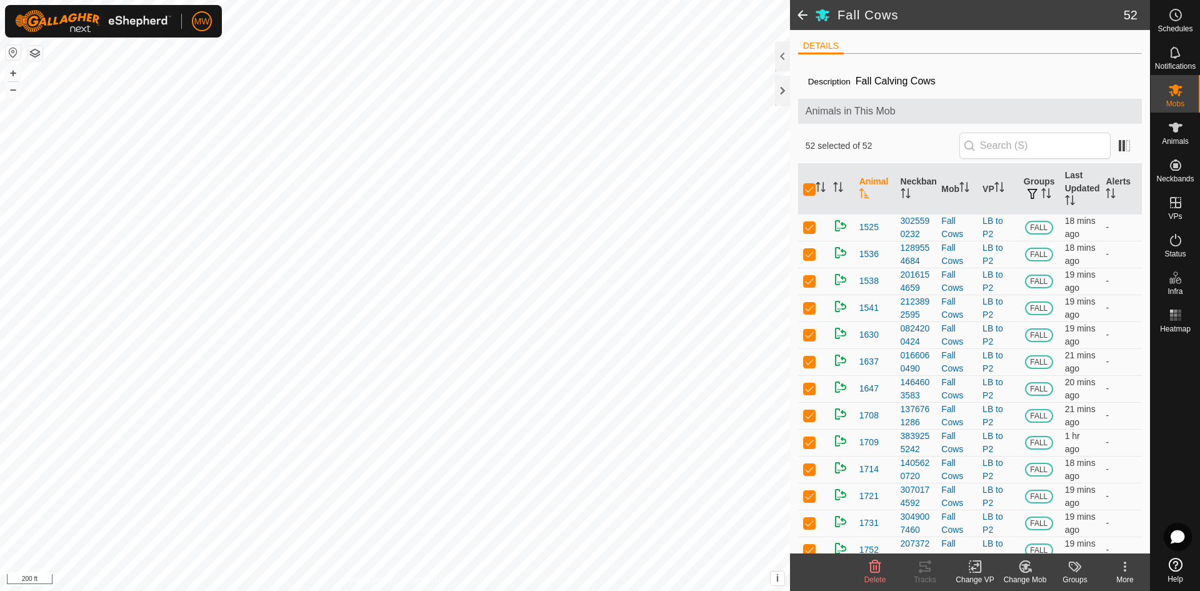
click at [980, 566] on icon at bounding box center [975, 566] width 16 height 15
click at [997, 514] on link "Choose VP..." at bounding box center [1012, 512] width 124 height 25
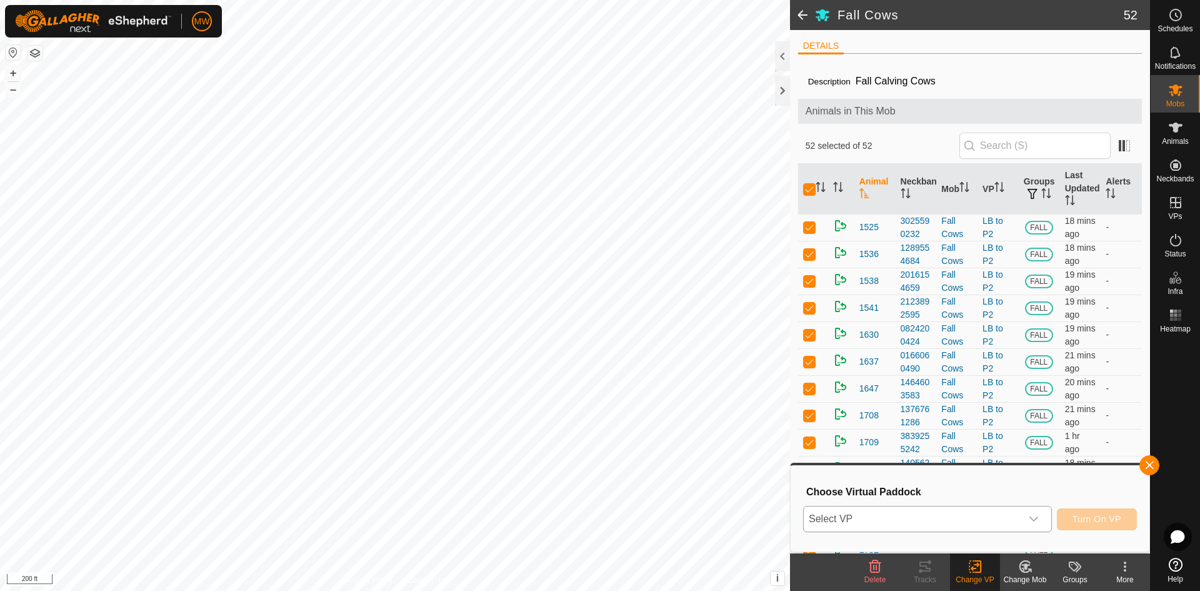
click at [1037, 520] on icon "dropdown trigger" at bounding box center [1034, 519] width 10 height 10
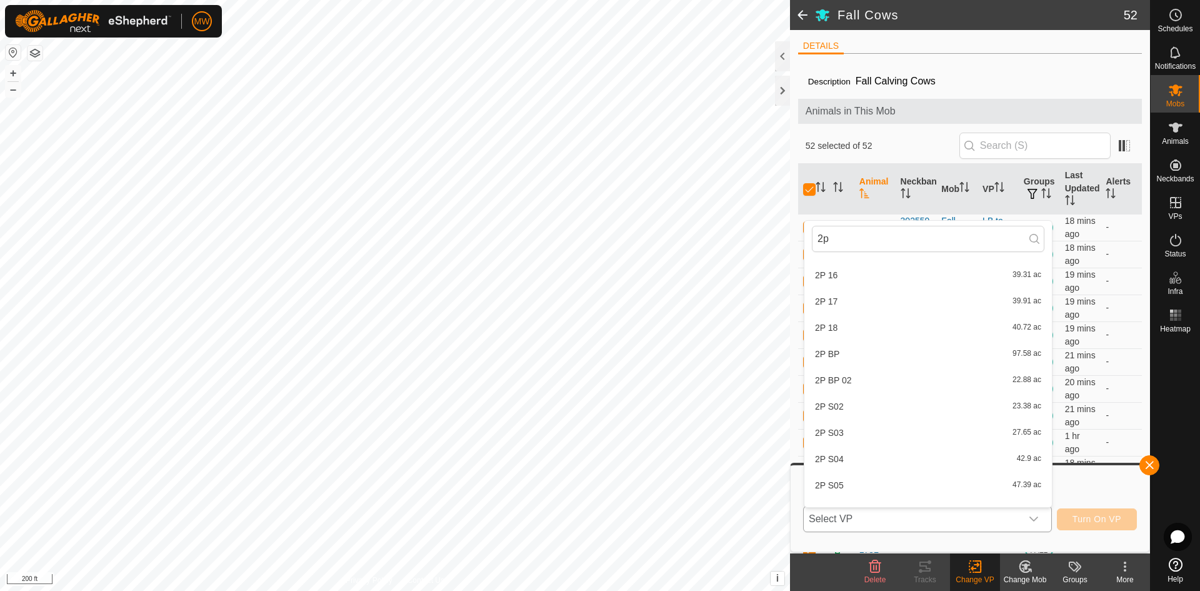
scroll to position [500, 0]
click at [837, 324] on li "2P BP 97.58 ac" at bounding box center [927, 325] width 247 height 25
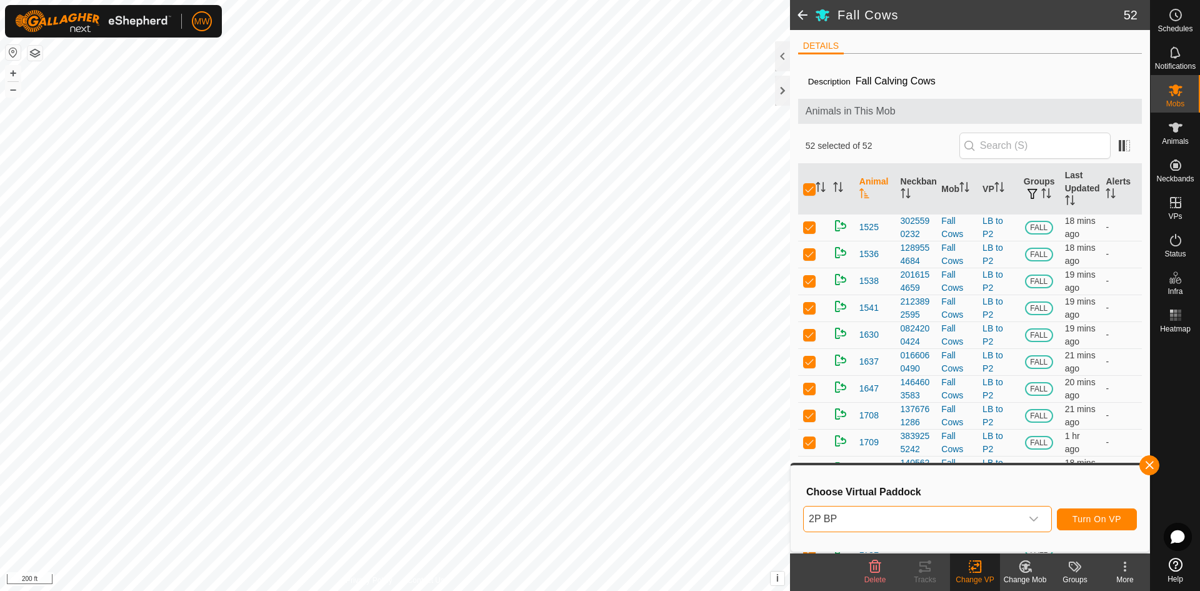
click at [1035, 517] on icon "dropdown trigger" at bounding box center [1034, 519] width 10 height 10
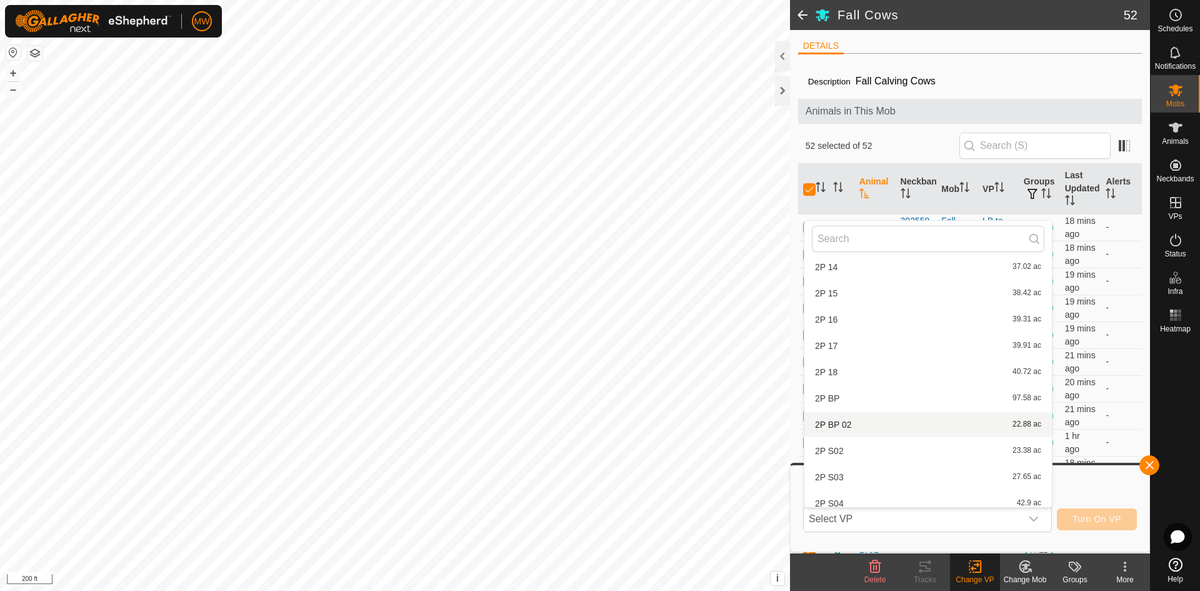
scroll to position [2767, 0]
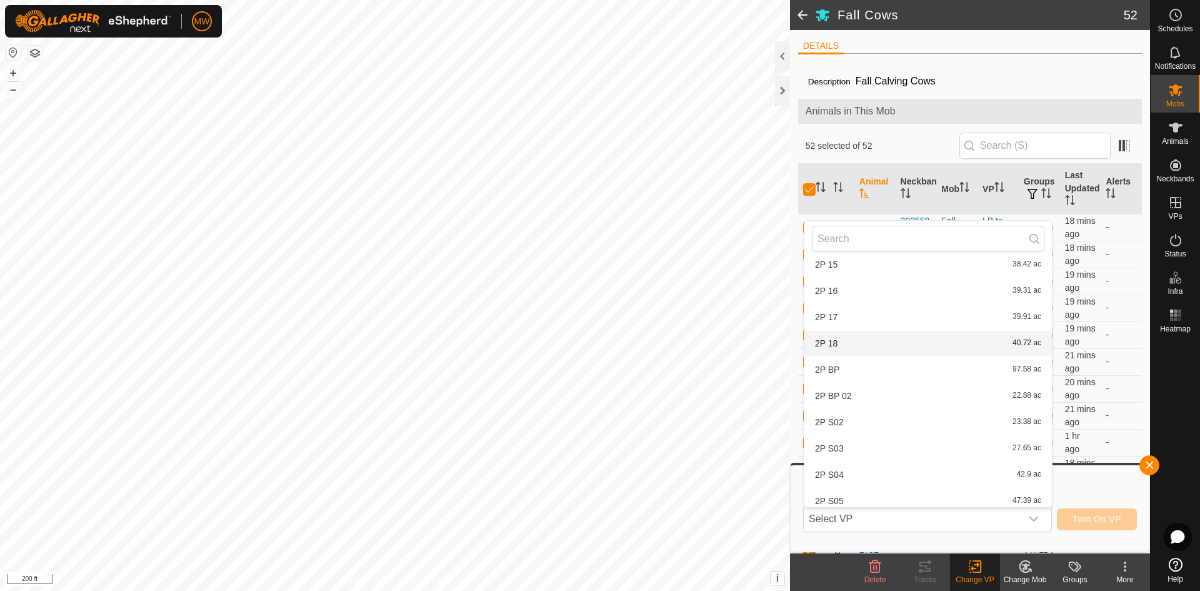
click at [800, 12] on span at bounding box center [802, 15] width 25 height 30
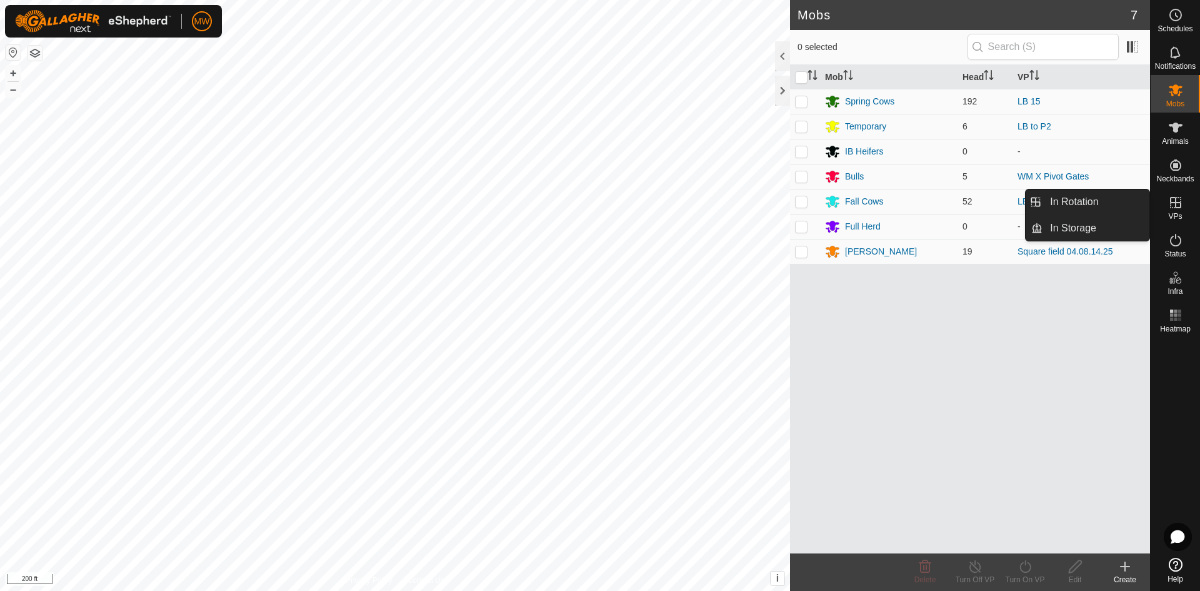
click at [1175, 201] on icon at bounding box center [1175, 202] width 11 height 11
click at [1111, 202] on link "In Rotation" at bounding box center [1095, 201] width 107 height 25
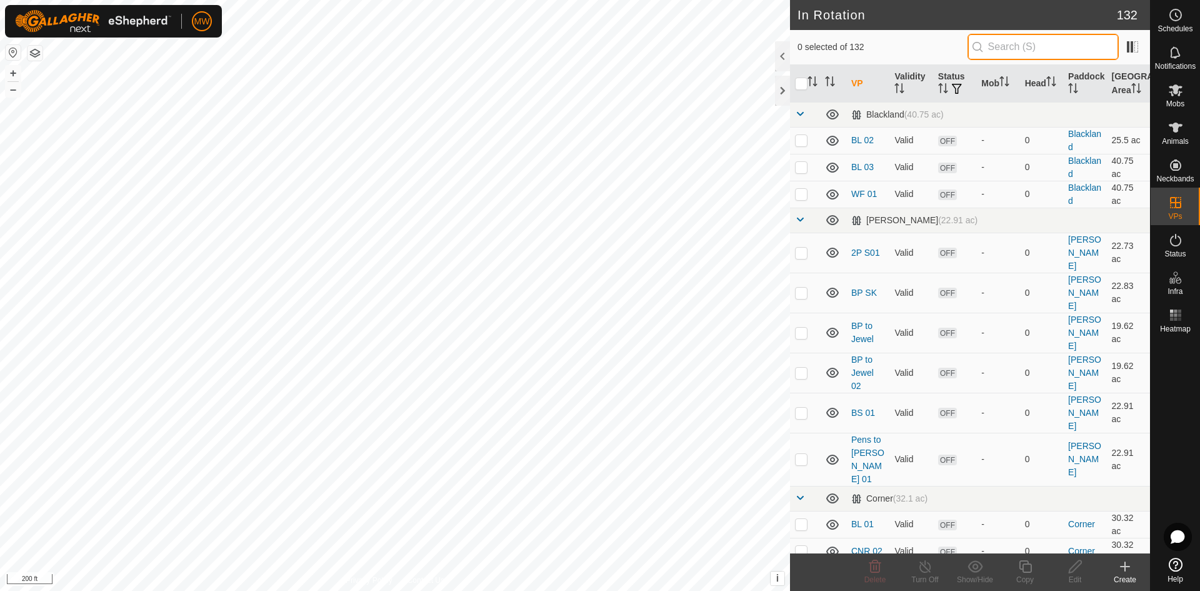
click at [1010, 47] on input "text" at bounding box center [1042, 47] width 151 height 26
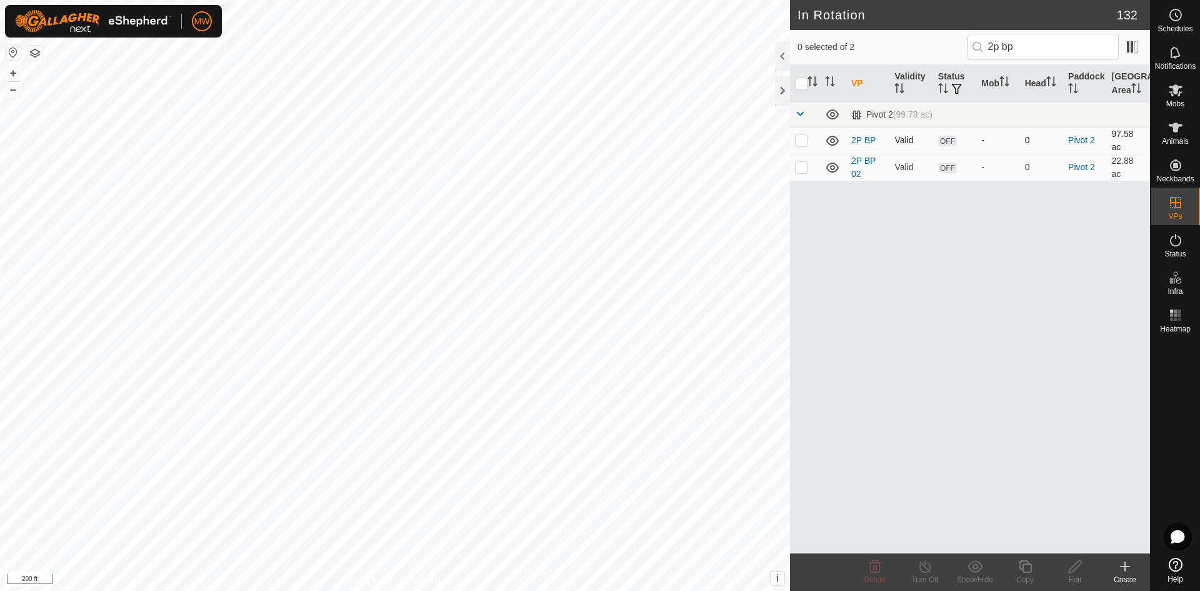
click at [798, 137] on p-checkbox at bounding box center [801, 140] width 12 height 10
click at [1079, 565] on icon at bounding box center [1075, 566] width 12 height 12
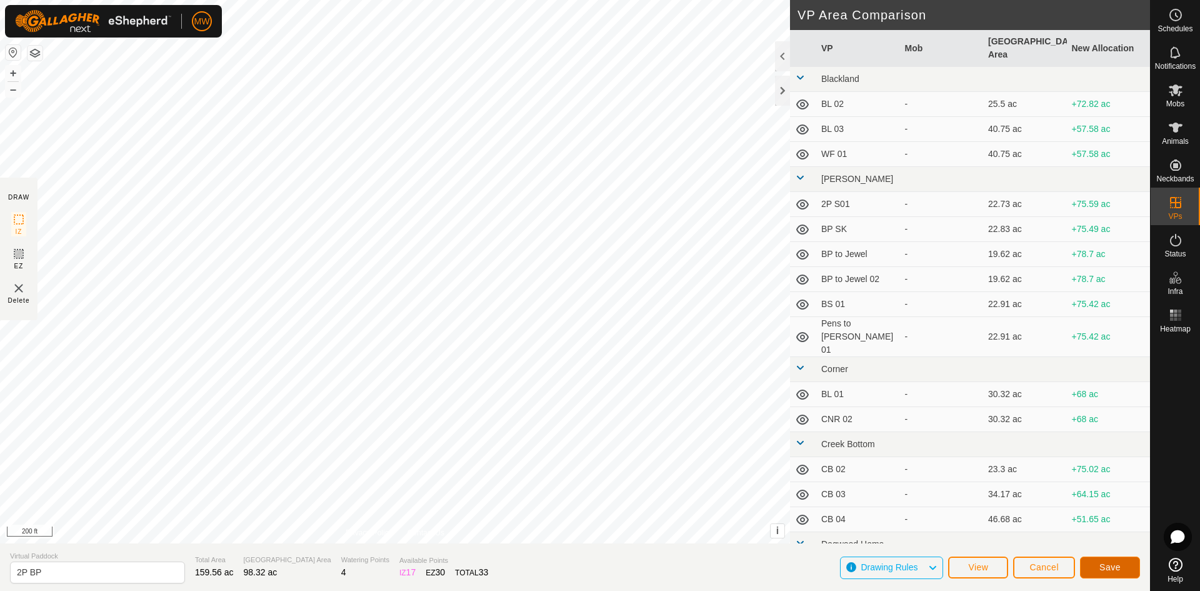
click at [1119, 570] on span "Save" at bounding box center [1109, 567] width 21 height 10
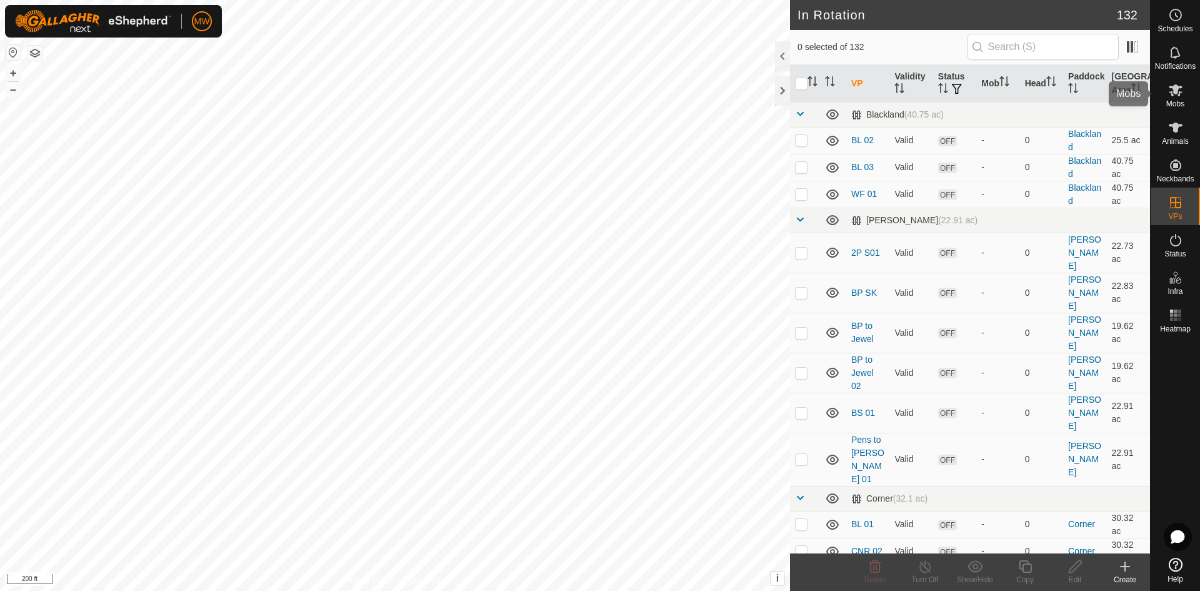
click at [1176, 90] on icon at bounding box center [1176, 90] width 14 height 12
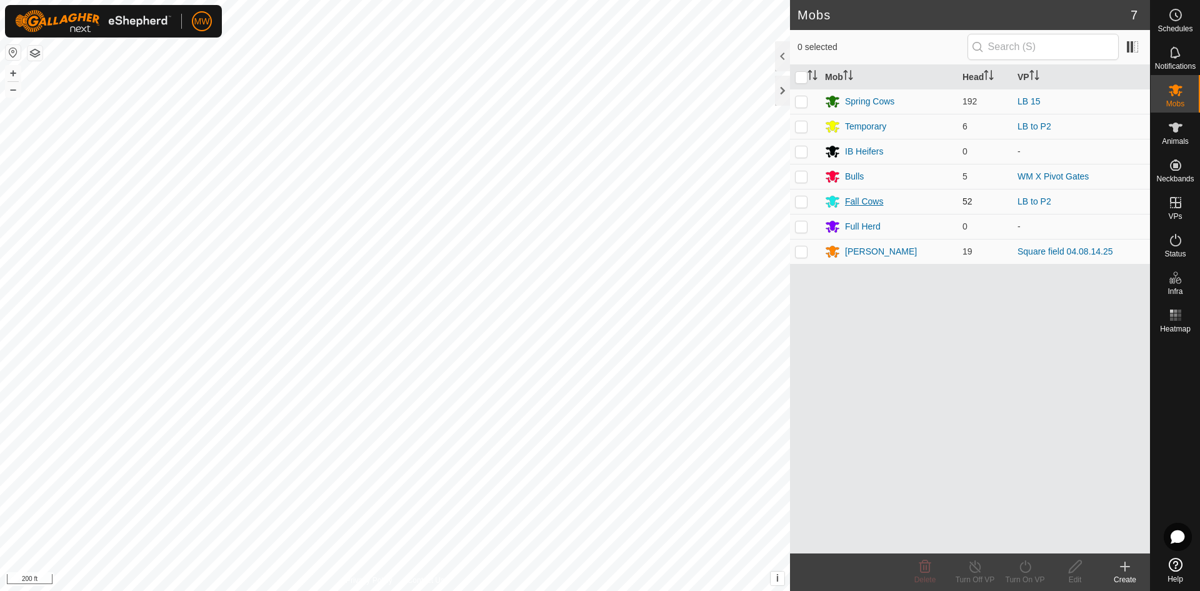
click at [868, 197] on div "Fall Cows" at bounding box center [864, 201] width 38 height 13
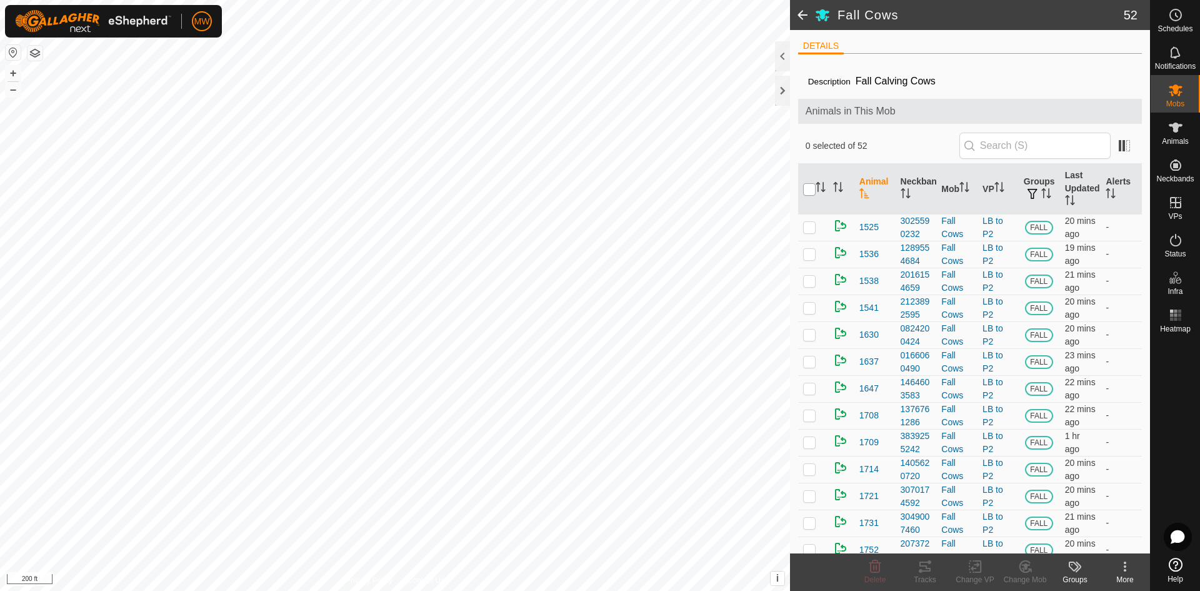
click at [808, 188] on input "checkbox" at bounding box center [809, 189] width 12 height 12
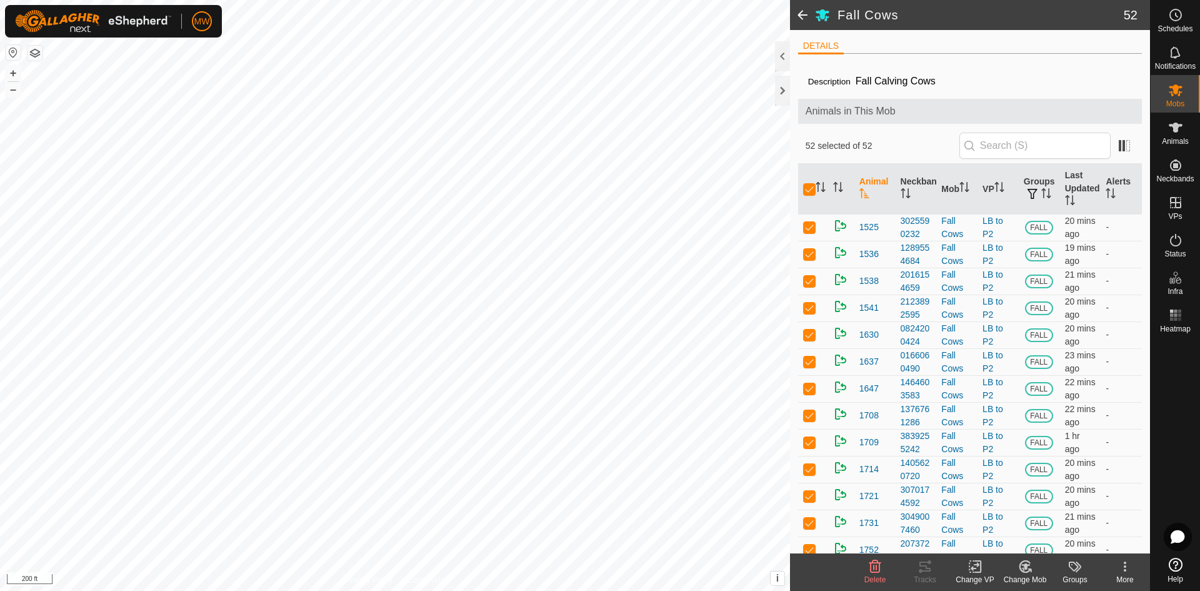
click at [981, 571] on icon at bounding box center [975, 566] width 16 height 15
click at [1000, 511] on link "Choose VP..." at bounding box center [1012, 512] width 124 height 25
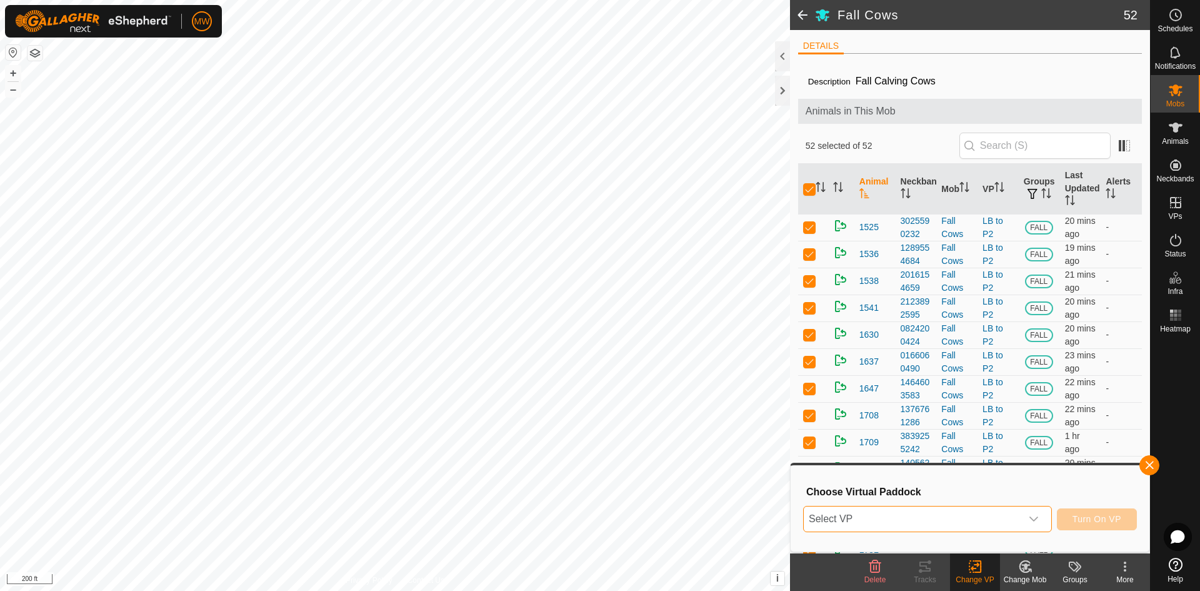
click at [998, 516] on span "Select VP" at bounding box center [912, 518] width 217 height 25
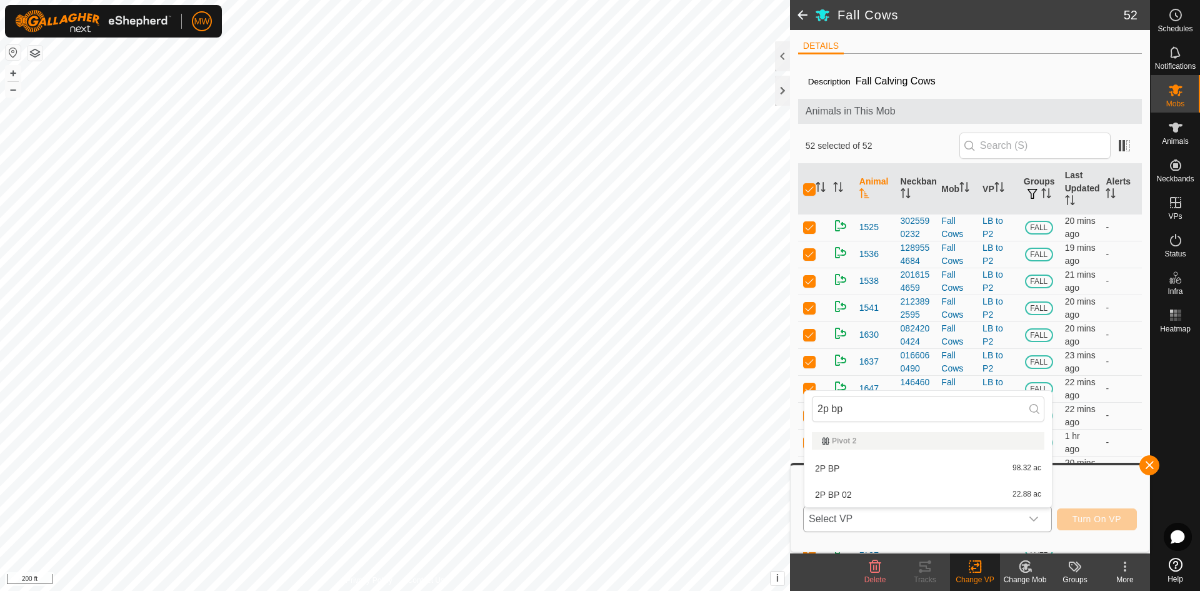
click at [830, 472] on li "2P BP 98.32 ac" at bounding box center [927, 468] width 247 height 25
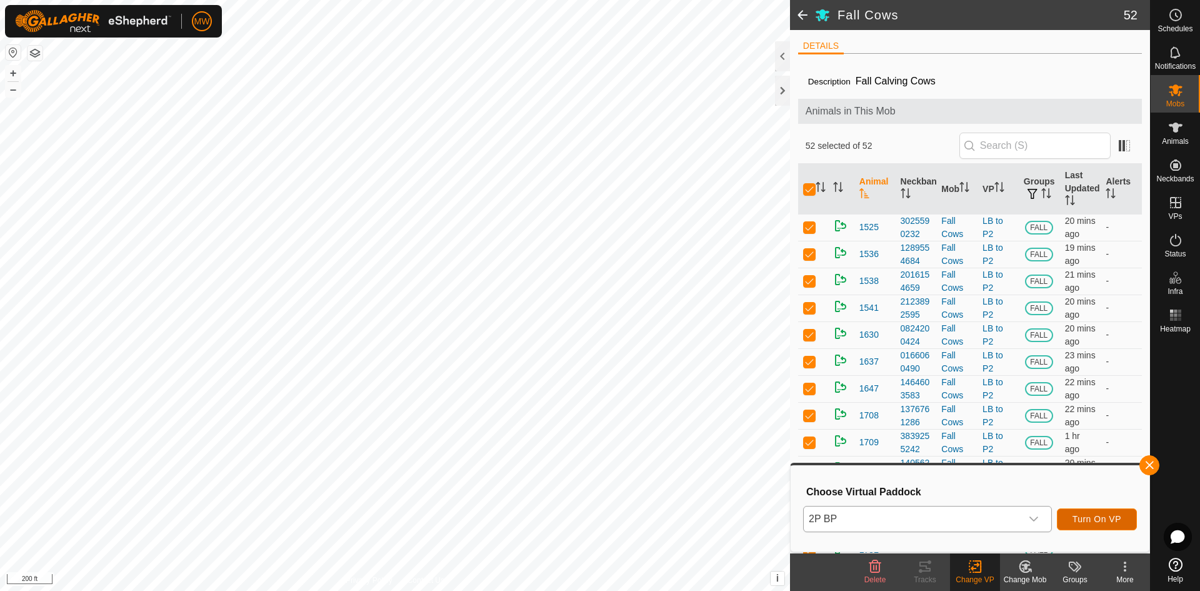
click at [1073, 518] on span "Turn On VP" at bounding box center [1096, 519] width 49 height 10
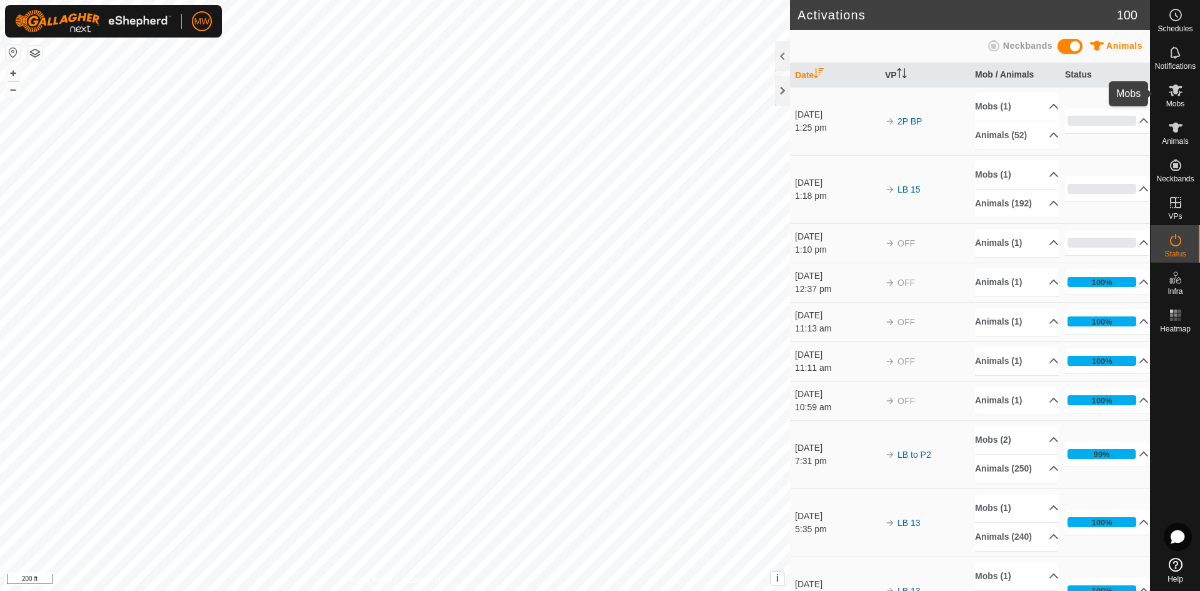
click at [1170, 89] on icon at bounding box center [1175, 89] width 15 height 15
